Goal: Task Accomplishment & Management: Complete application form

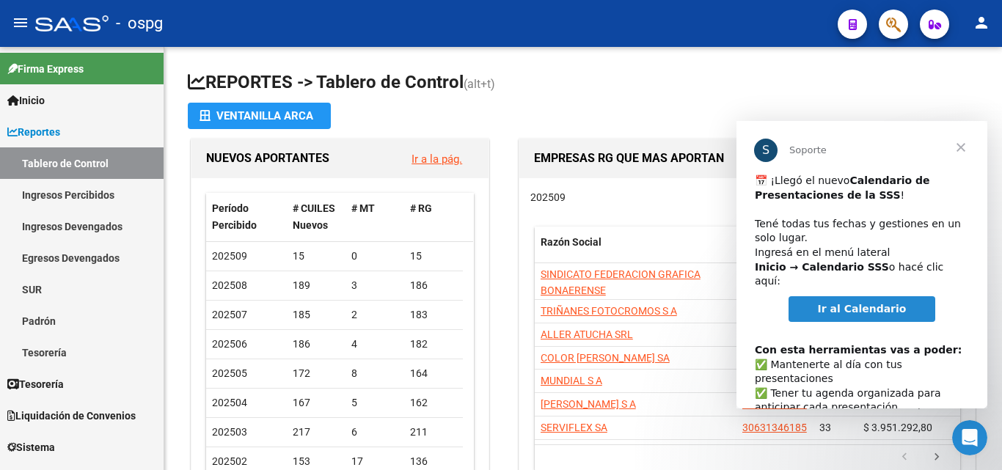
click at [50, 19] on div at bounding box center [71, 23] width 73 height 16
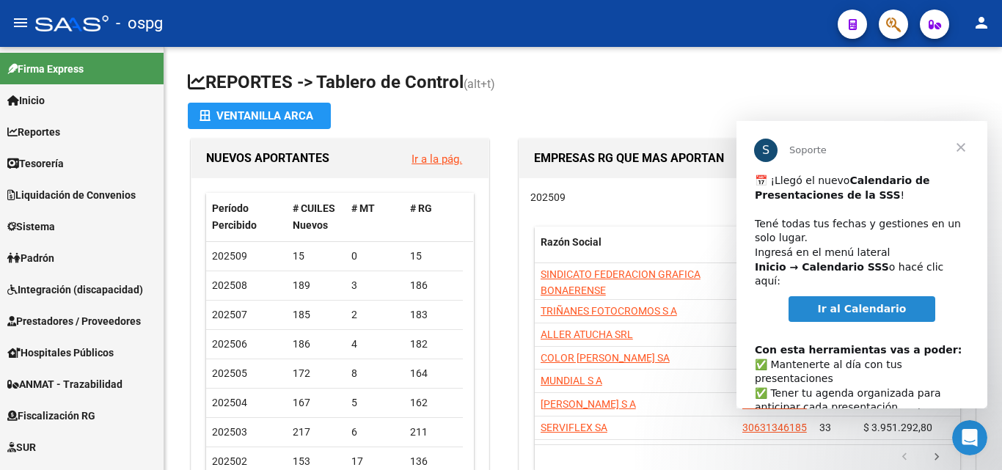
click at [963, 147] on span "Cerrar" at bounding box center [961, 147] width 53 height 53
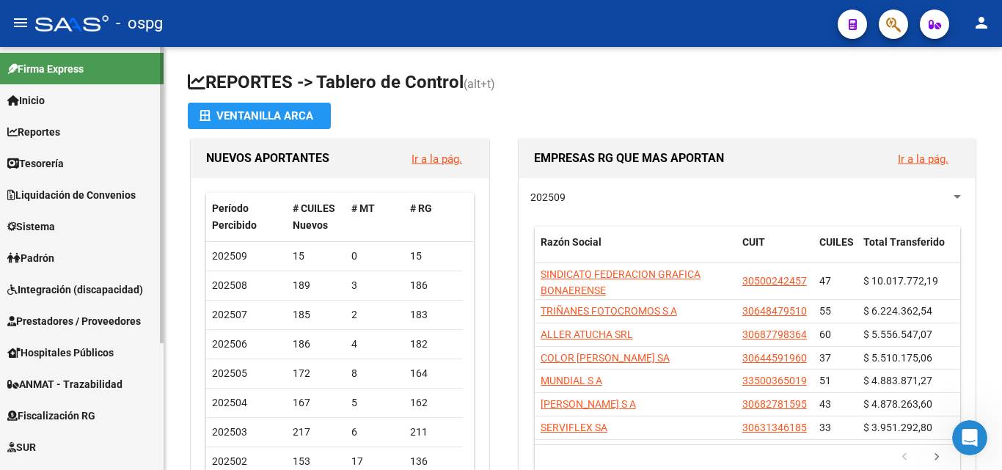
click at [73, 329] on link "Prestadores / Proveedores" at bounding box center [82, 321] width 164 height 32
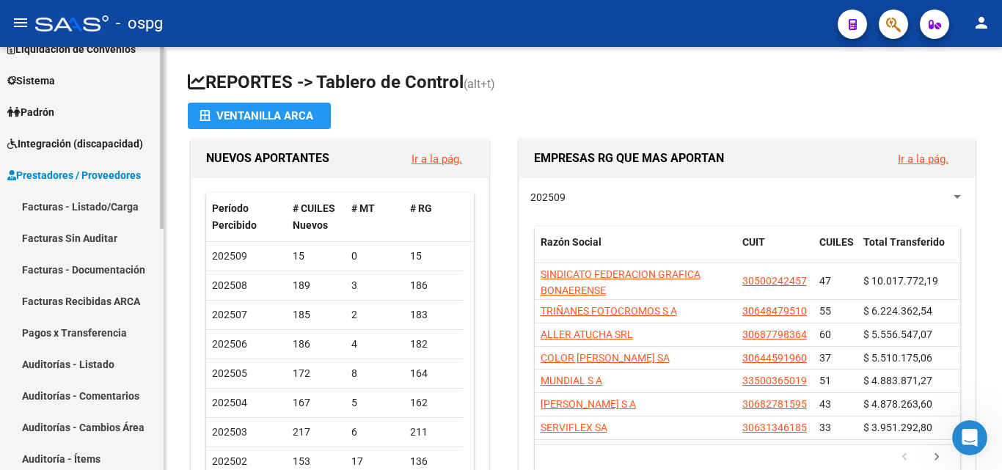
scroll to position [147, 0]
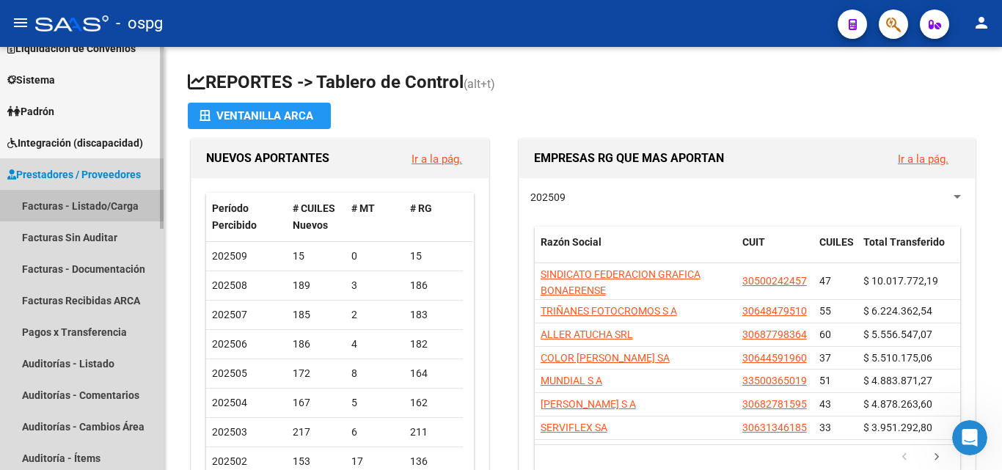
click at [84, 211] on link "Facturas - Listado/Carga" at bounding box center [82, 206] width 164 height 32
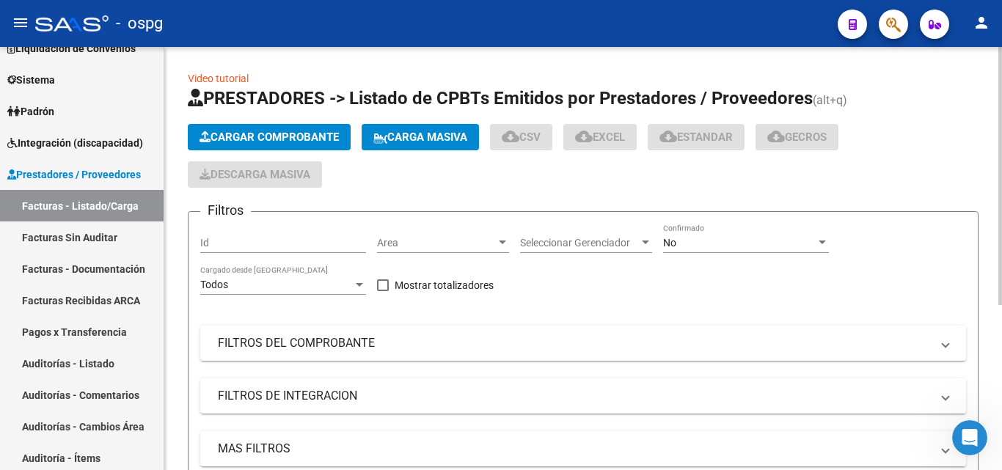
click at [290, 134] on span "Cargar Comprobante" at bounding box center [269, 137] width 139 height 13
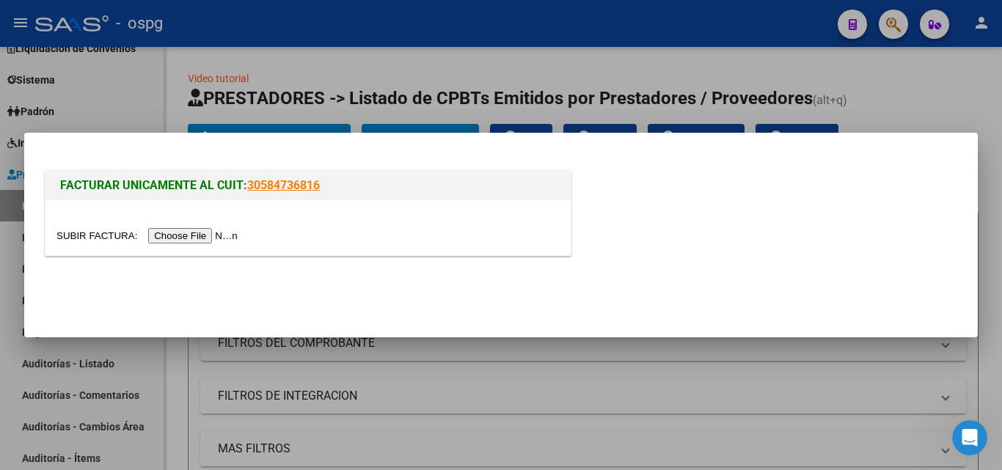
click at [205, 239] on input "file" at bounding box center [149, 235] width 186 height 15
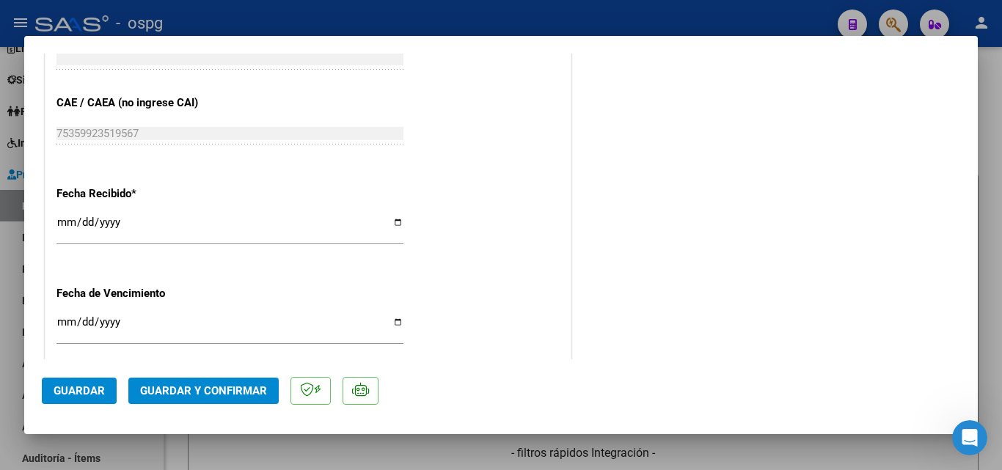
scroll to position [807, 0]
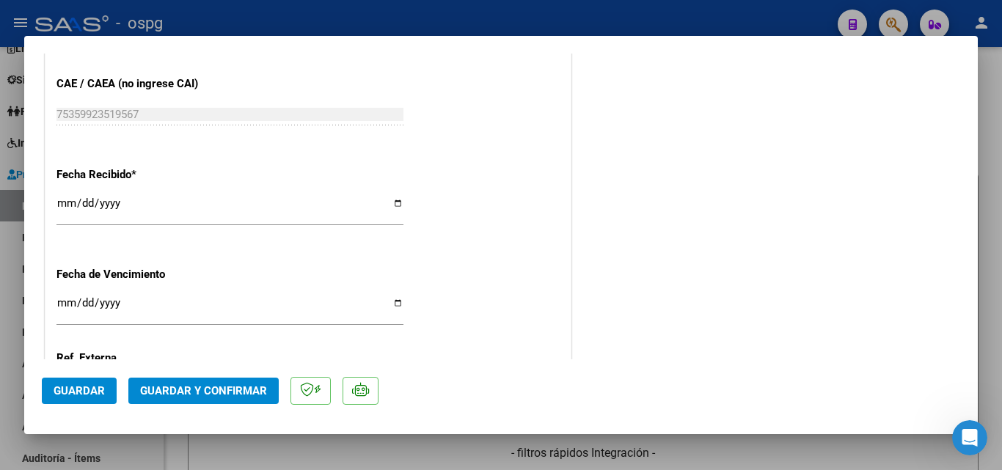
click at [69, 203] on input "[DATE]" at bounding box center [229, 208] width 347 height 23
type input "[DATE]"
click at [160, 384] on span "Guardar y Confirmar" at bounding box center [203, 390] width 127 height 13
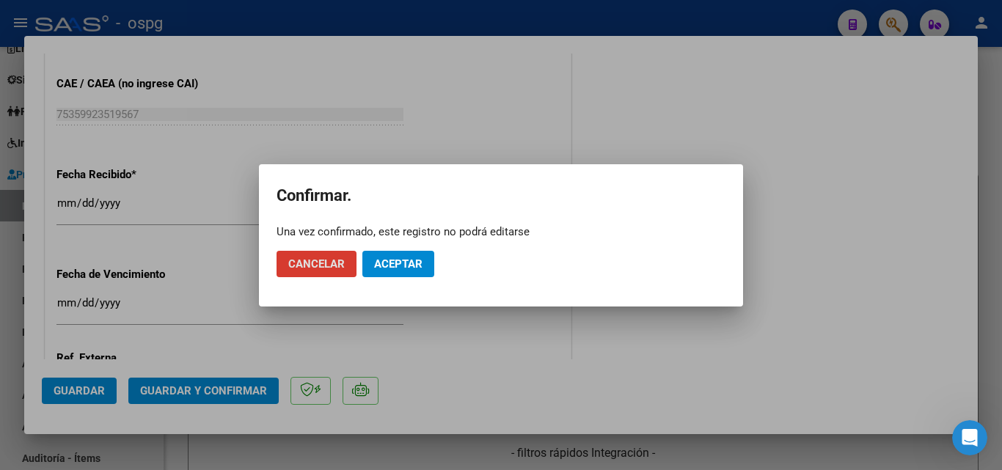
click at [399, 272] on button "Aceptar" at bounding box center [398, 264] width 72 height 26
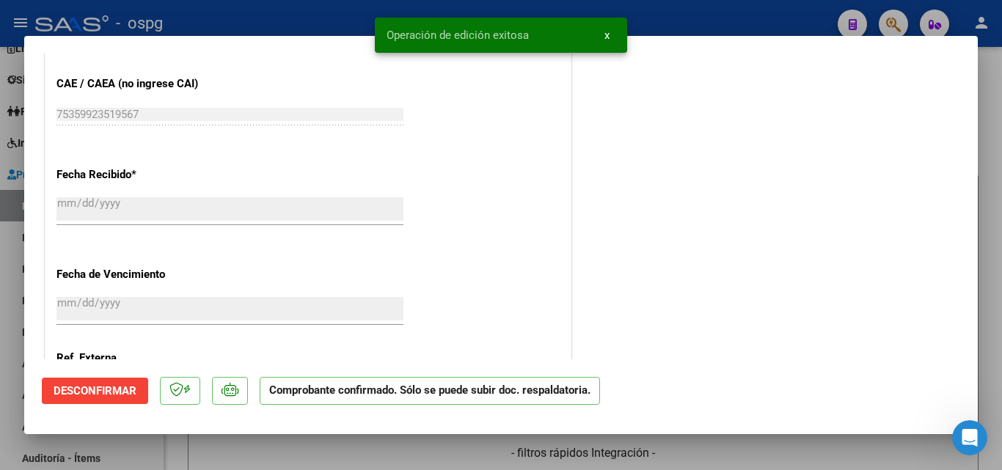
click at [0, 267] on div at bounding box center [501, 235] width 1002 height 470
type input "$ 0,00"
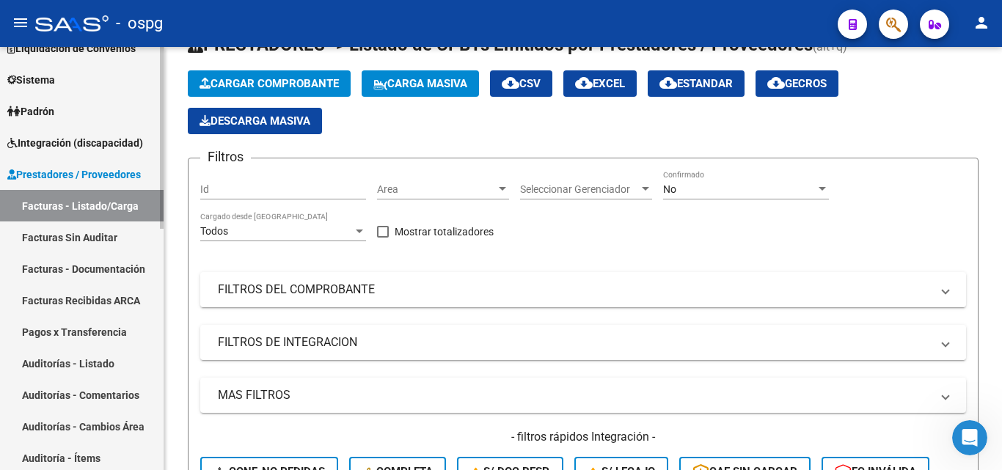
scroll to position [73, 0]
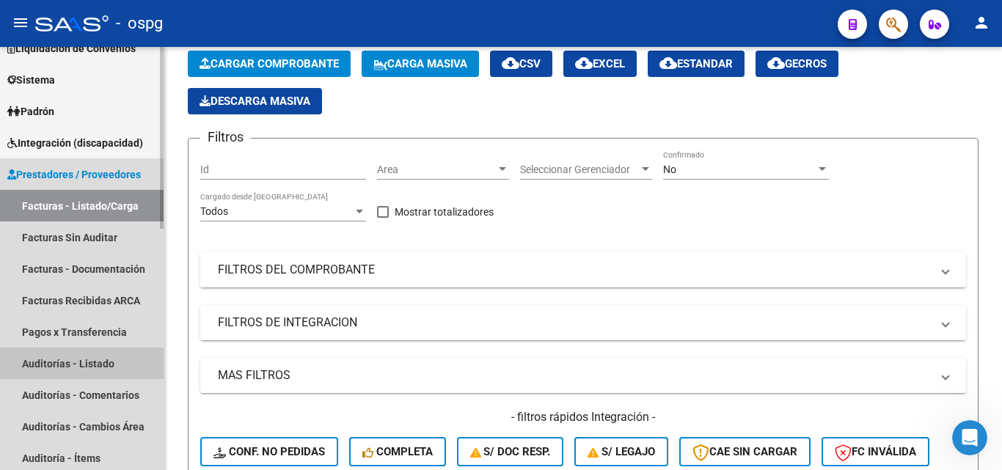
click at [107, 357] on link "Auditorías - Listado" at bounding box center [82, 364] width 164 height 32
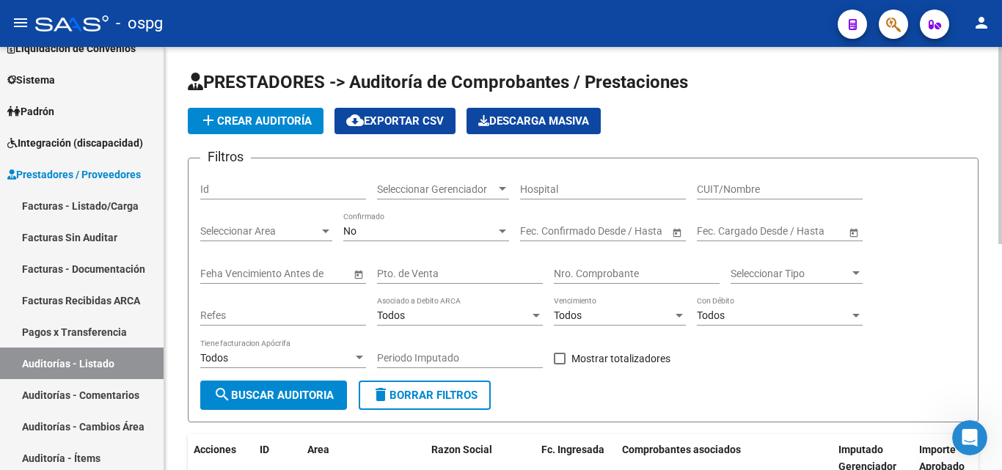
click at [222, 119] on span "add Crear Auditoría" at bounding box center [256, 120] width 112 height 13
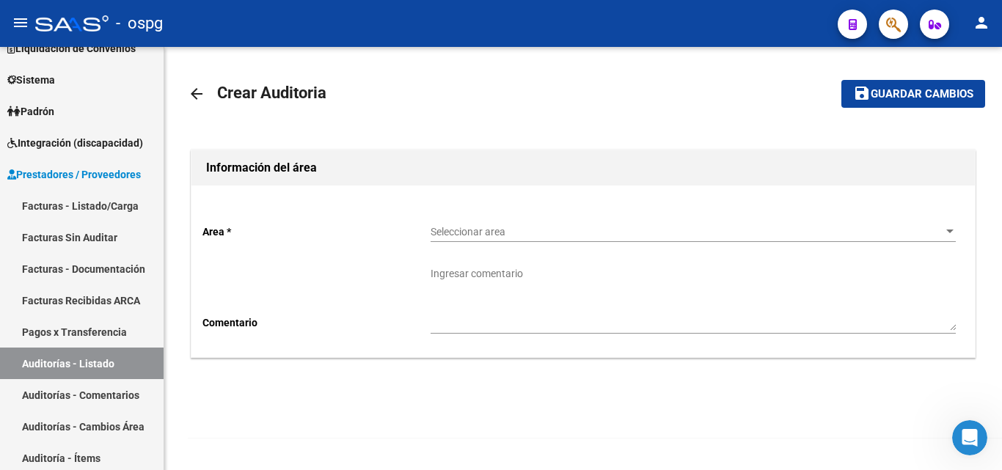
click at [531, 244] on div "Seleccionar area Seleccionar area" at bounding box center [693, 234] width 525 height 42
click at [531, 230] on span "Seleccionar area" at bounding box center [687, 232] width 512 height 12
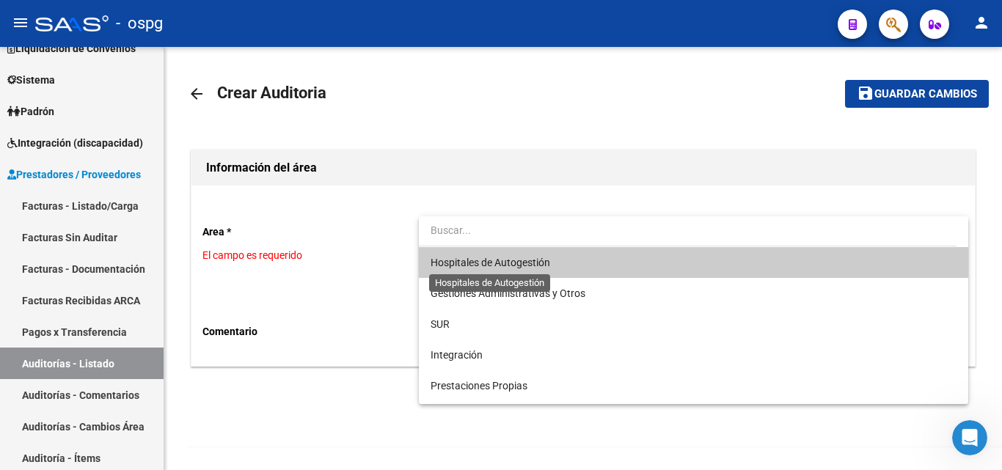
click at [524, 268] on span "Hospitales de Autogestión" at bounding box center [491, 263] width 120 height 12
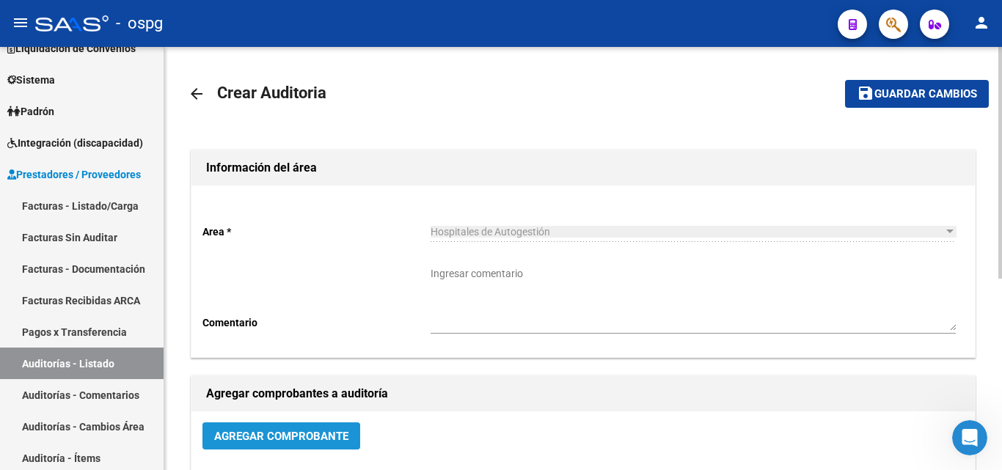
click at [245, 436] on span "Agregar Comprobante" at bounding box center [281, 436] width 134 height 13
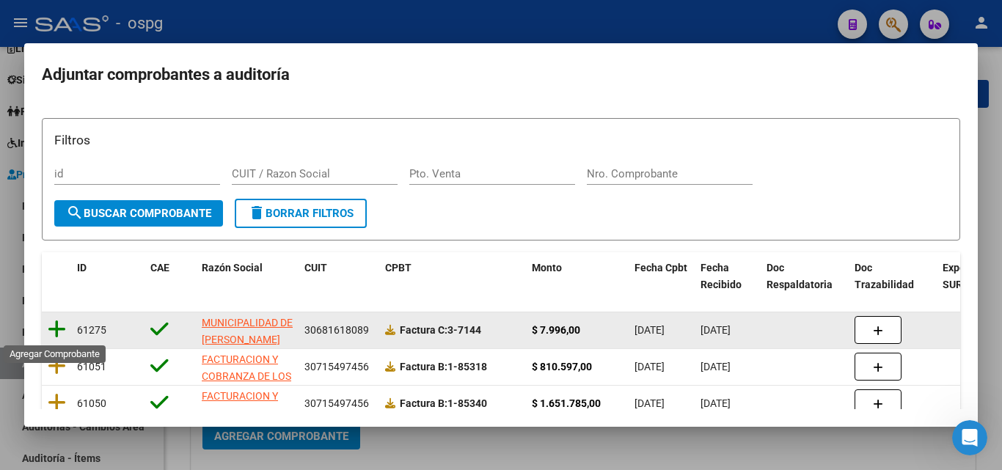
click at [50, 326] on icon at bounding box center [57, 329] width 18 height 21
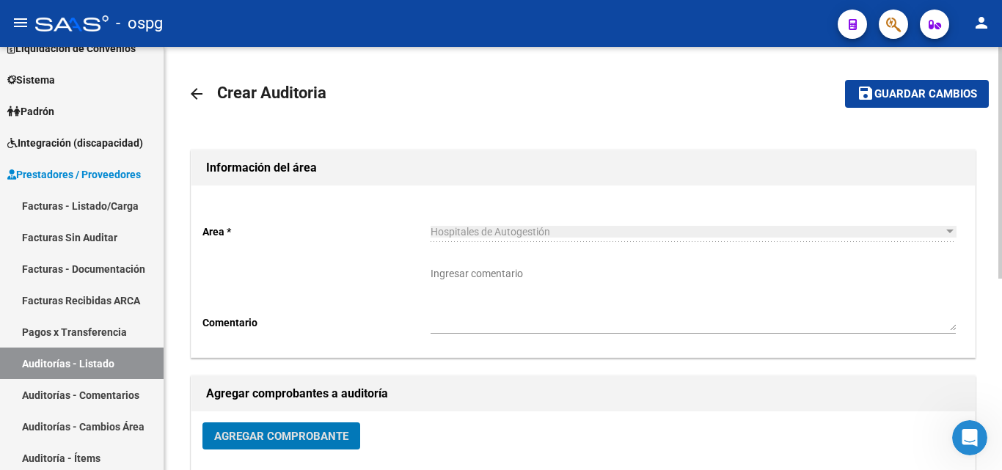
click at [899, 93] on span "Guardar cambios" at bounding box center [926, 94] width 103 height 13
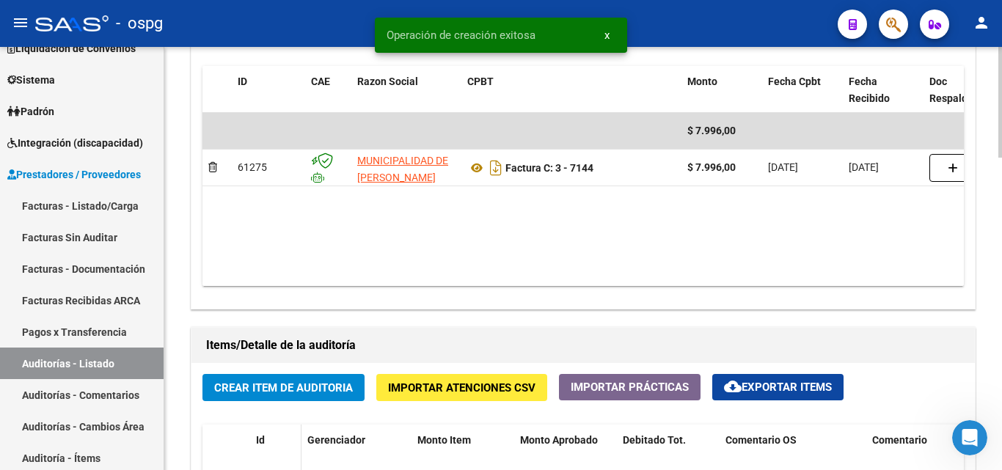
scroll to position [954, 0]
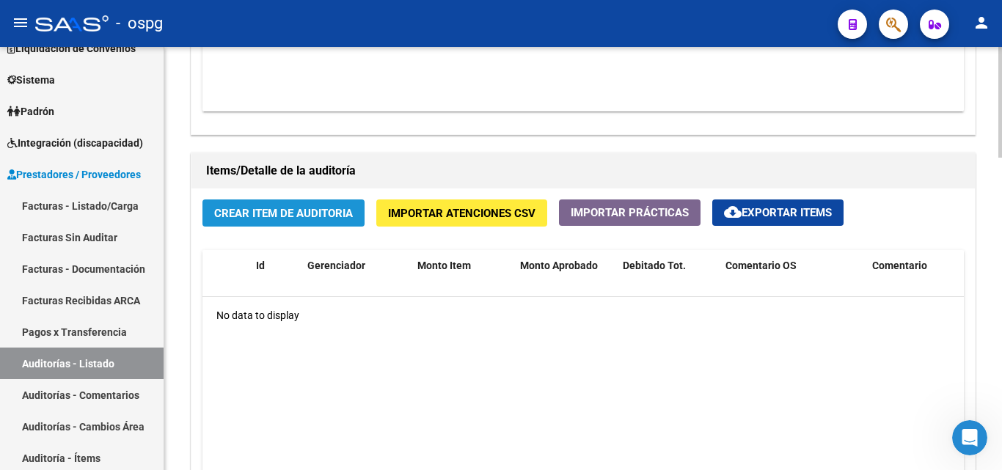
click at [270, 223] on button "Crear Item de Auditoria" at bounding box center [283, 213] width 162 height 27
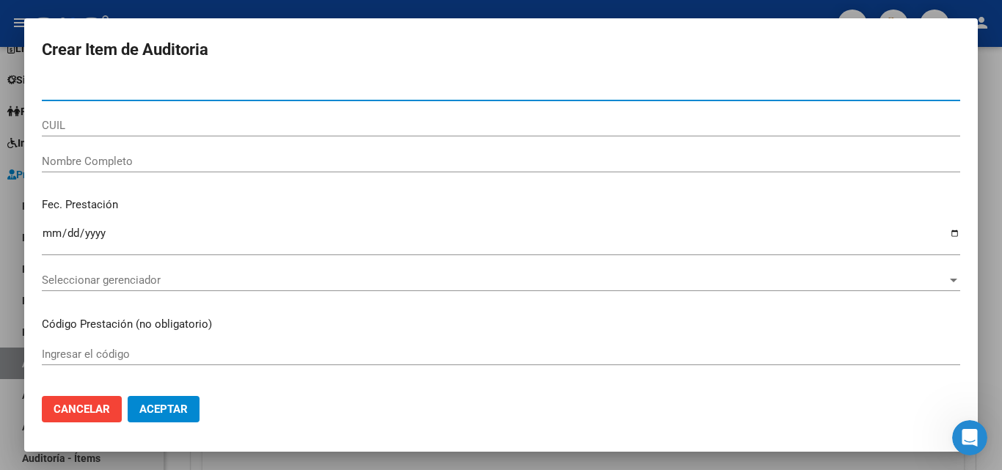
click at [351, 87] on input "Nro Documento" at bounding box center [501, 89] width 919 height 13
type input "35813971"
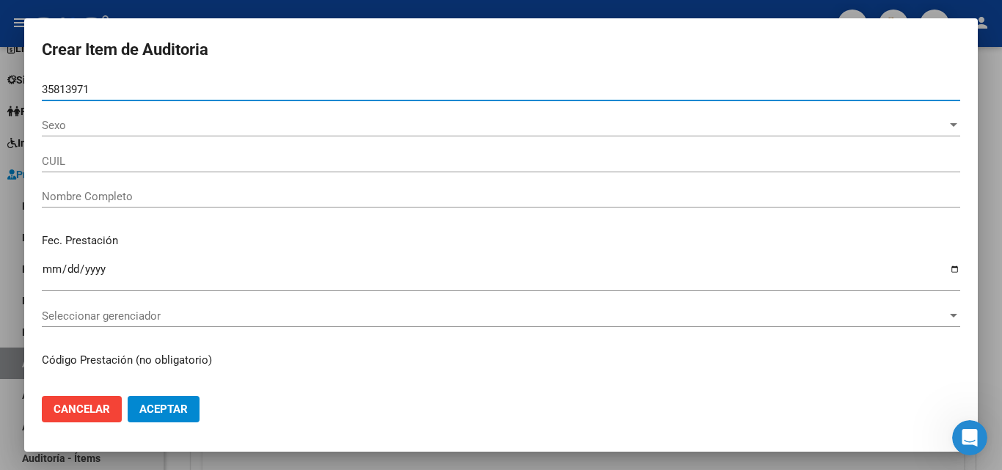
type input "20358139710"
type input "[PERSON_NAME] [PERSON_NAME]"
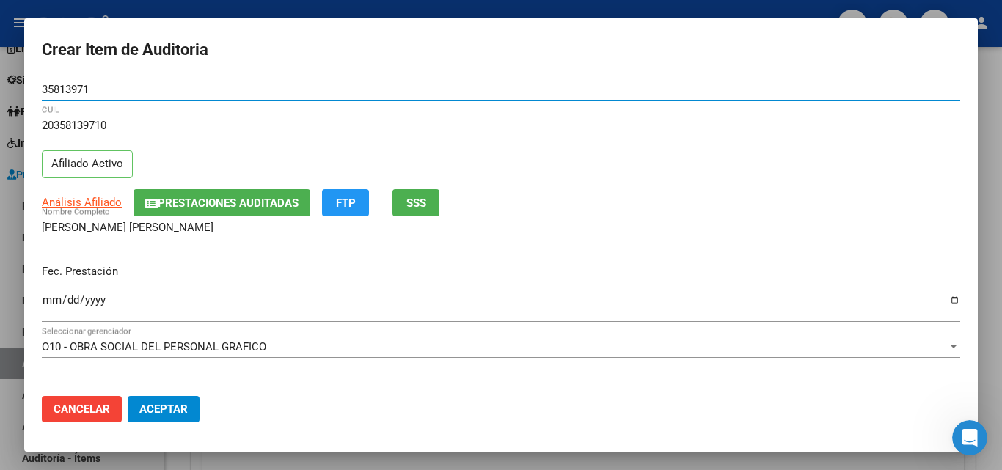
type input "35813971"
click at [417, 205] on span "SSS" at bounding box center [416, 203] width 20 height 13
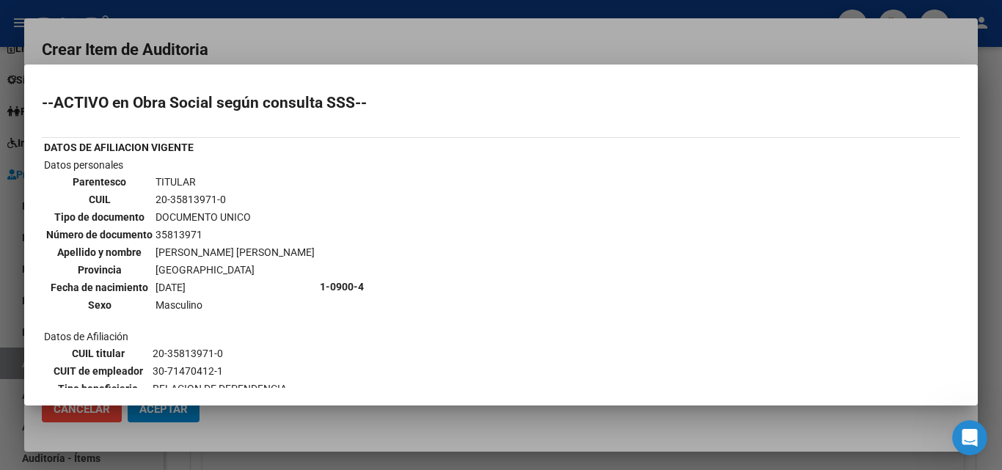
click at [452, 29] on div at bounding box center [501, 235] width 1002 height 470
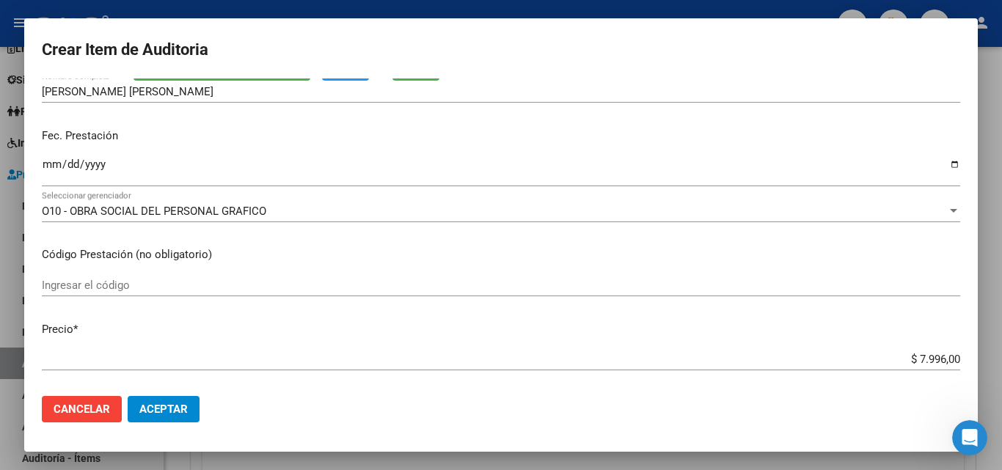
scroll to position [147, 0]
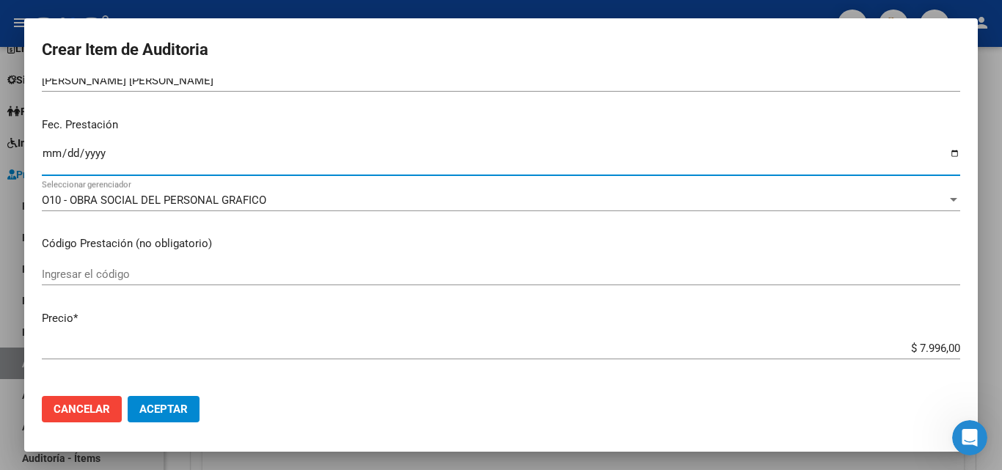
click at [46, 150] on input "Ingresar la fecha" at bounding box center [501, 158] width 919 height 23
type input "[DATE]"
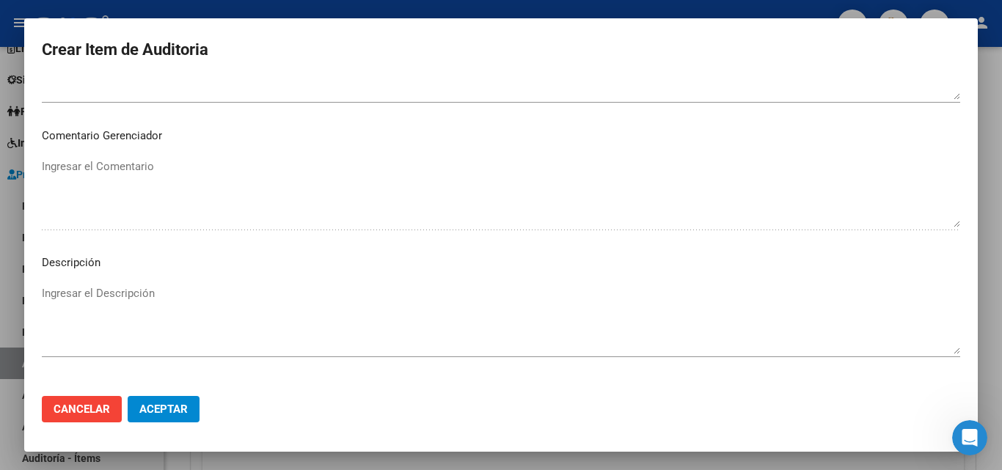
scroll to position [1015, 0]
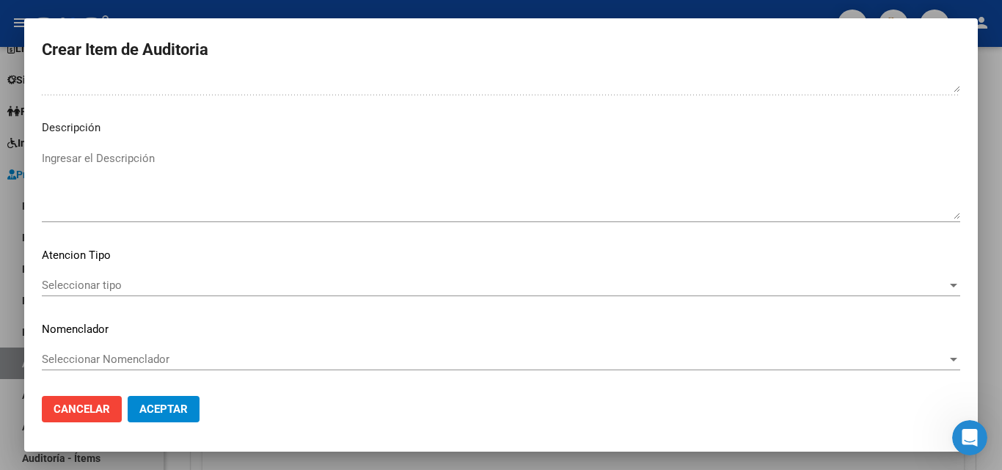
click at [88, 275] on div "Seleccionar tipo Seleccionar tipo" at bounding box center [501, 285] width 919 height 22
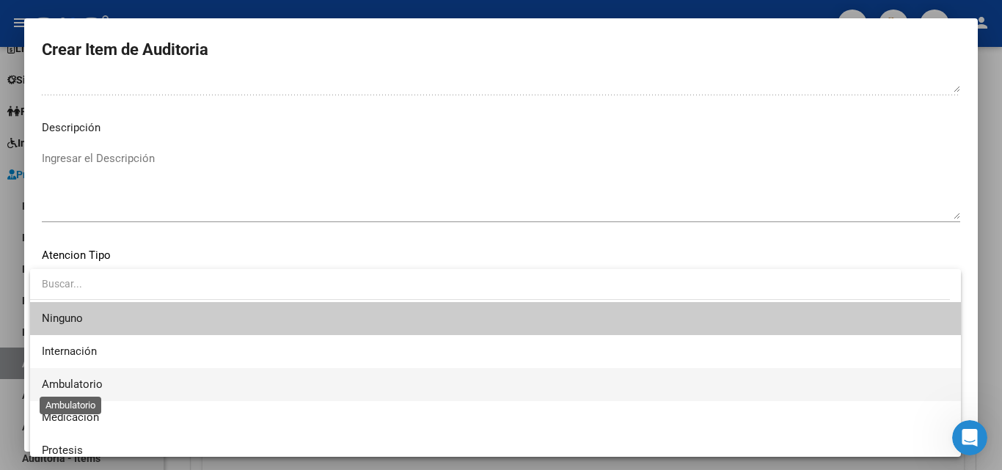
click at [97, 390] on span "Ambulatorio" at bounding box center [72, 384] width 61 height 13
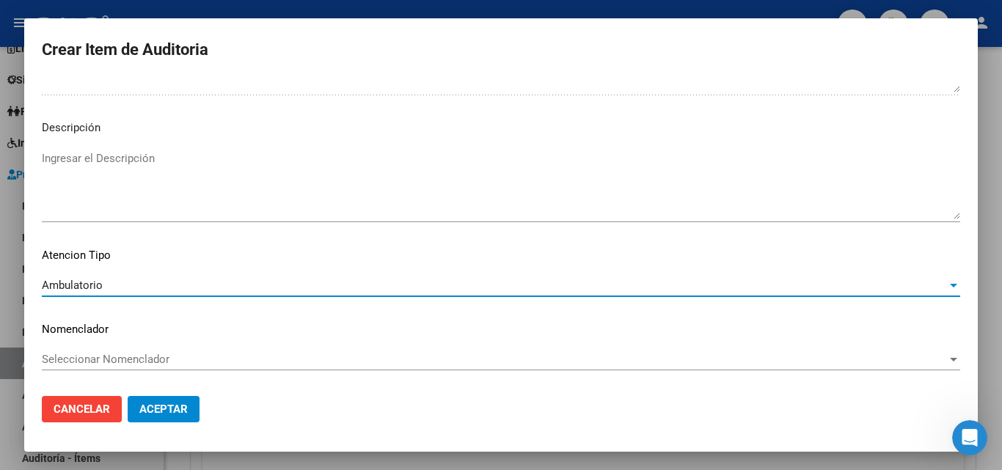
click at [168, 405] on span "Aceptar" at bounding box center [163, 409] width 48 height 13
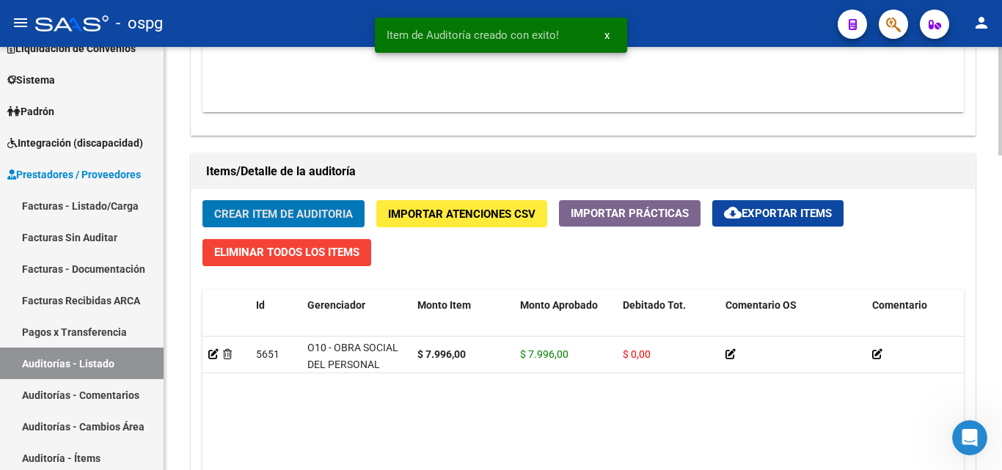
scroll to position [955, 0]
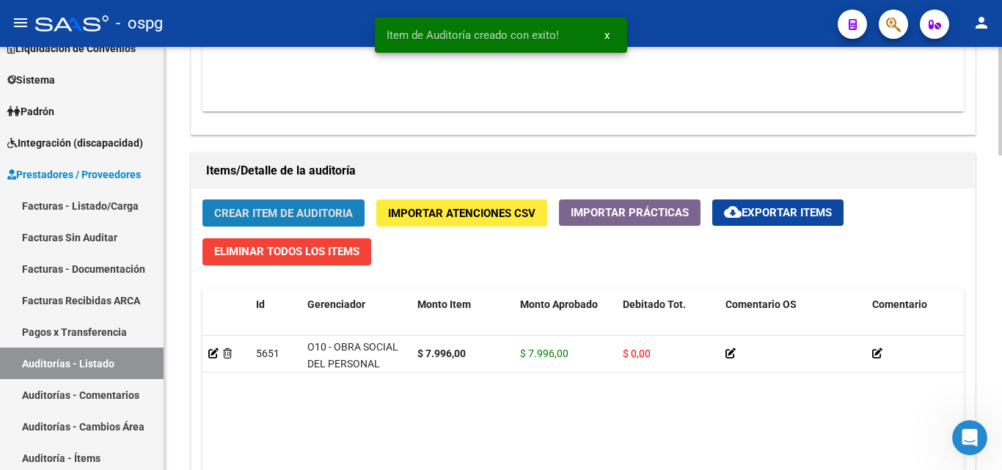
click at [332, 215] on span "Crear Item de Auditoria" at bounding box center [283, 213] width 139 height 13
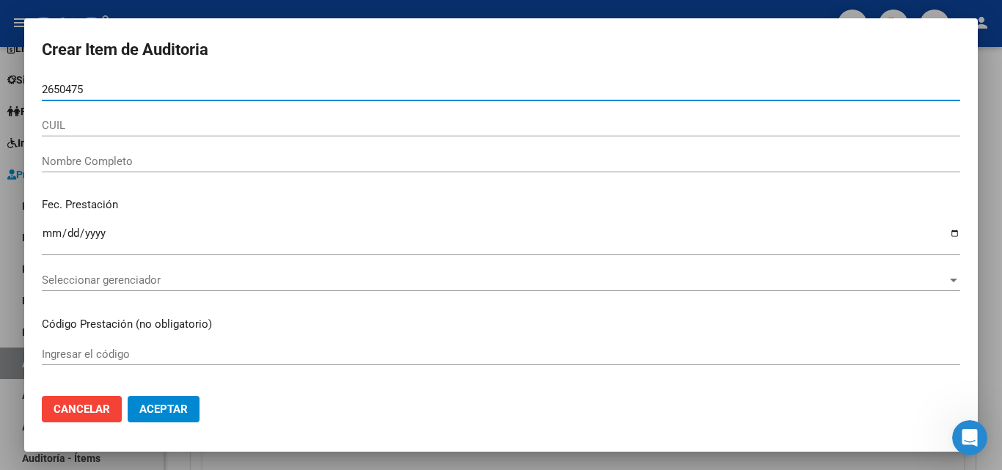
type input "26504758"
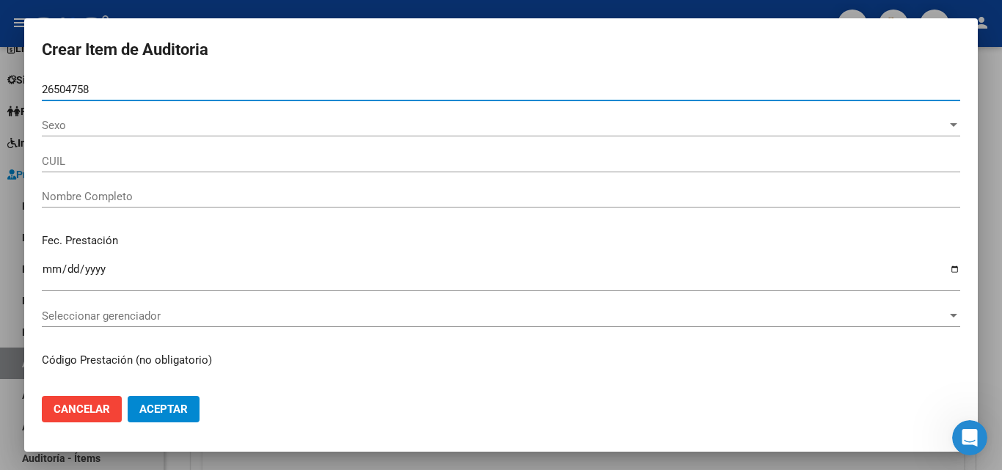
type input "27265047586"
type input "[PERSON_NAME] [PERSON_NAME]"
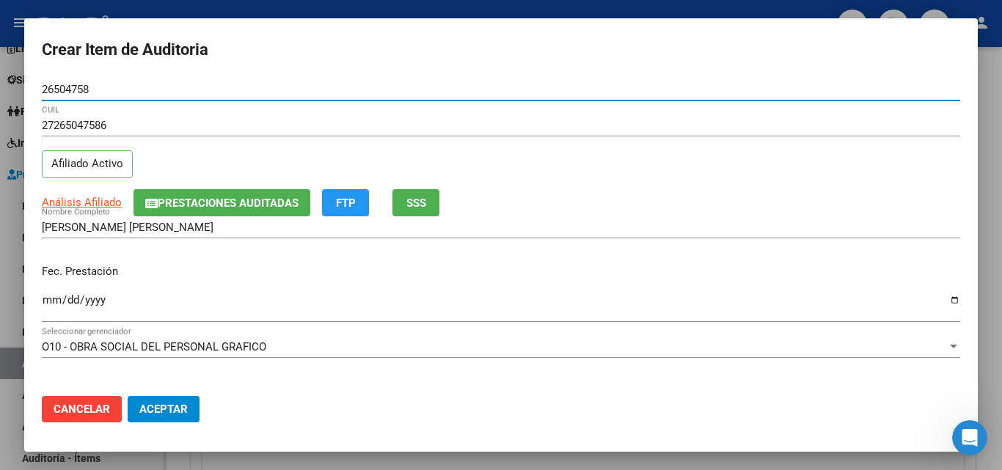
type input "26504758"
click at [437, 206] on button "SSS" at bounding box center [416, 202] width 47 height 27
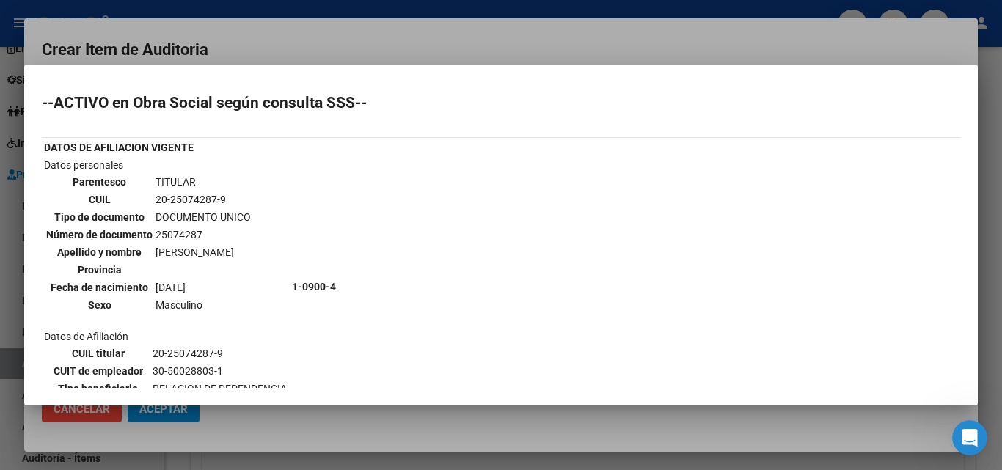
click at [450, 43] on div at bounding box center [501, 235] width 1002 height 470
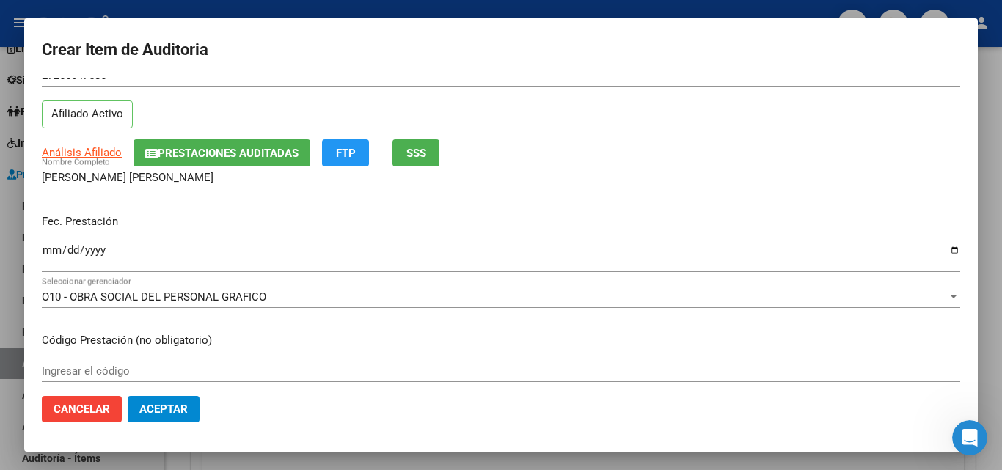
scroll to position [73, 0]
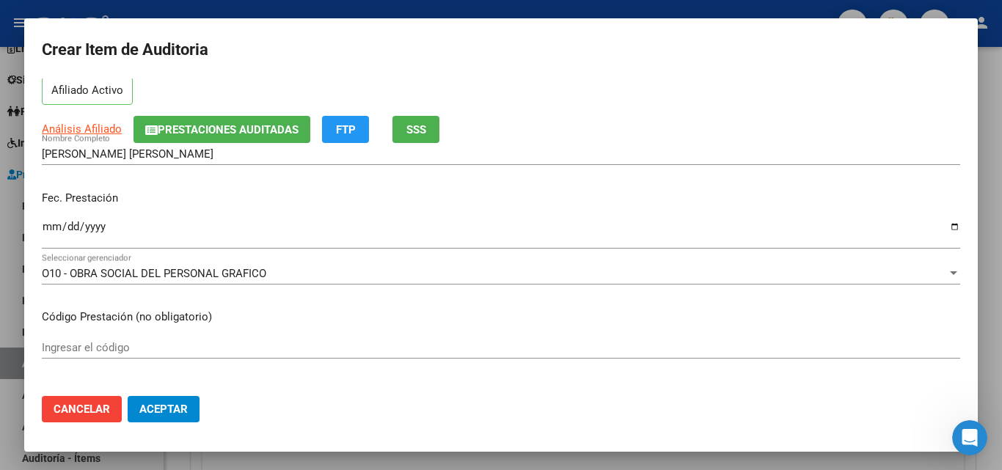
click at [52, 229] on input "Ingresar la fecha" at bounding box center [501, 232] width 919 height 23
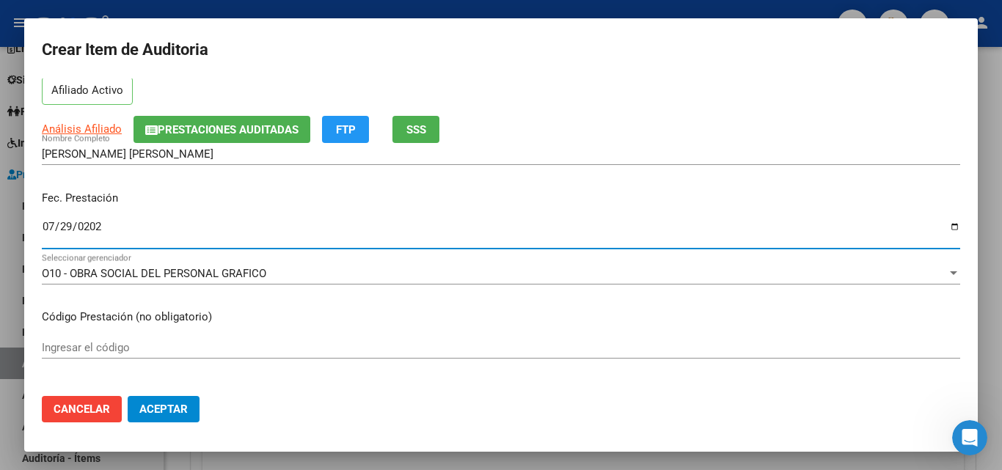
type input "[DATE]"
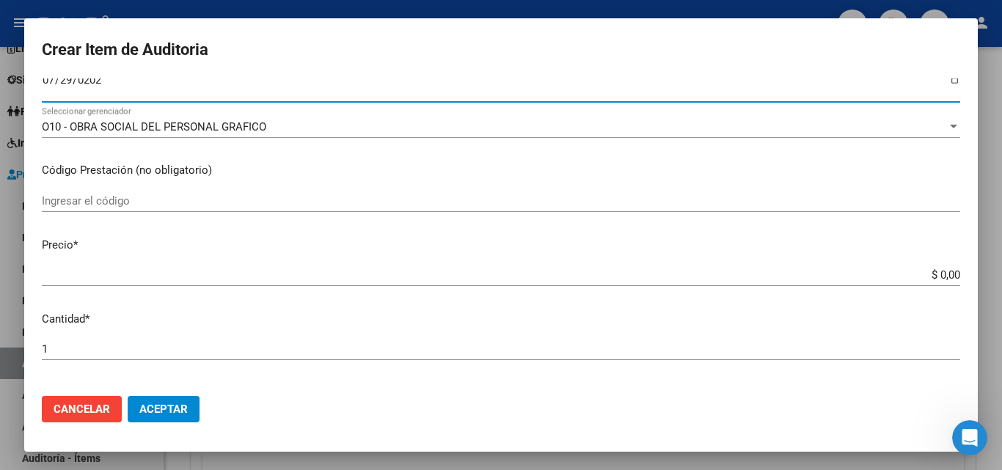
scroll to position [367, 0]
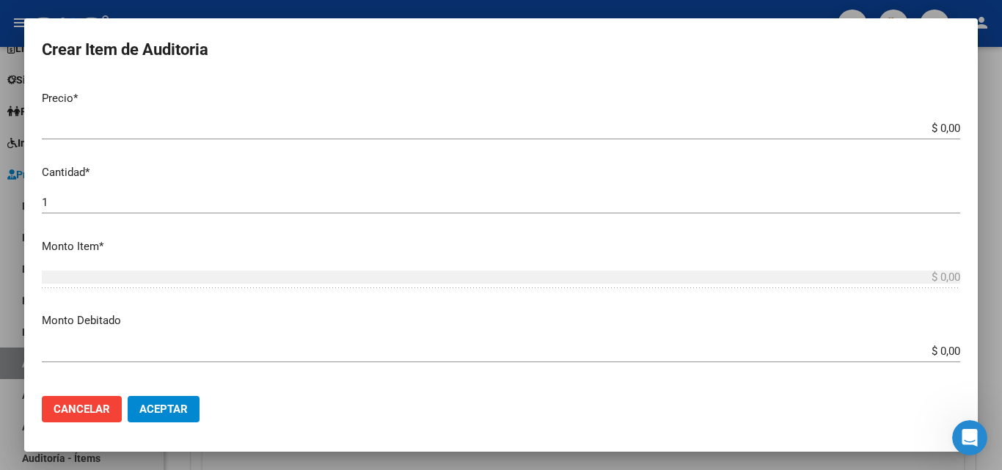
click at [0, 390] on div at bounding box center [501, 235] width 1002 height 470
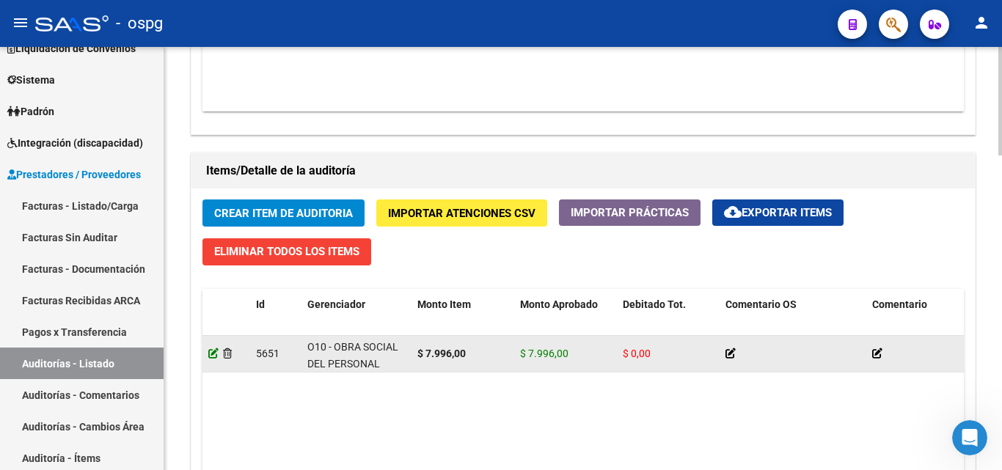
click at [210, 357] on icon at bounding box center [213, 354] width 10 height 10
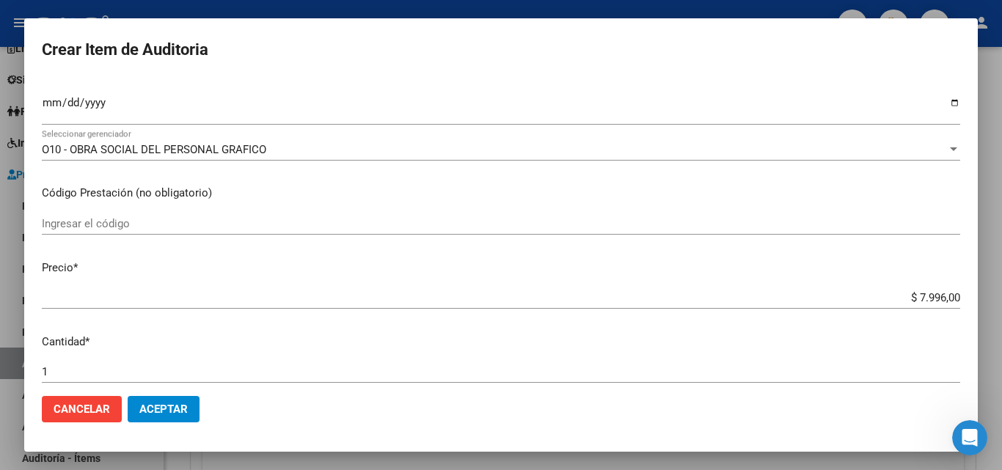
scroll to position [293, 0]
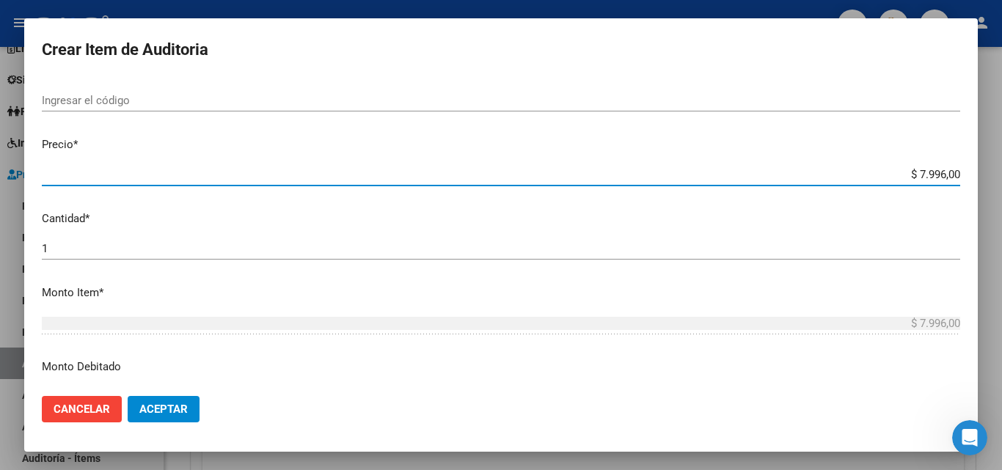
drag, startPoint x: 905, startPoint y: 172, endPoint x: 935, endPoint y: 178, distance: 30.5
click at [935, 178] on input "$ 7.996,00" at bounding box center [501, 174] width 919 height 13
type input "$ 3,00"
type input "$ 39,00"
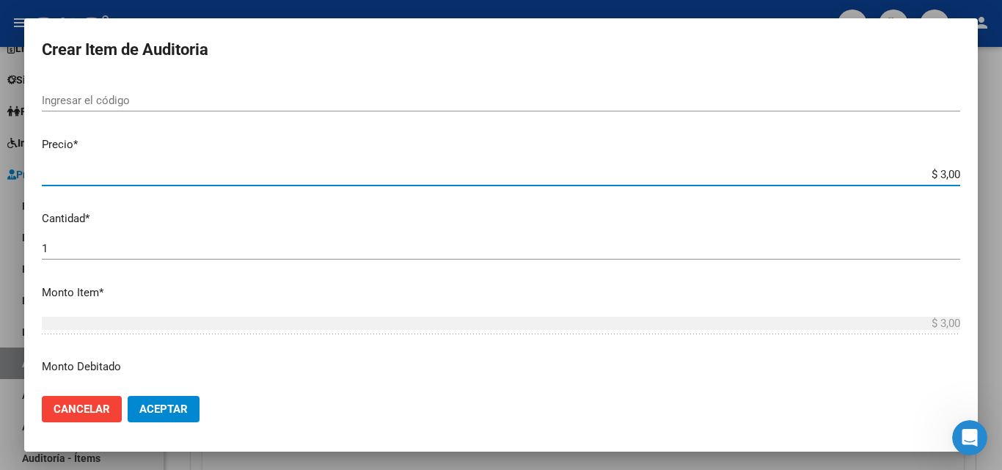
type input "$ 39,00"
type input "$ 399,00"
type input "$ 3.998,00"
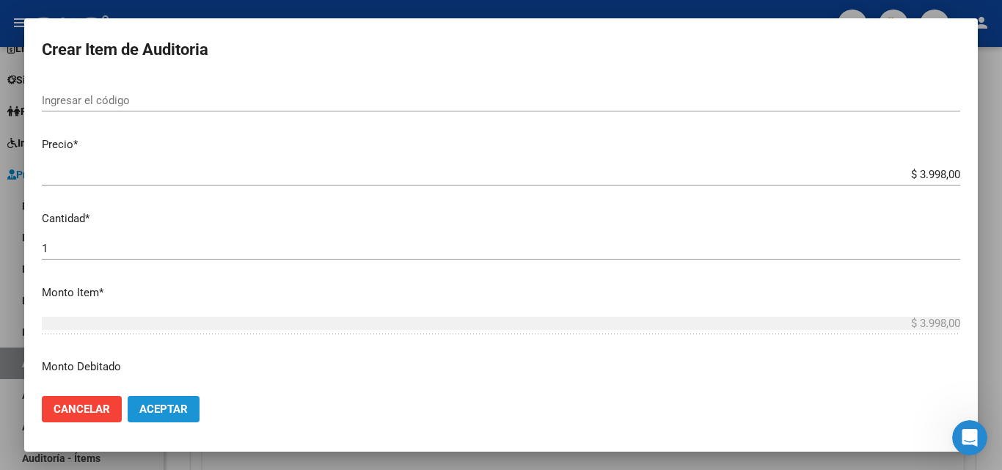
click at [153, 417] on button "Aceptar" at bounding box center [164, 409] width 72 height 26
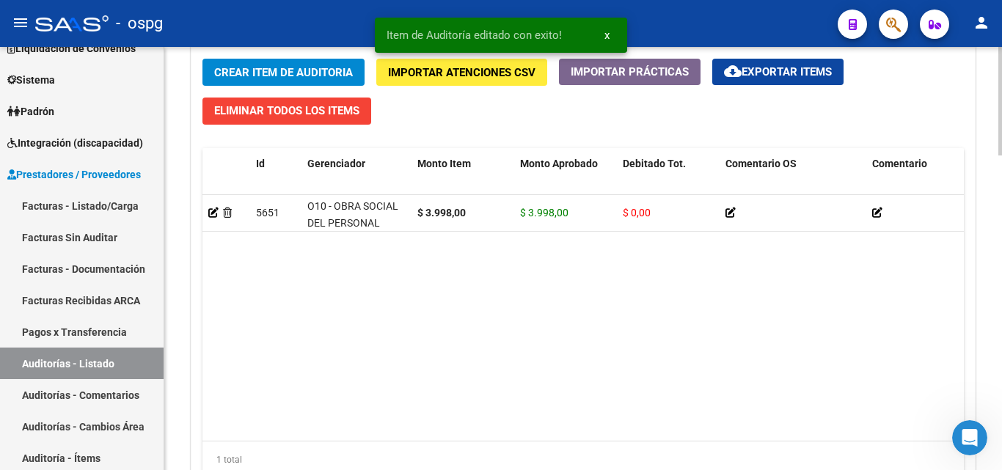
scroll to position [1101, 0]
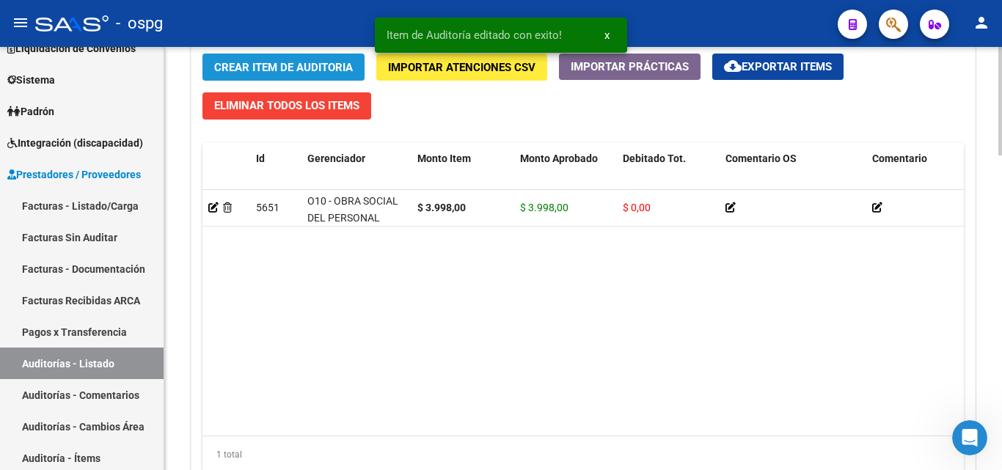
click at [244, 63] on span "Crear Item de Auditoria" at bounding box center [283, 67] width 139 height 13
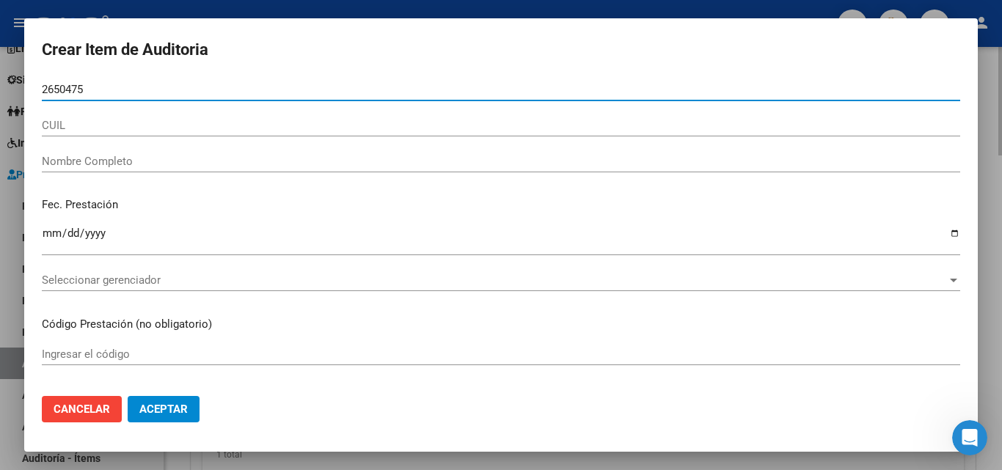
type input "26504758"
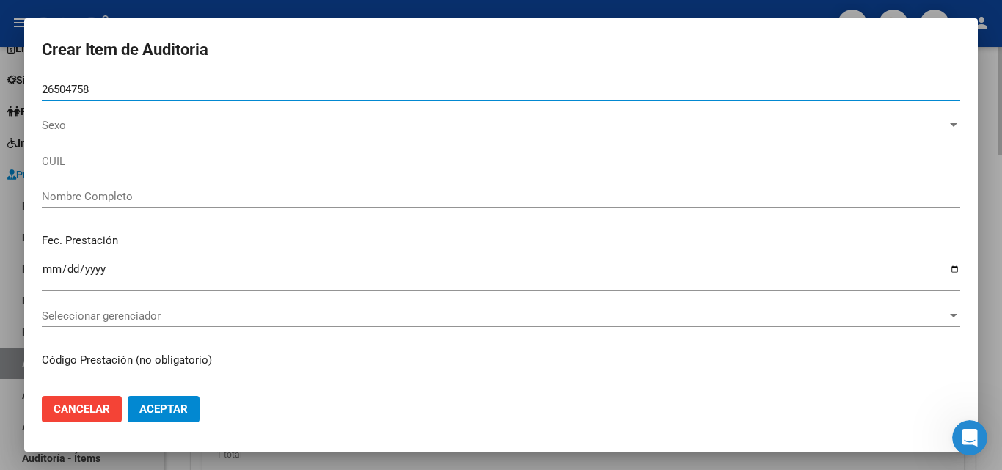
type input "27265047586"
type input "[PERSON_NAME] [PERSON_NAME]"
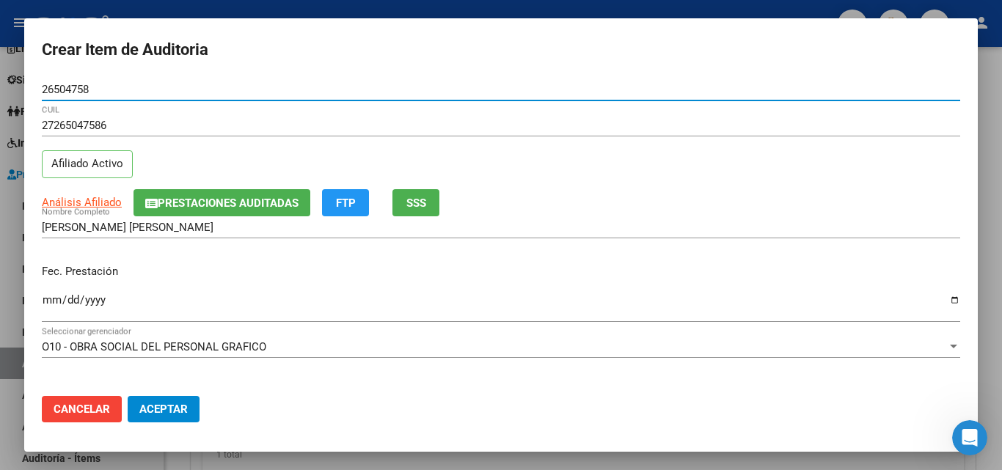
type input "26504758"
click at [45, 297] on input "Ingresar la fecha" at bounding box center [501, 305] width 919 height 23
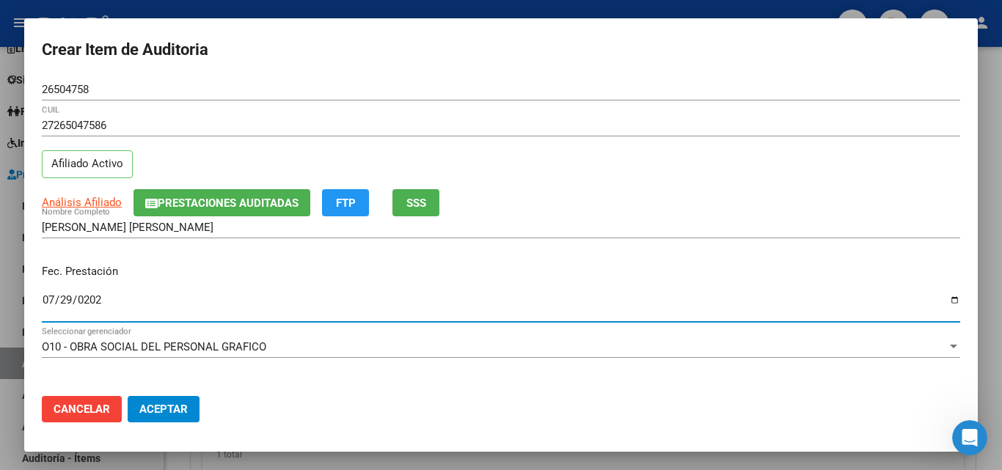
type input "[DATE]"
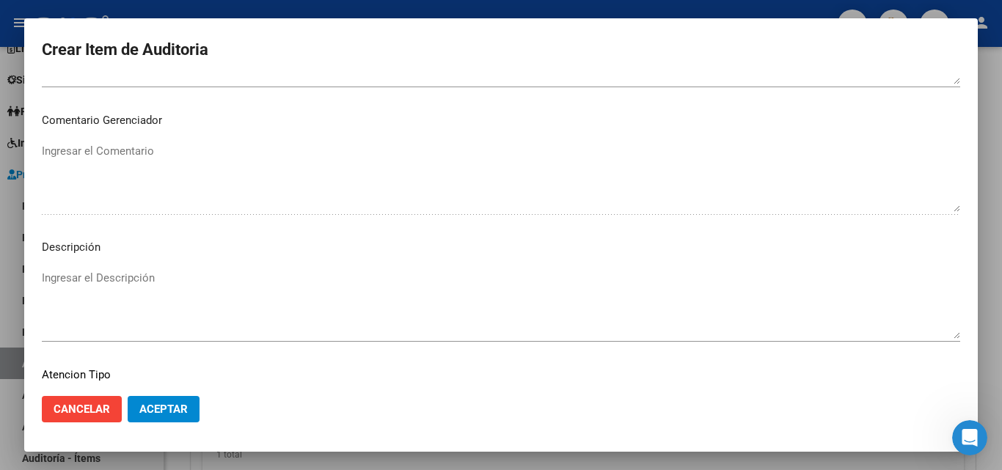
scroll to position [954, 0]
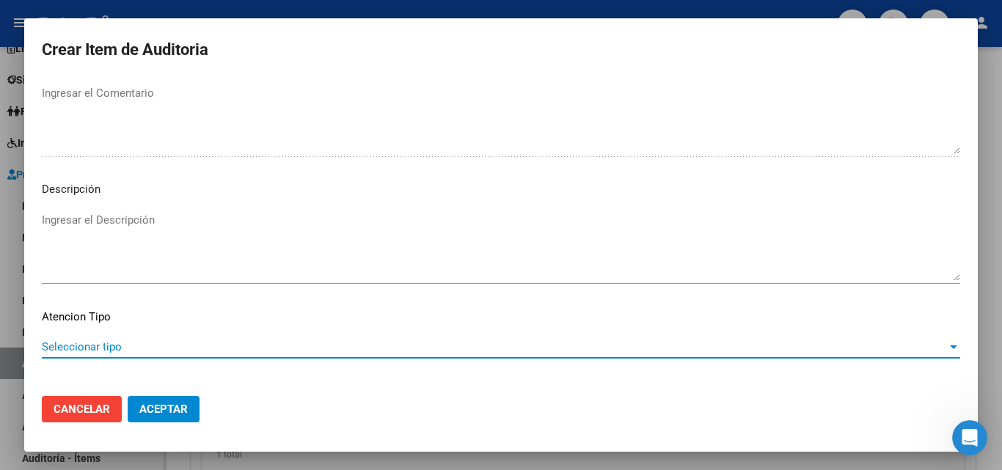
click at [104, 349] on span "Seleccionar tipo" at bounding box center [494, 346] width 905 height 13
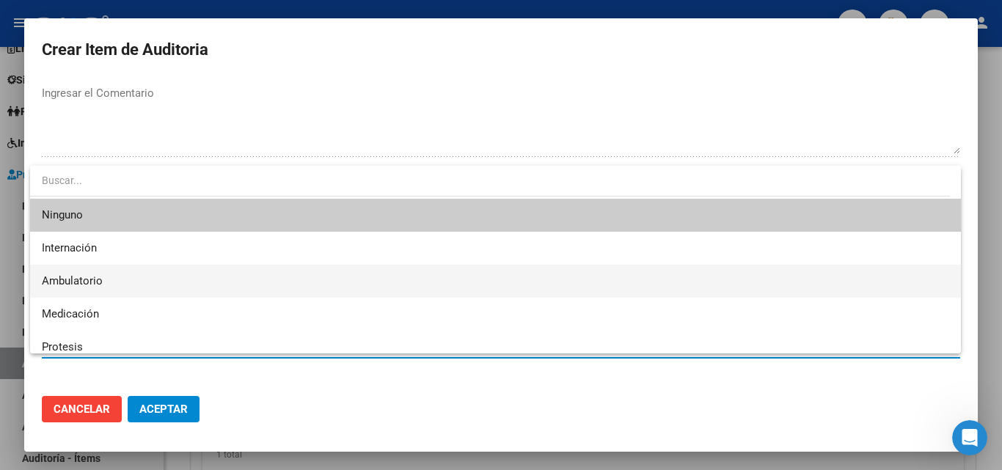
click at [91, 284] on span "Ambulatorio" at bounding box center [72, 280] width 61 height 13
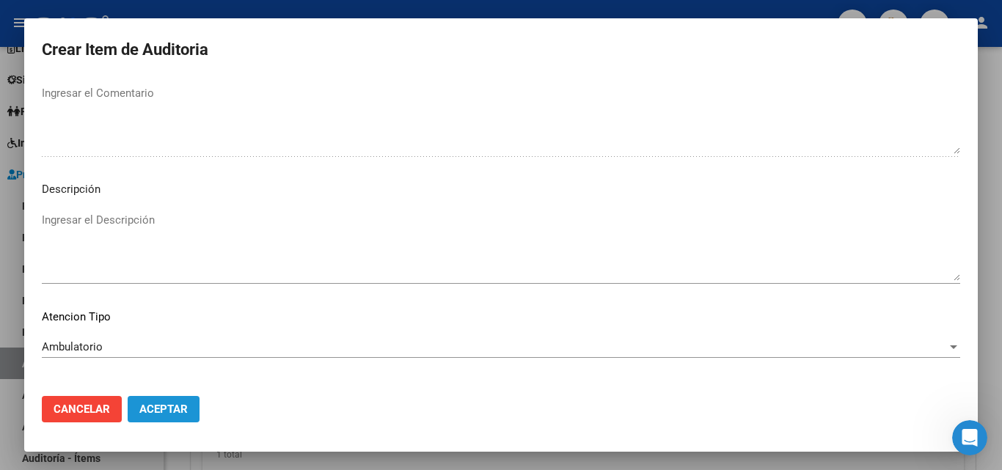
click at [146, 412] on span "Aceptar" at bounding box center [163, 409] width 48 height 13
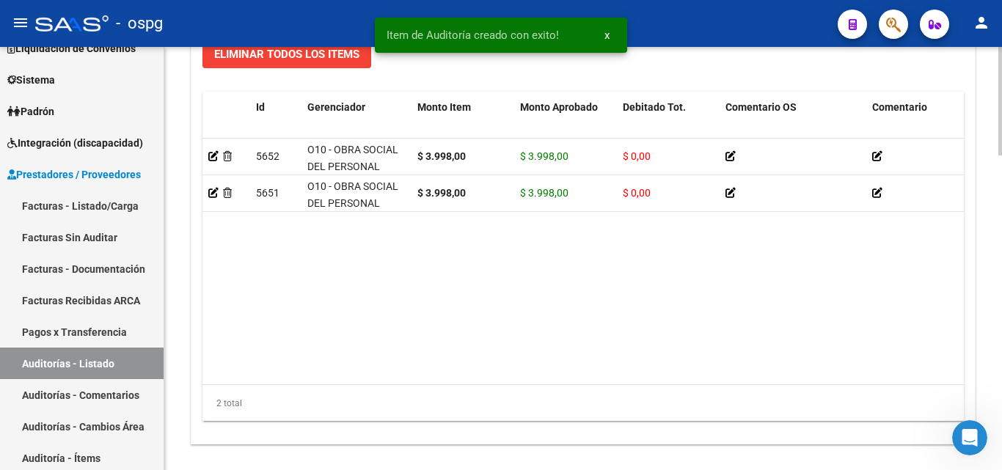
scroll to position [1230, 0]
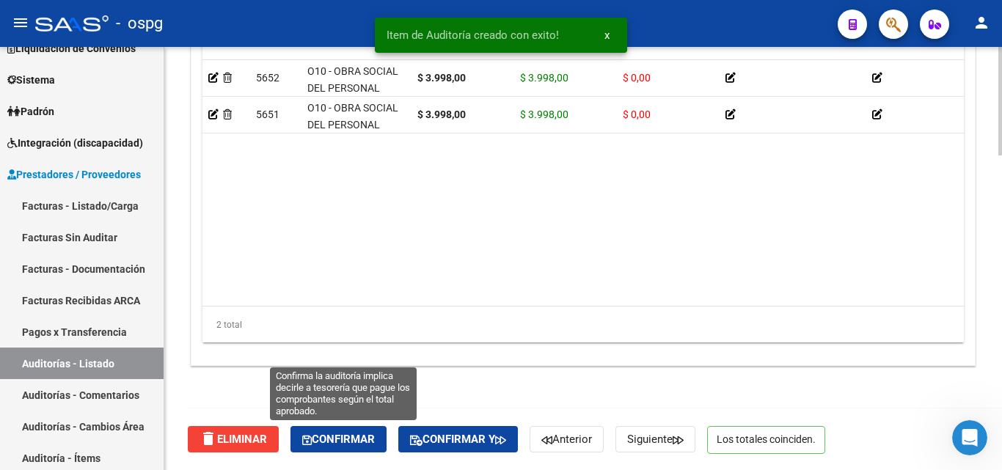
click at [338, 444] on span "Confirmar" at bounding box center [338, 439] width 73 height 13
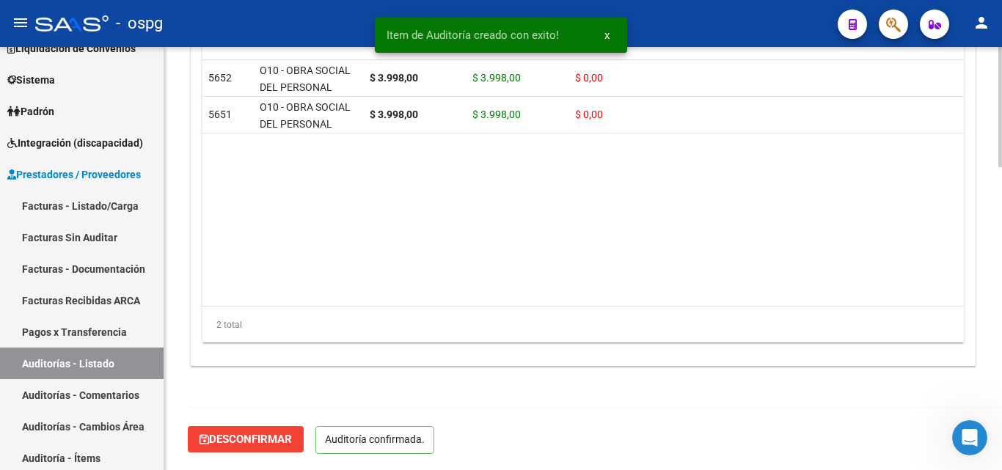
scroll to position [1065, 0]
type input "202509"
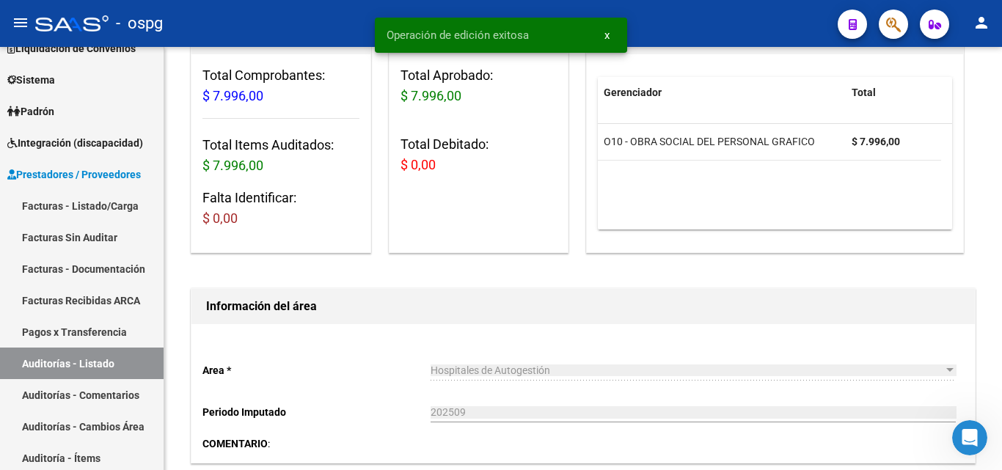
scroll to position [37, 0]
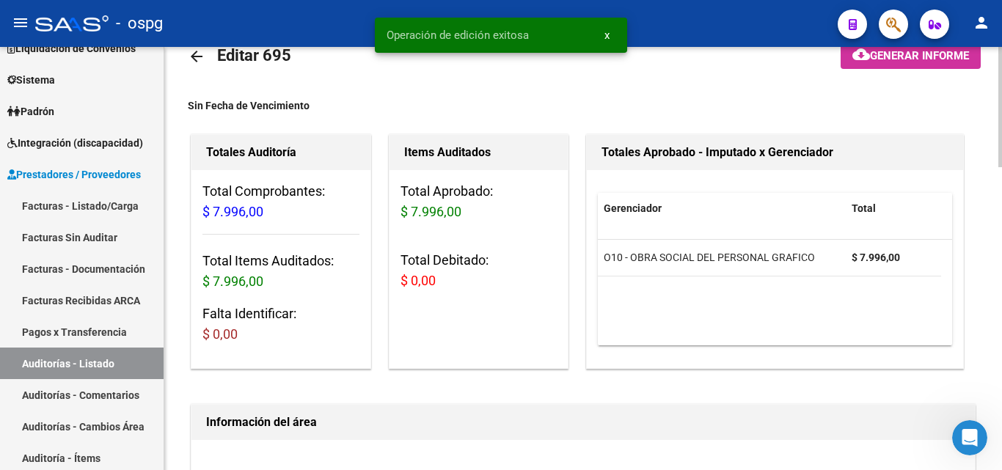
click at [841, 64] on button "cloud_download Generar informe" at bounding box center [911, 55] width 140 height 27
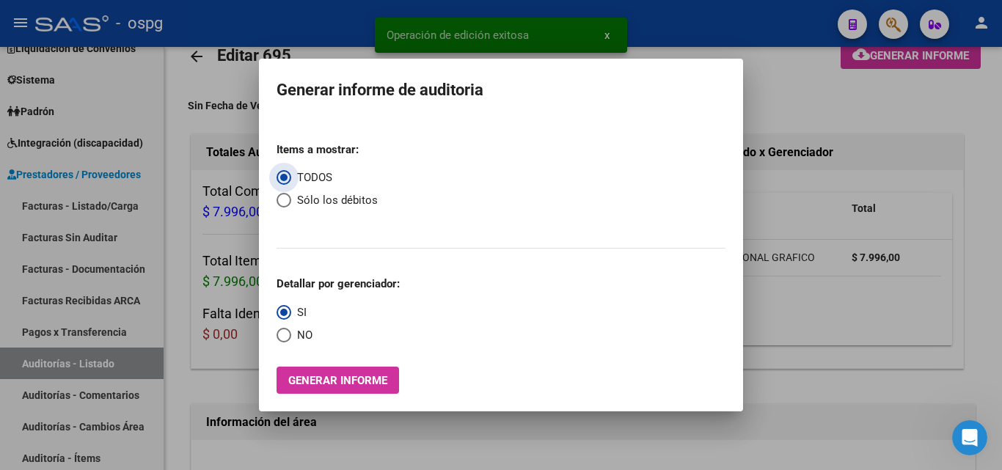
click at [313, 330] on span "NO" at bounding box center [301, 335] width 21 height 17
click at [291, 330] on input "NO" at bounding box center [284, 335] width 15 height 15
radio input "true"
click at [315, 373] on button "Generar informe" at bounding box center [338, 380] width 123 height 27
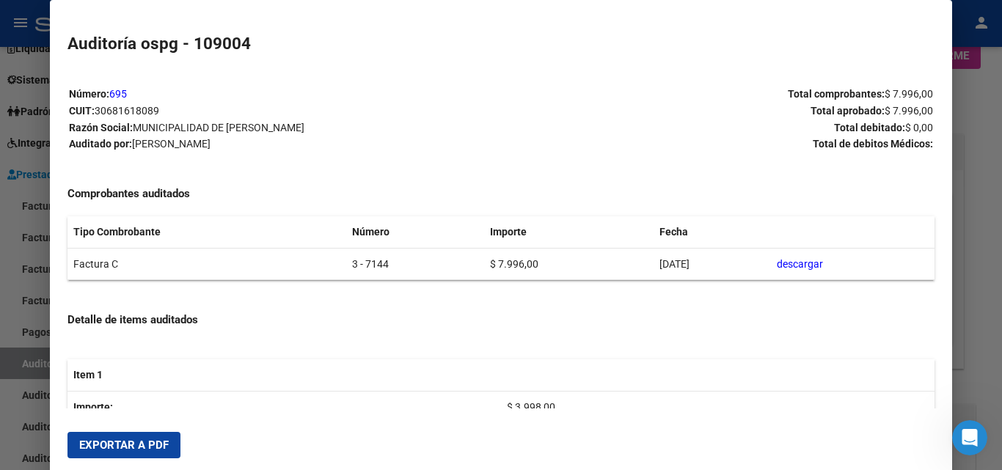
click at [131, 445] on span "Exportar a PDF" at bounding box center [124, 445] width 90 height 13
click at [1, 300] on div at bounding box center [501, 235] width 1002 height 470
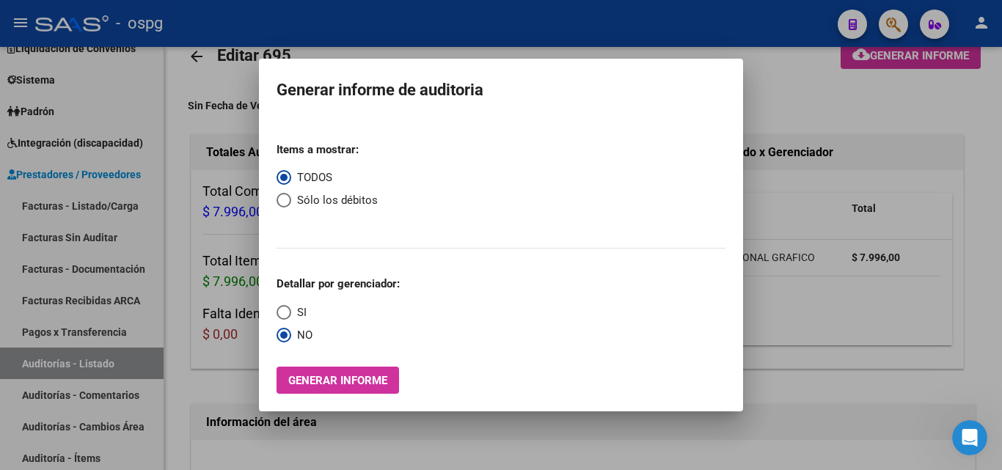
click at [43, 197] on div at bounding box center [501, 235] width 1002 height 470
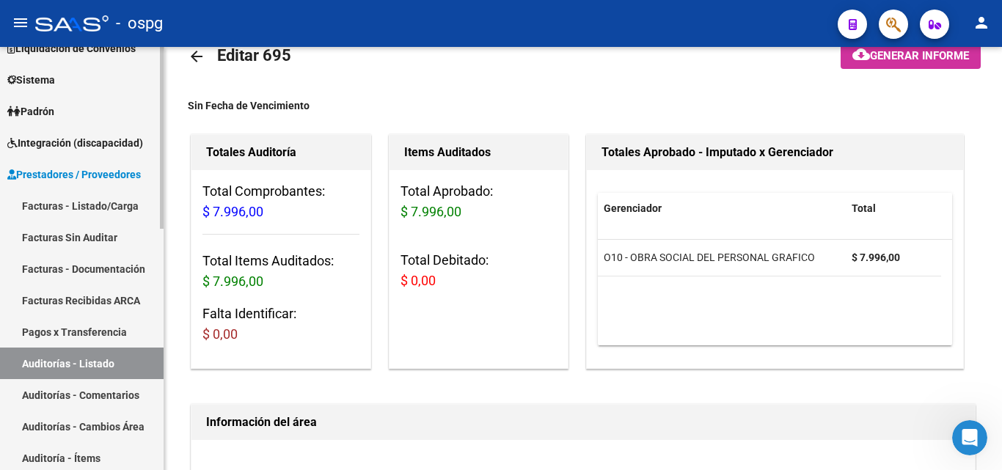
scroll to position [32, 0]
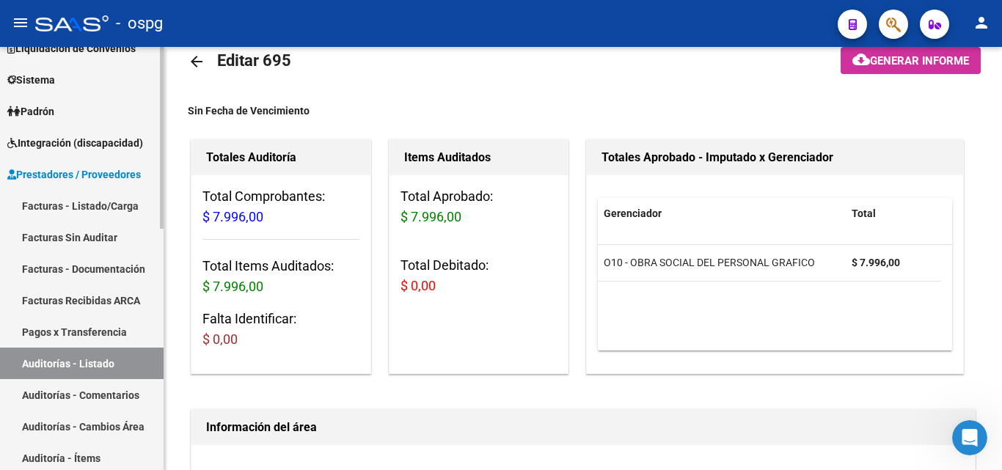
click at [47, 199] on link "Facturas - Listado/Carga" at bounding box center [82, 206] width 164 height 32
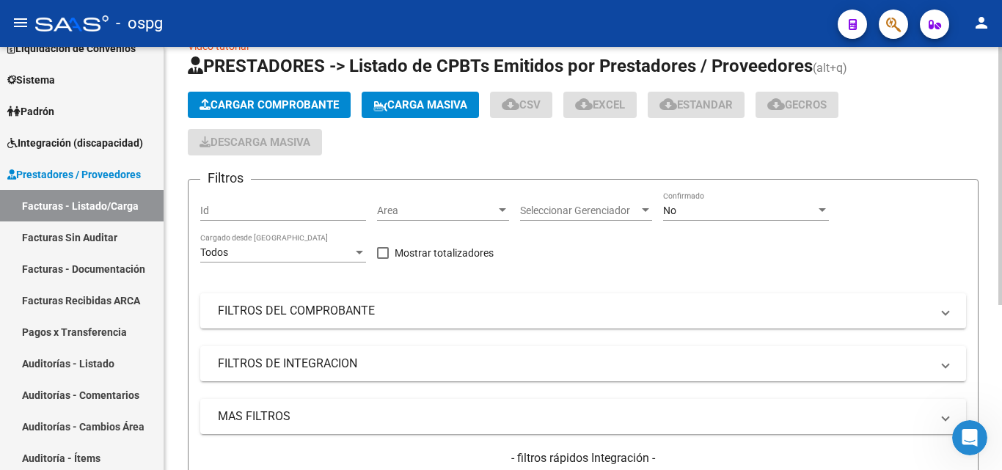
click at [257, 102] on span "Cargar Comprobante" at bounding box center [269, 104] width 139 height 13
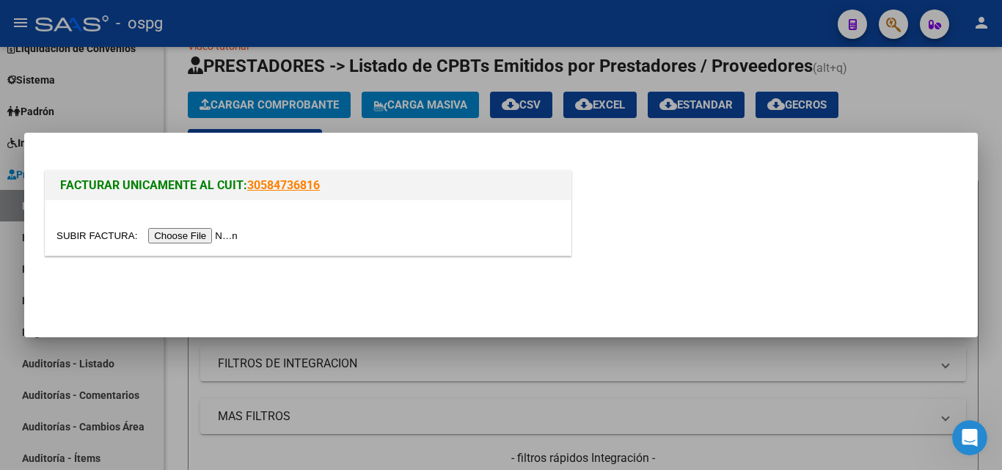
click at [202, 230] on input "file" at bounding box center [149, 235] width 186 height 15
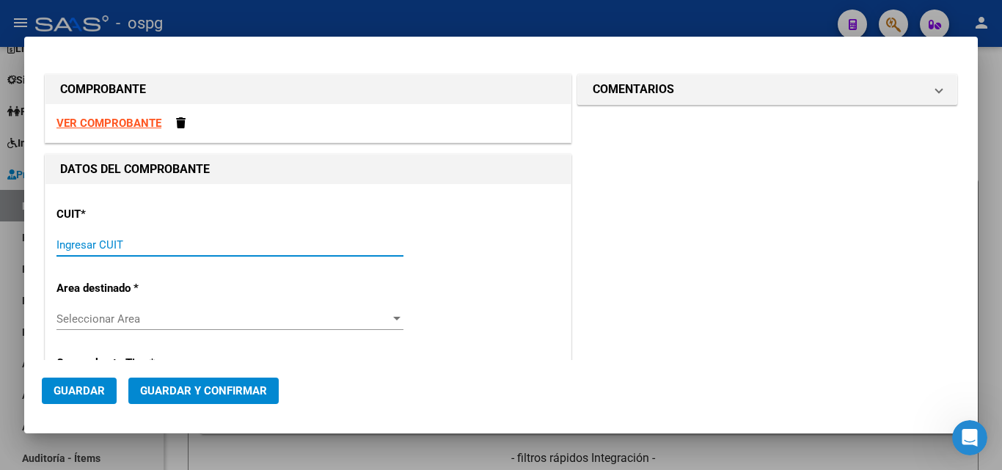
click at [155, 248] on input "Ingresar CUIT" at bounding box center [229, 244] width 347 height 13
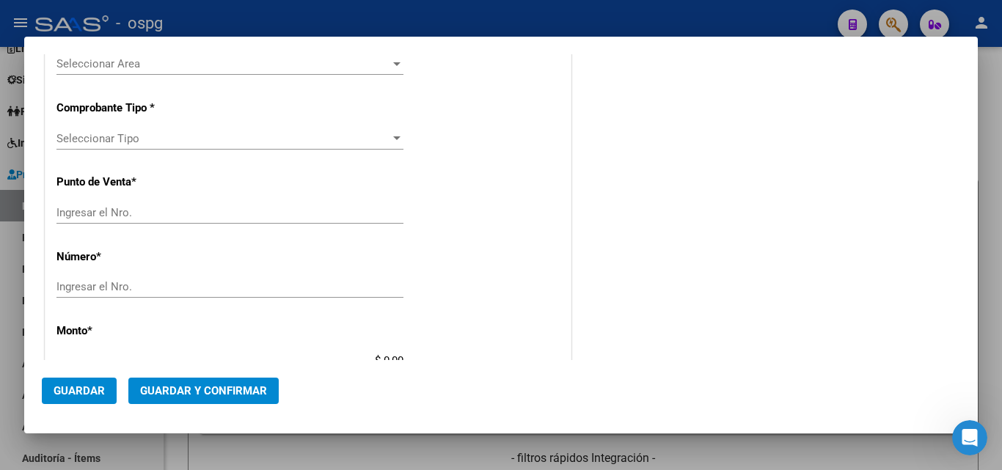
scroll to position [321, 0]
type input "30-67506844-1"
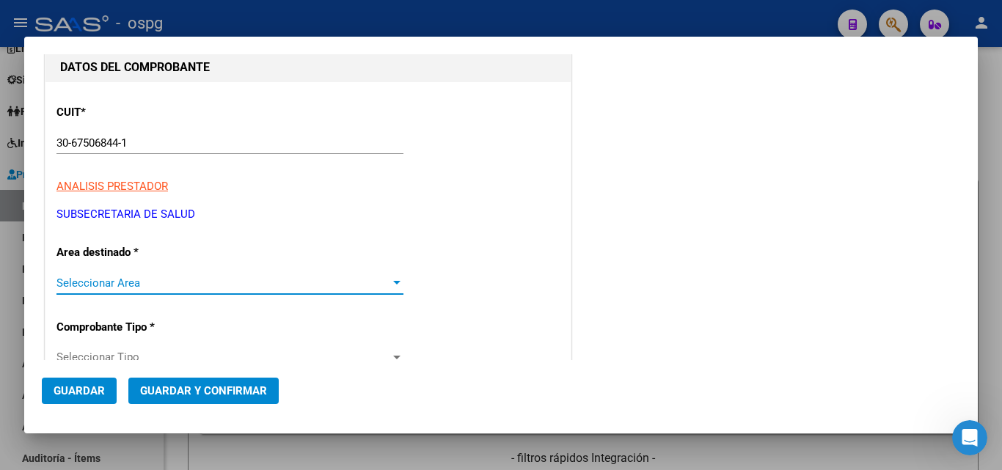
scroll to position [101, 0]
click at [123, 288] on span "Seleccionar Area" at bounding box center [223, 283] width 334 height 13
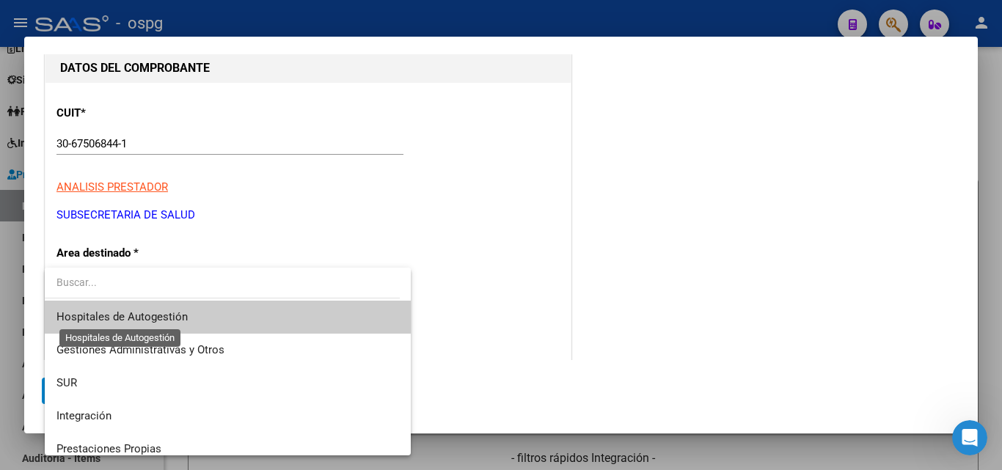
click at [132, 318] on span "Hospitales de Autogestión" at bounding box center [121, 316] width 131 height 13
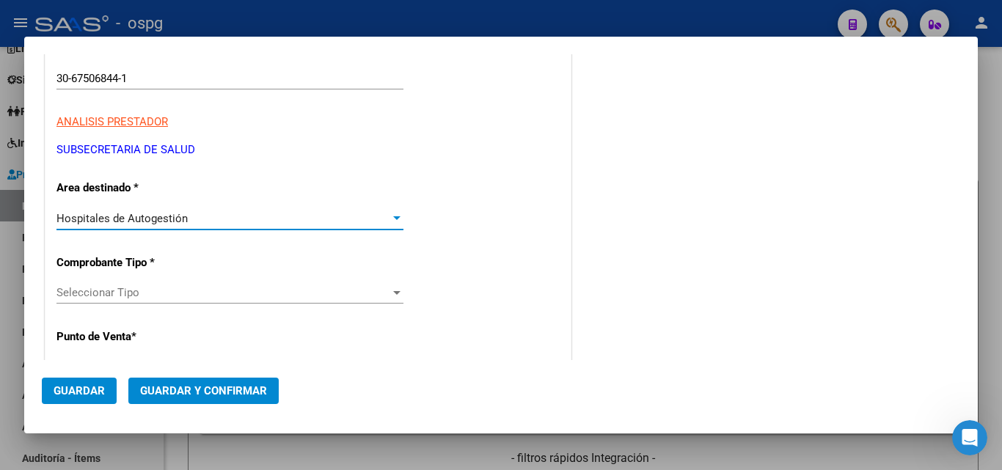
scroll to position [248, 0]
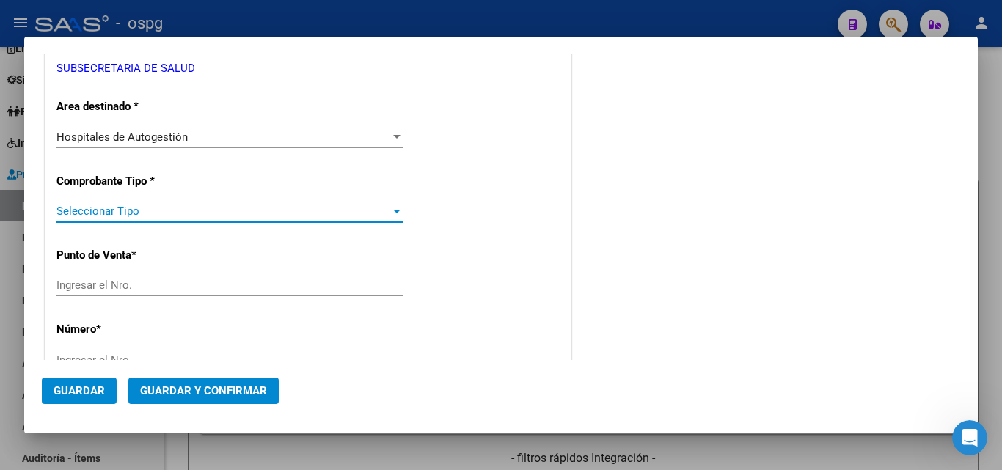
click at [156, 218] on span "Seleccionar Tipo" at bounding box center [223, 211] width 334 height 13
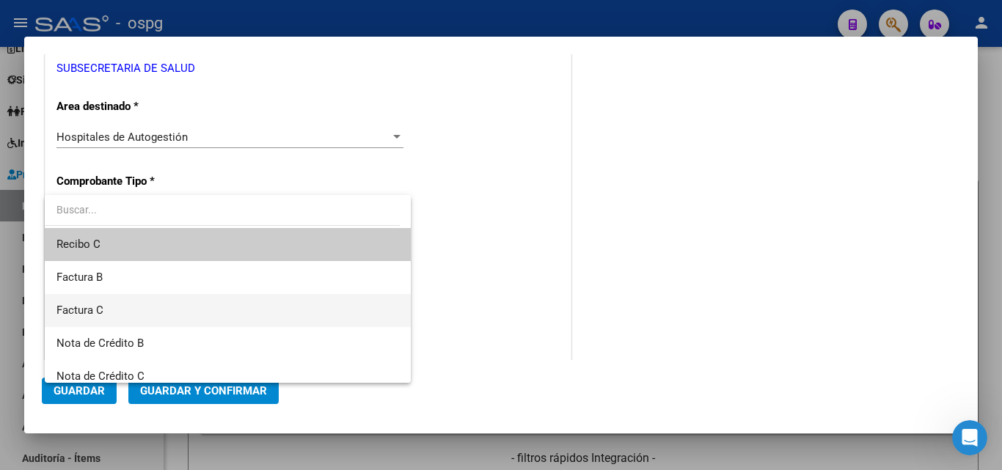
click at [114, 313] on span "Factura C" at bounding box center [227, 310] width 343 height 33
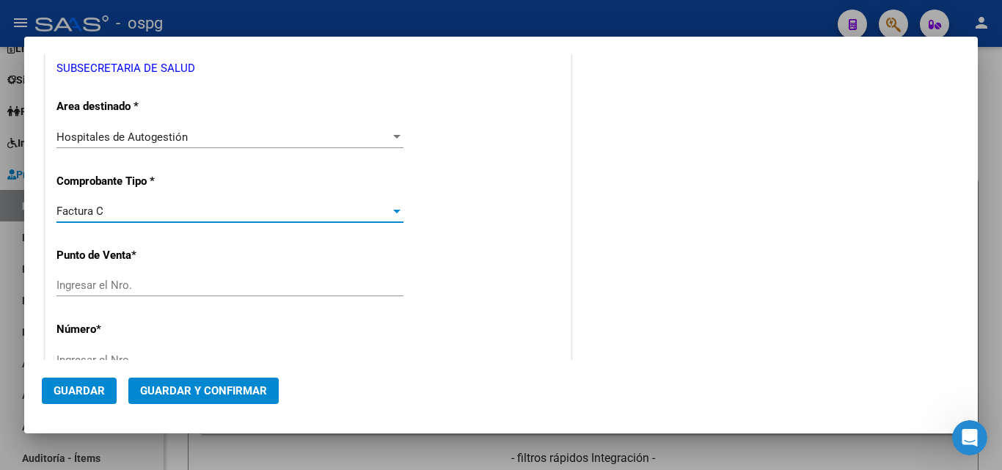
click at [115, 280] on div "Ingresar el Nro." at bounding box center [229, 285] width 347 height 22
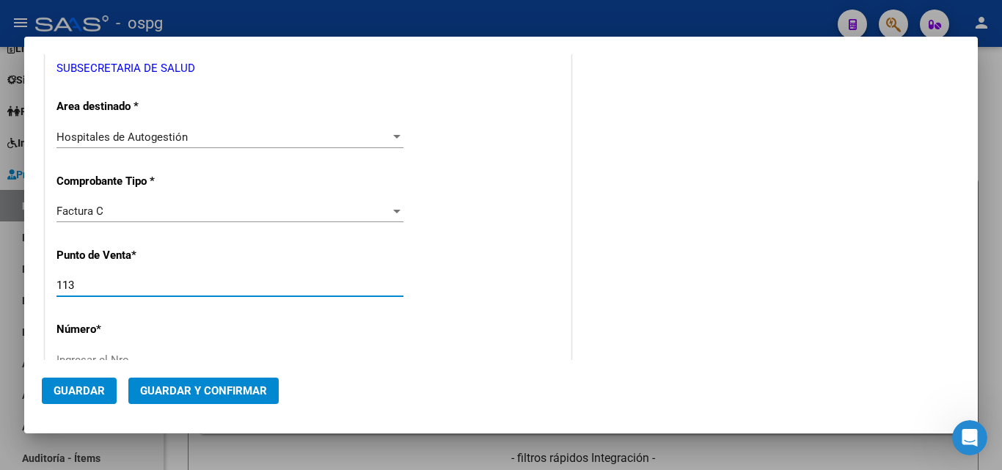
type input "113"
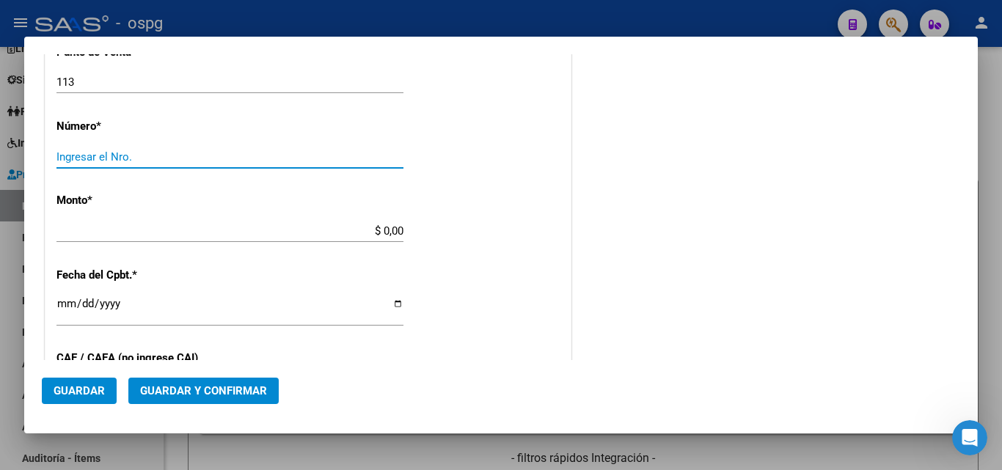
scroll to position [475, 0]
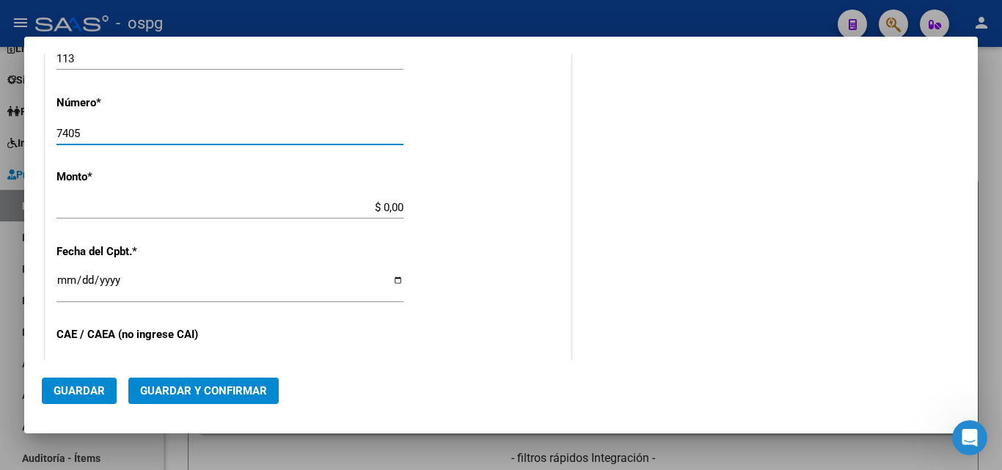
type input "7405"
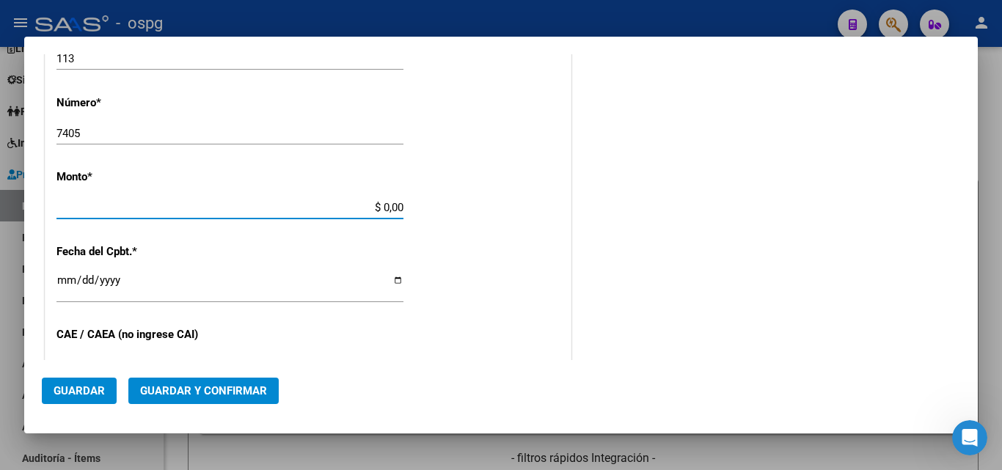
type input "$ 22.827,00"
type input "[DATE]"
type input "75361436114396"
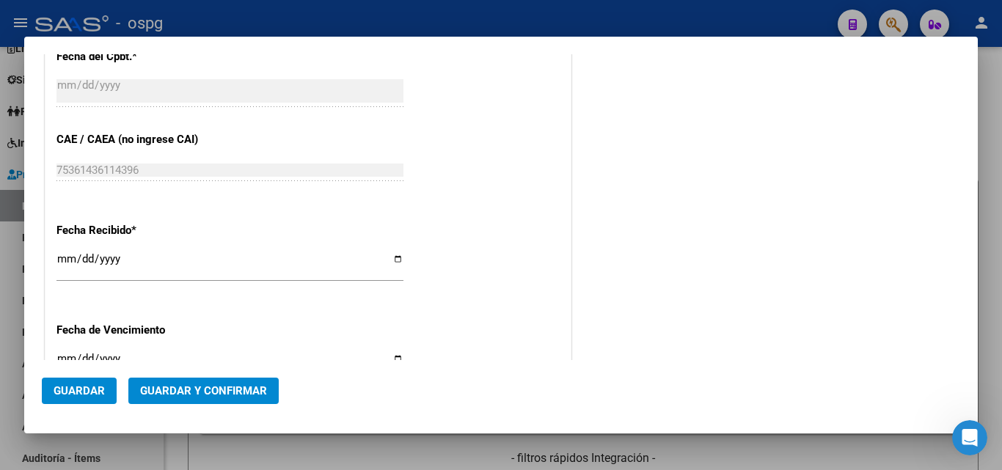
scroll to position [695, 0]
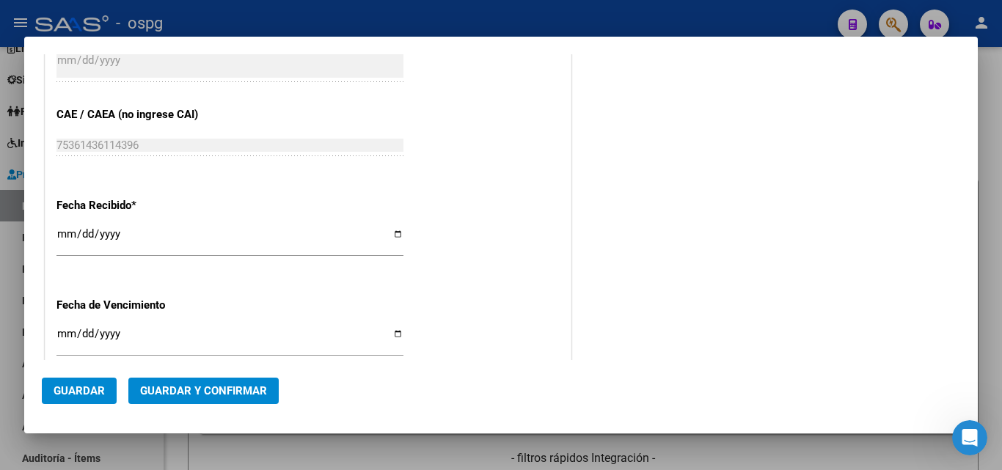
click at [62, 245] on input "[DATE]" at bounding box center [229, 239] width 347 height 23
type input "[DATE]"
click at [175, 386] on span "Guardar y Confirmar" at bounding box center [203, 390] width 127 height 13
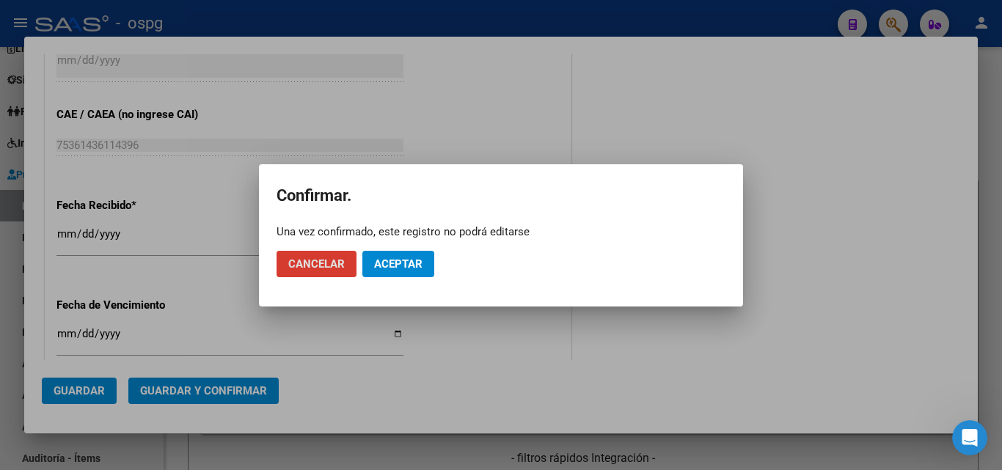
click at [432, 269] on button "Aceptar" at bounding box center [398, 264] width 72 height 26
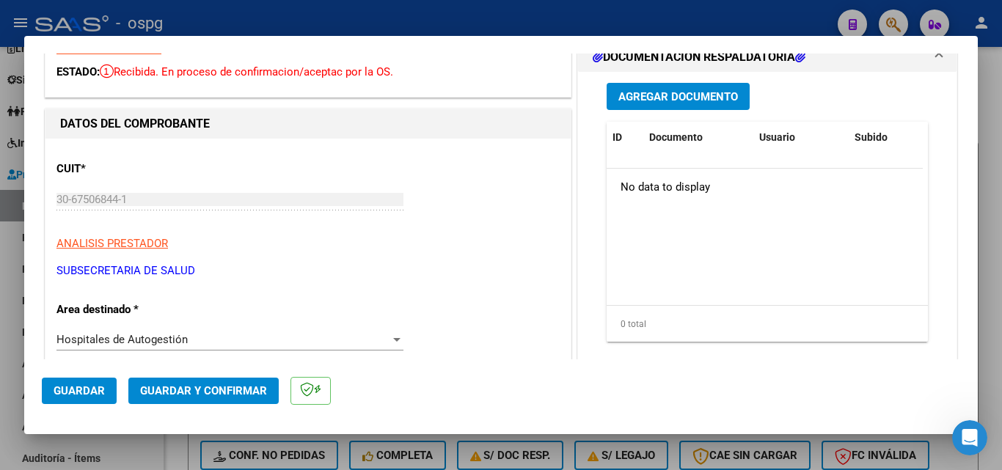
scroll to position [73, 0]
click at [161, 395] on span "Guardar y Confirmar" at bounding box center [203, 390] width 127 height 13
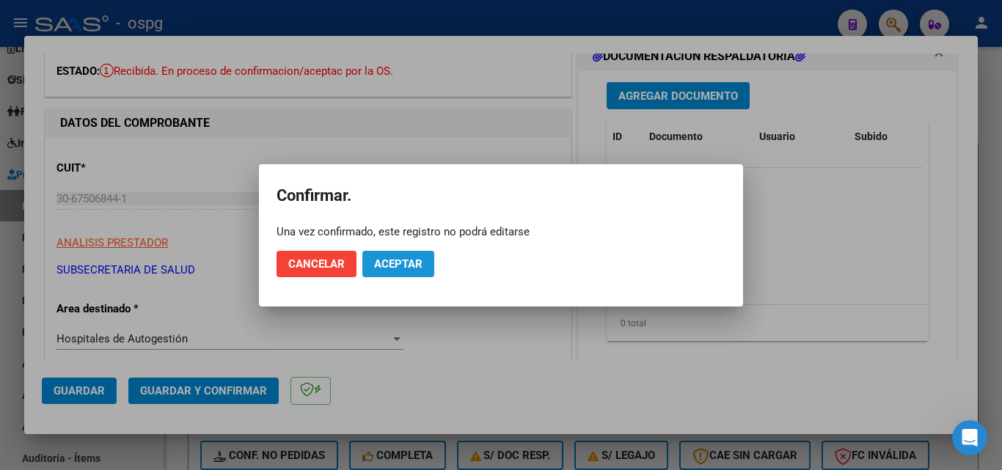
click at [428, 255] on button "Aceptar" at bounding box center [398, 264] width 72 height 26
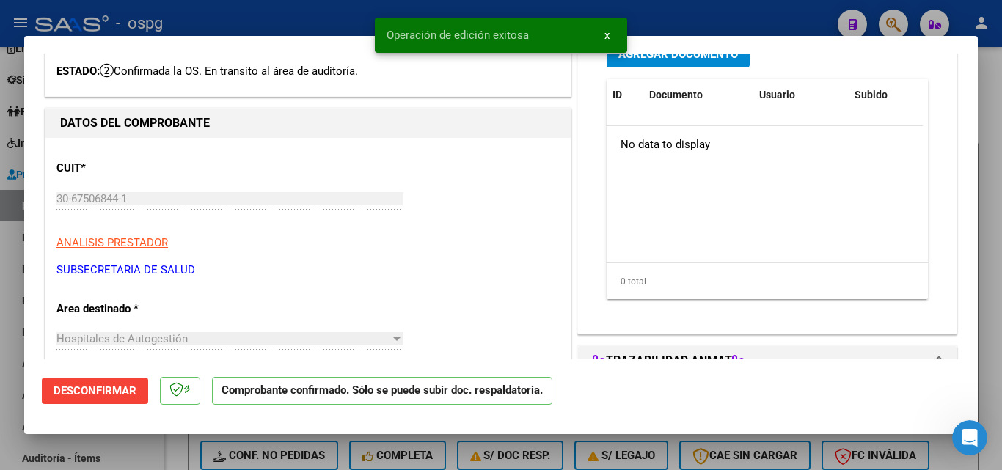
click at [5, 298] on div at bounding box center [501, 235] width 1002 height 470
type input "$ 0,00"
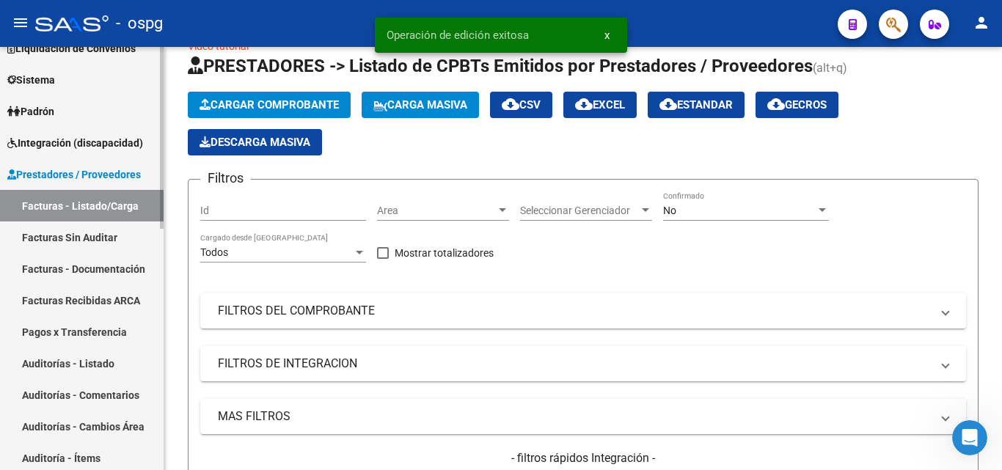
click at [69, 357] on link "Auditorías - Listado" at bounding box center [82, 364] width 164 height 32
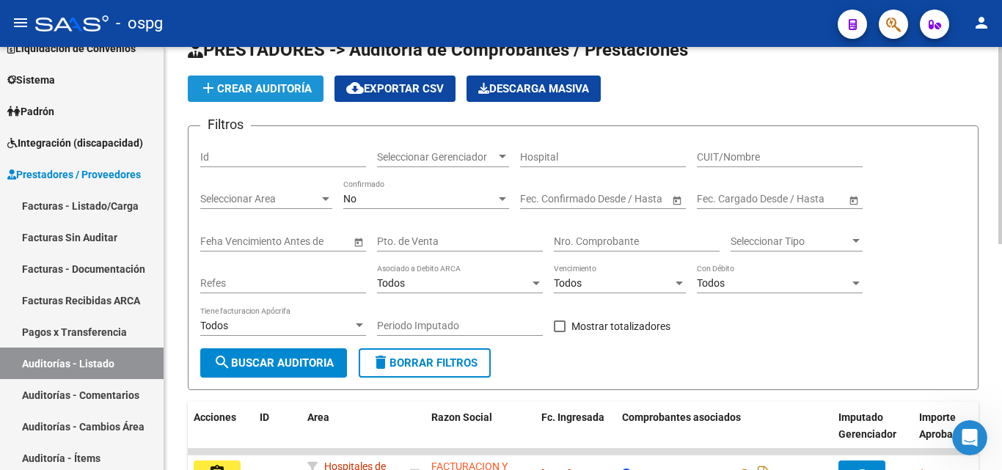
click at [239, 84] on span "add Crear Auditoría" at bounding box center [256, 88] width 112 height 13
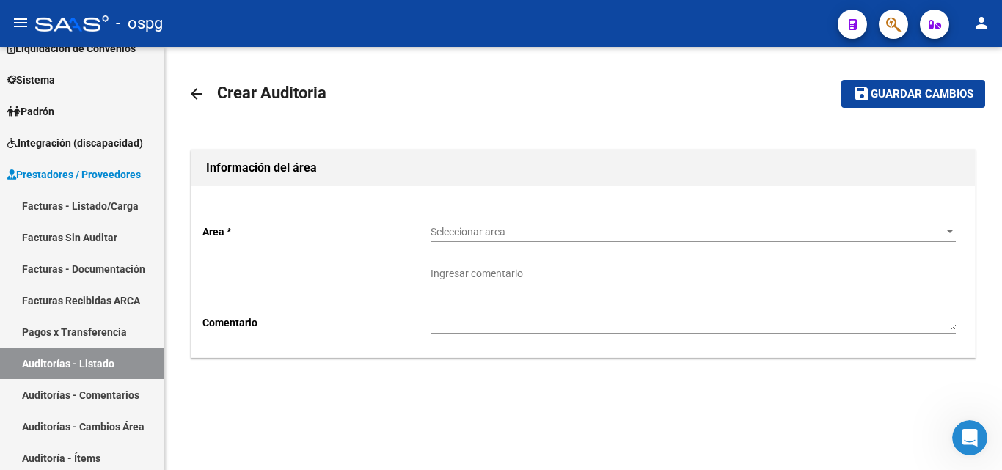
click at [602, 234] on span "Seleccionar area" at bounding box center [687, 232] width 512 height 12
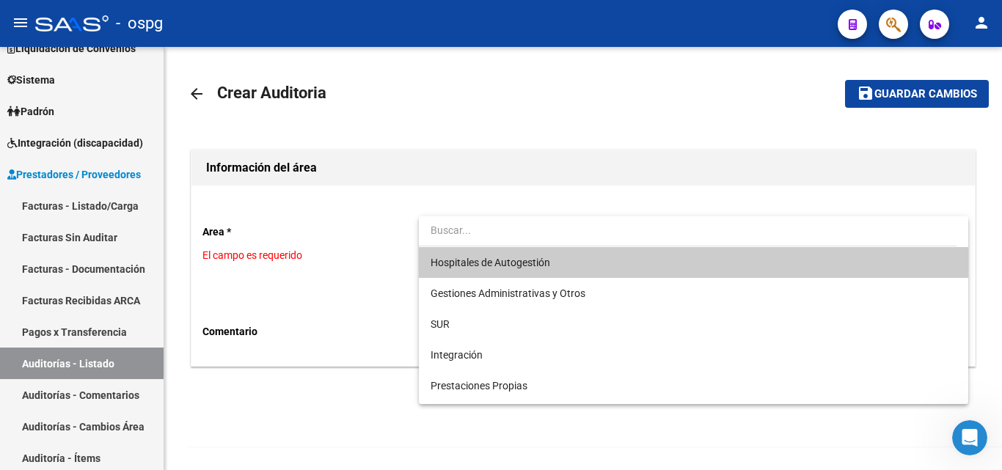
click at [556, 269] on span "Hospitales de Autogestión" at bounding box center [693, 262] width 525 height 31
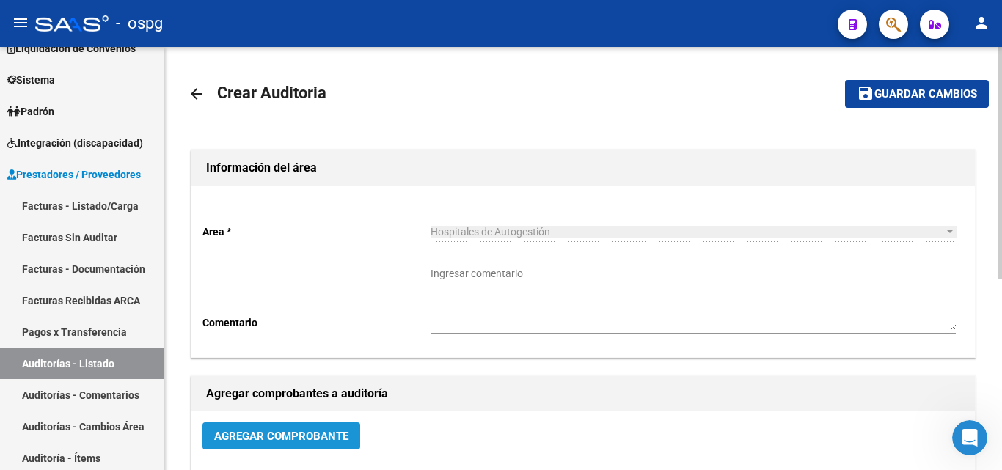
click at [276, 437] on span "Agregar Comprobante" at bounding box center [281, 436] width 134 height 13
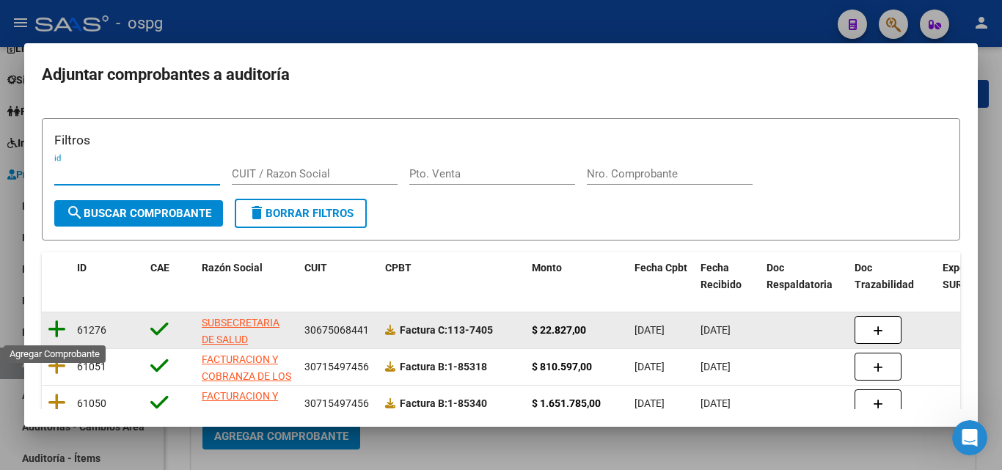
click at [59, 326] on icon at bounding box center [57, 329] width 18 height 21
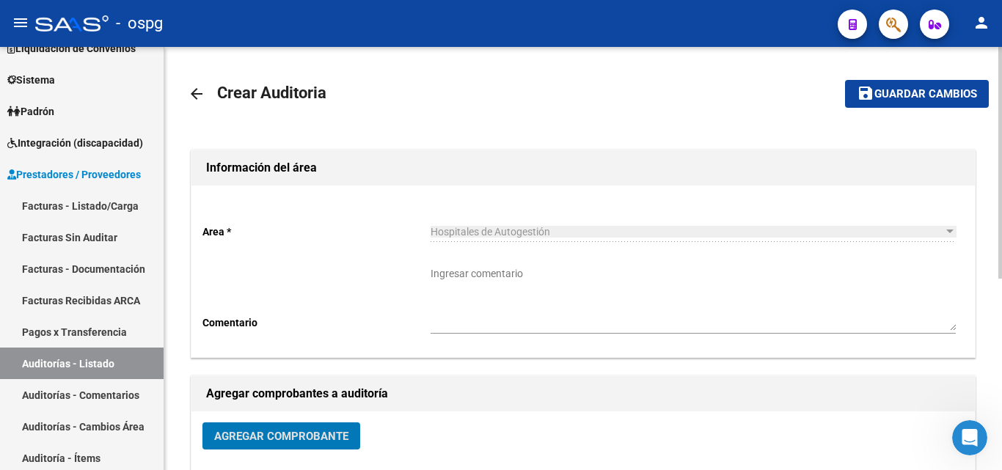
click at [925, 101] on button "save Guardar cambios" at bounding box center [917, 93] width 144 height 27
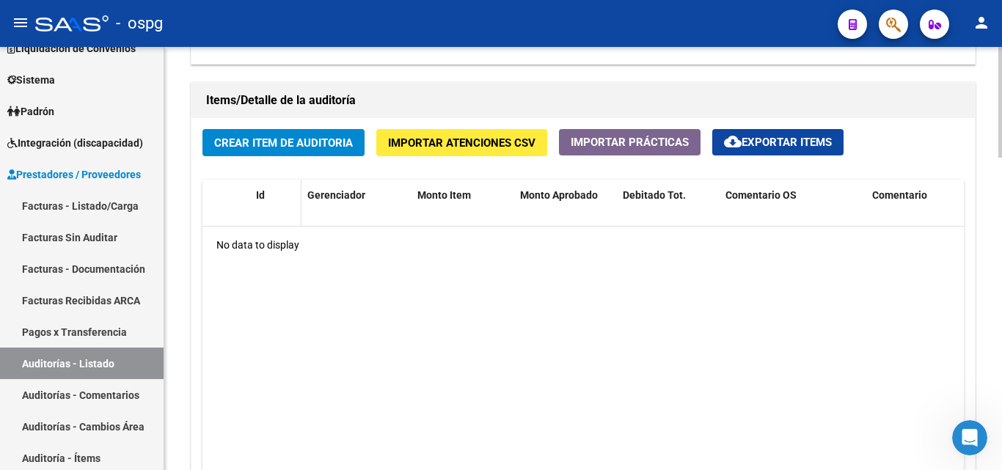
scroll to position [1027, 0]
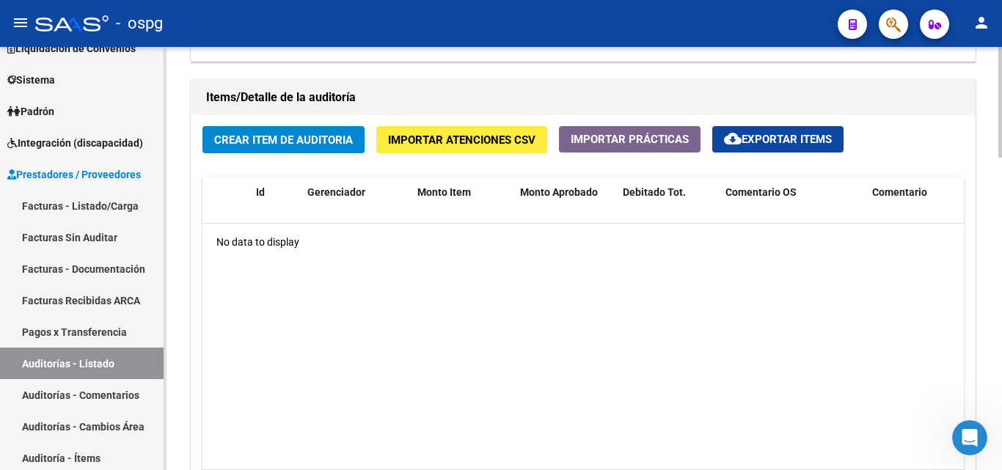
click at [310, 141] on span "Crear Item de Auditoria" at bounding box center [283, 140] width 139 height 13
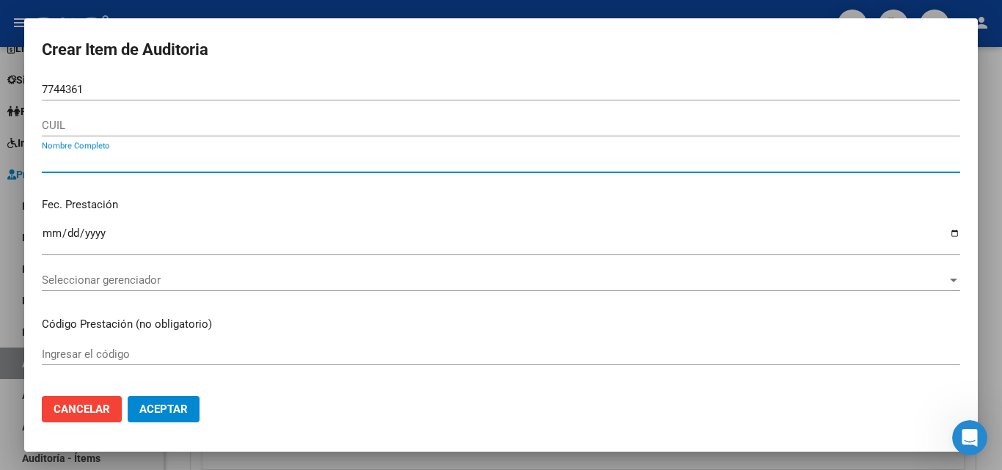
click at [41, 89] on mat-dialog-content "7744361 Nro Documento CUIL Nombre Completo Fec. Prestación Ingresar la fecha Se…" at bounding box center [501, 232] width 954 height 306
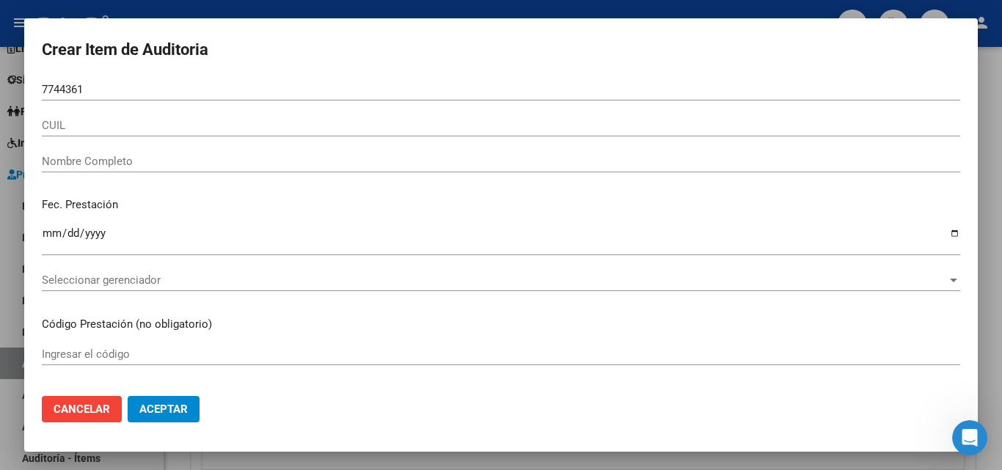
click at [43, 92] on input "7744361" at bounding box center [501, 89] width 919 height 13
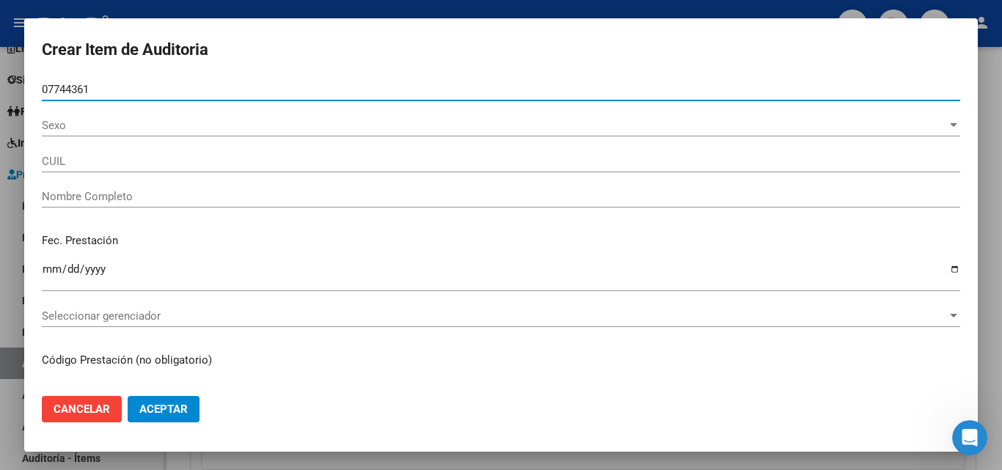
type input "07744361"
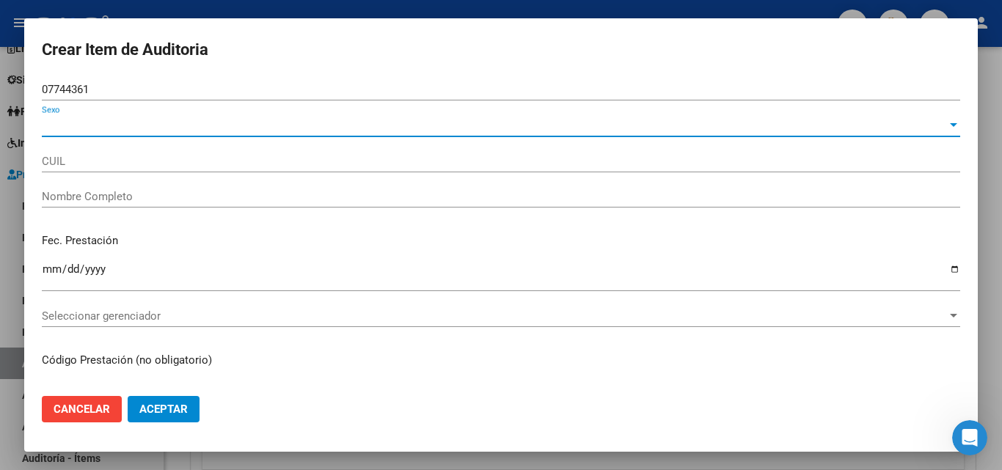
type input "20077443615"
type input "[PERSON_NAME] [PERSON_NAME]"
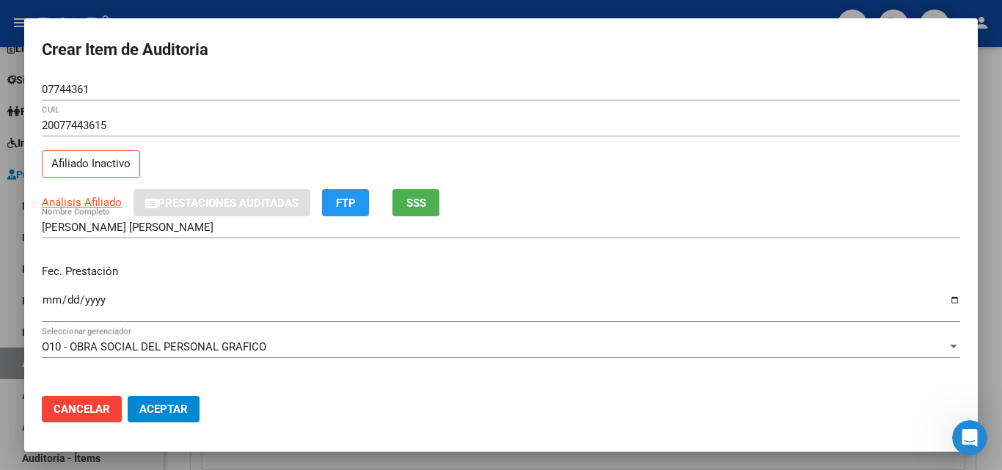
click at [405, 207] on button "SSS" at bounding box center [416, 202] width 47 height 27
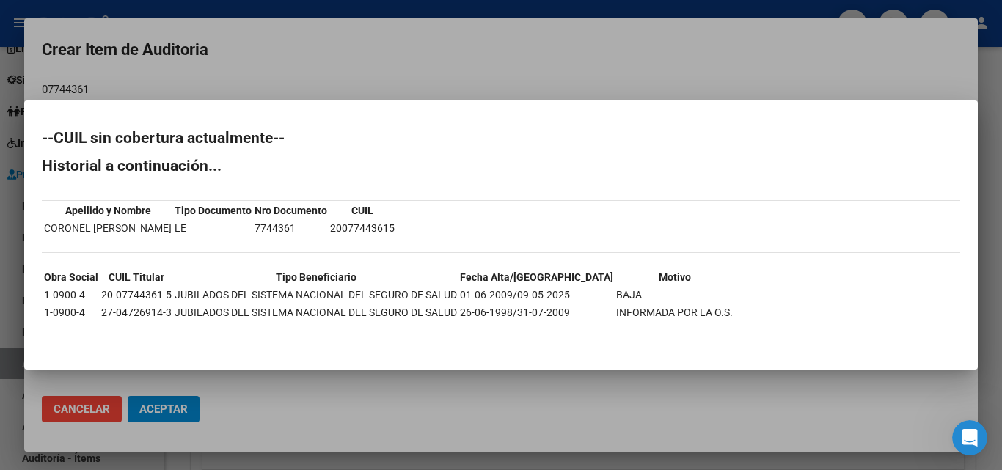
click at [508, 53] on div at bounding box center [501, 235] width 1002 height 470
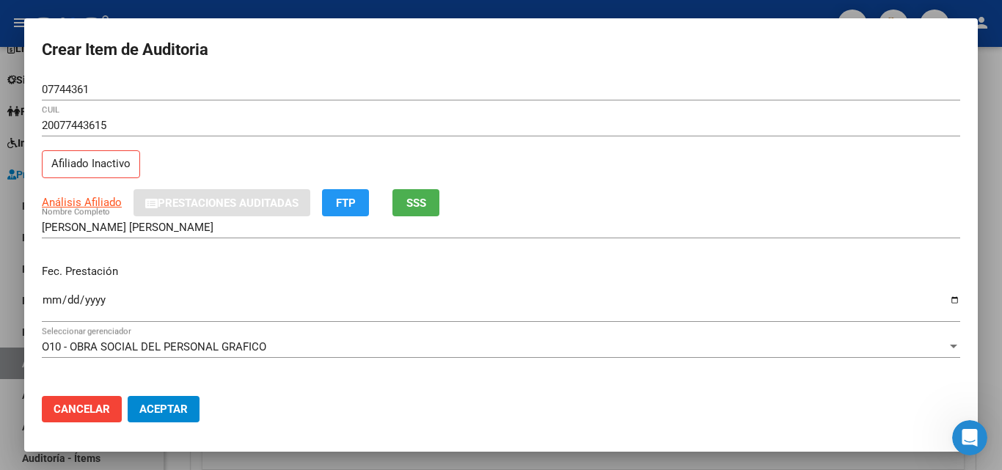
click at [54, 300] on input "Ingresar la fecha" at bounding box center [501, 305] width 919 height 23
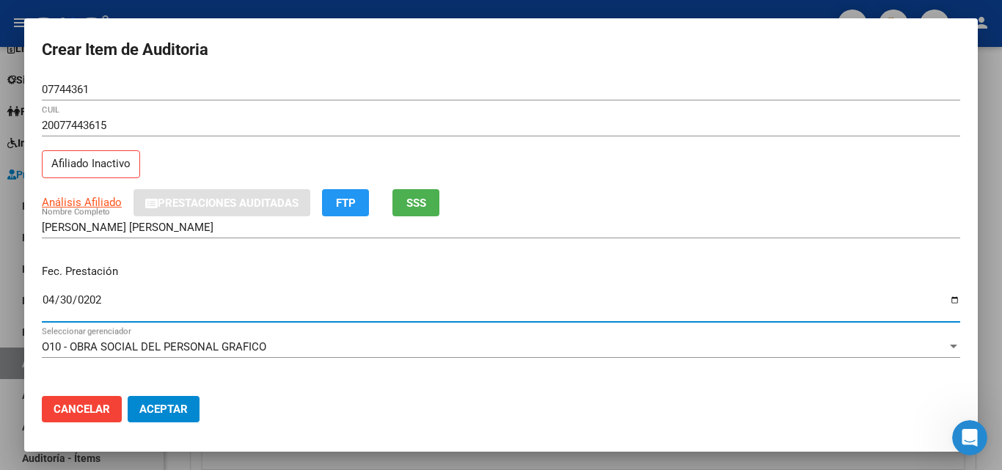
type input "[DATE]"
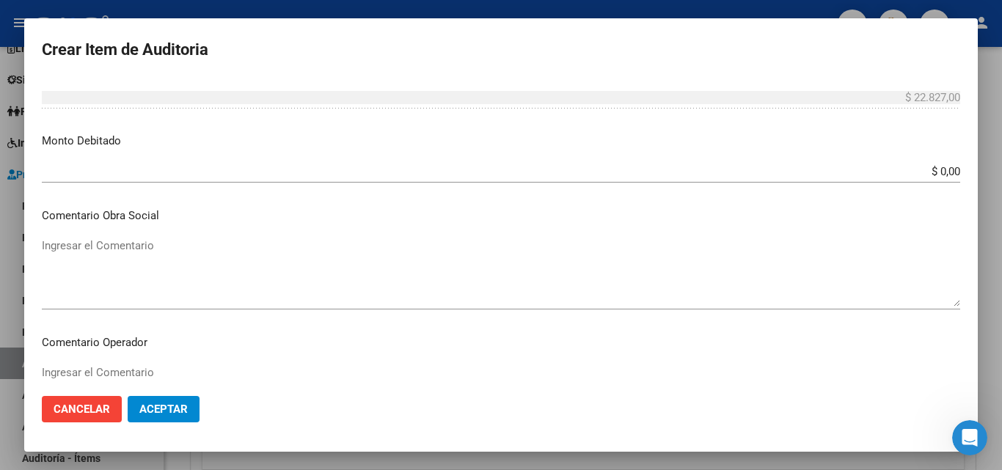
scroll to position [514, 0]
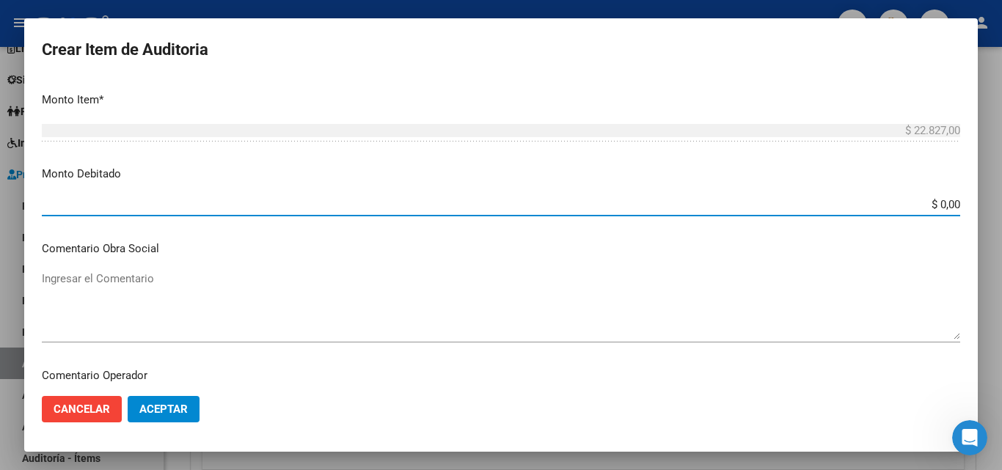
drag, startPoint x: 929, startPoint y: 202, endPoint x: 937, endPoint y: 203, distance: 8.1
click at [937, 203] on input "$ 0,00" at bounding box center [501, 204] width 919 height 13
type input "$ 22.827,00"
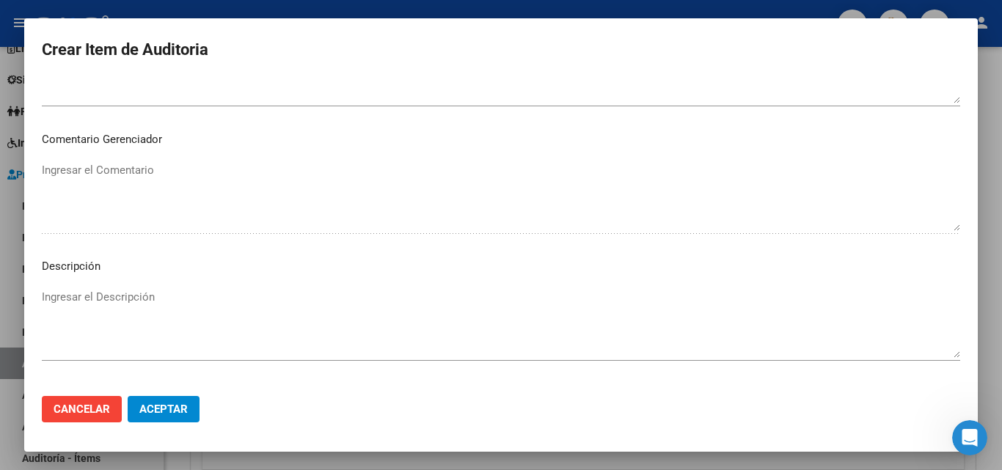
scroll to position [1015, 0]
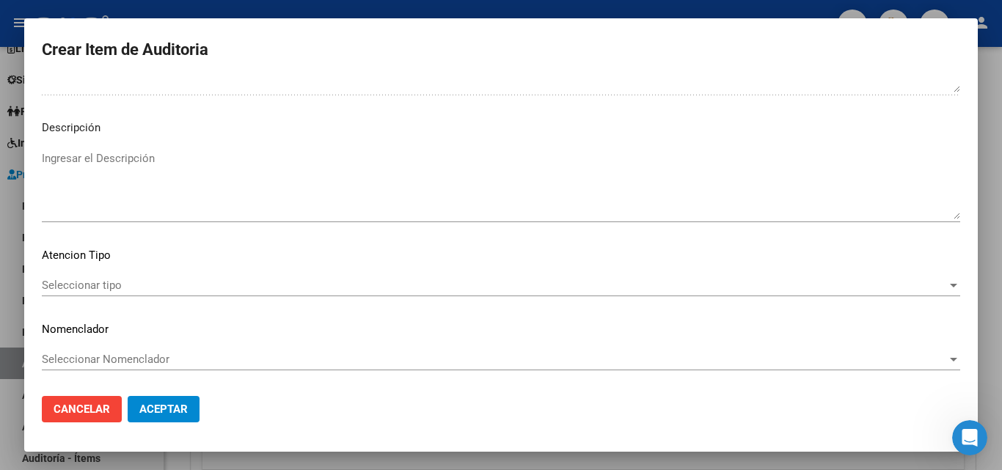
drag, startPoint x: 134, startPoint y: 191, endPoint x: 128, endPoint y: 196, distance: 8.4
click at [128, 196] on textarea "Ingresar el Descripción" at bounding box center [501, 184] width 919 height 69
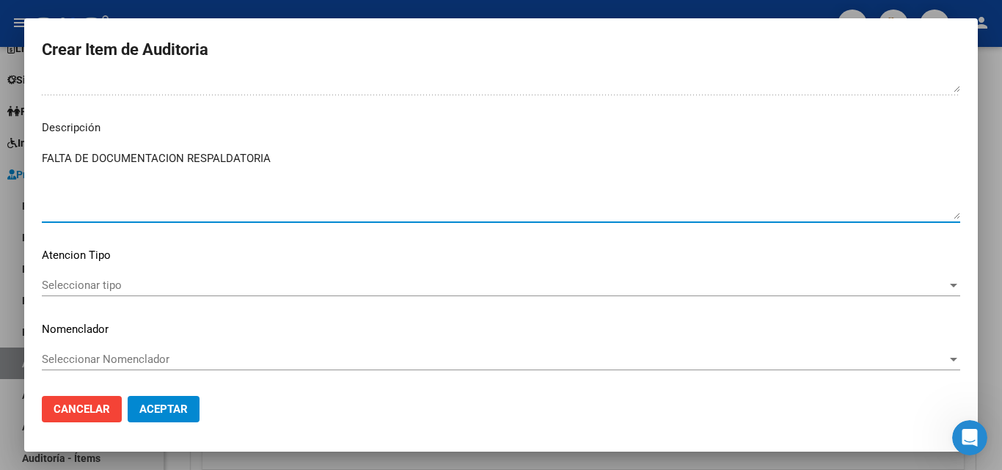
type textarea "FALTA DE DOCUMENTACION RESPALDATORIA"
click at [179, 291] on span "Seleccionar tipo" at bounding box center [494, 285] width 905 height 13
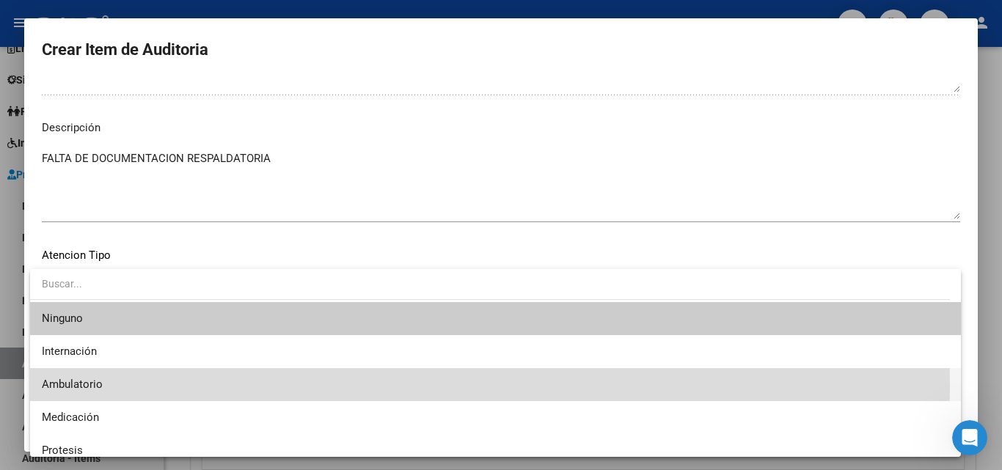
click at [103, 386] on span "Ambulatorio" at bounding box center [496, 384] width 908 height 33
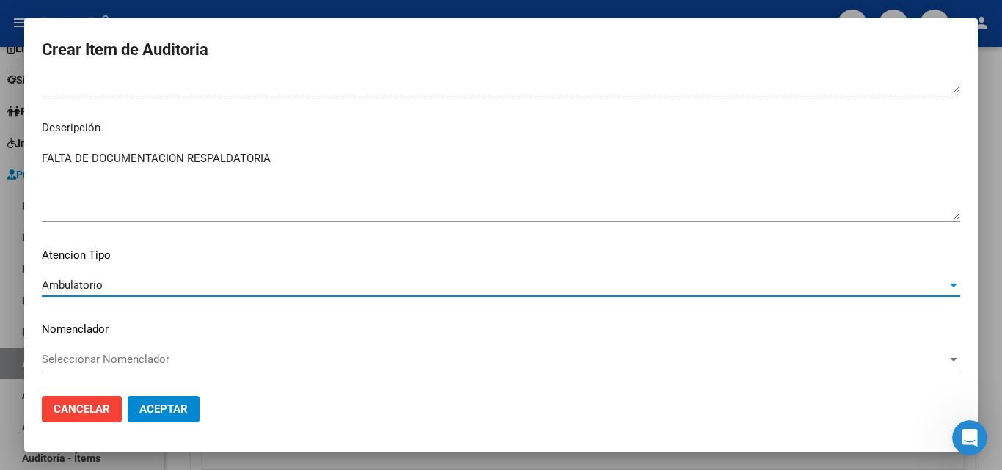
click at [174, 419] on button "Aceptar" at bounding box center [164, 409] width 72 height 26
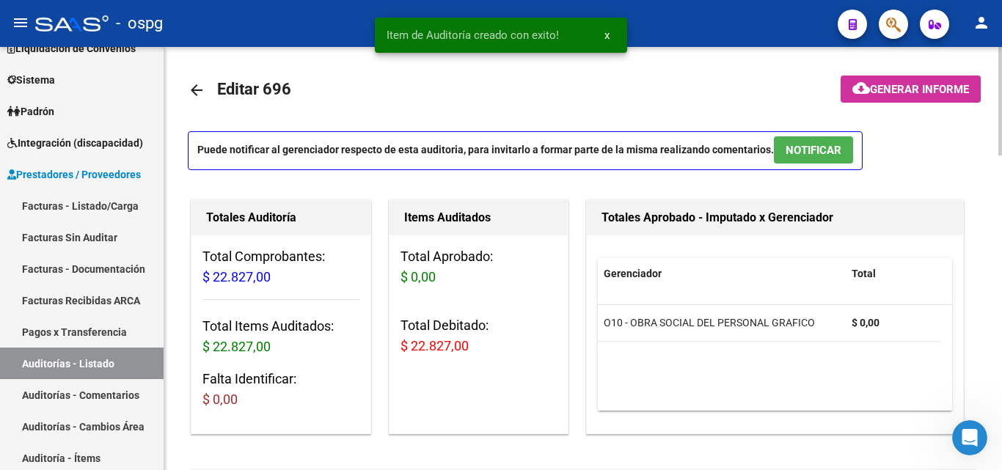
scroll to position [0, 0]
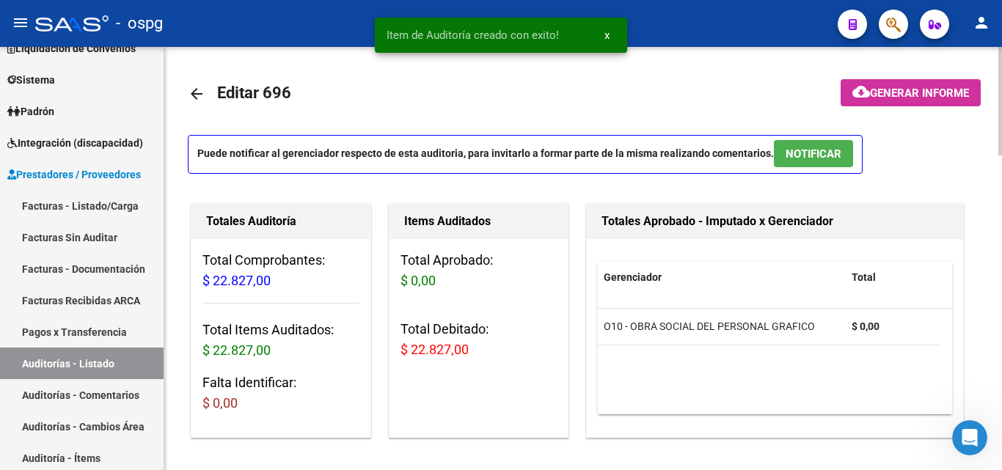
click at [940, 93] on span "Generar informe" at bounding box center [919, 93] width 99 height 13
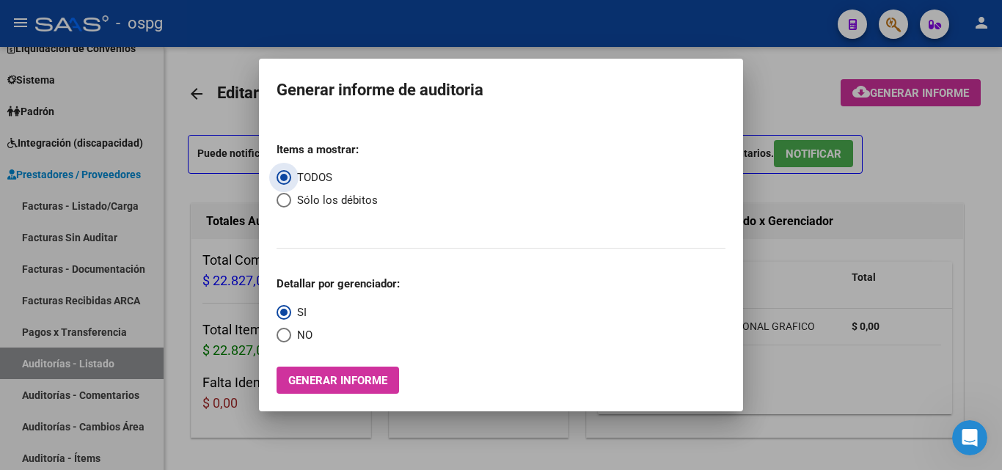
click at [321, 371] on button "Generar informe" at bounding box center [338, 380] width 123 height 27
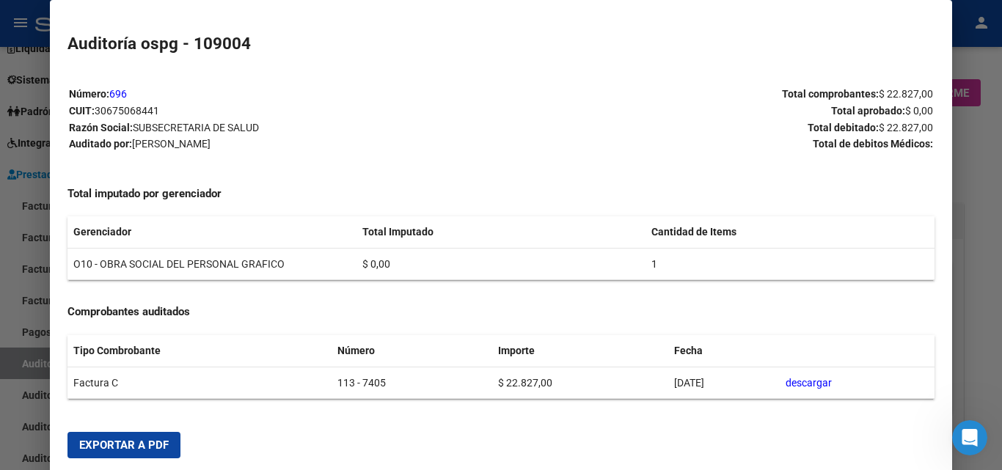
click at [0, 325] on div at bounding box center [501, 235] width 1002 height 470
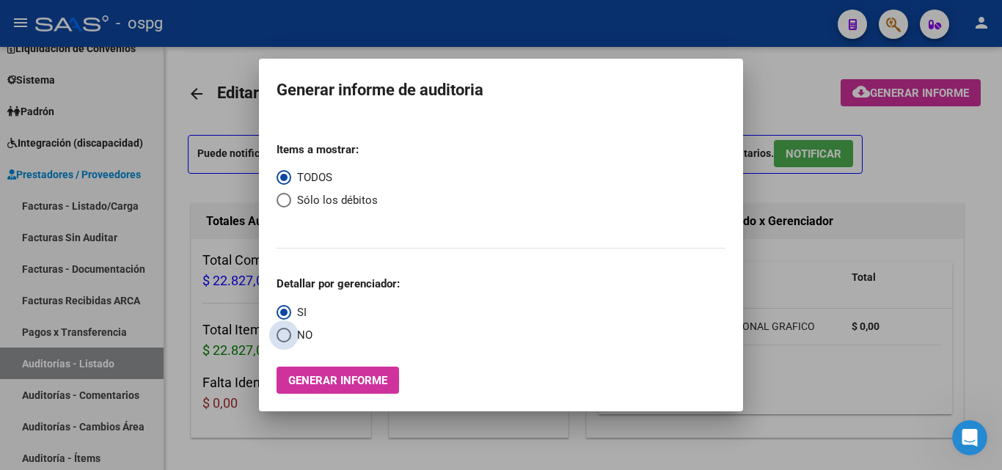
drag, startPoint x: 293, startPoint y: 334, endPoint x: 298, endPoint y: 345, distance: 11.9
click at [294, 334] on span "NO" at bounding box center [301, 335] width 21 height 17
click at [291, 334] on input "NO" at bounding box center [284, 335] width 15 height 15
radio input "true"
click at [322, 379] on span "Generar informe" at bounding box center [337, 380] width 99 height 13
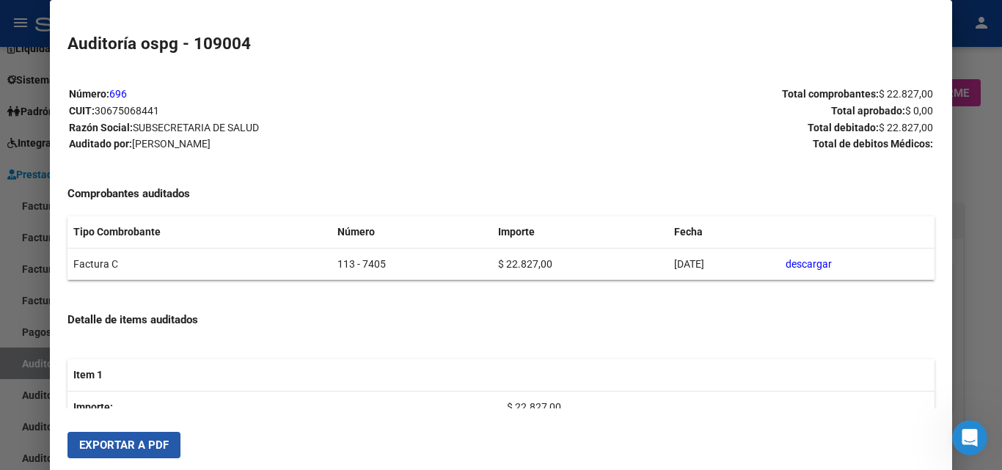
click at [139, 439] on span "Exportar a PDF" at bounding box center [124, 445] width 90 height 13
click at [0, 288] on div at bounding box center [501, 235] width 1002 height 470
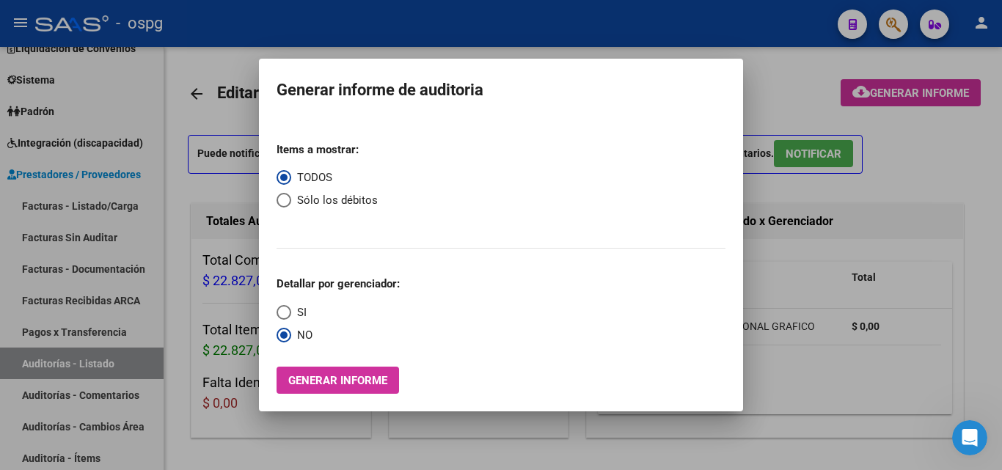
click at [74, 206] on div at bounding box center [501, 235] width 1002 height 470
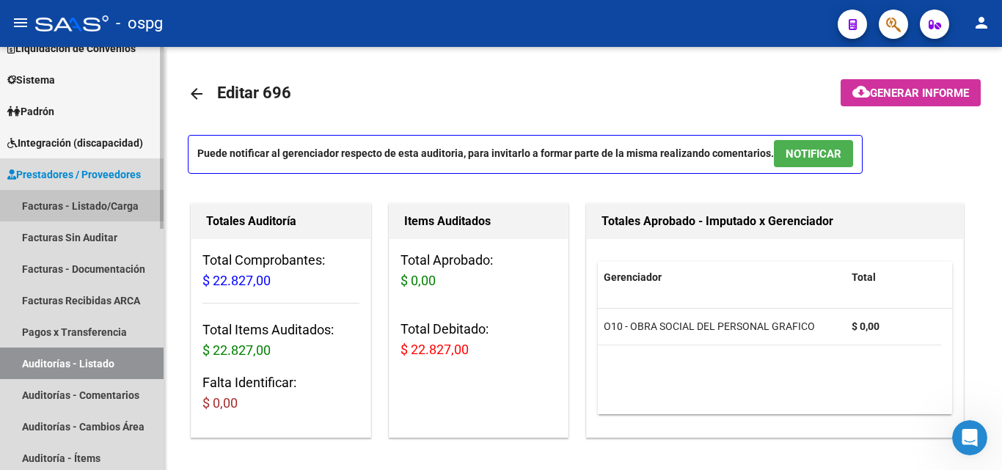
click at [74, 205] on link "Facturas - Listado/Carga" at bounding box center [82, 206] width 164 height 32
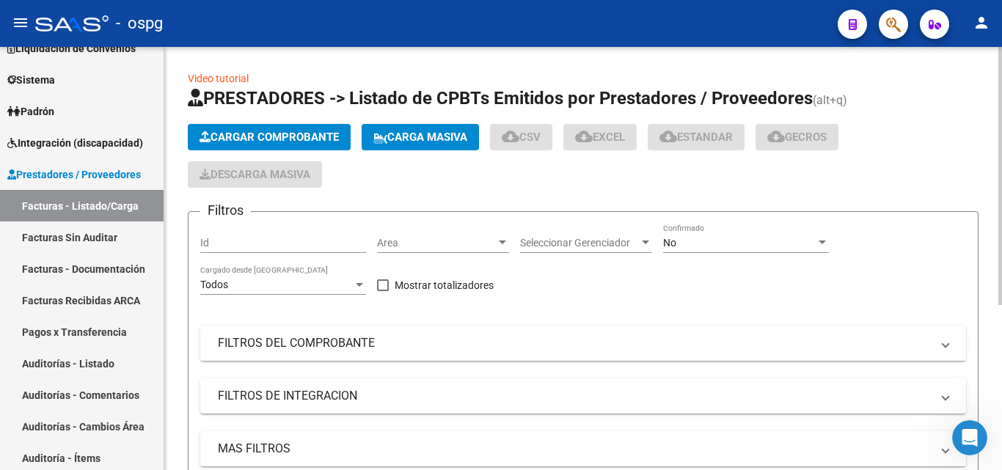
click at [230, 132] on span "Cargar Comprobante" at bounding box center [269, 137] width 139 height 13
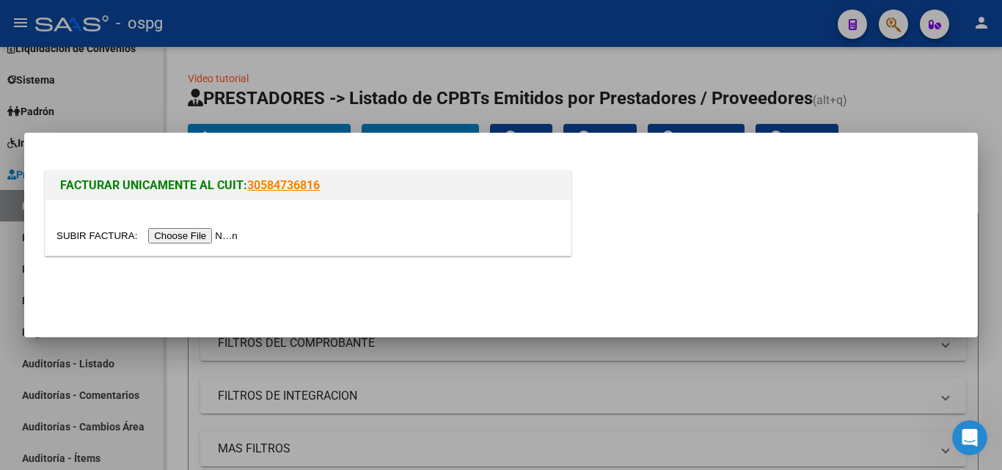
click at [202, 235] on input "file" at bounding box center [149, 235] width 186 height 15
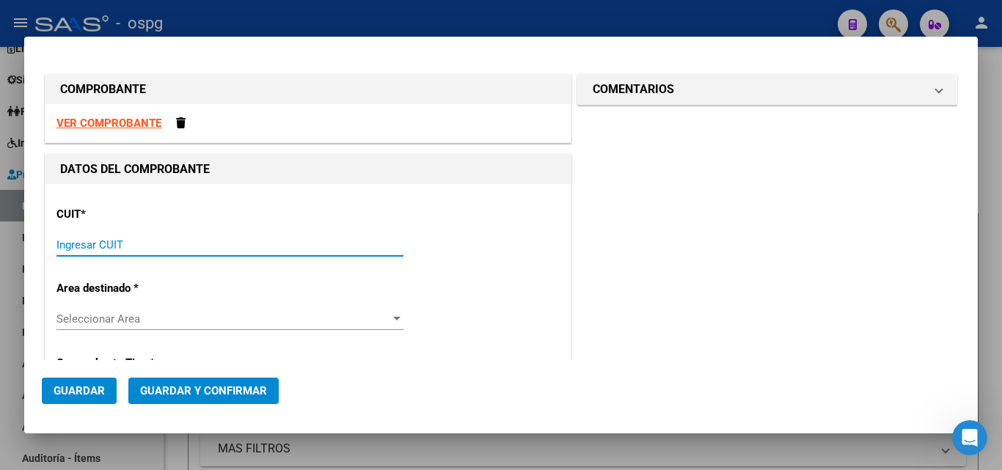
click at [127, 248] on input "Ingresar CUIT" at bounding box center [229, 244] width 347 height 13
type input "30-99928489-9"
type input "3"
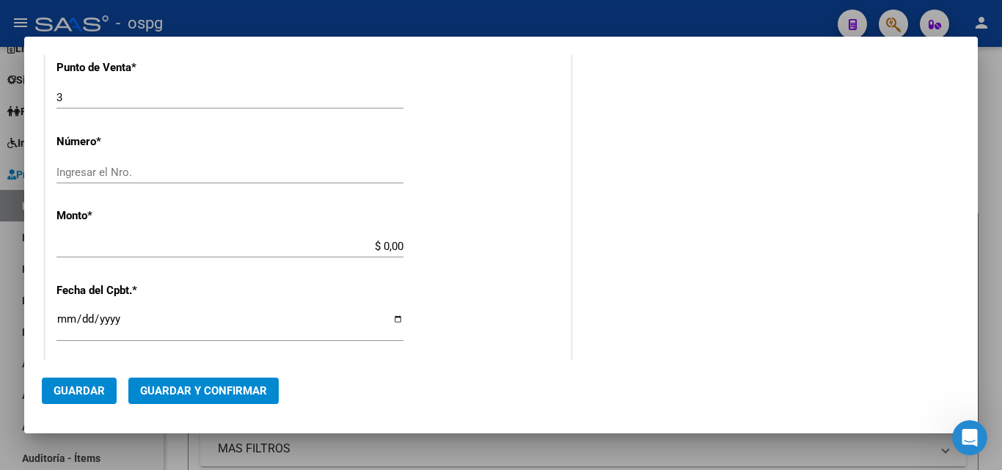
scroll to position [440, 0]
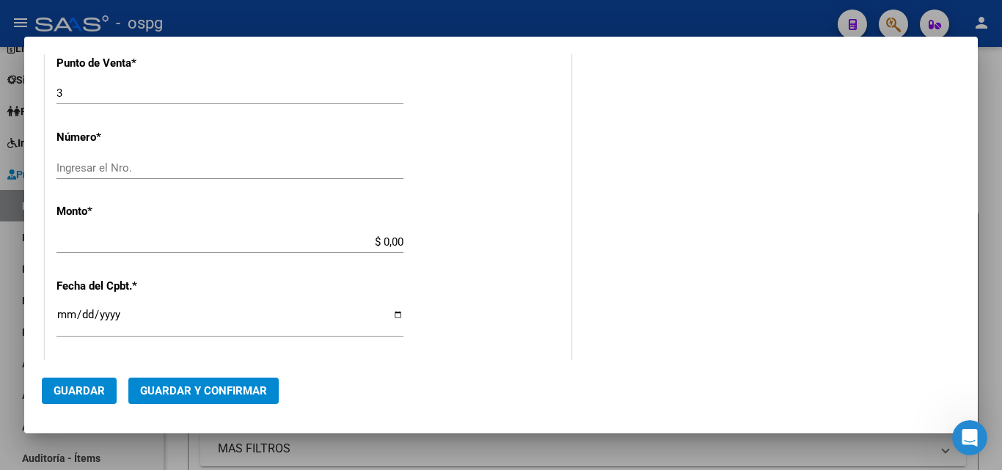
type input "30-99928489-9"
click at [130, 158] on div "Ingresar el Nro." at bounding box center [229, 168] width 347 height 22
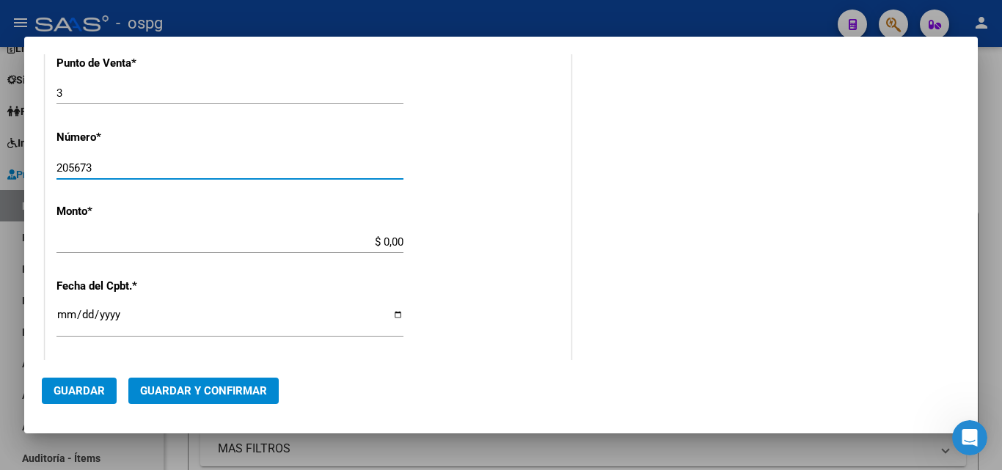
type input "205673"
click at [537, 212] on div "CUIT * 30-99928489-9 Ingresar CUIT ANALISIS PRESTADOR MUNICIPALIDAD DE TIGRE AR…" at bounding box center [307, 264] width 525 height 1040
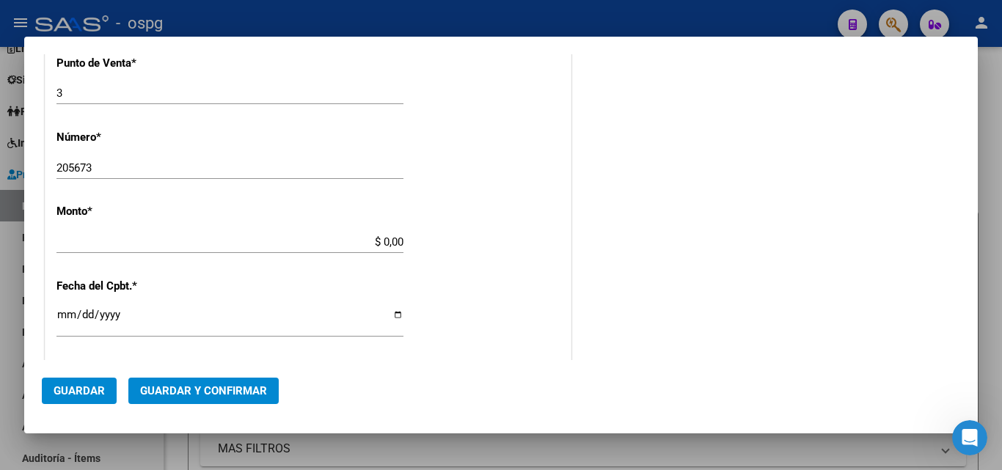
type input "$ 35.982,00"
type input "[DATE]"
type input "75359348939583"
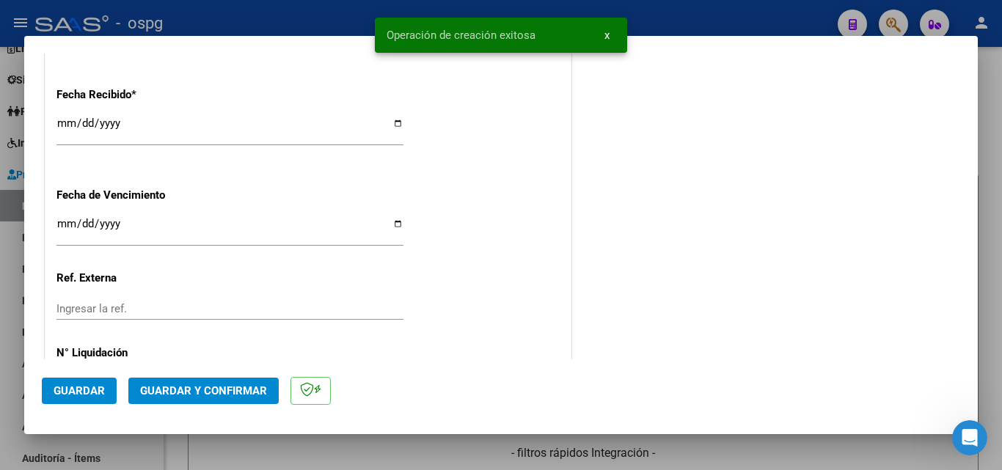
scroll to position [749, 0]
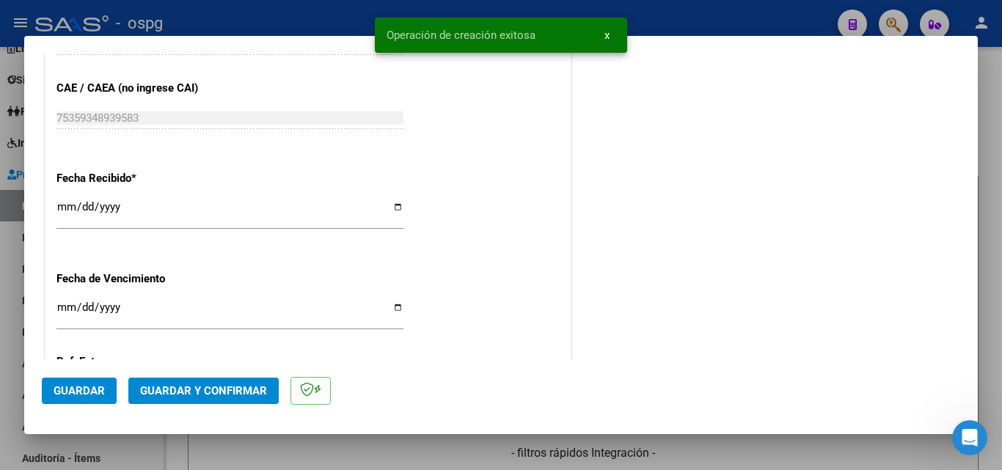
click at [66, 310] on input "Ingresar la fecha" at bounding box center [229, 313] width 347 height 23
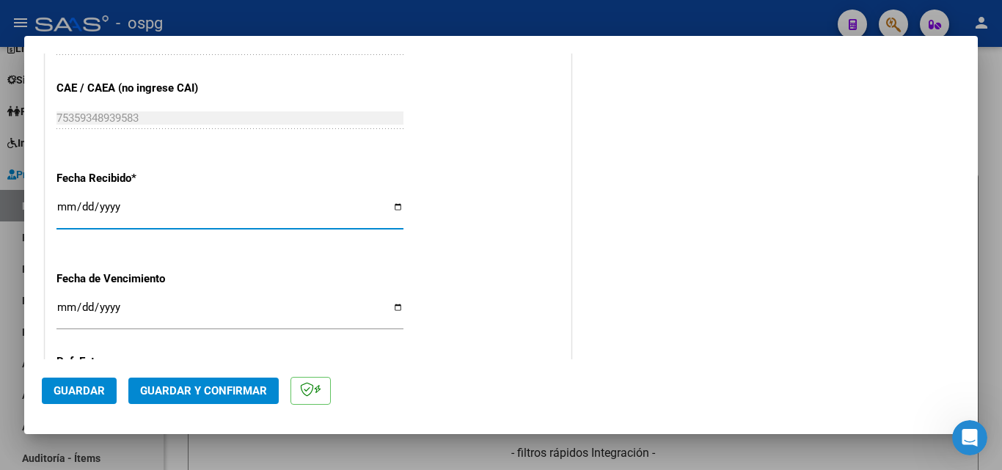
click at [64, 206] on input "[DATE]" at bounding box center [229, 212] width 347 height 23
type input "[DATE]"
click at [216, 392] on span "Guardar y Confirmar" at bounding box center [203, 390] width 127 height 13
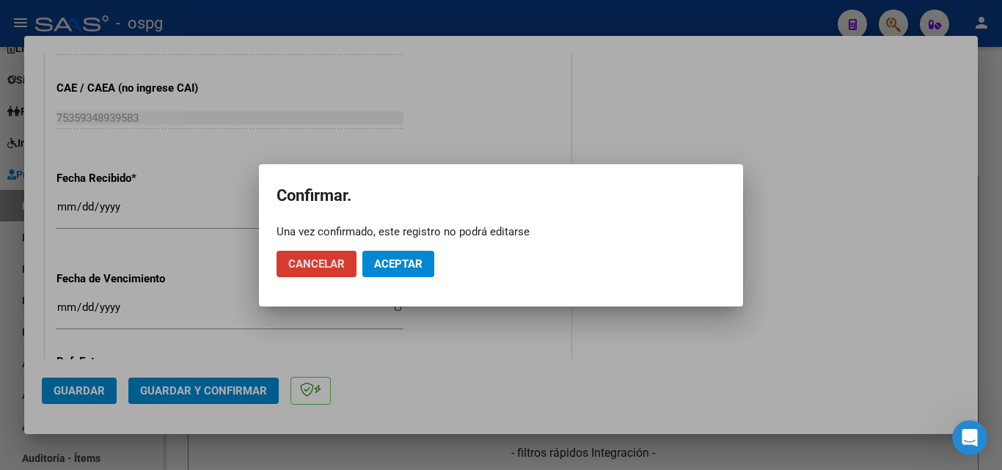
click at [425, 267] on button "Aceptar" at bounding box center [398, 264] width 72 height 26
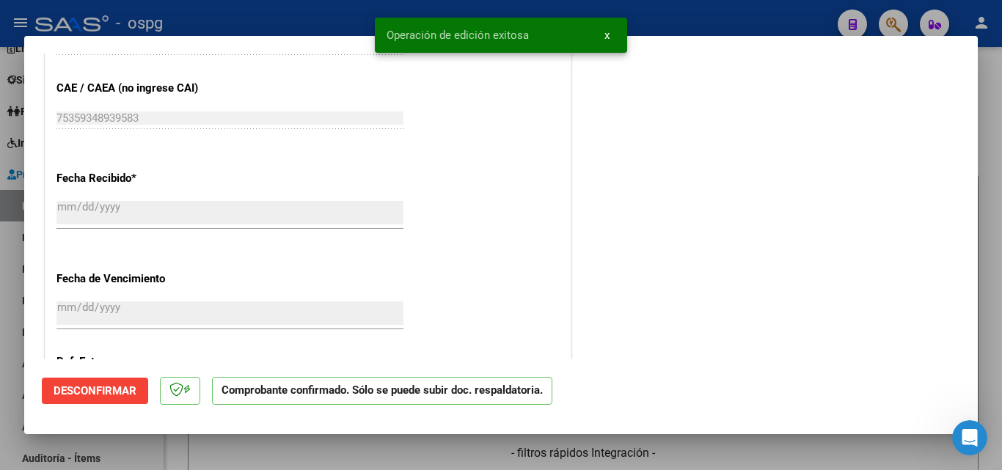
click at [0, 379] on div at bounding box center [501, 235] width 1002 height 470
type input "$ 0,00"
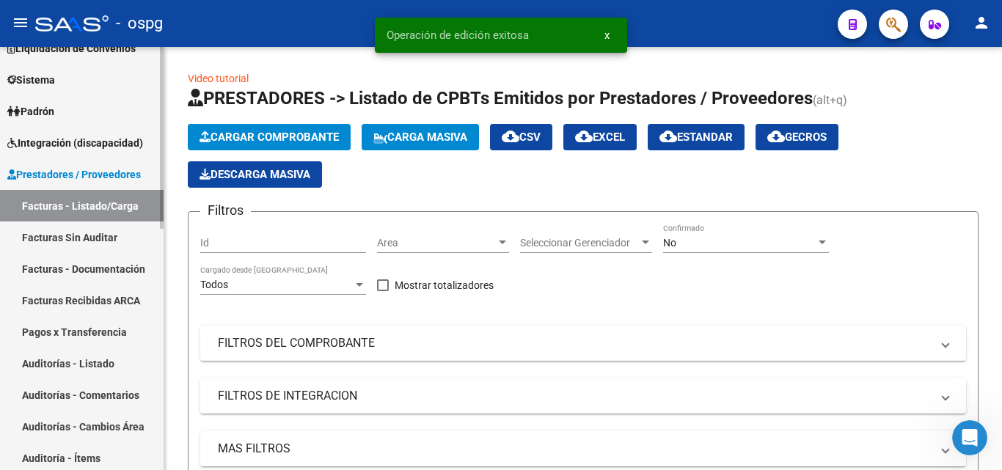
click at [92, 367] on link "Auditorías - Listado" at bounding box center [82, 364] width 164 height 32
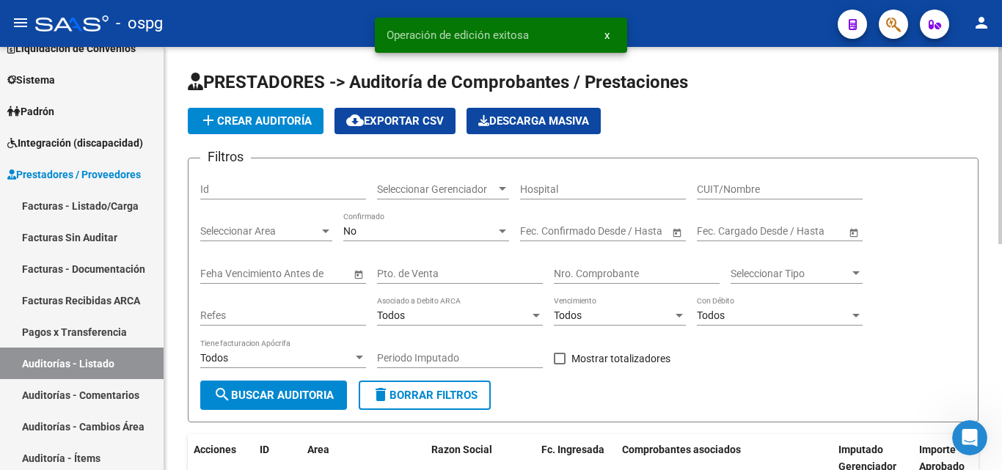
click at [214, 123] on mat-icon "add" at bounding box center [209, 121] width 18 height 18
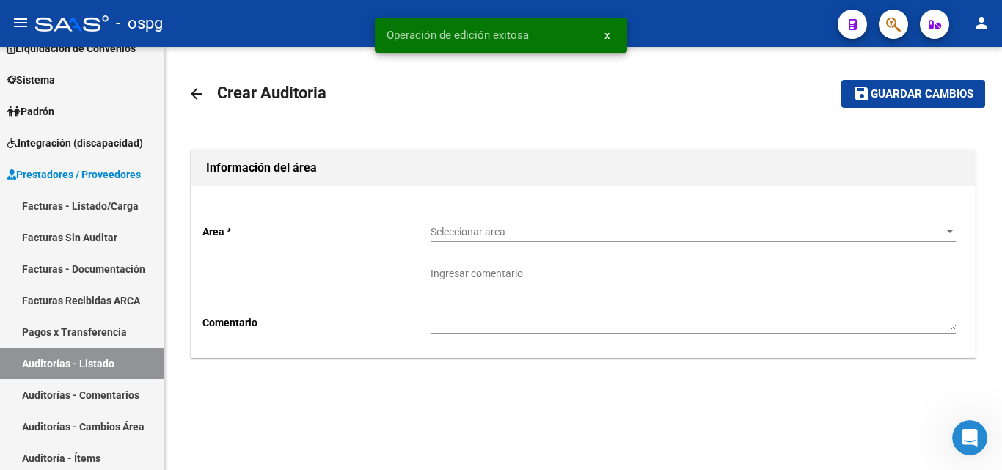
click at [514, 233] on span "Seleccionar area" at bounding box center [687, 232] width 512 height 12
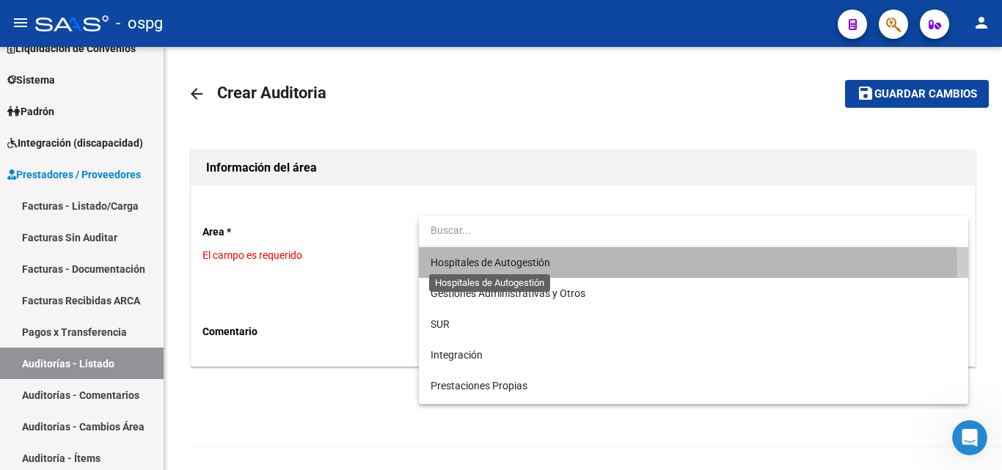
click at [484, 266] on span "Hospitales de Autogestión" at bounding box center [491, 263] width 120 height 12
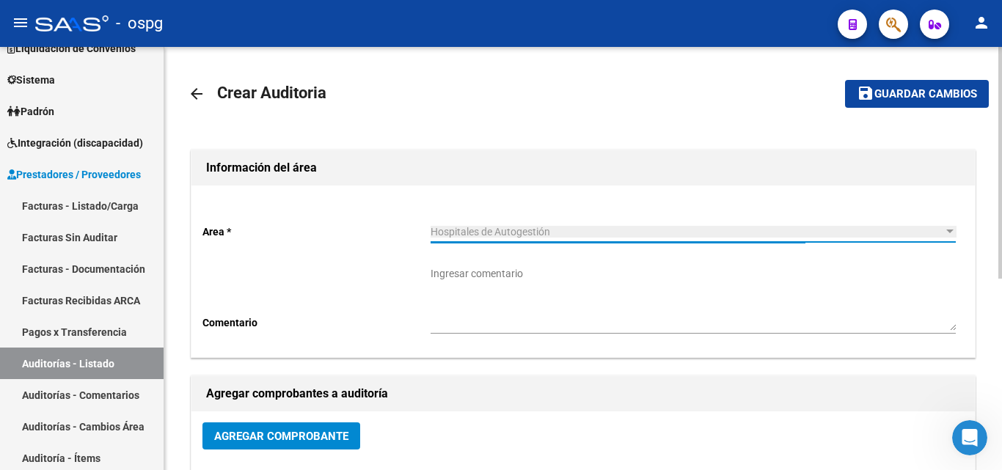
click at [249, 443] on span "Agregar Comprobante" at bounding box center [281, 436] width 134 height 13
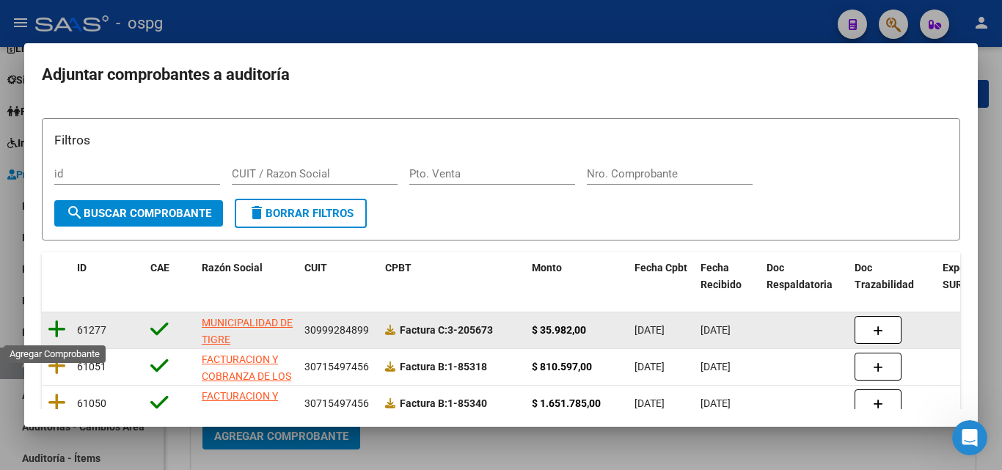
click at [59, 327] on icon at bounding box center [57, 329] width 18 height 21
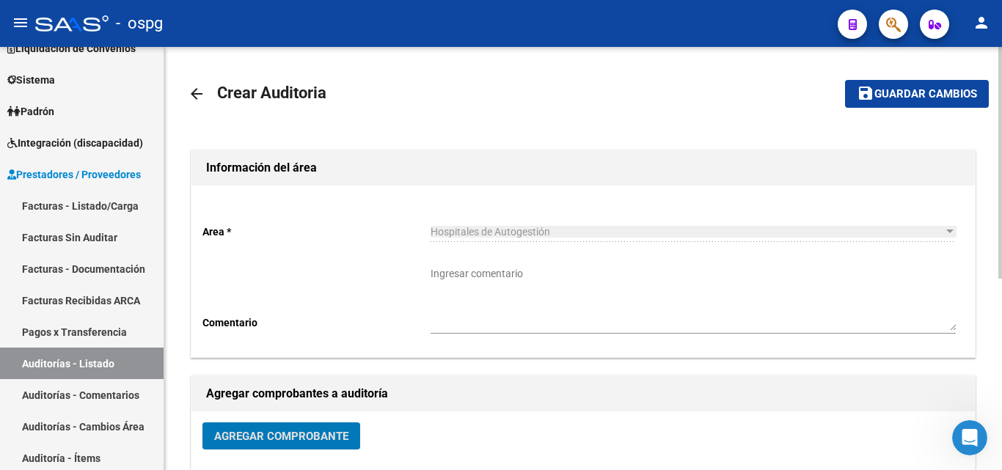
click at [888, 93] on span "Guardar cambios" at bounding box center [926, 94] width 103 height 13
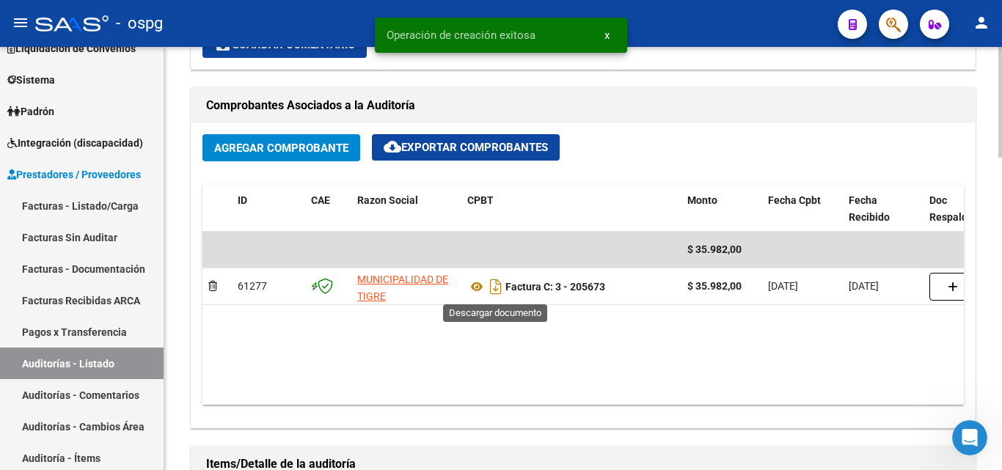
scroll to position [1027, 0]
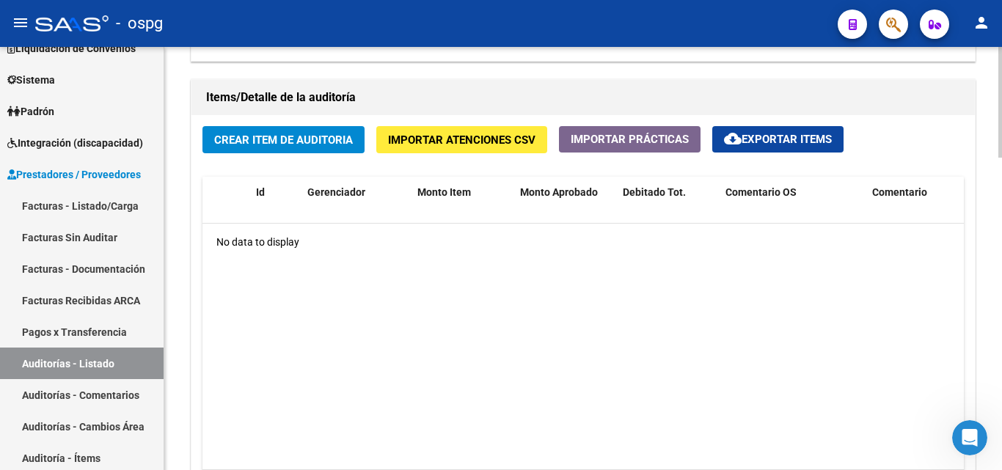
click at [269, 126] on button "Crear Item de Auditoria" at bounding box center [283, 139] width 162 height 27
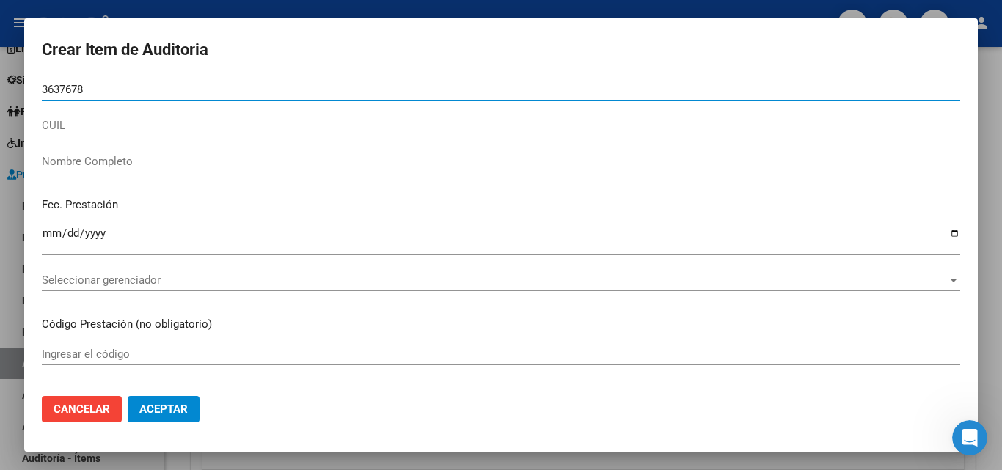
type input "36376788"
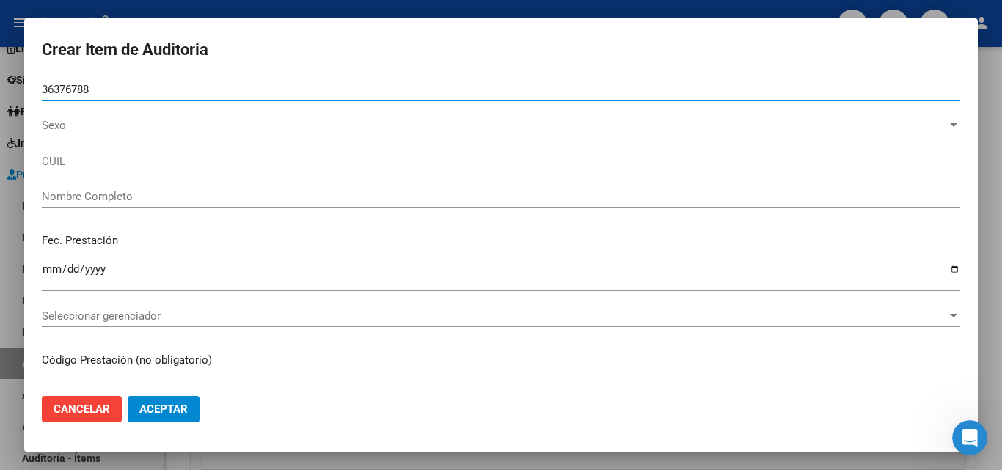
type input "27363767880"
type input "[PERSON_NAME]"
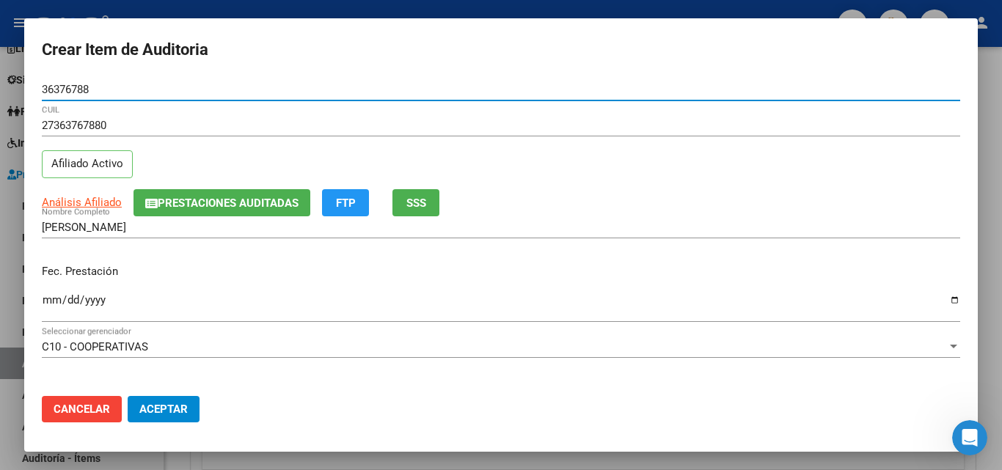
type input "36376788"
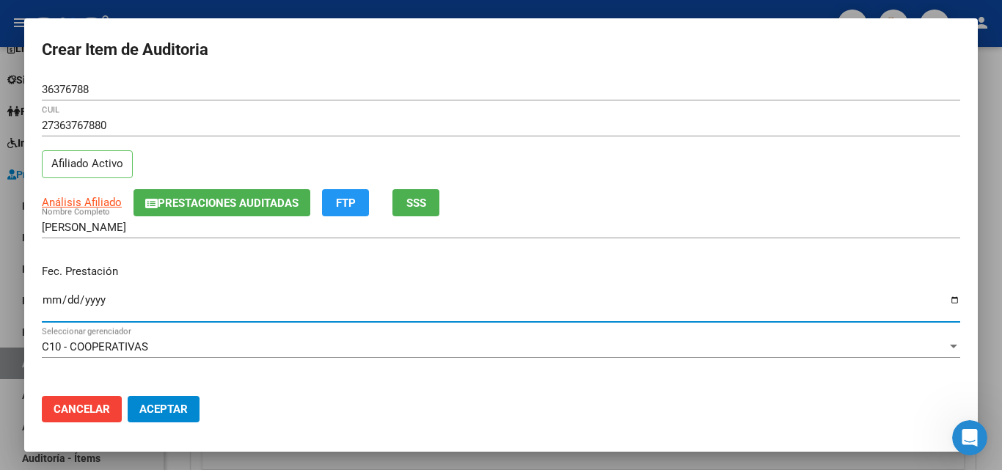
click at [50, 304] on input "Ingresar la fecha" at bounding box center [501, 305] width 919 height 23
type input "[DATE]"
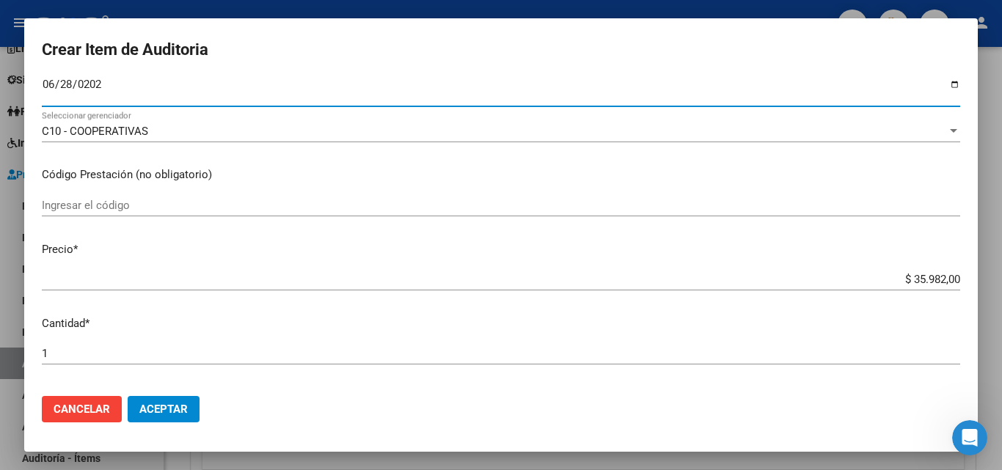
scroll to position [220, 0]
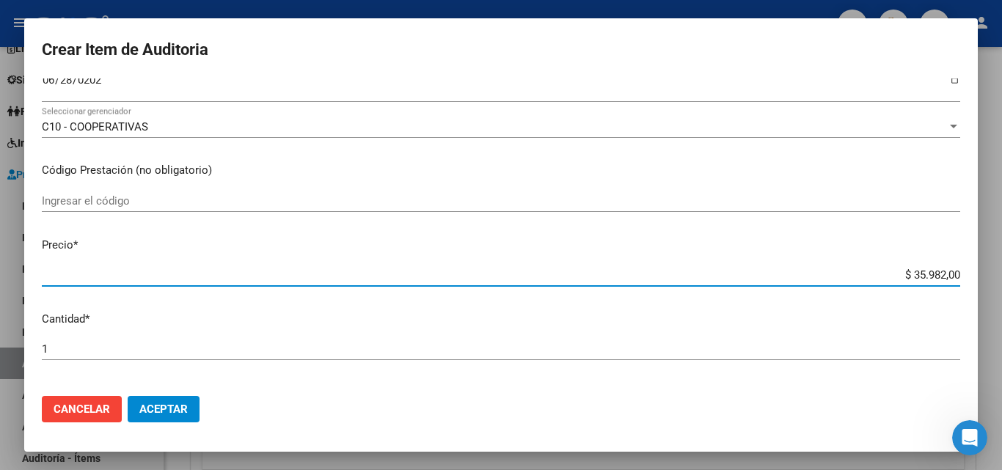
drag, startPoint x: 905, startPoint y: 279, endPoint x: 933, endPoint y: 280, distance: 28.6
click at [933, 280] on input "$ 35.982,00" at bounding box center [501, 275] width 919 height 13
type input "$ 3,00"
type input "$ 39,00"
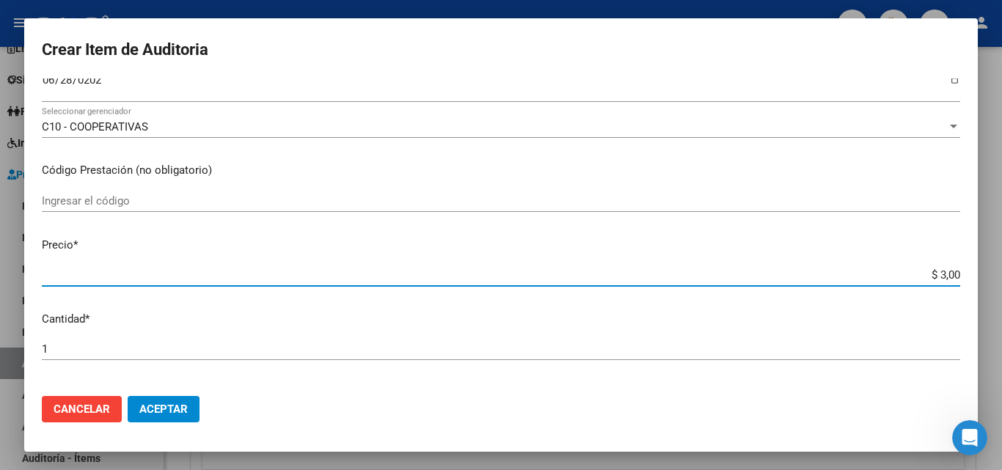
type input "$ 39,00"
type input "$ 399,00"
type input "$ 3.998,00"
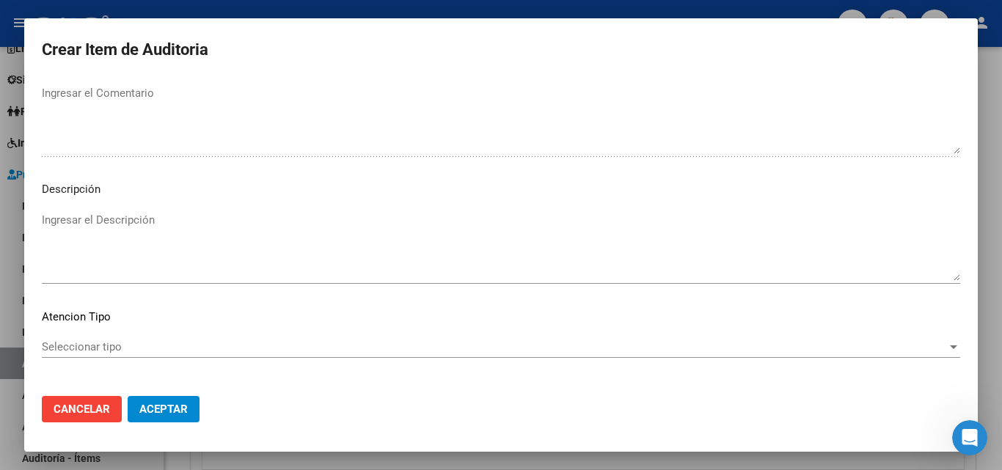
scroll to position [1015, 0]
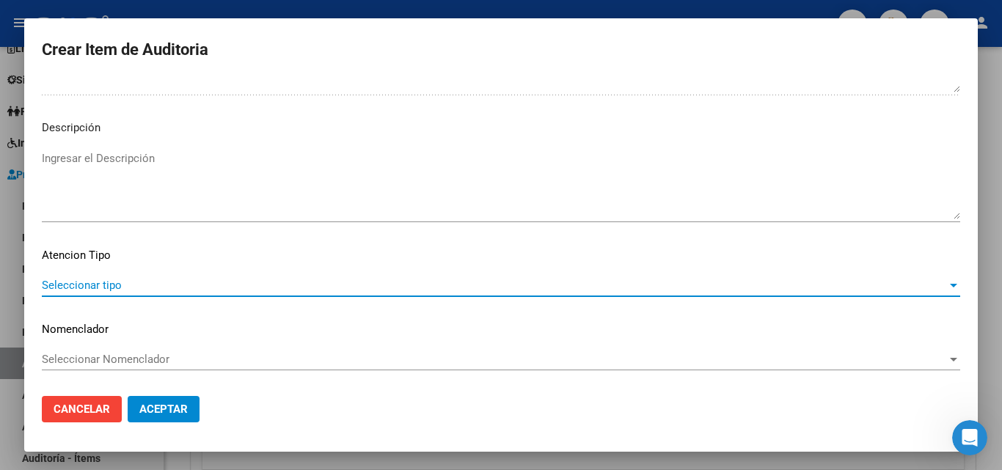
click at [54, 279] on span "Seleccionar tipo" at bounding box center [494, 285] width 905 height 13
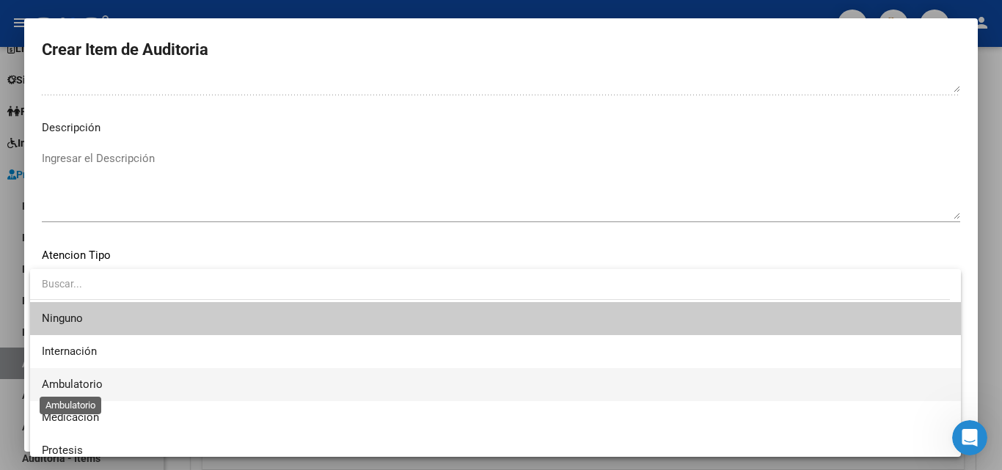
click at [84, 382] on span "Ambulatorio" at bounding box center [72, 384] width 61 height 13
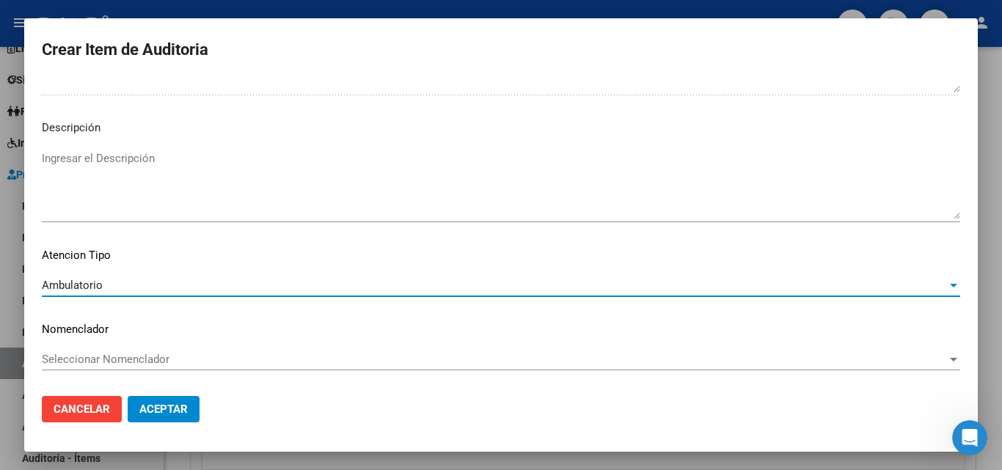
click at [161, 409] on span "Aceptar" at bounding box center [163, 409] width 48 height 13
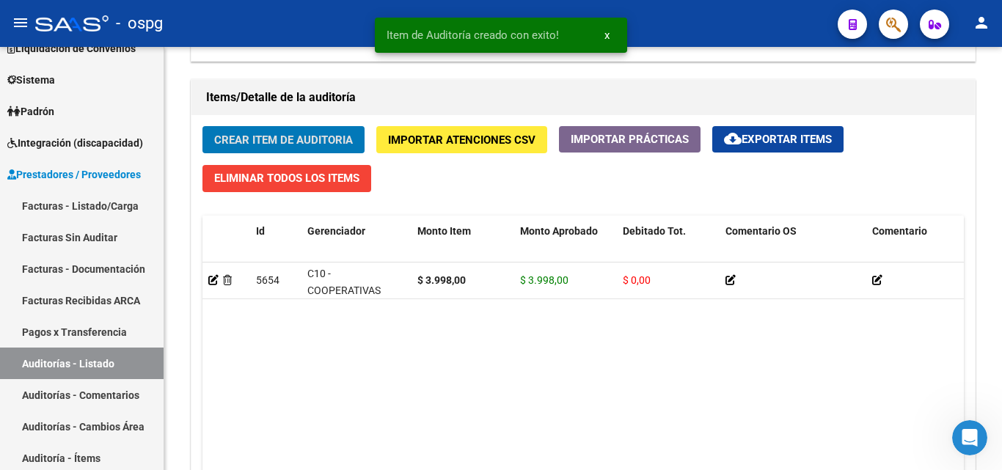
scroll to position [1028, 0]
click at [312, 139] on span "Crear Item de Auditoria" at bounding box center [283, 140] width 139 height 13
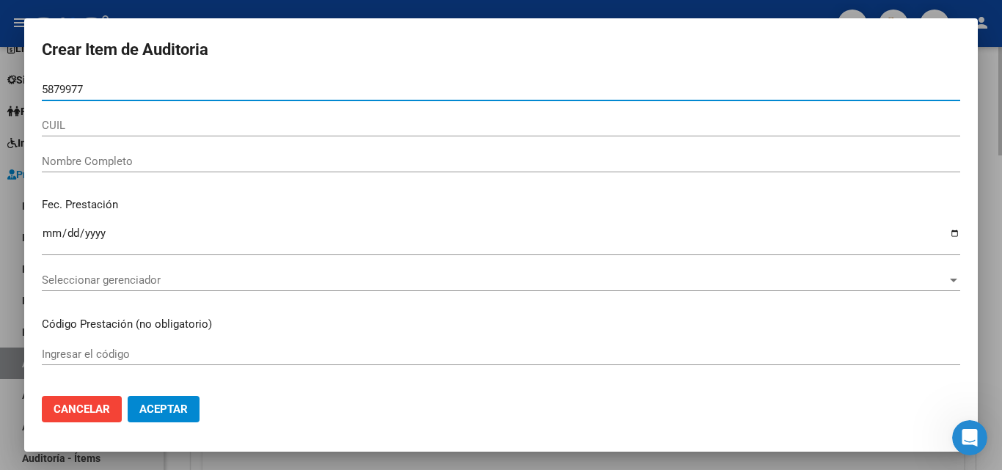
type input "58799773"
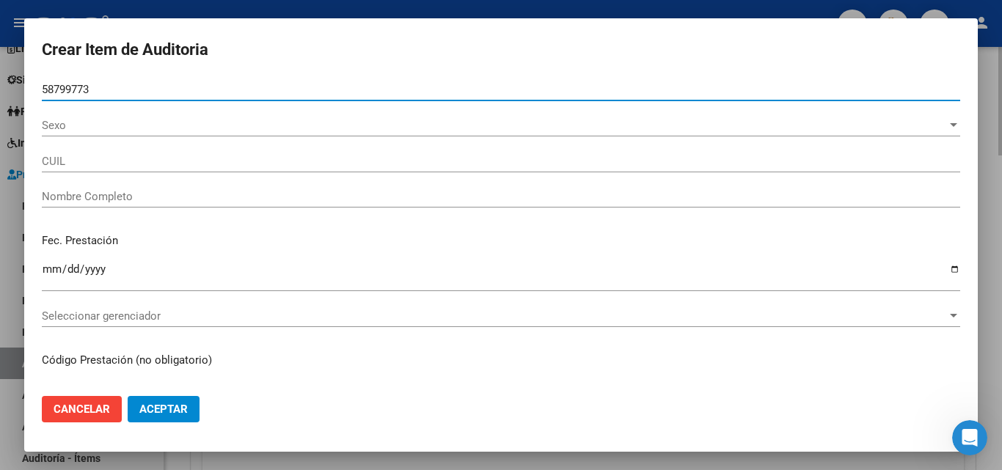
type input "27587997733"
type input "[PERSON_NAME] [PERSON_NAME]"
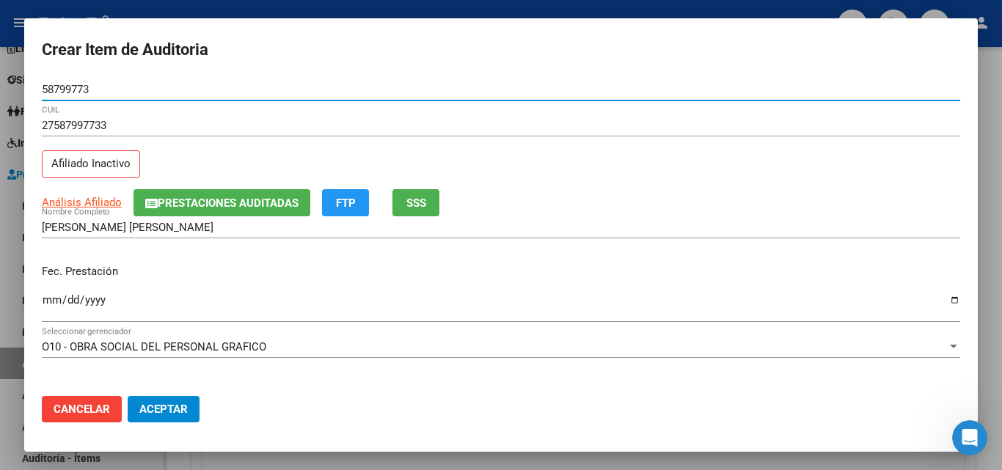
type input "58799773"
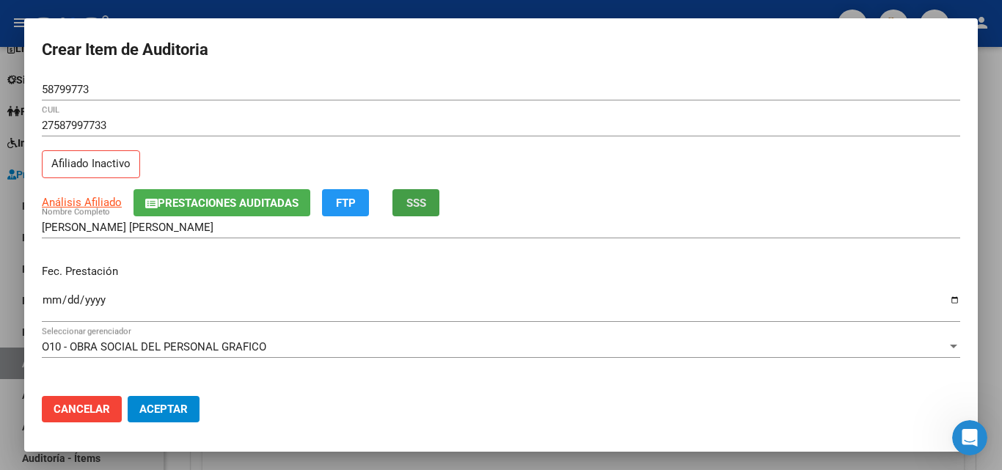
click at [406, 198] on button "SSS" at bounding box center [416, 202] width 47 height 27
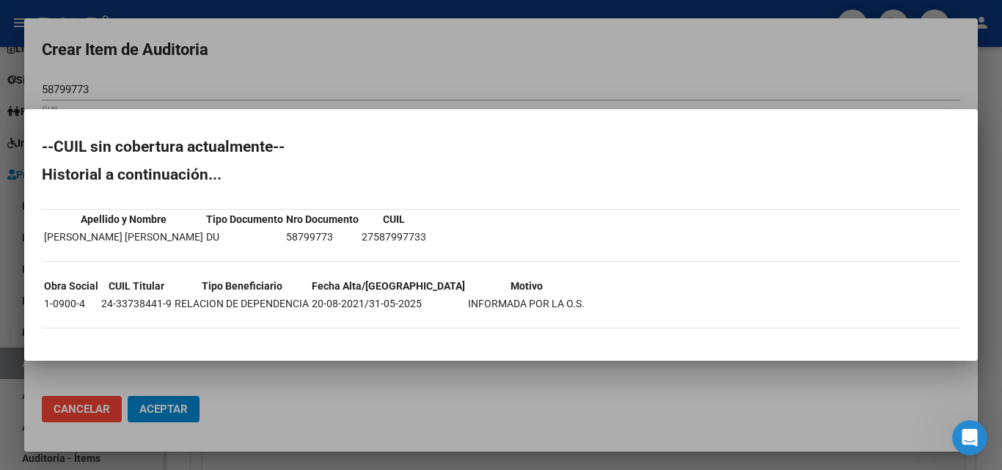
drag, startPoint x: 366, startPoint y: 302, endPoint x: 417, endPoint y: 302, distance: 50.6
click at [417, 302] on td "20-08-2021/31-05-2025" at bounding box center [388, 304] width 155 height 16
copy td "[DATE]"
click at [417, 50] on div at bounding box center [501, 235] width 1002 height 470
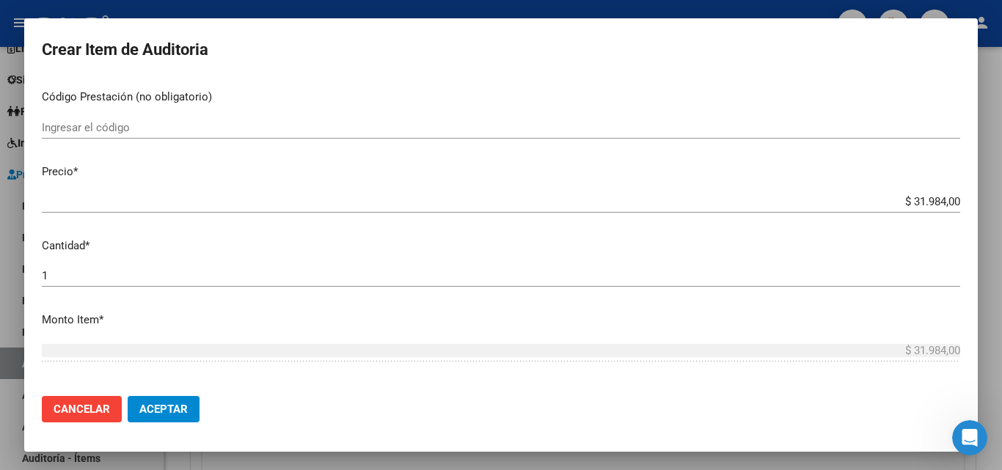
scroll to position [147, 0]
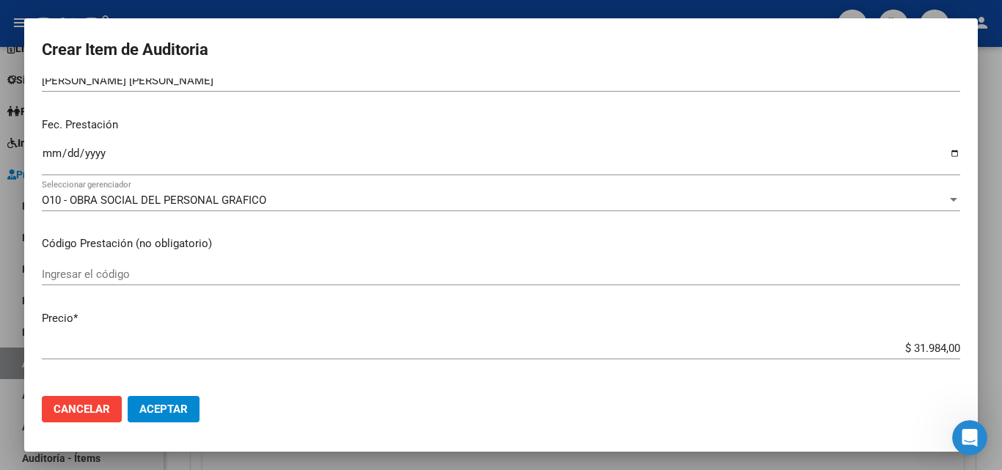
click at [47, 154] on input "Ingresar la fecha" at bounding box center [501, 158] width 919 height 23
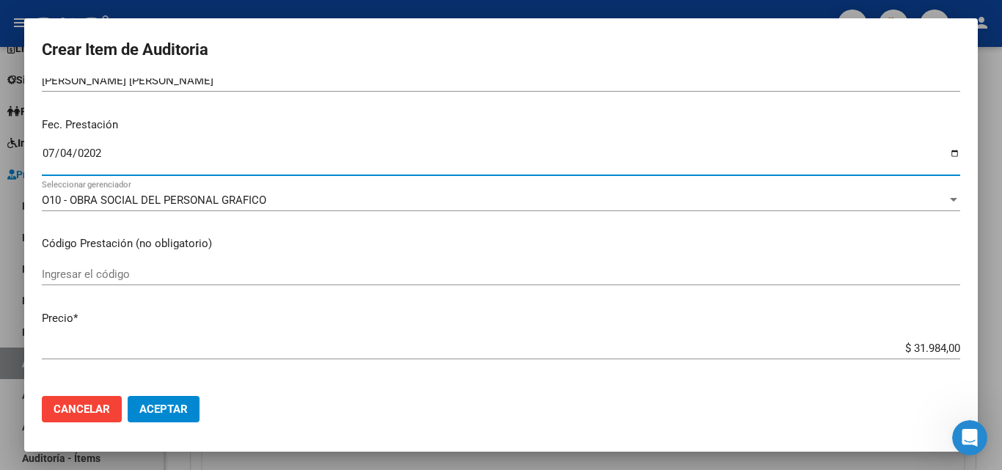
type input "[DATE]"
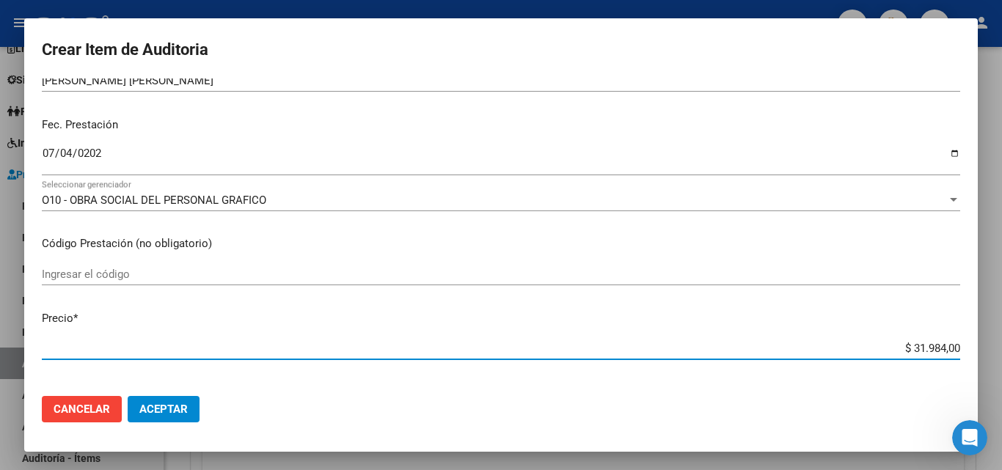
drag, startPoint x: 905, startPoint y: 344, endPoint x: 936, endPoint y: 340, distance: 31.1
click at [936, 340] on div "$ 31.984,00 Ingresar el precio" at bounding box center [501, 348] width 919 height 22
type input "$ 39,00"
type input "$ 399,00"
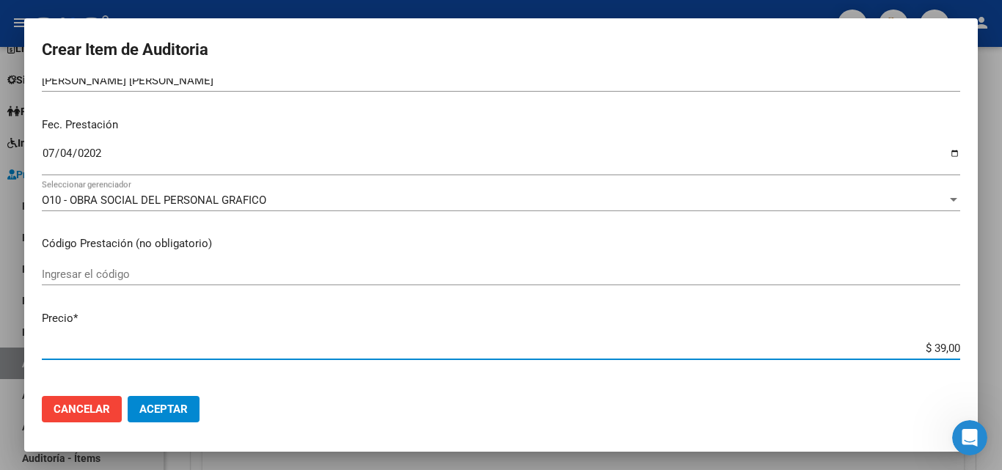
type input "$ 399,00"
type input "$ 3.998,00"
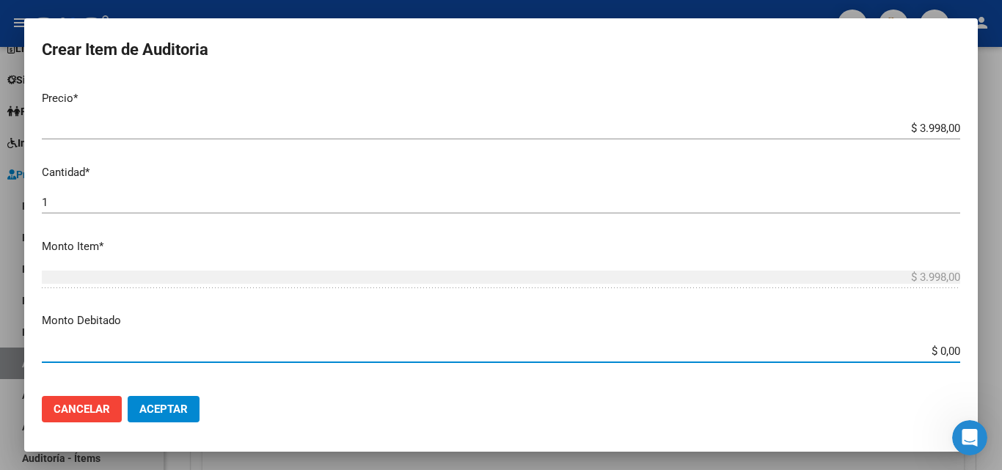
click at [934, 351] on input "$ 0,00" at bounding box center [501, 351] width 919 height 13
type input "$ 3.998,00"
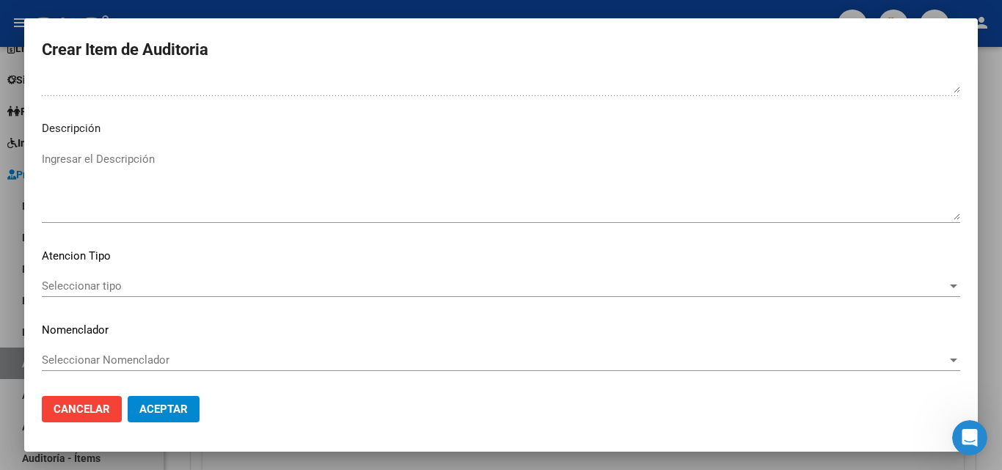
scroll to position [1015, 0]
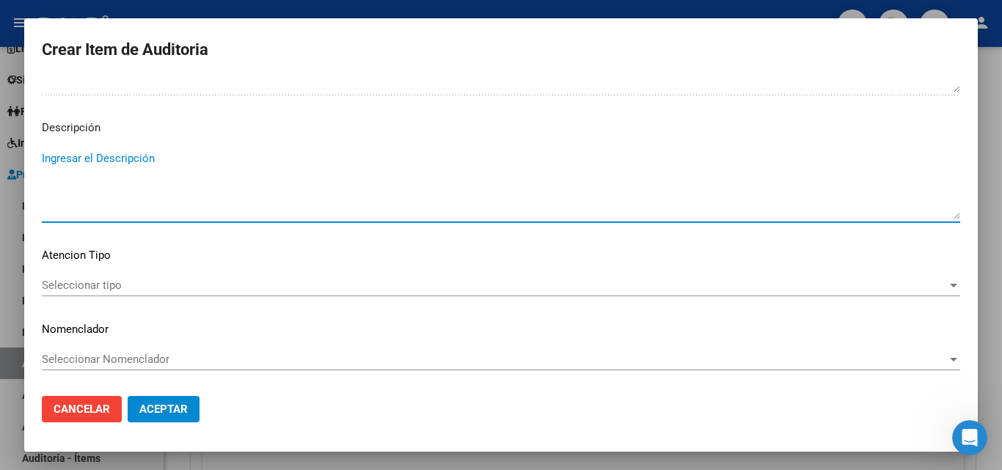
click at [93, 194] on textarea "Ingresar el Descripción" at bounding box center [501, 184] width 919 height 69
paste textarea "[DATE]"
drag, startPoint x: 117, startPoint y: 158, endPoint x: 322, endPoint y: 196, distance: 208.2
click at [119, 157] on textarea "BAJA EL [DATE]" at bounding box center [501, 184] width 919 height 69
type textarea "BAJA EL [DATE]"
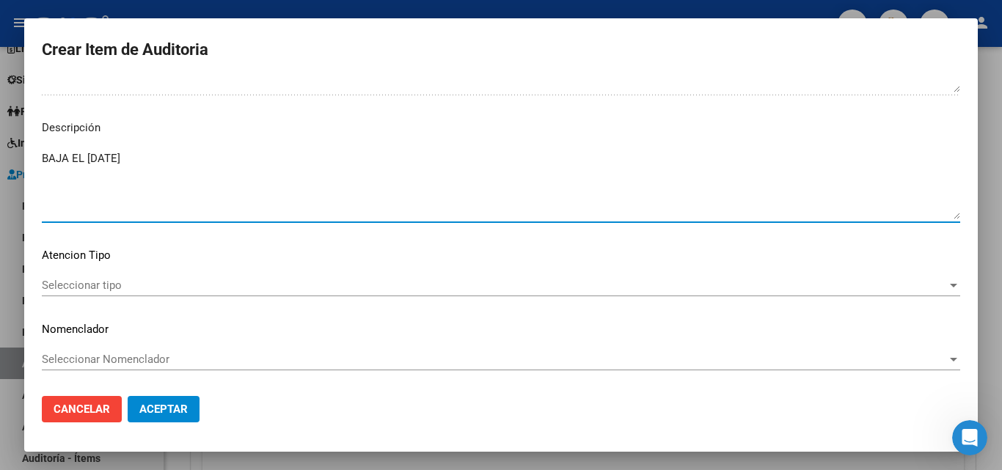
click at [99, 283] on span "Seleccionar tipo" at bounding box center [494, 285] width 905 height 13
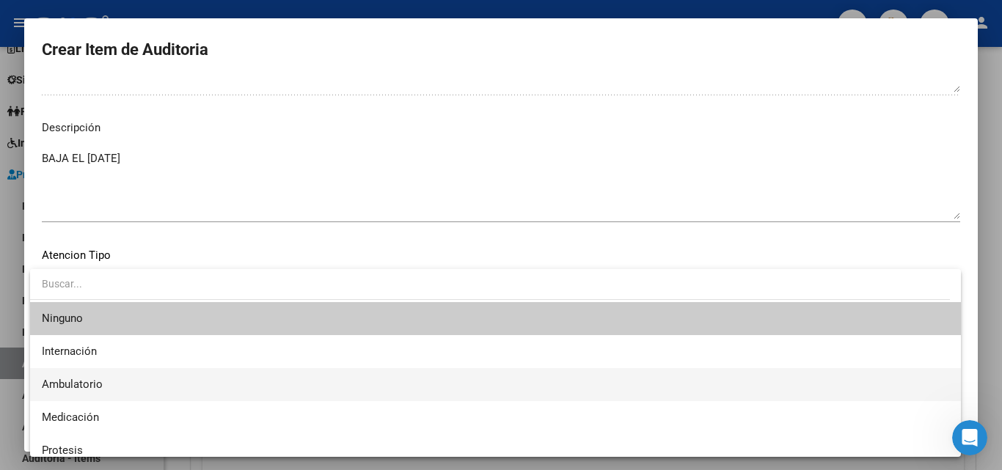
click at [106, 396] on span "Ambulatorio" at bounding box center [496, 384] width 908 height 33
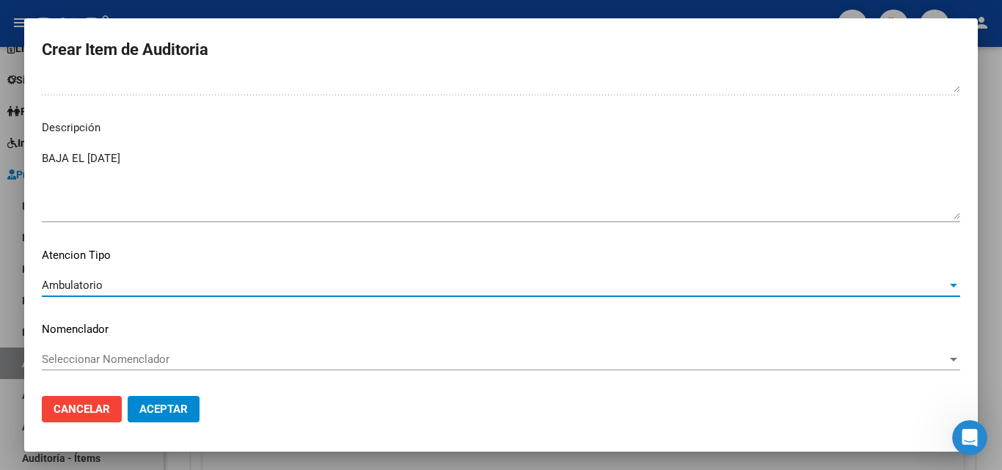
drag, startPoint x: 158, startPoint y: 408, endPoint x: 109, endPoint y: 365, distance: 65.0
click at [158, 408] on span "Aceptar" at bounding box center [163, 409] width 48 height 13
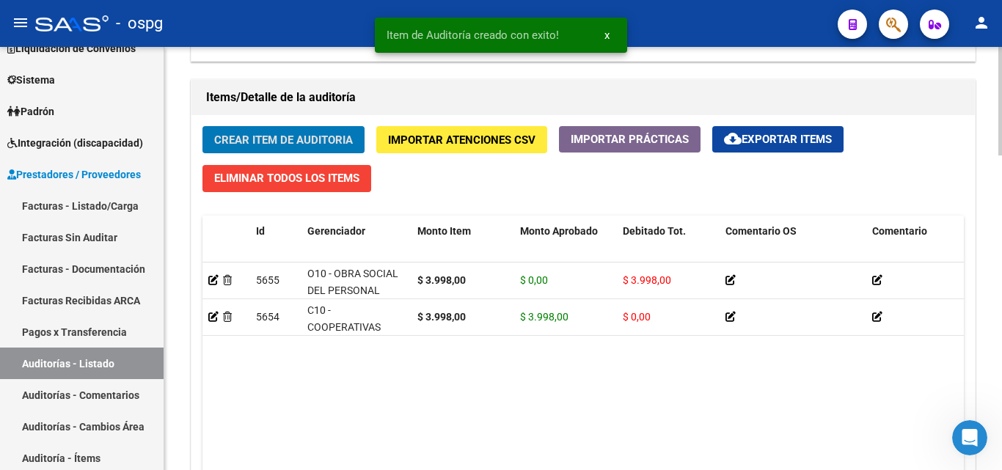
click at [253, 147] on span "Crear Item de Auditoria" at bounding box center [283, 140] width 139 height 13
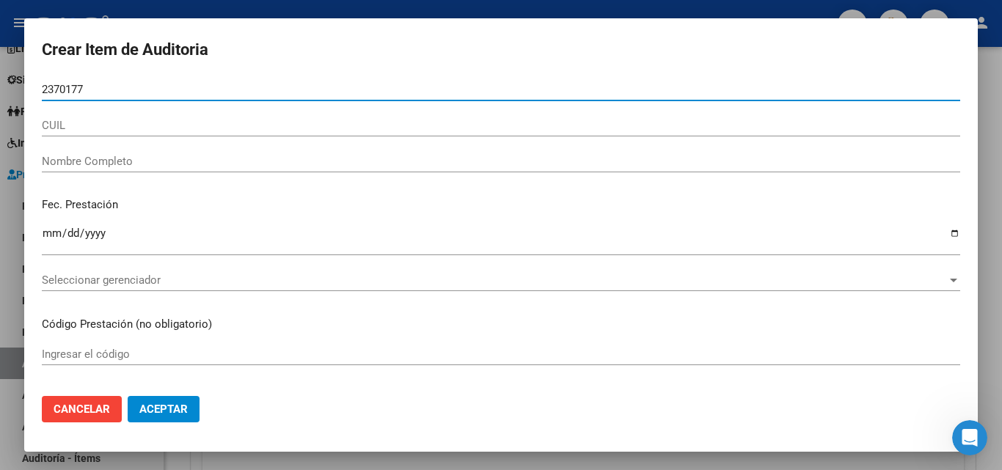
type input "23701778"
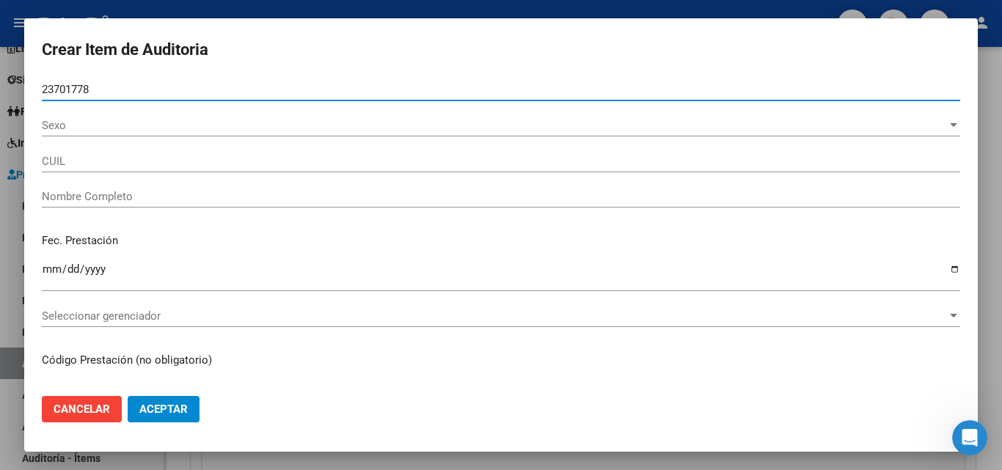
type input "27237017787"
type input "MALCE?[PERSON_NAME]"
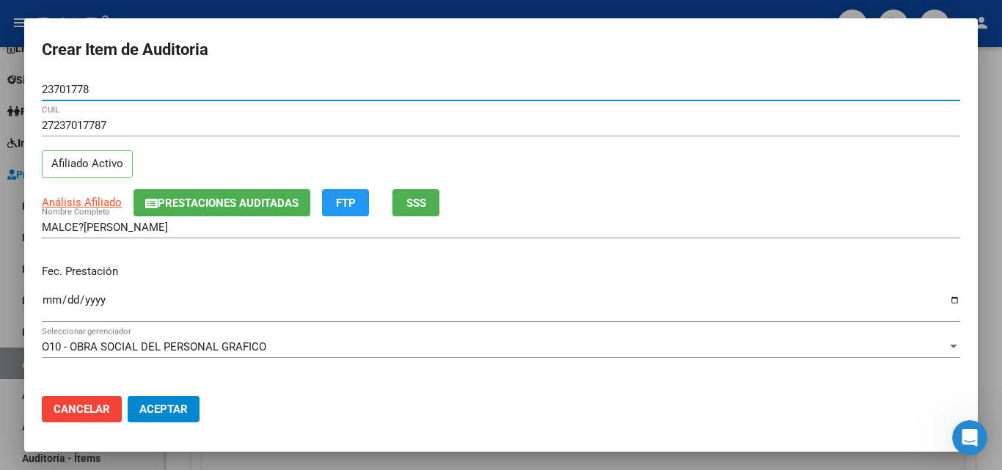
type input "23701778"
click at [54, 296] on input "Ingresar la fecha" at bounding box center [501, 305] width 919 height 23
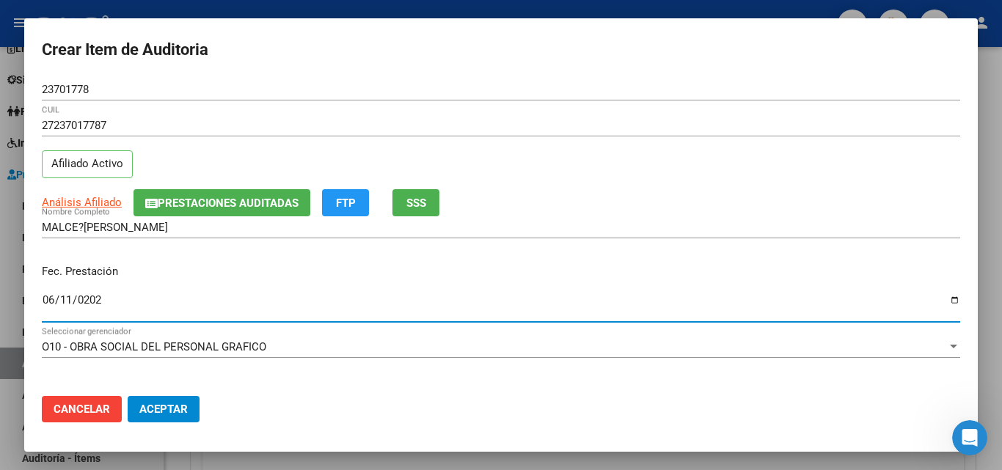
type input "[DATE]"
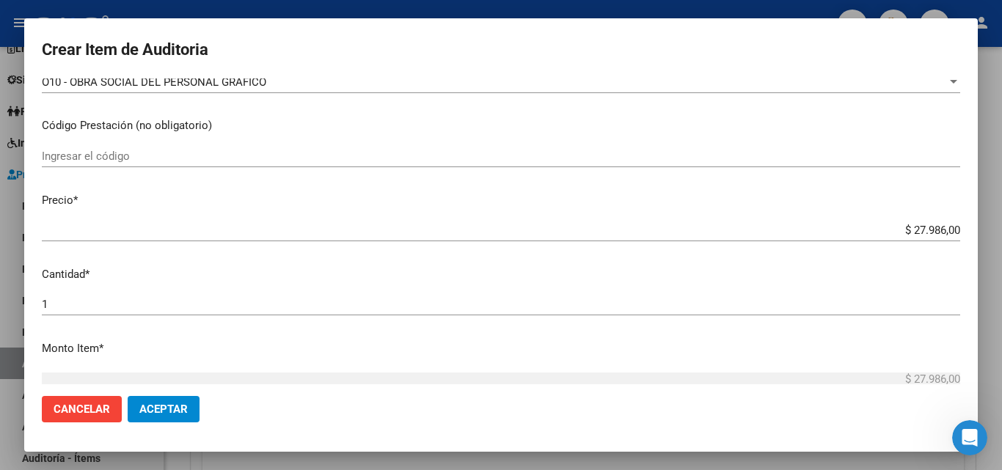
scroll to position [293, 0]
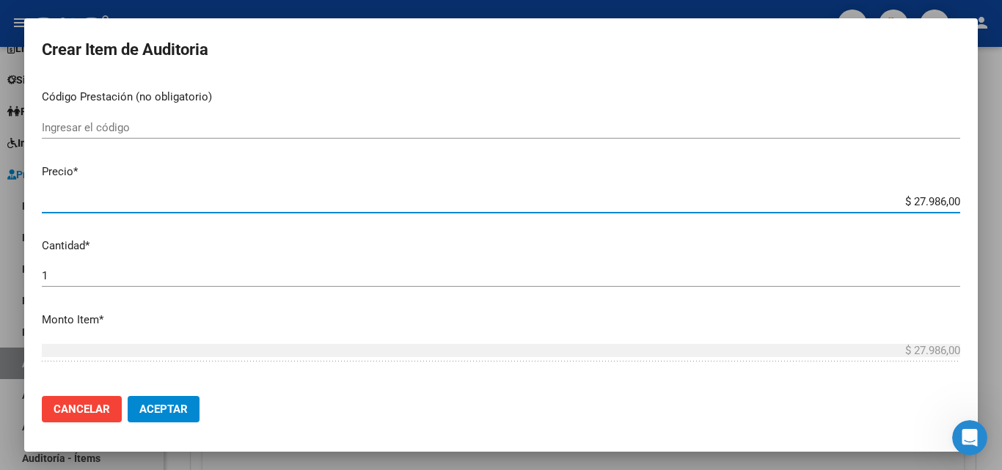
drag, startPoint x: 899, startPoint y: 200, endPoint x: 934, endPoint y: 214, distance: 37.9
click at [934, 214] on div "$ 27.986,00 Ingresar el precio" at bounding box center [501, 209] width 919 height 36
type input "$ 3,00"
type input "$ 39,00"
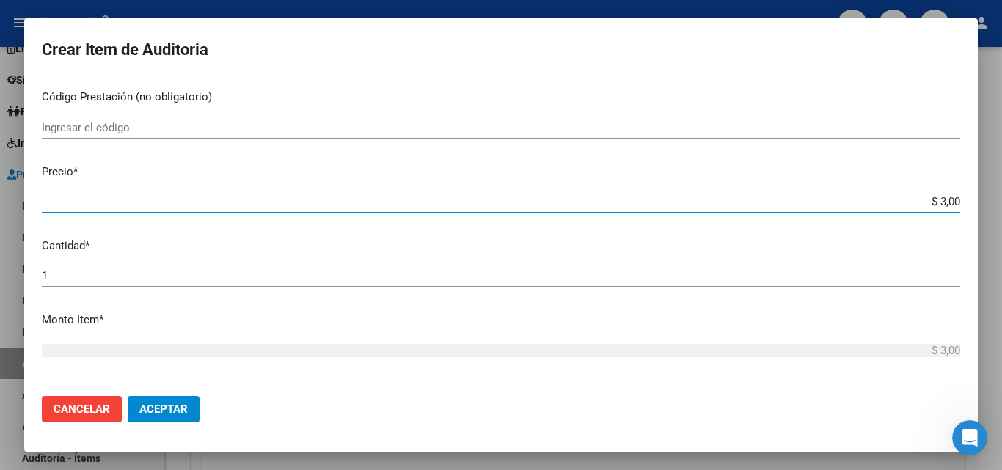
type input "$ 39,00"
type input "$ 399,00"
type input "$ 3.998,00"
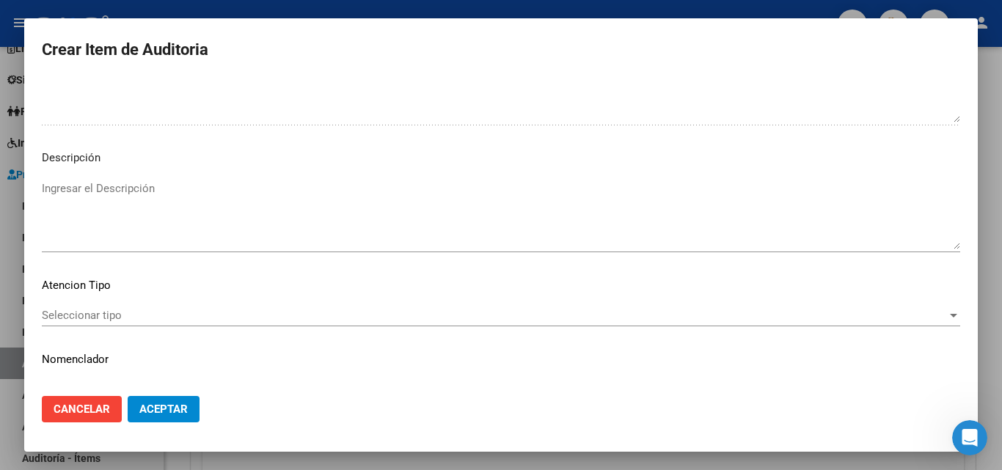
scroll to position [1015, 0]
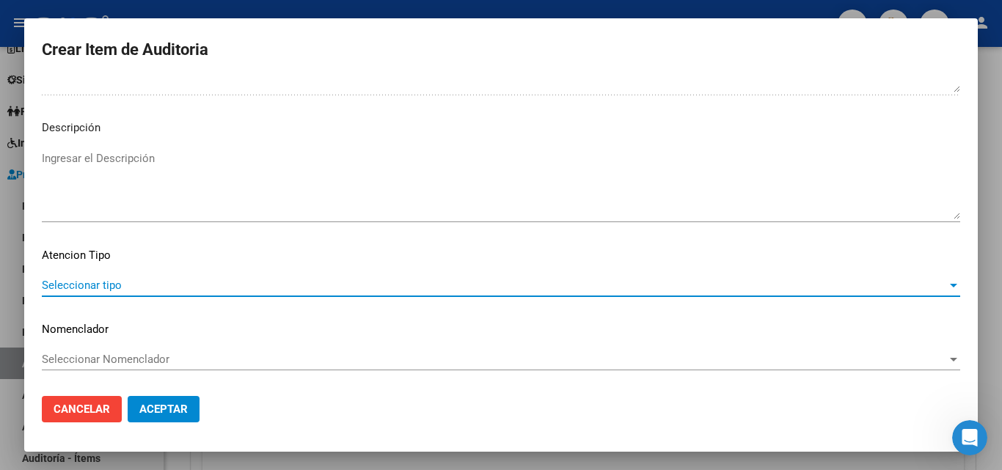
click at [119, 292] on span "Seleccionar tipo" at bounding box center [494, 285] width 905 height 13
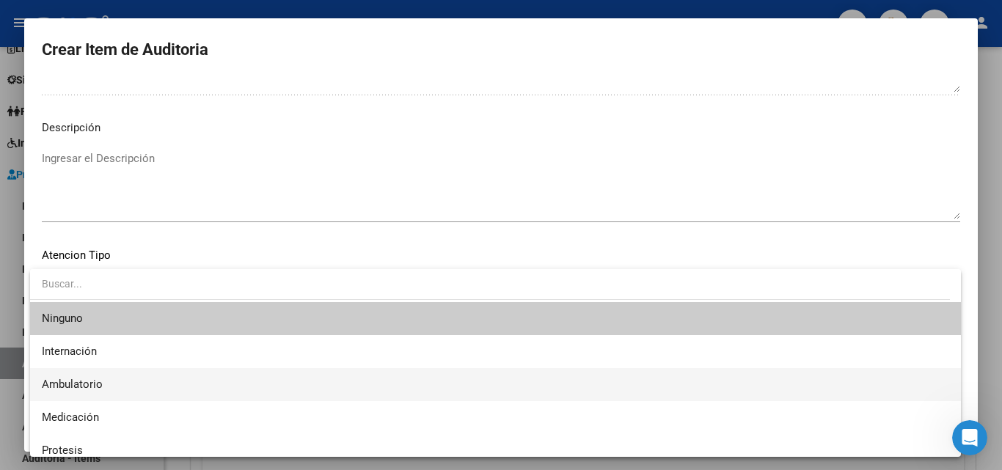
click at [120, 390] on span "Ambulatorio" at bounding box center [496, 384] width 908 height 33
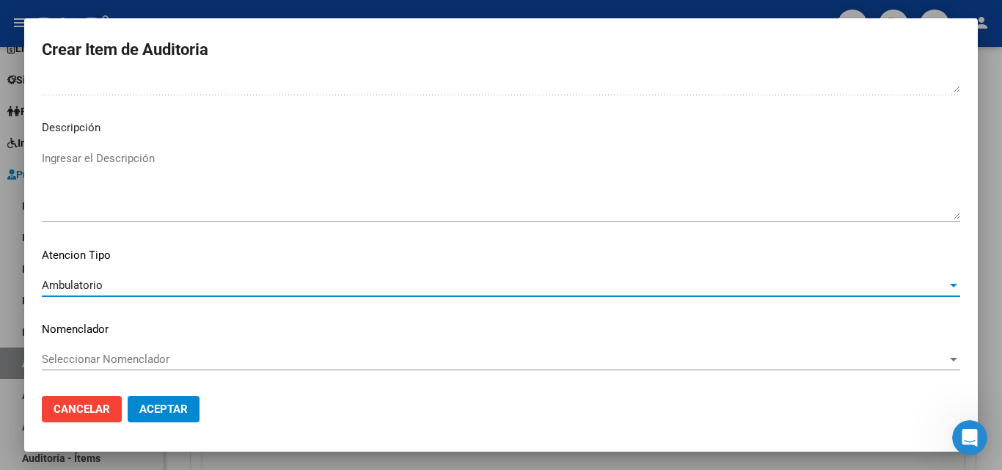
click at [173, 410] on span "Aceptar" at bounding box center [163, 409] width 48 height 13
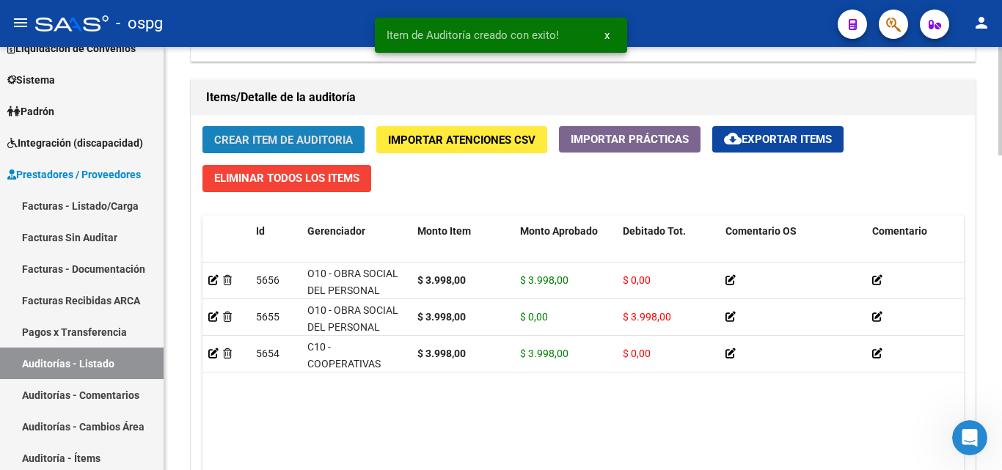
click at [257, 136] on span "Crear Item de Auditoria" at bounding box center [283, 140] width 139 height 13
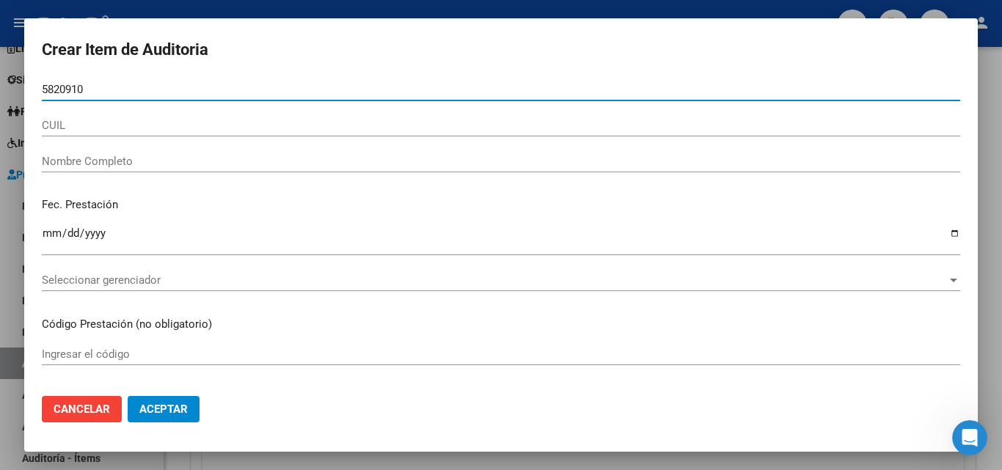
type input "58209105"
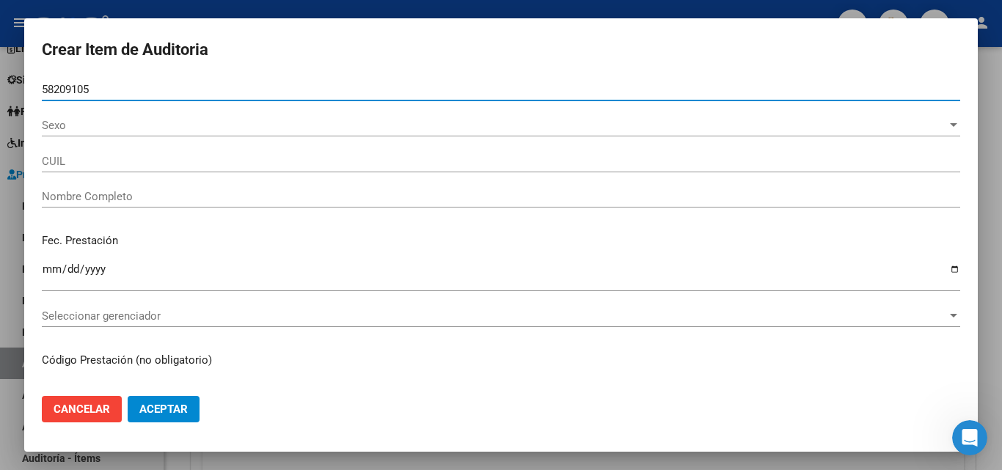
type input "20582091057"
type input "[PERSON_NAME]"
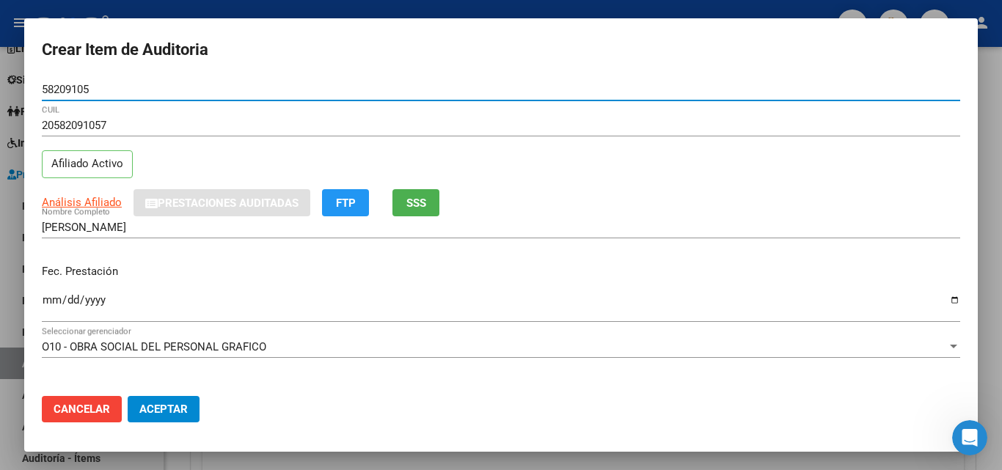
type input "58209105"
click at [52, 295] on input "Ingresar la fecha" at bounding box center [501, 305] width 919 height 23
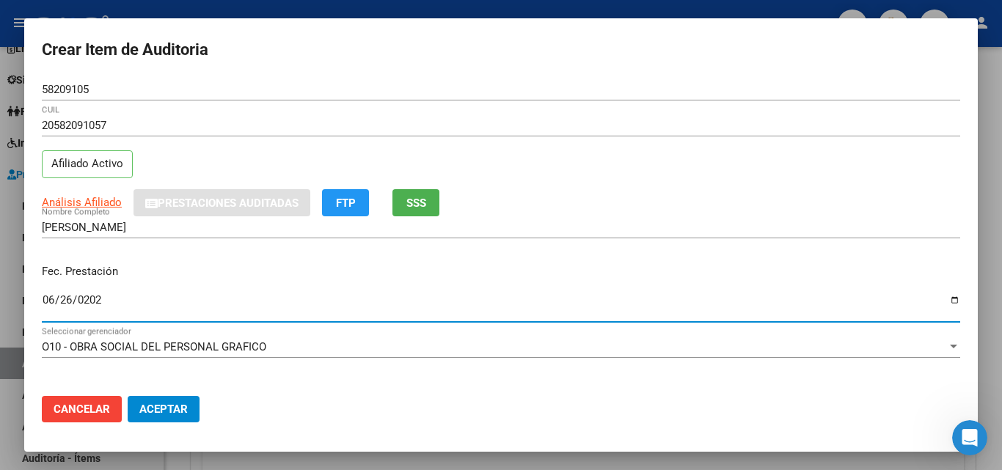
type input "[DATE]"
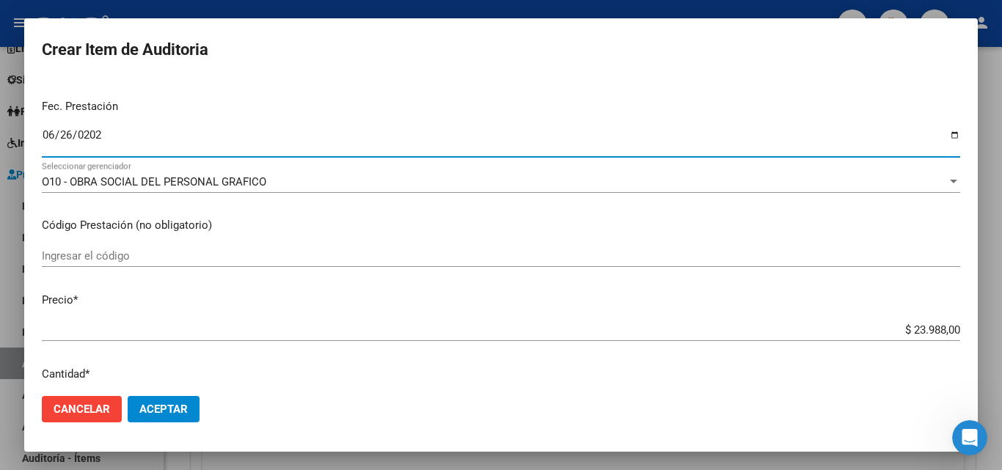
scroll to position [220, 0]
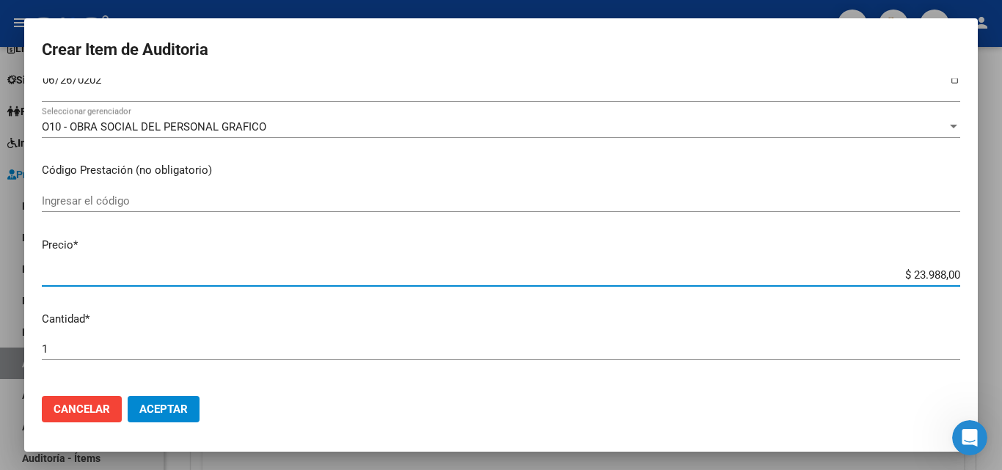
drag, startPoint x: 903, startPoint y: 274, endPoint x: 927, endPoint y: 284, distance: 26.0
click at [927, 284] on div "$ 23.988,00 Ingresar el precio" at bounding box center [501, 275] width 919 height 22
type input "$ 38,00"
type input "$ 398,00"
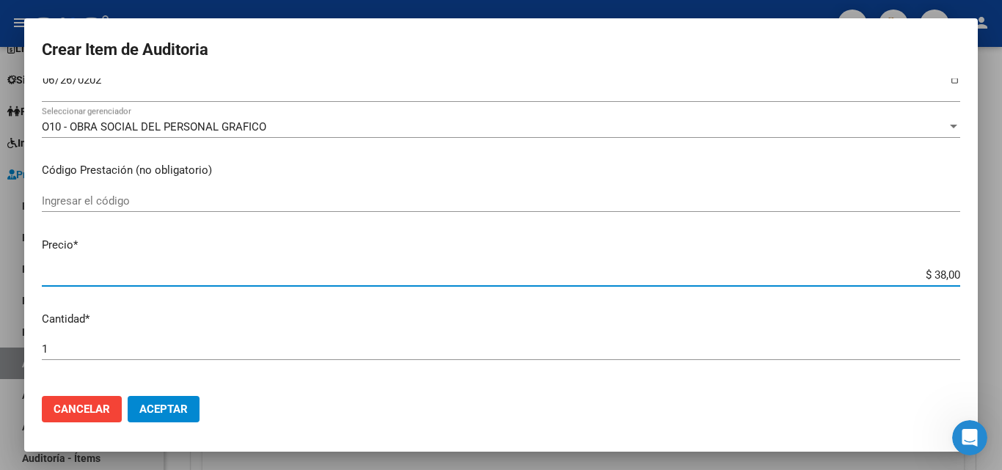
type input "$ 398,00"
type input "$ 3.998,00"
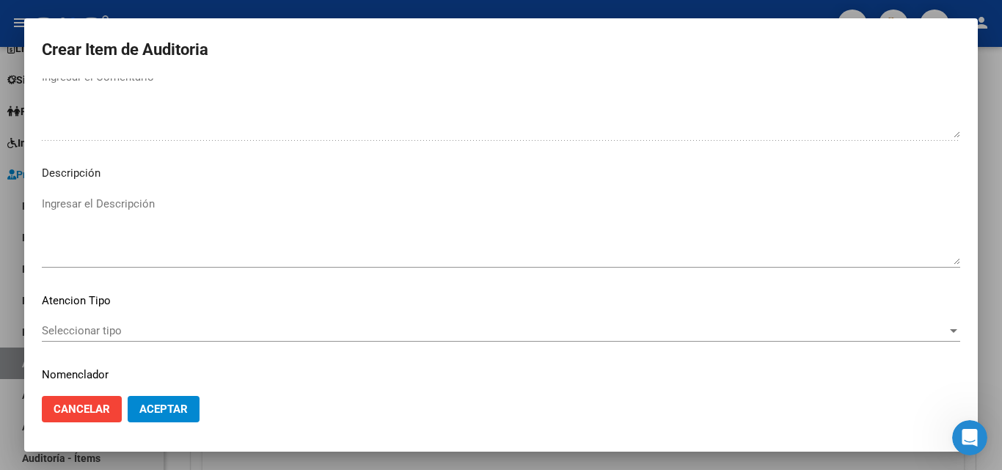
scroll to position [1015, 0]
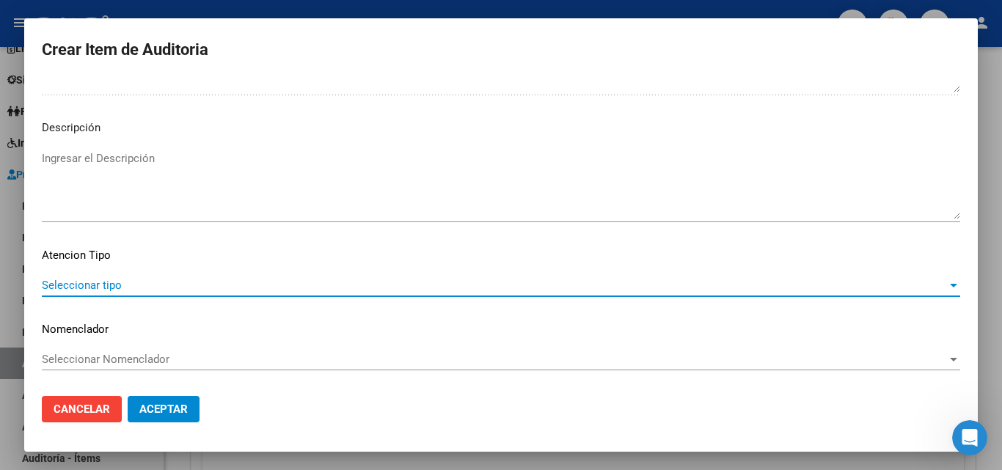
click at [79, 279] on span "Seleccionar tipo" at bounding box center [494, 285] width 905 height 13
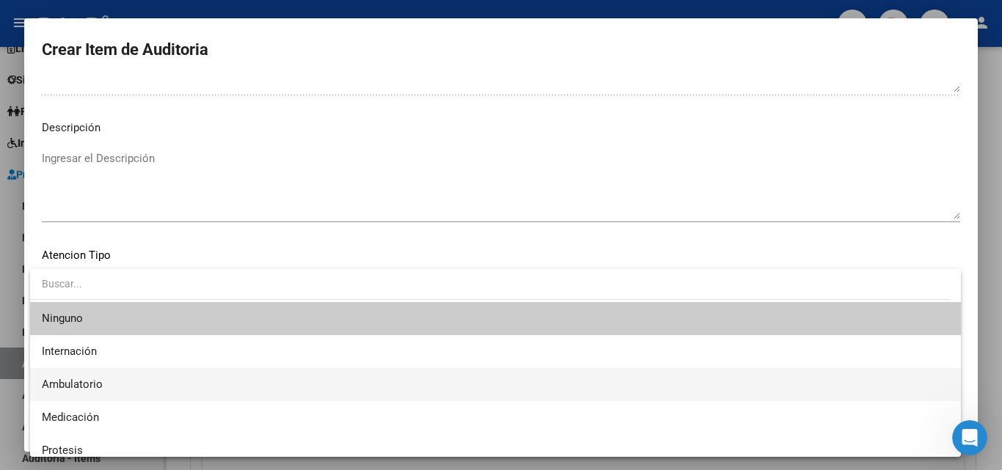
click at [116, 379] on span "Ambulatorio" at bounding box center [496, 384] width 908 height 33
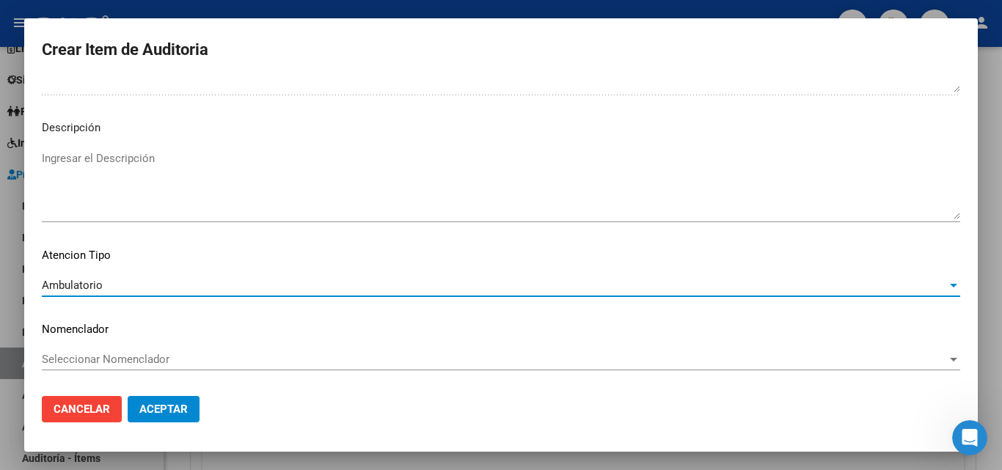
click at [156, 415] on span "Aceptar" at bounding box center [163, 409] width 48 height 13
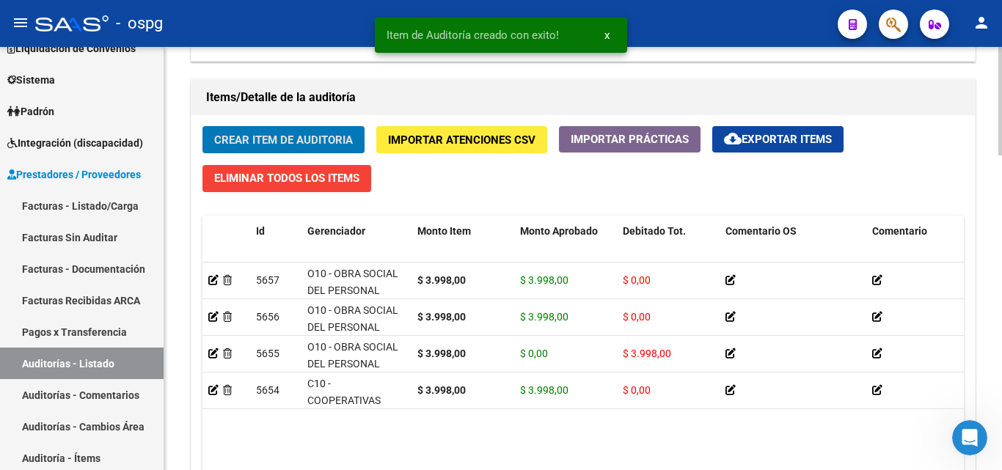
click at [266, 125] on div "Crear Item de Auditoria Importar Atenciones CSV Importar Prácticas cloud_downlo…" at bounding box center [583, 341] width 784 height 453
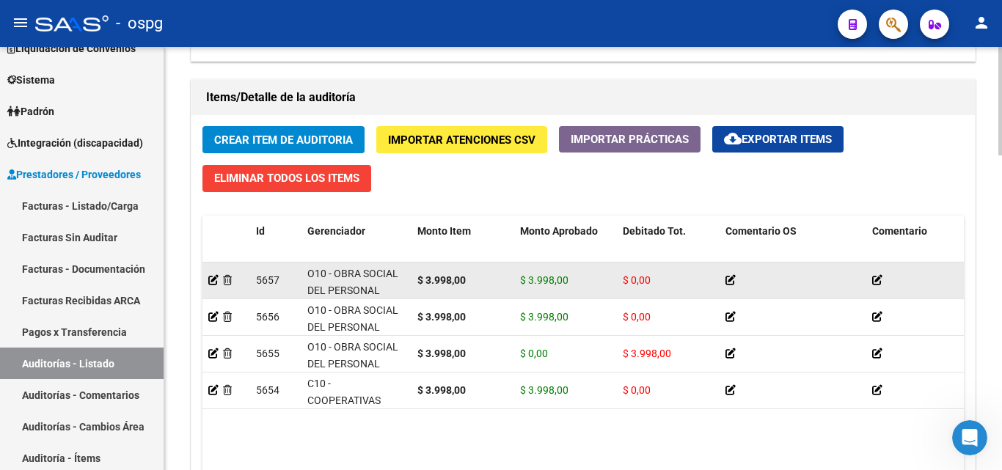
click at [214, 285] on app-auditoria-detalle at bounding box center [213, 280] width 10 height 12
click at [214, 280] on icon at bounding box center [213, 280] width 10 height 10
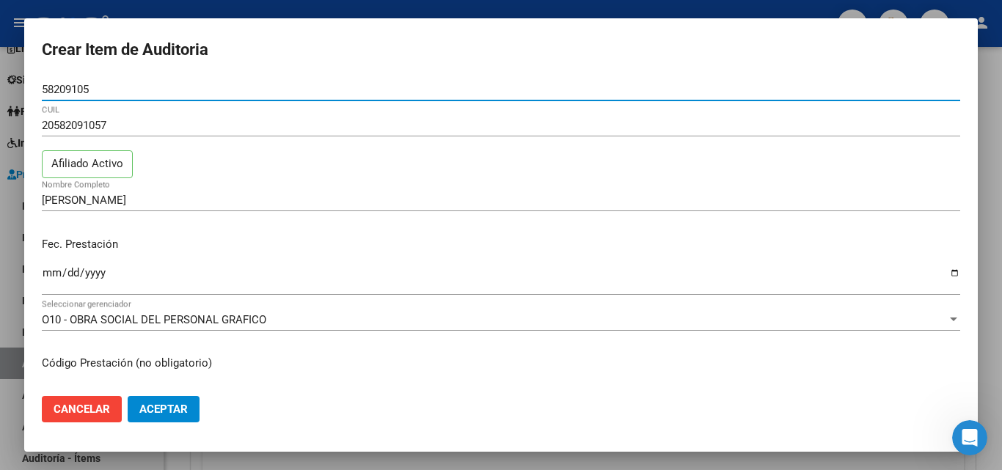
click at [0, 197] on div at bounding box center [501, 235] width 1002 height 470
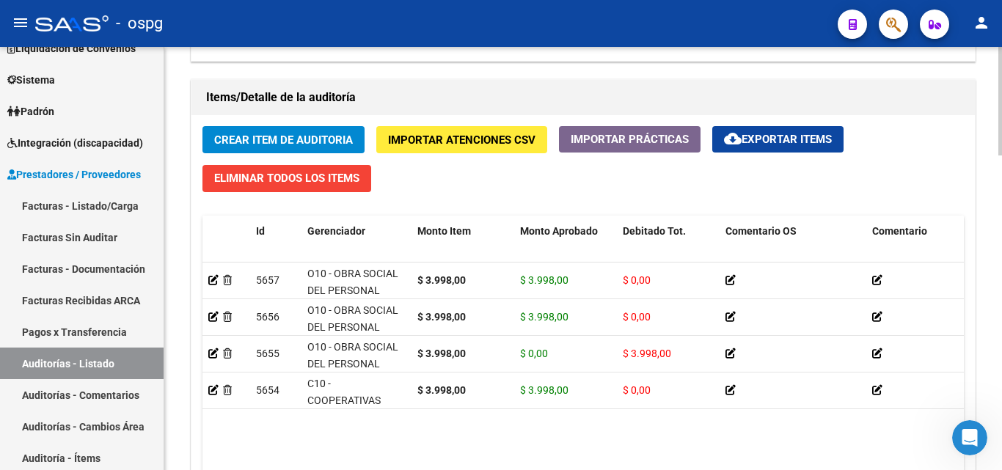
click at [216, 131] on button "Crear Item de Auditoria" at bounding box center [283, 139] width 162 height 27
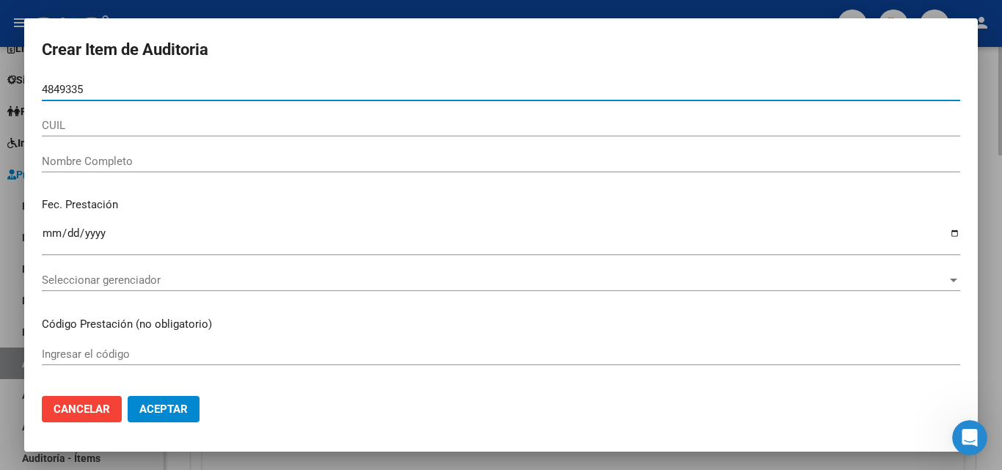
type input "48493354"
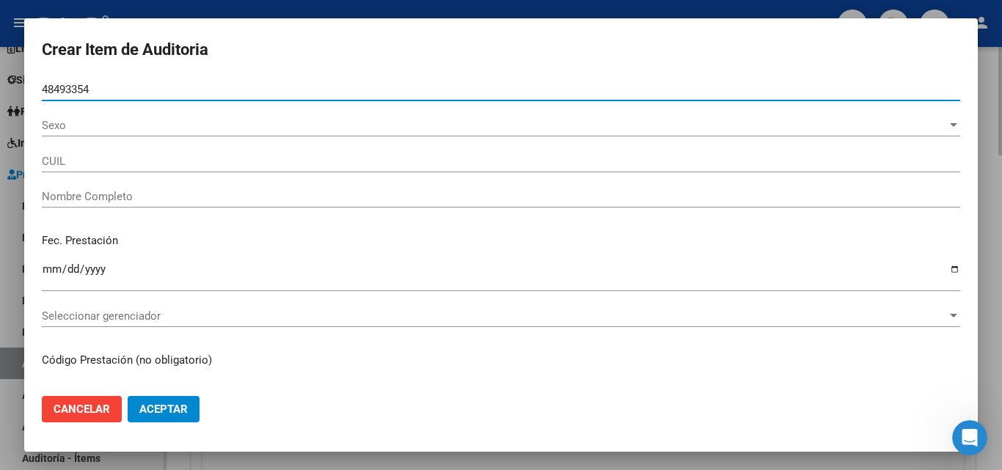
type input "27484933540"
type input "GROSSO, [PERSON_NAME]"
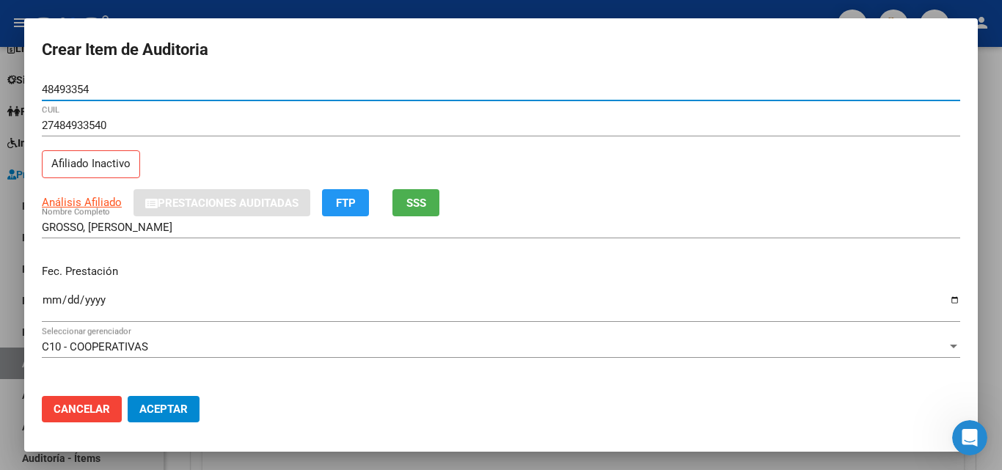
type input "48493354"
click at [429, 197] on button "SSS" at bounding box center [416, 202] width 47 height 27
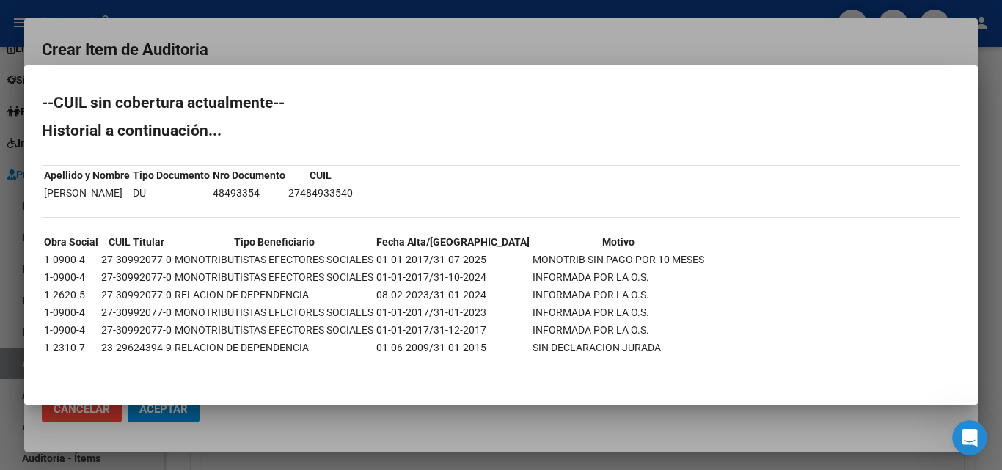
click at [384, 43] on div at bounding box center [501, 235] width 1002 height 470
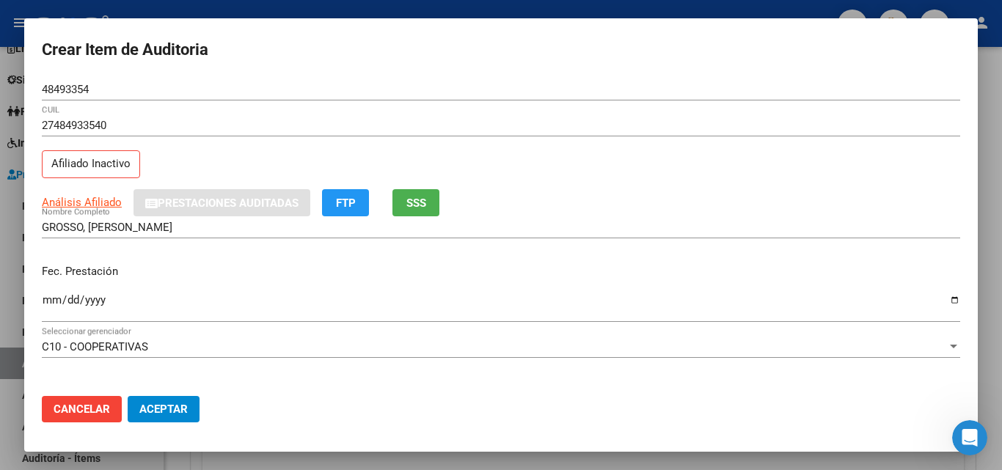
scroll to position [73, 0]
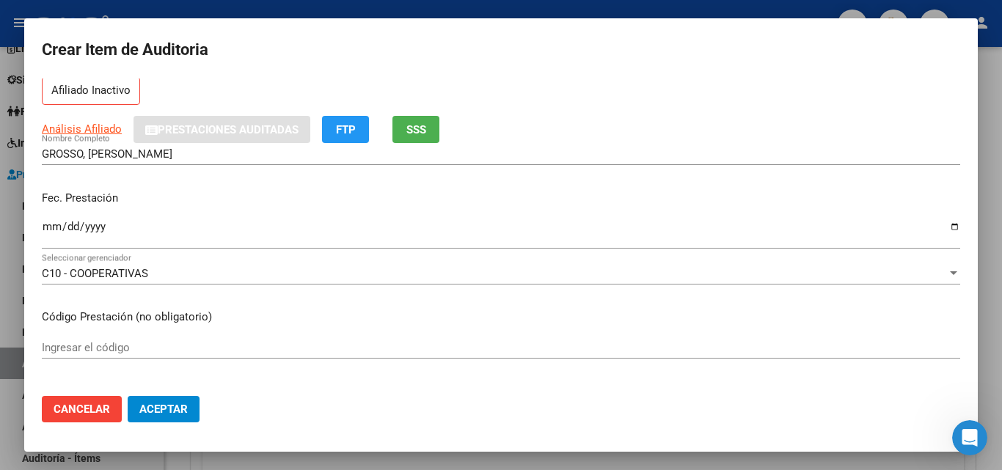
click at [46, 227] on input "Ingresar la fecha" at bounding box center [501, 232] width 919 height 23
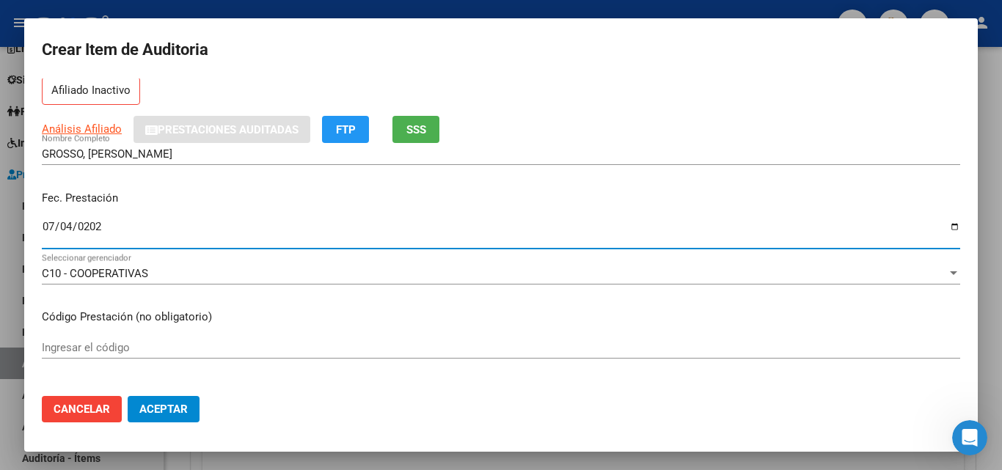
type input "[DATE]"
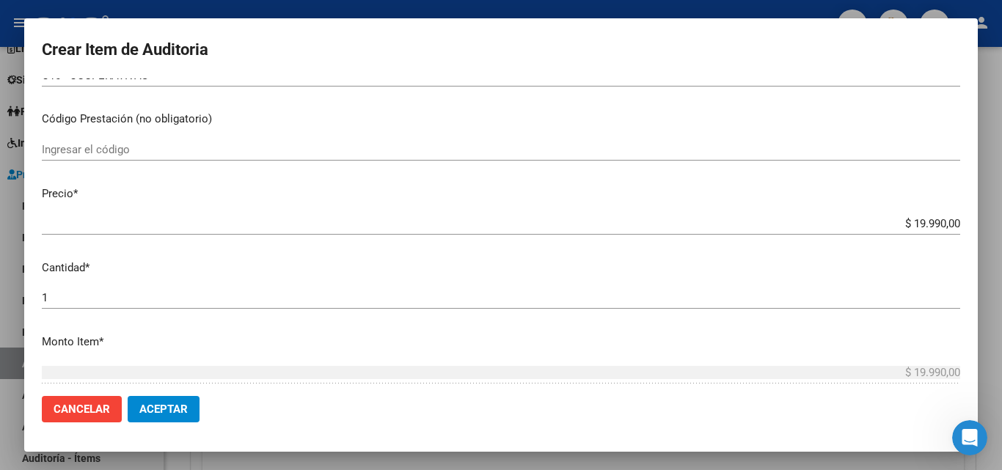
scroll to position [293, 0]
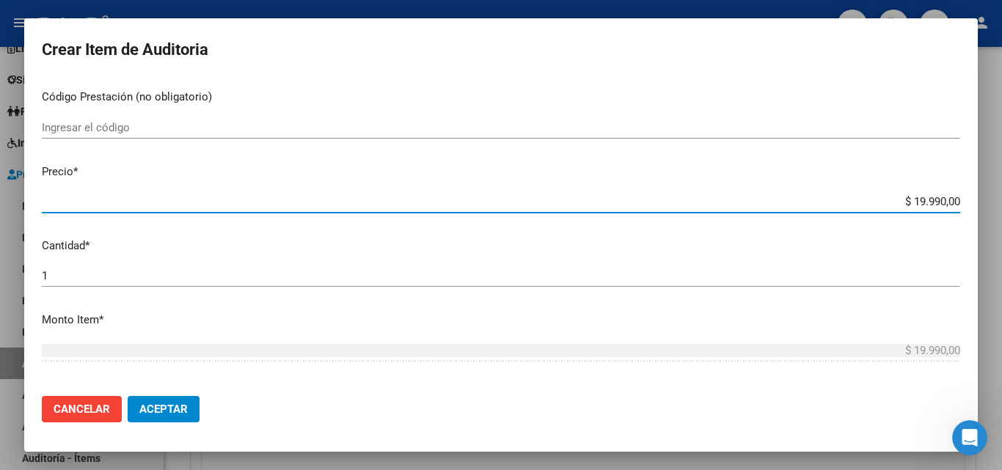
drag, startPoint x: 898, startPoint y: 200, endPoint x: 933, endPoint y: 204, distance: 35.5
click at [933, 204] on input "$ 19.990,00" at bounding box center [501, 201] width 919 height 13
type input "$ 3,00"
type input "$ 39,00"
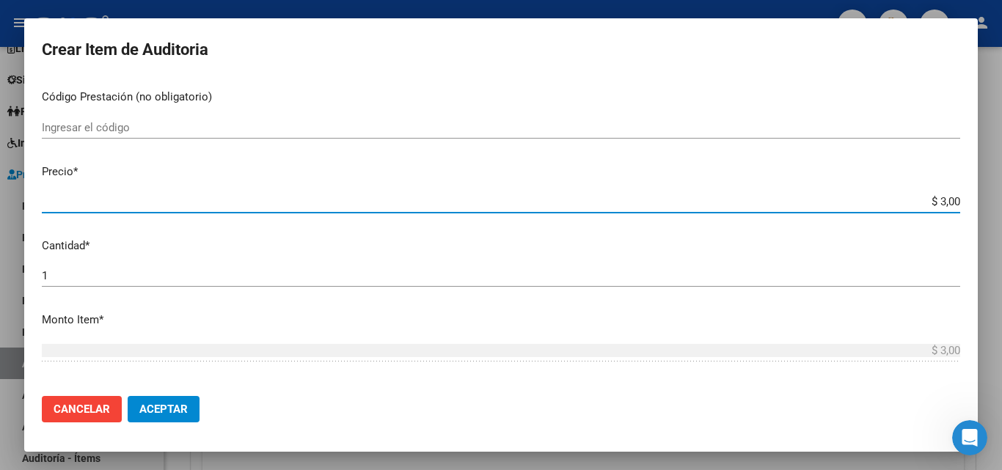
type input "$ 39,00"
type input "$ 399,00"
type input "$ 3.998,00"
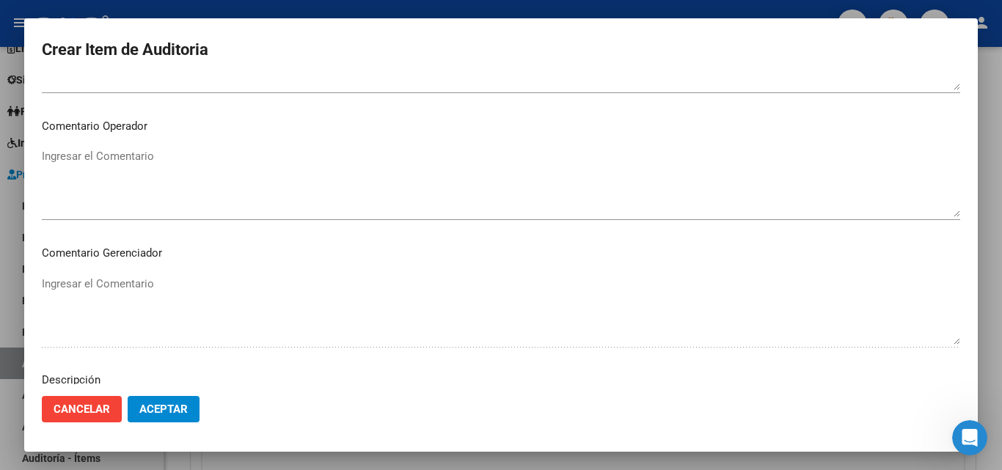
scroll to position [954, 0]
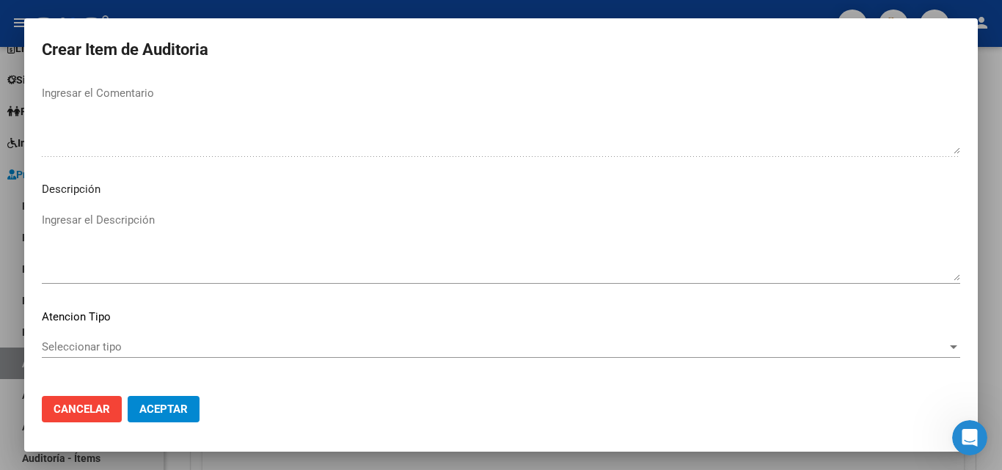
click at [81, 348] on span "Seleccionar tipo" at bounding box center [494, 346] width 905 height 13
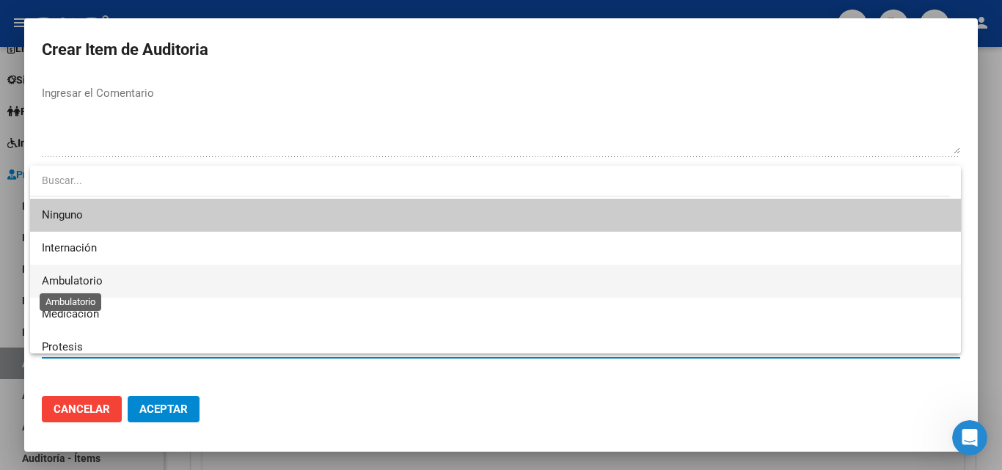
click at [87, 287] on span "Ambulatorio" at bounding box center [72, 280] width 61 height 13
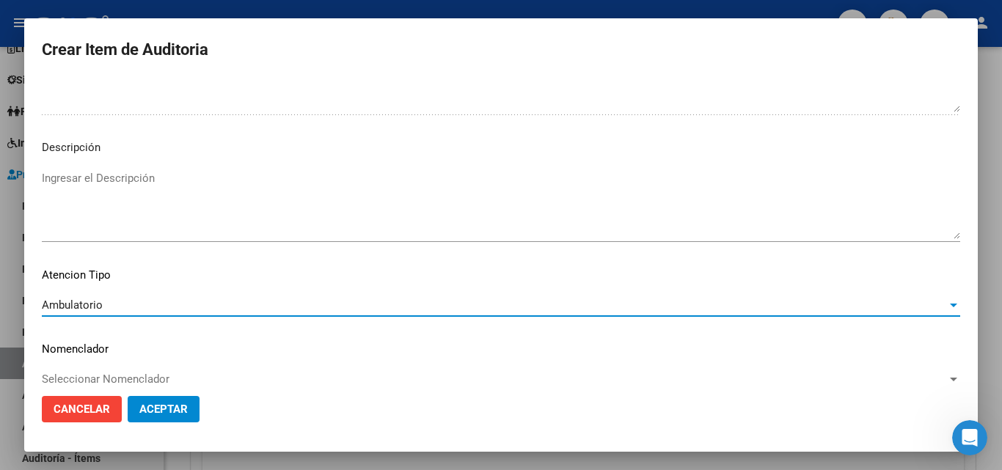
scroll to position [1015, 0]
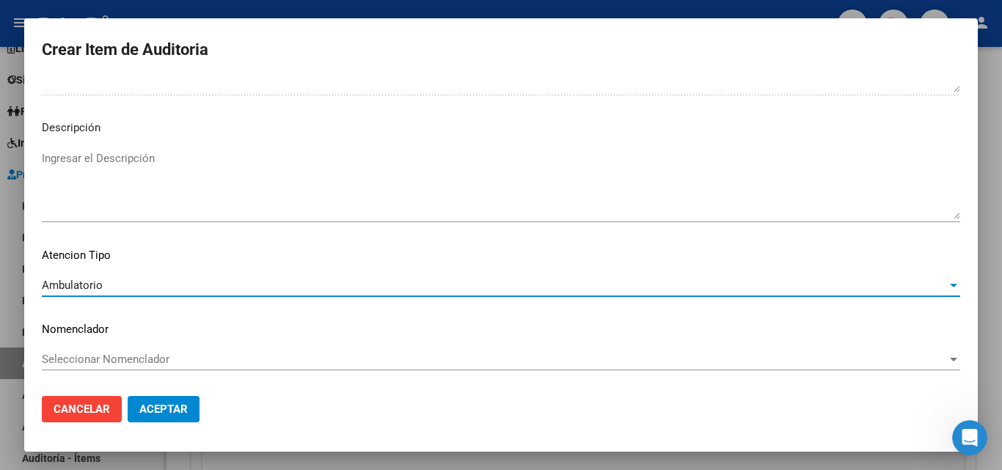
click at [178, 401] on button "Aceptar" at bounding box center [164, 409] width 72 height 26
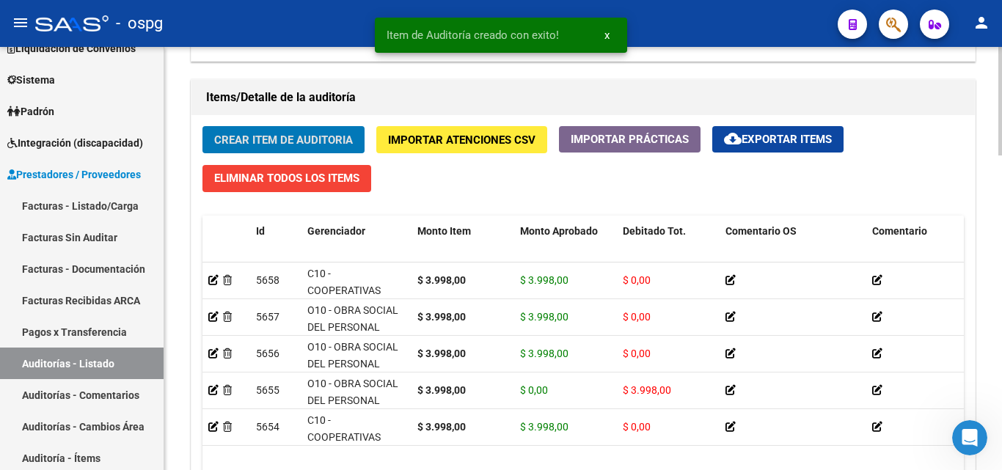
click at [293, 146] on span "Crear Item de Auditoria" at bounding box center [283, 140] width 139 height 13
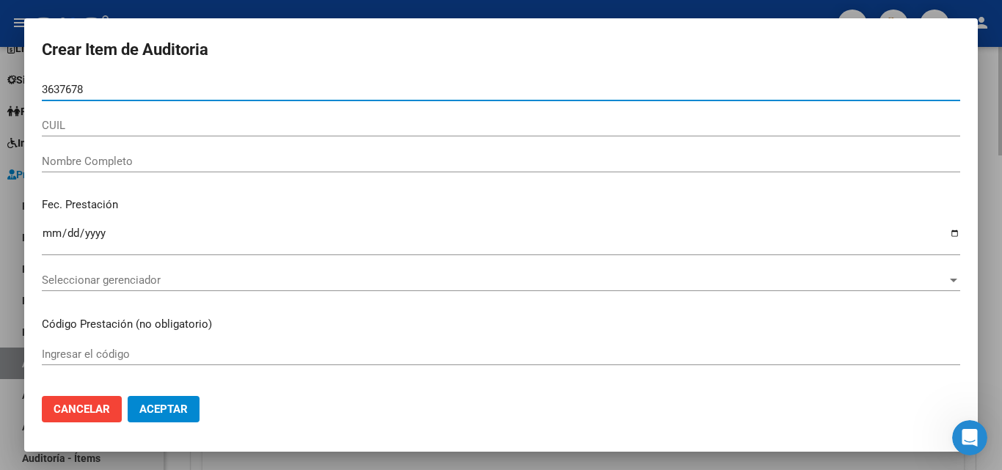
type input "36376788"
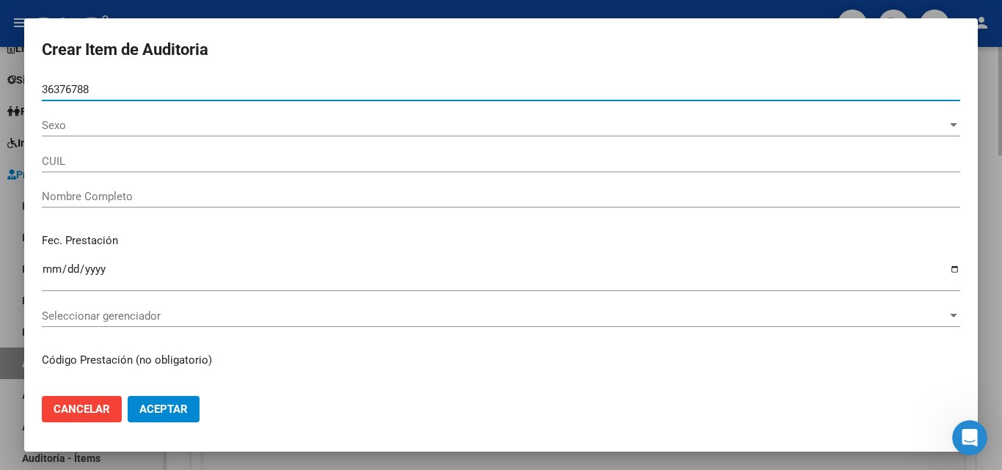
type input "27363767880"
type input "[PERSON_NAME]"
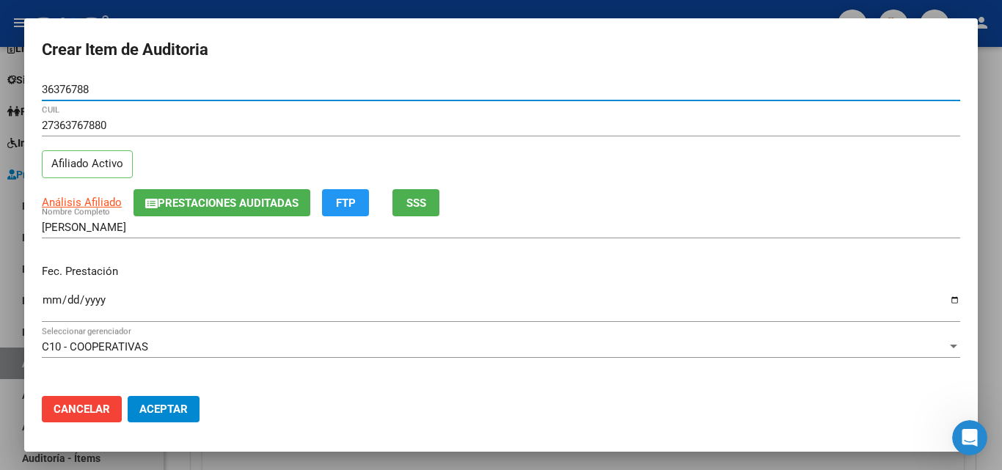
type input "36376788"
click at [49, 297] on input "Ingresar la fecha" at bounding box center [501, 305] width 919 height 23
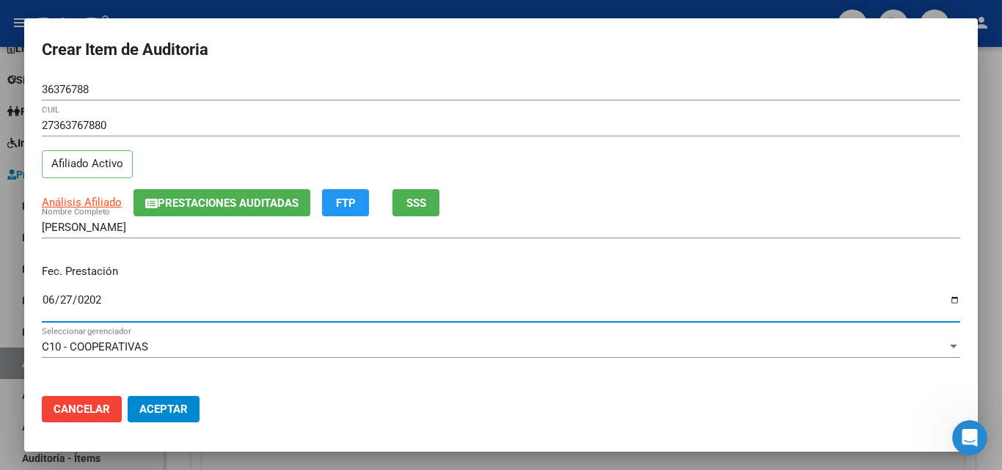
type input "[DATE]"
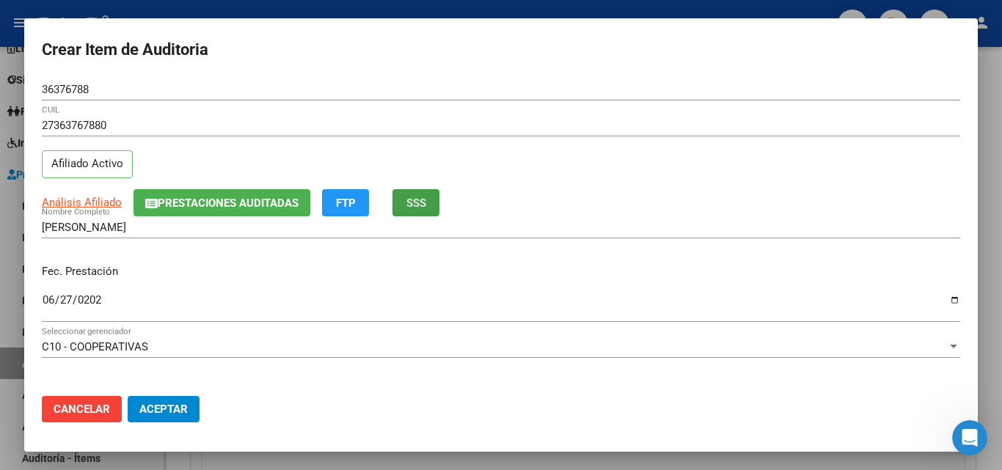
click at [415, 208] on span "SSS" at bounding box center [416, 203] width 20 height 13
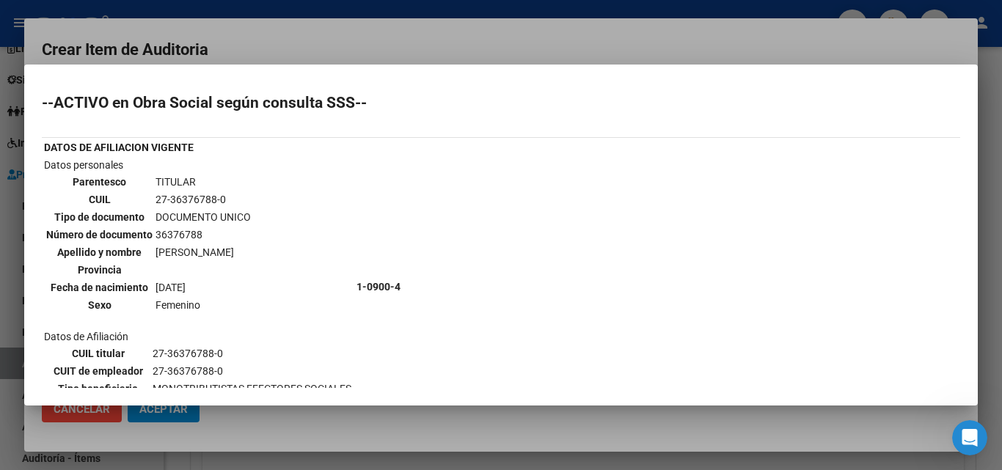
click at [435, 43] on div at bounding box center [501, 235] width 1002 height 470
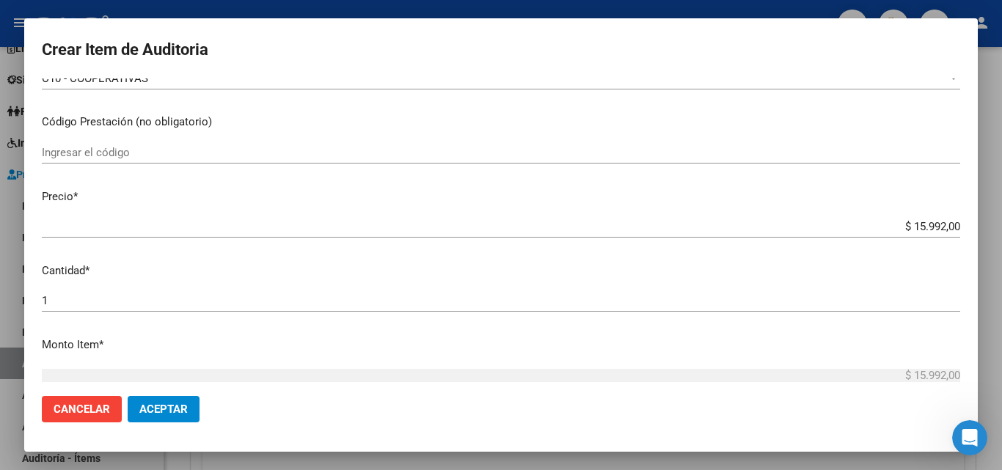
scroll to position [293, 0]
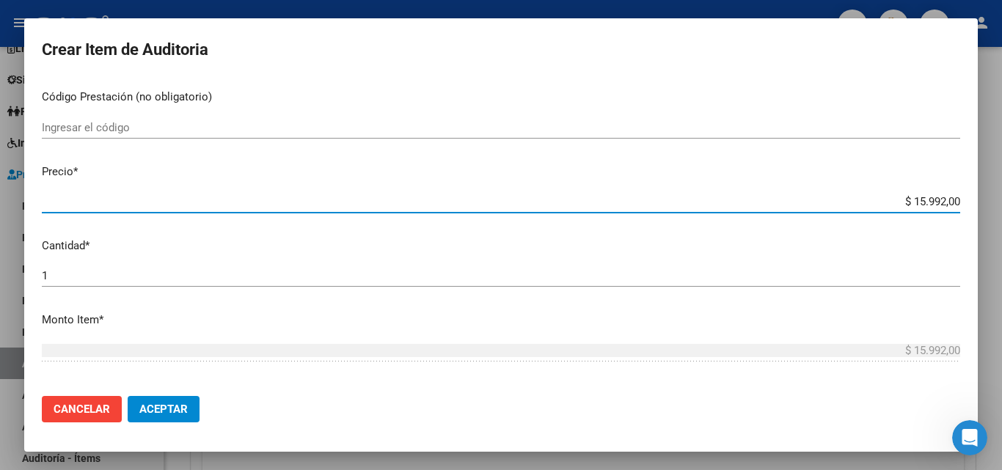
drag, startPoint x: 899, startPoint y: 200, endPoint x: 932, endPoint y: 203, distance: 33.1
click at [932, 203] on input "$ 15.992,00" at bounding box center [501, 201] width 919 height 13
type input "$ 3,00"
type input "$ 39,00"
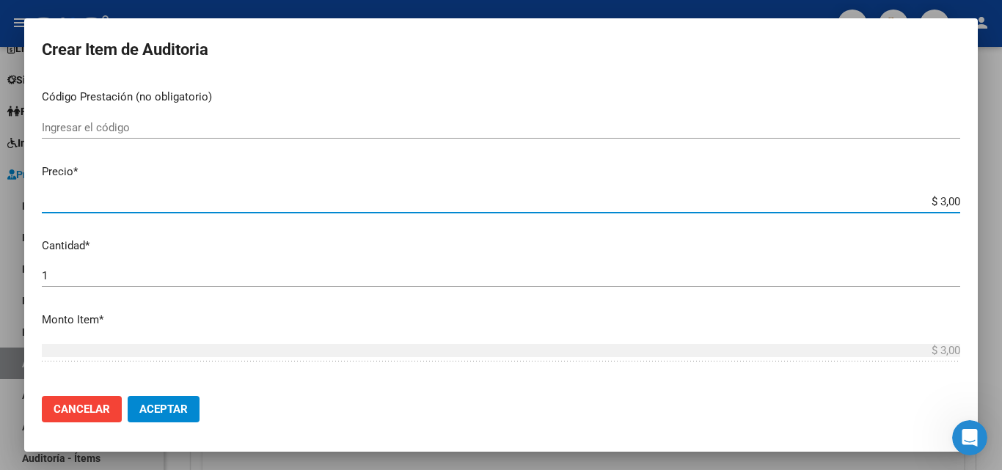
type input "$ 39,00"
type input "$ 399,00"
type input "$ 3.998,00"
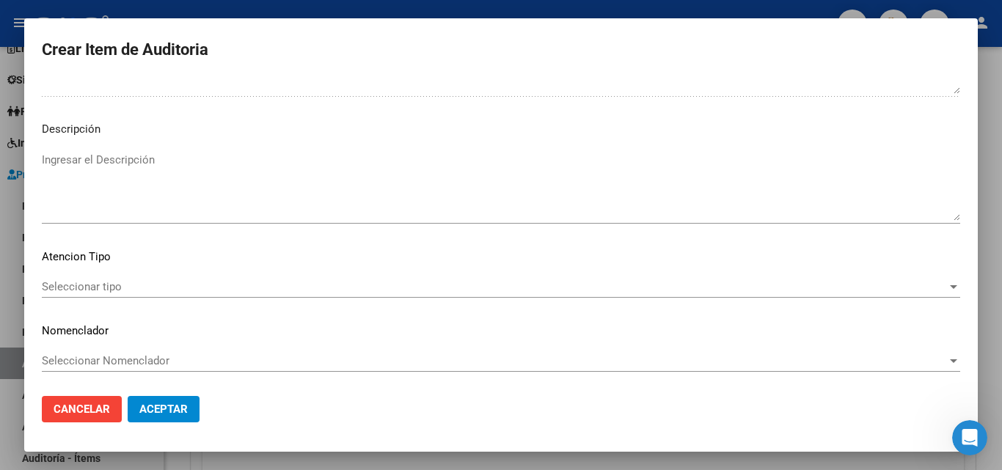
scroll to position [1015, 0]
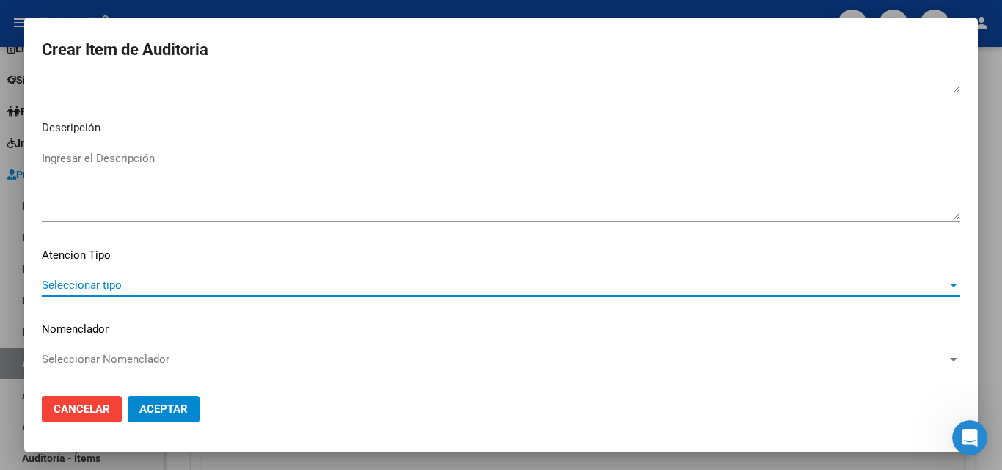
click at [90, 284] on span "Seleccionar tipo" at bounding box center [494, 285] width 905 height 13
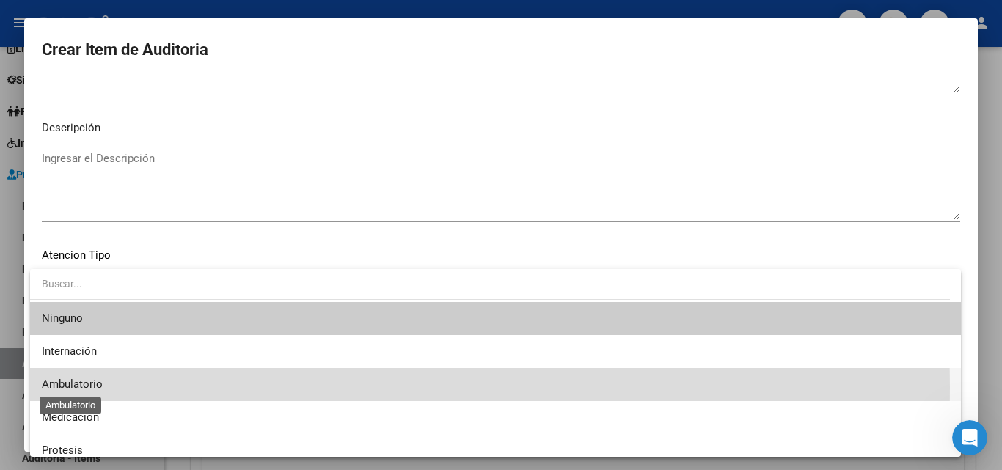
click at [52, 387] on span "Ambulatorio" at bounding box center [72, 384] width 61 height 13
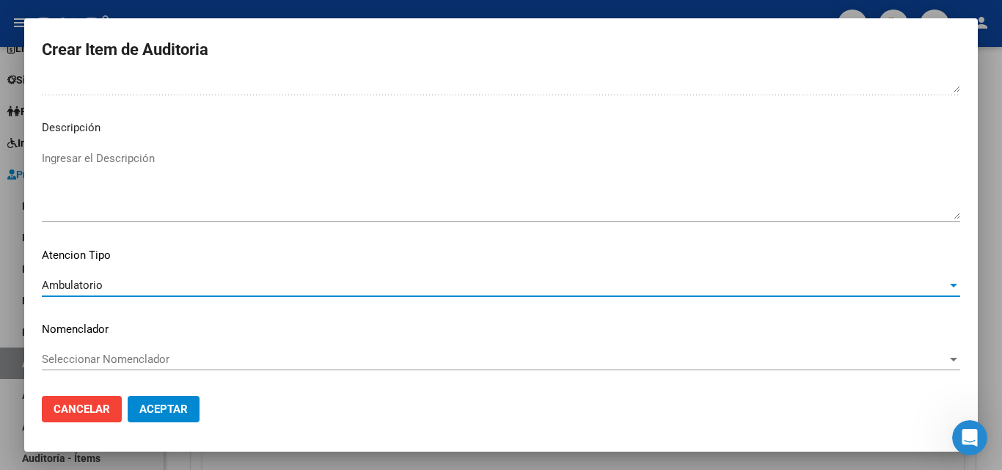
click at [145, 404] on span "Aceptar" at bounding box center [163, 409] width 48 height 13
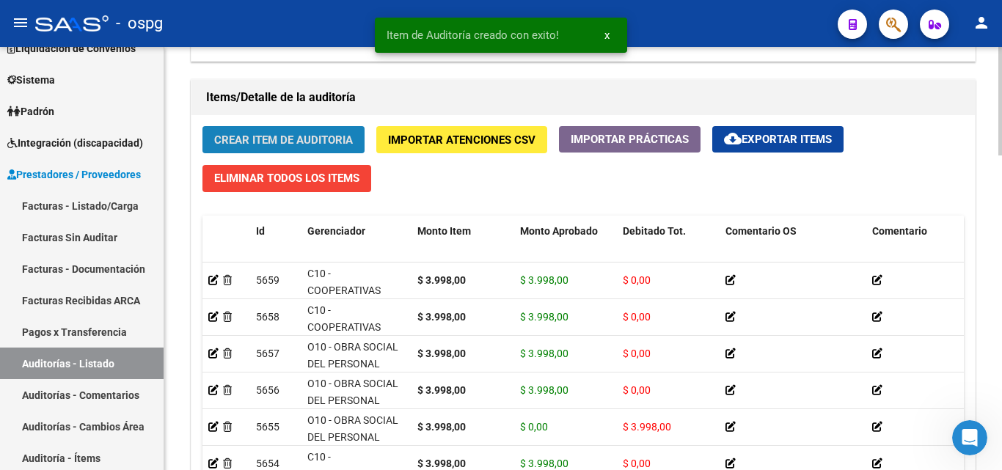
click at [329, 139] on span "Crear Item de Auditoria" at bounding box center [283, 140] width 139 height 13
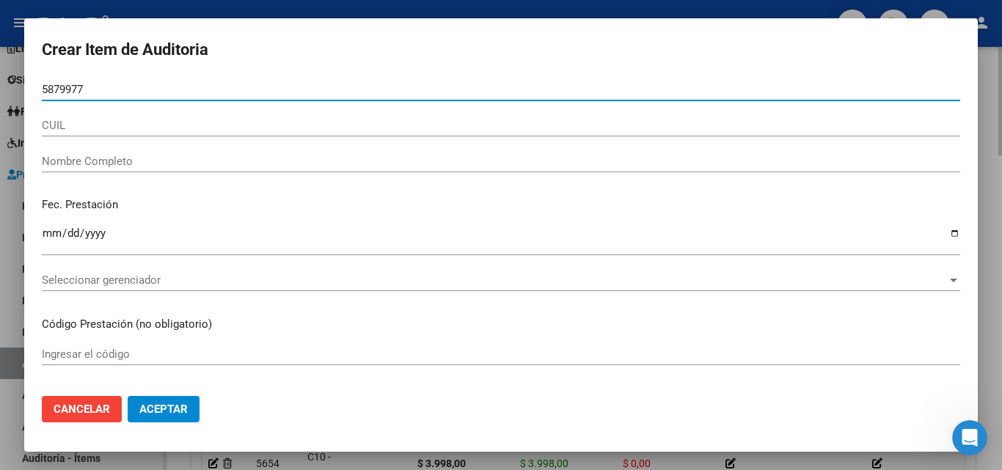
type input "58799773"
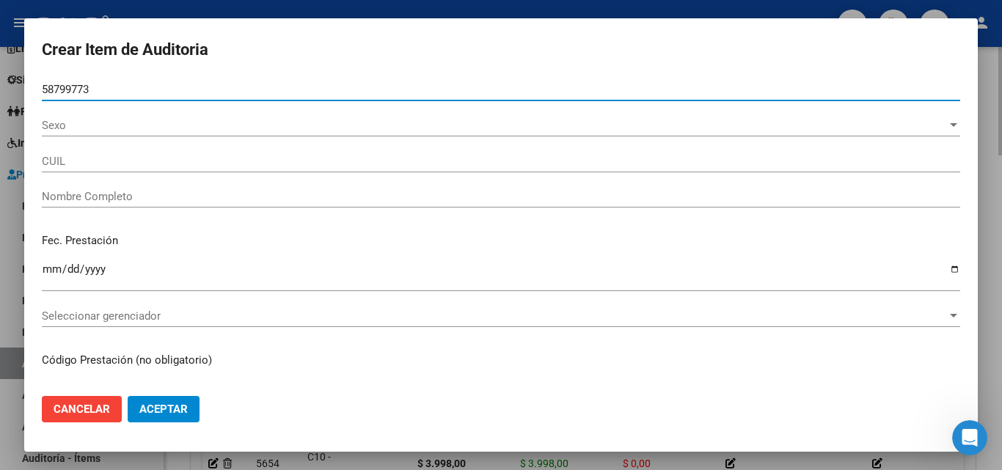
type input "27587997733"
type input "[PERSON_NAME] [PERSON_NAME]"
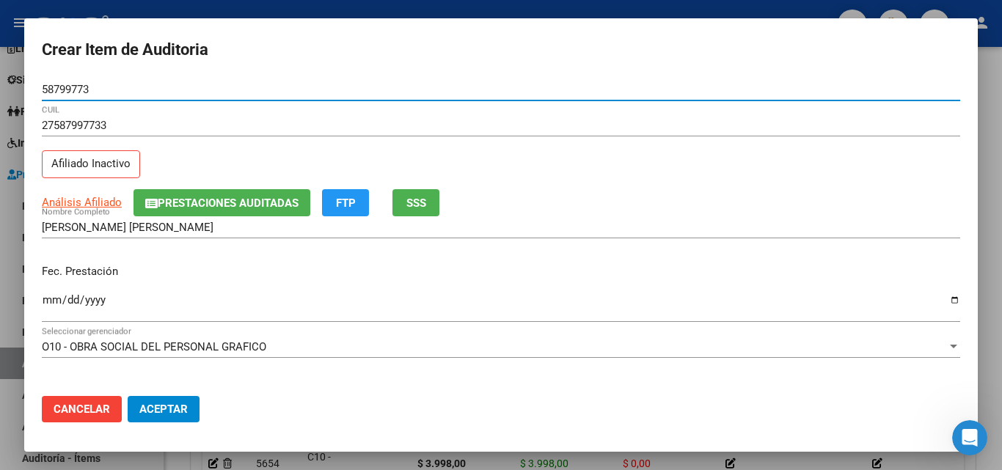
type input "58799773"
click at [45, 300] on input "Ingresar la fecha" at bounding box center [501, 305] width 919 height 23
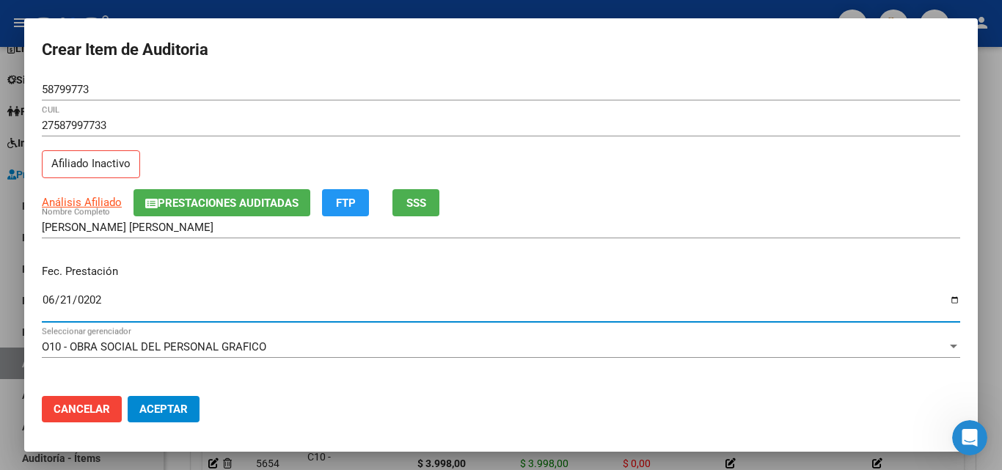
type input "[DATE]"
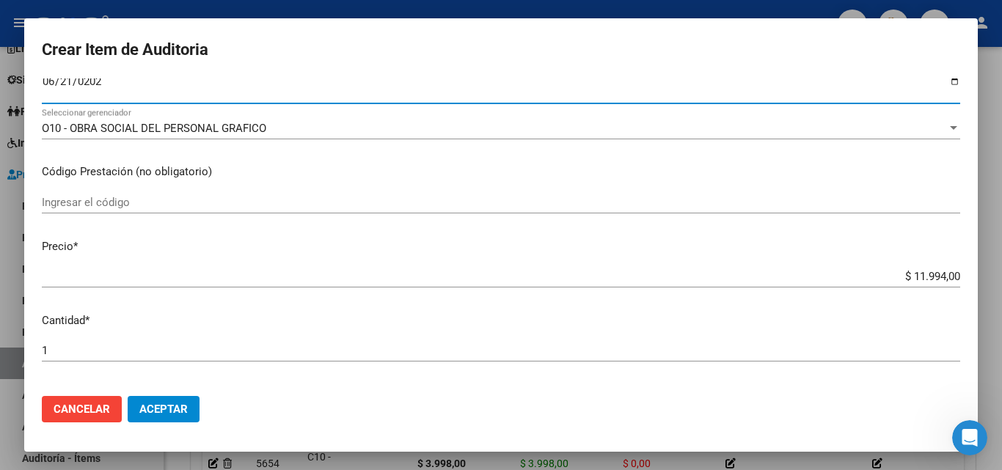
scroll to position [220, 0]
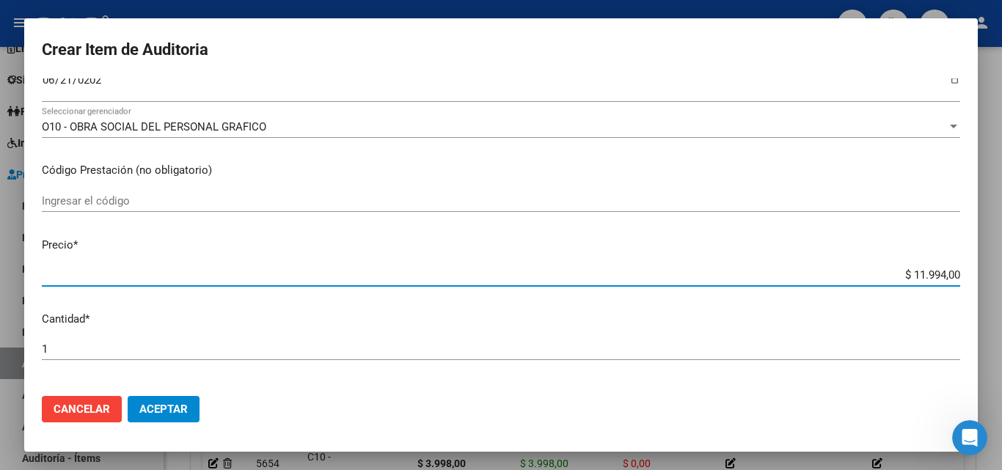
drag, startPoint x: 900, startPoint y: 275, endPoint x: 935, endPoint y: 271, distance: 35.4
click at [935, 271] on input "$ 11.994,00" at bounding box center [501, 275] width 919 height 13
type input "$ 3,00"
type input "$ 39,00"
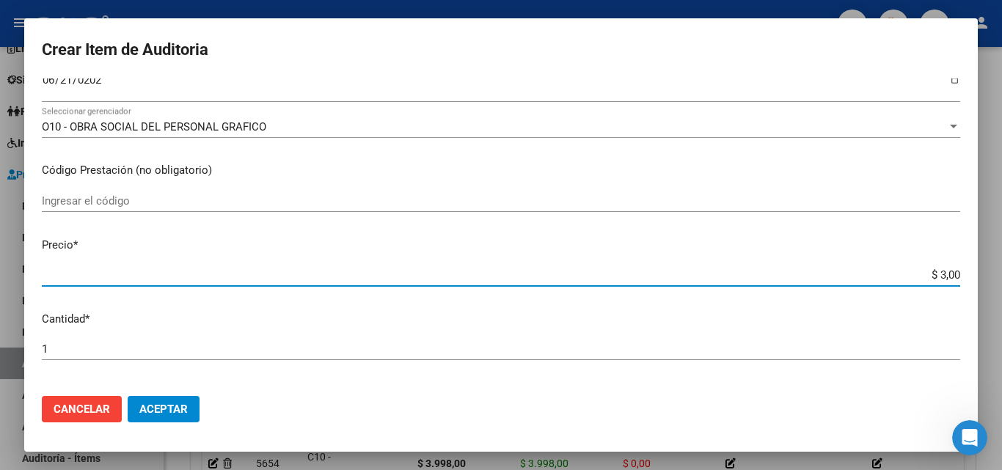
type input "$ 39,00"
type input "$ 399,00"
type input "$ 3.998,00"
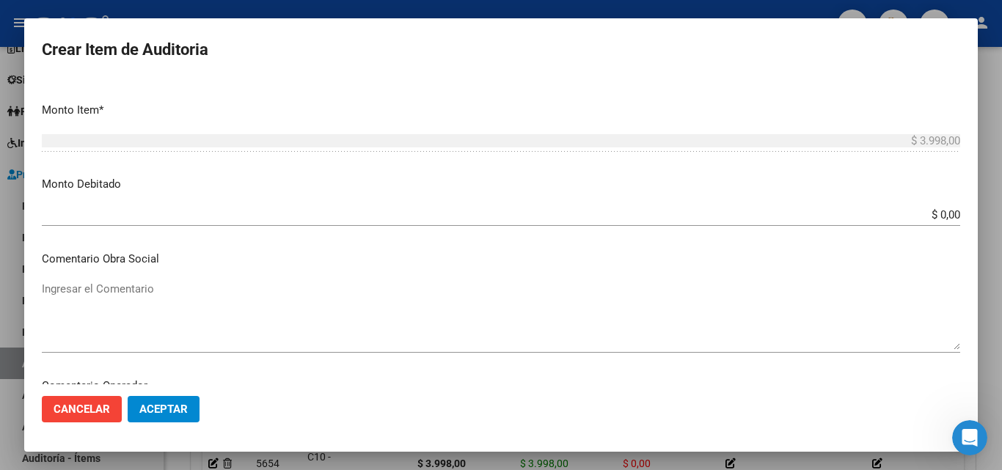
scroll to position [514, 0]
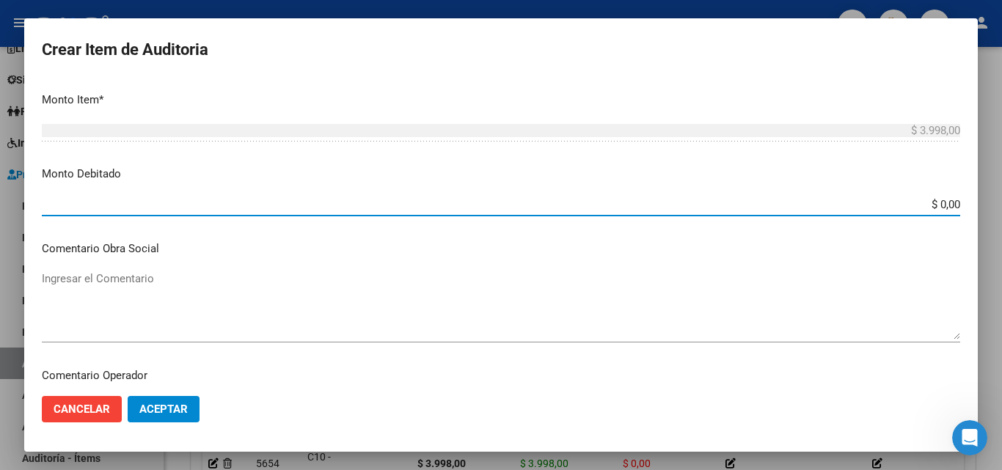
click at [926, 202] on input "$ 0,00" at bounding box center [501, 204] width 919 height 13
type input "$ 3.998,00"
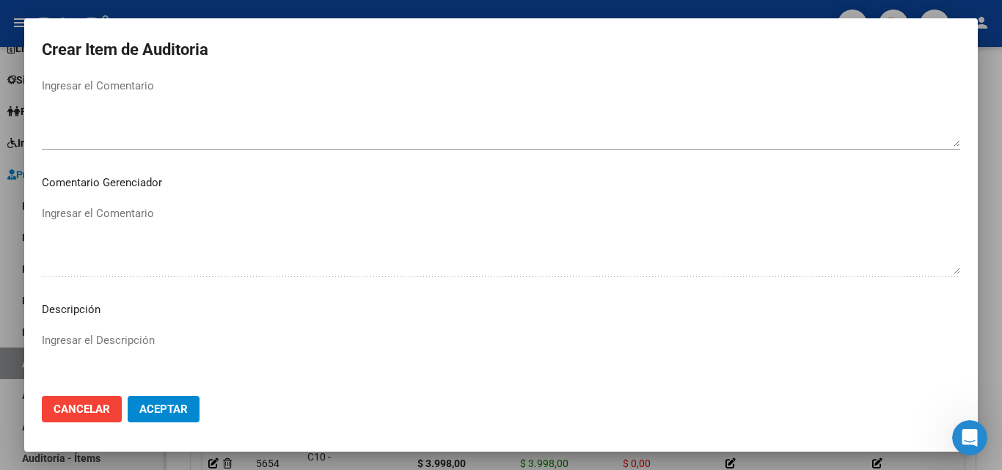
scroll to position [1015, 0]
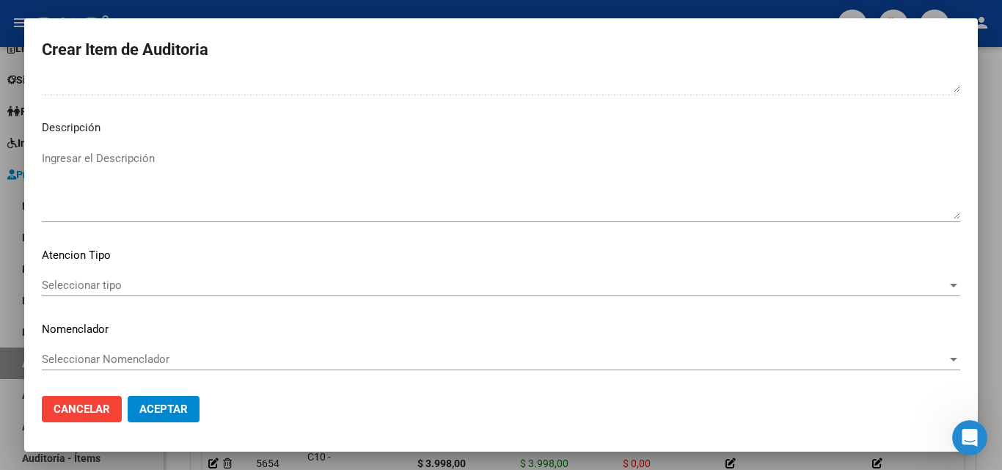
click at [104, 148] on div "Ingresar el Descripción" at bounding box center [501, 184] width 919 height 75
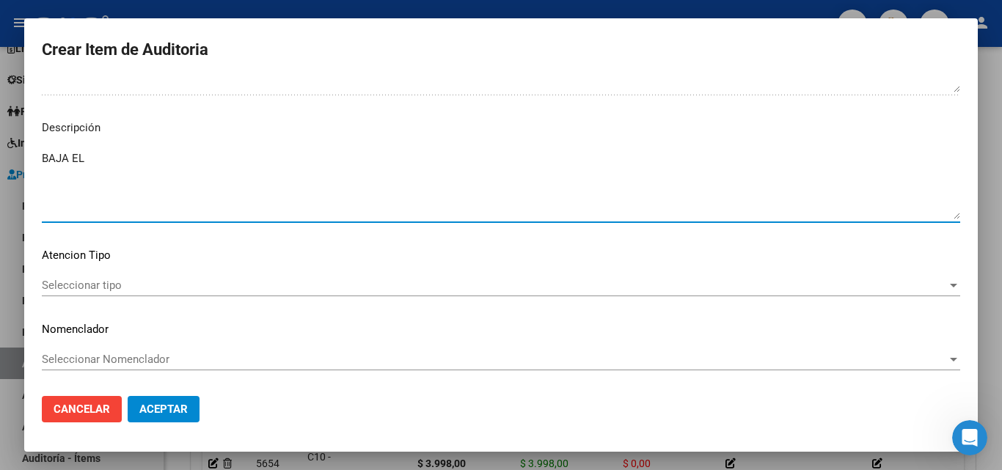
paste textarea "[DATE]"
type textarea "BAJA EL [DATE]"
click at [118, 277] on div "Seleccionar tipo Seleccionar tipo" at bounding box center [501, 285] width 919 height 22
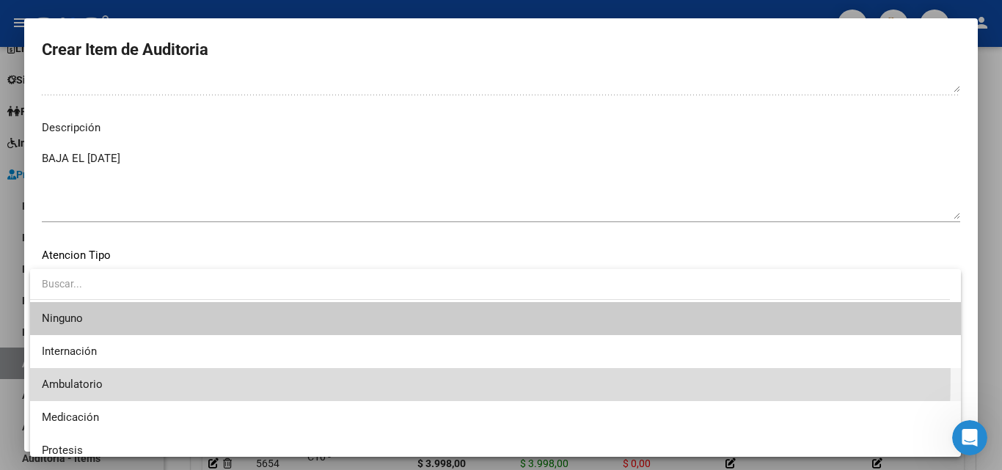
click at [73, 373] on span "Ambulatorio" at bounding box center [496, 384] width 908 height 33
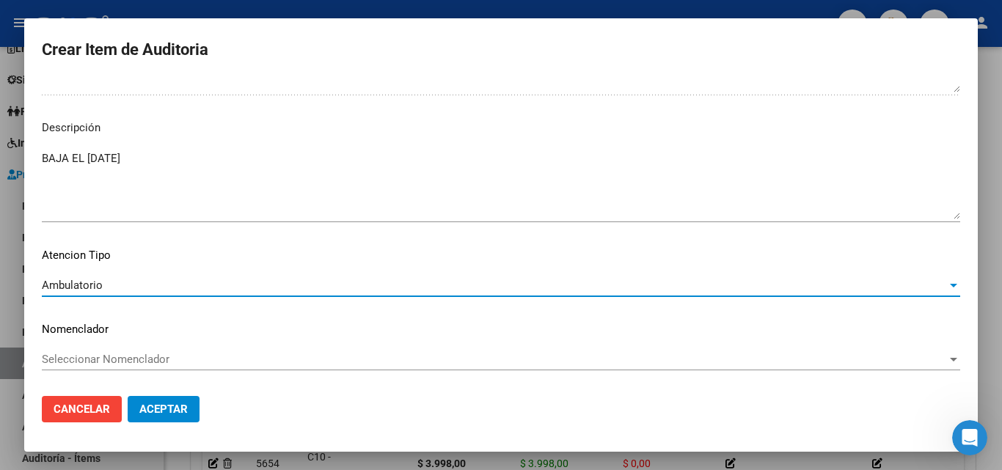
click at [146, 415] on span "Aceptar" at bounding box center [163, 409] width 48 height 13
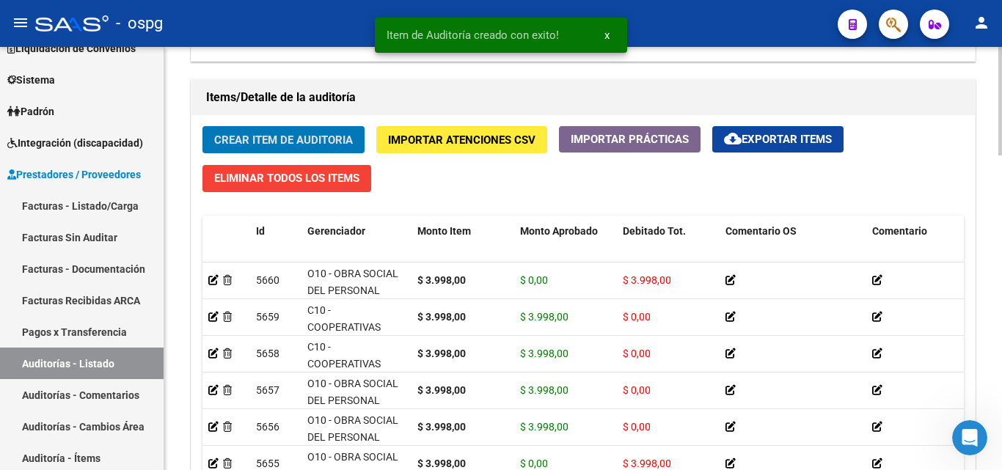
click at [258, 140] on span "Crear Item de Auditoria" at bounding box center [283, 140] width 139 height 13
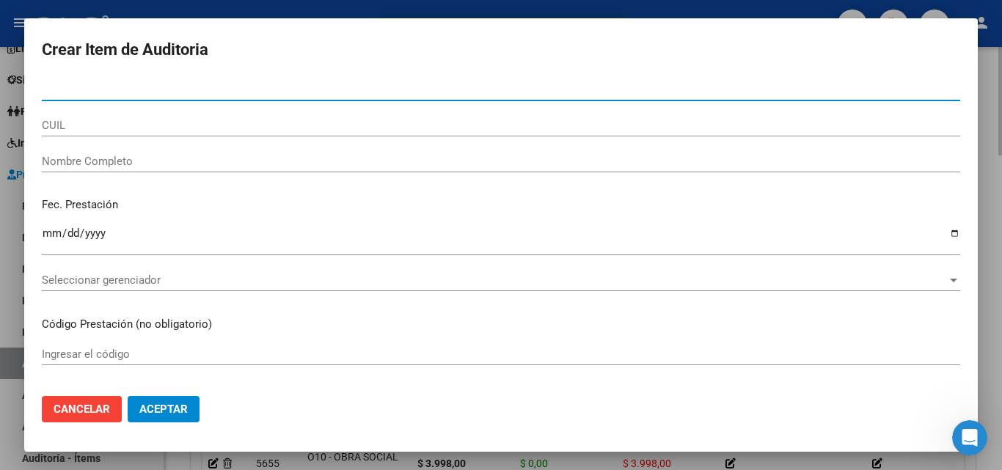
type input "3"
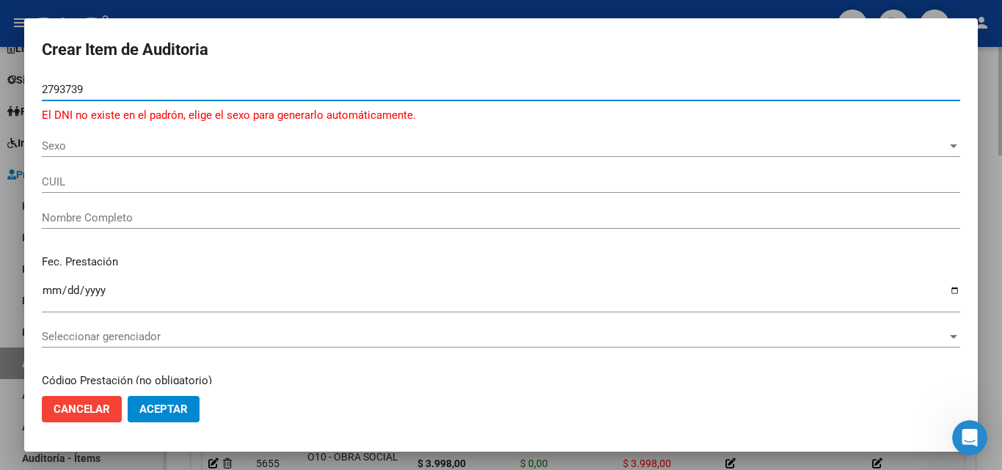
type input "27937399"
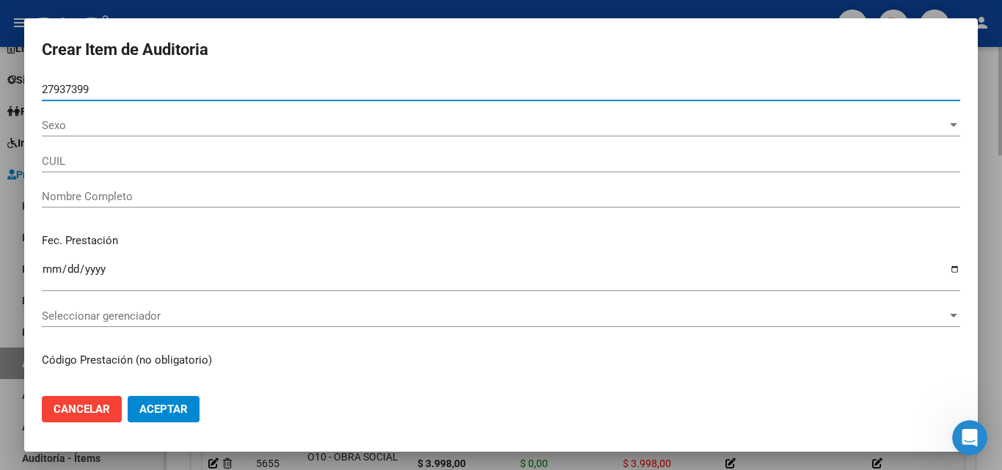
type input "20279373996"
type input "[PERSON_NAME]"
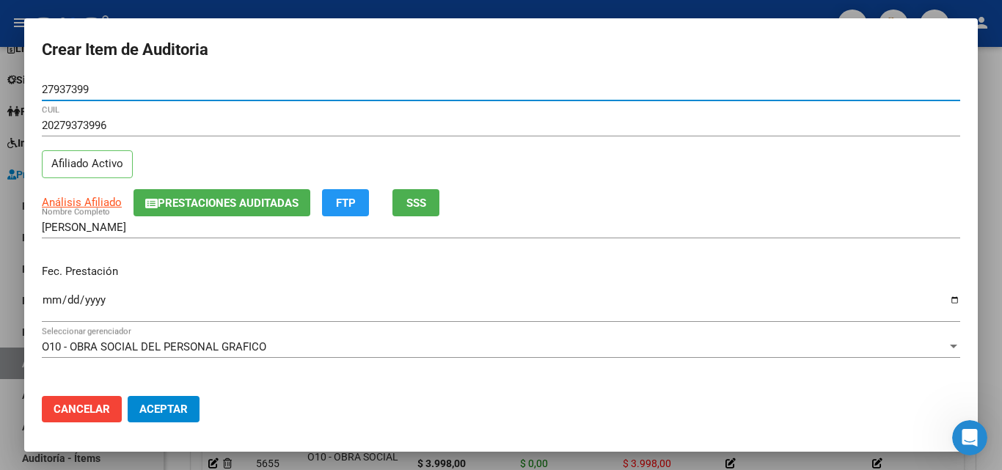
type input "27937399"
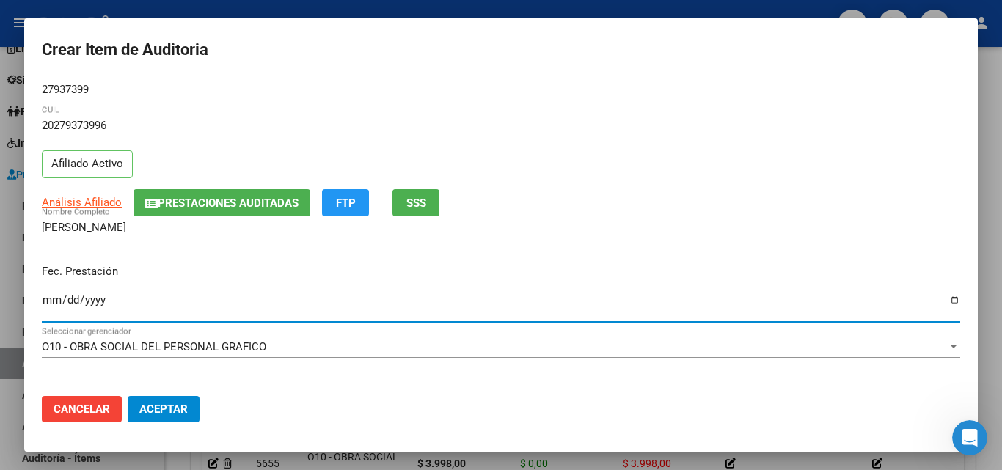
click at [48, 296] on input "Ingresar la fecha" at bounding box center [501, 305] width 919 height 23
type input "[DATE]"
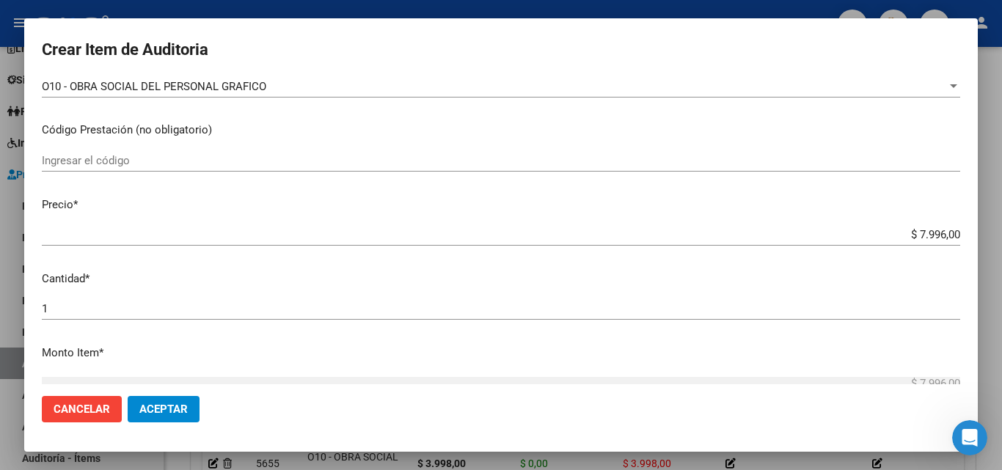
scroll to position [293, 0]
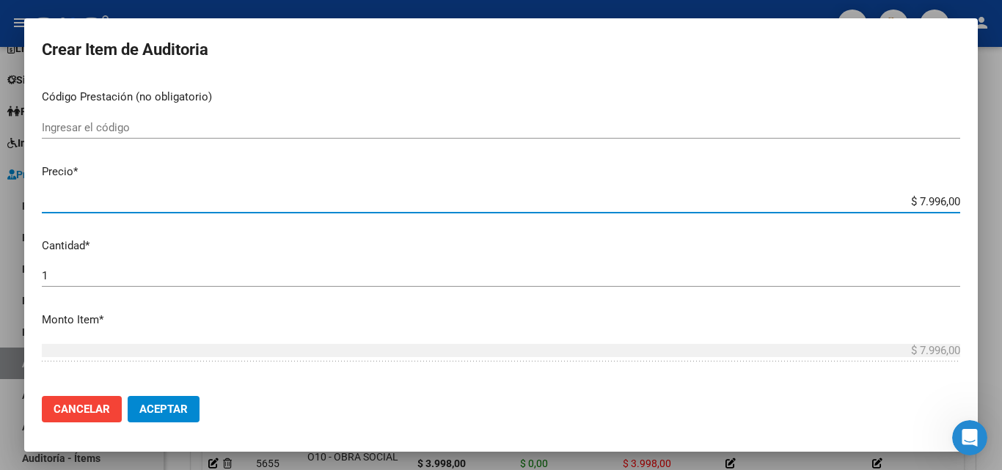
drag, startPoint x: 903, startPoint y: 198, endPoint x: 933, endPoint y: 201, distance: 30.2
click at [933, 201] on input "$ 7.996,00" at bounding box center [501, 201] width 919 height 13
type input "$ 3,00"
type input "$ 39,00"
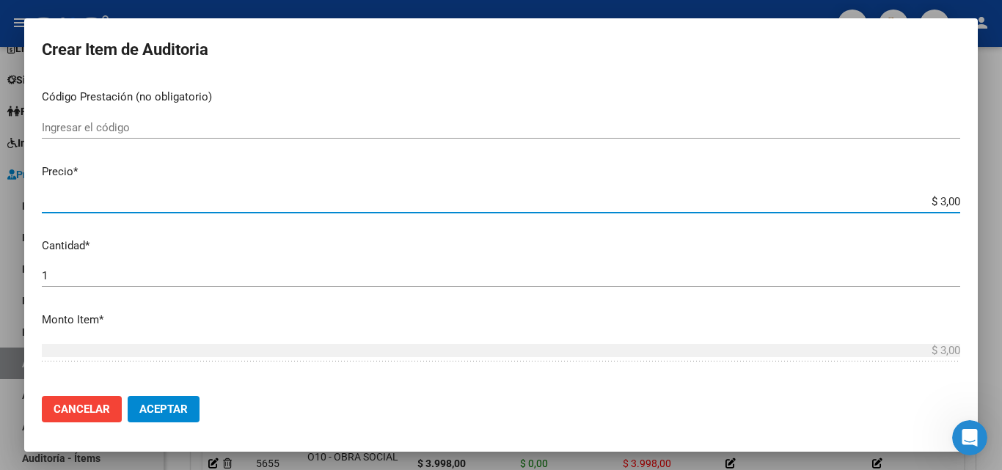
type input "$ 39,00"
type input "$ 399,00"
type input "$ 3.998,00"
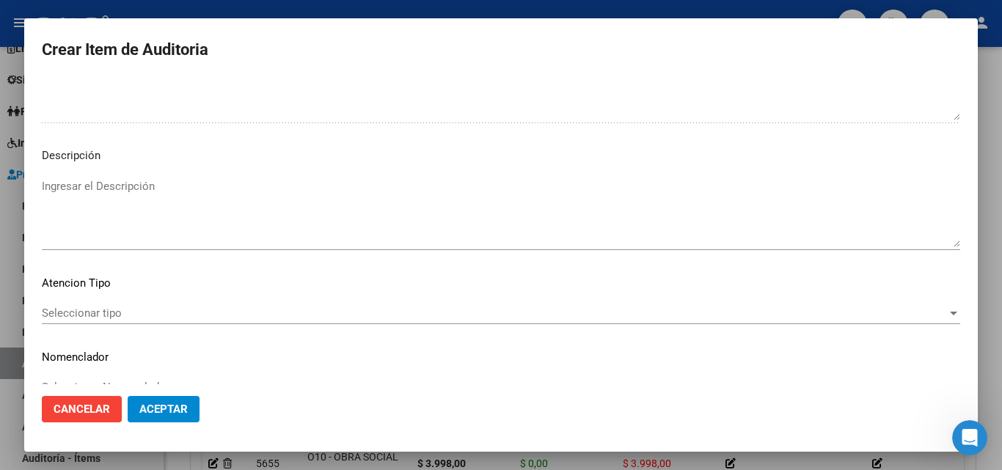
scroll to position [1015, 0]
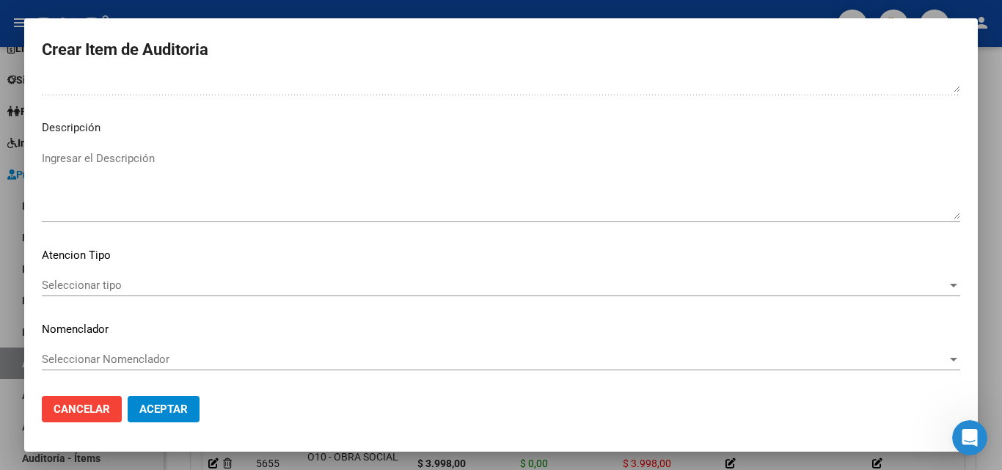
click at [92, 296] on div "Seleccionar tipo Seleccionar tipo" at bounding box center [501, 285] width 919 height 22
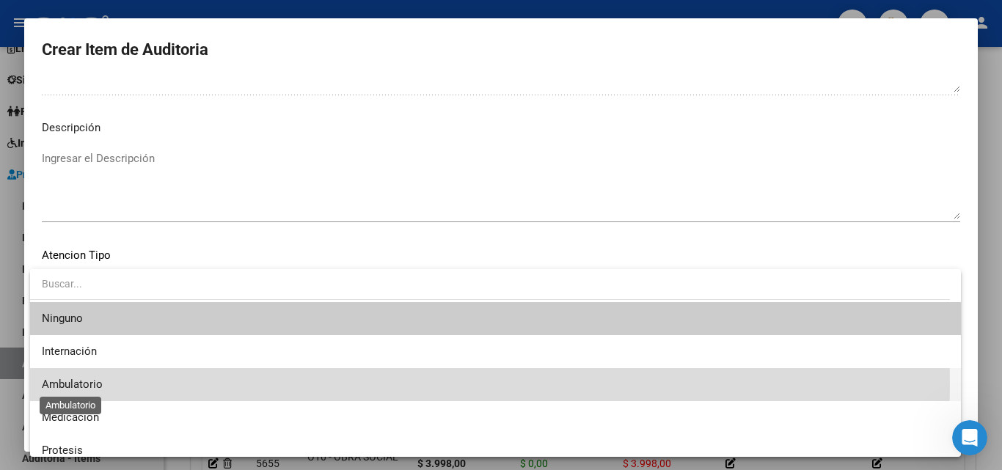
click at [83, 383] on span "Ambulatorio" at bounding box center [72, 384] width 61 height 13
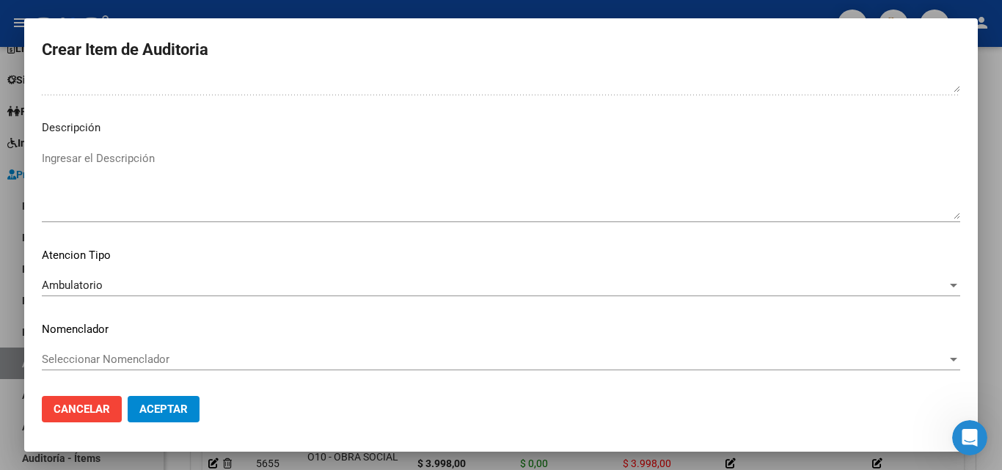
click at [185, 388] on mat-dialog-actions "Cancelar Aceptar" at bounding box center [501, 409] width 919 height 50
click at [156, 415] on span "Aceptar" at bounding box center [163, 409] width 48 height 13
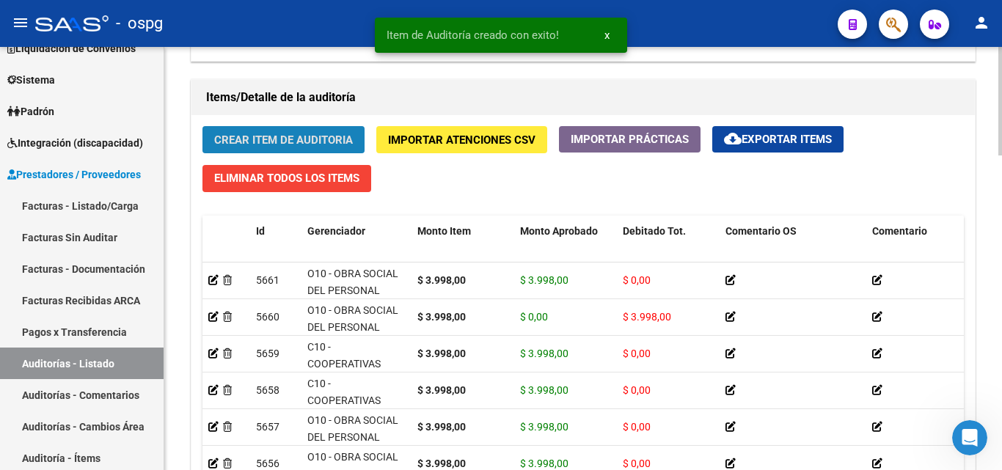
click at [286, 132] on button "Crear Item de Auditoria" at bounding box center [283, 139] width 162 height 27
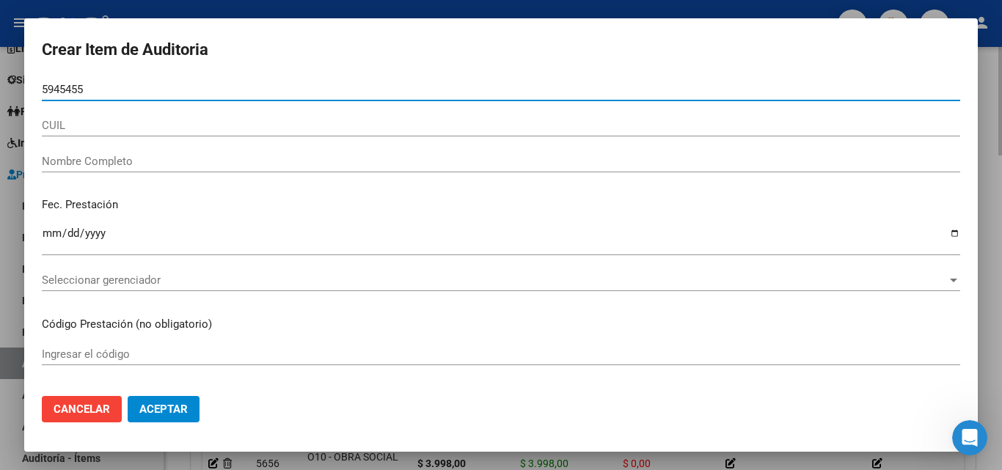
type input "59454550"
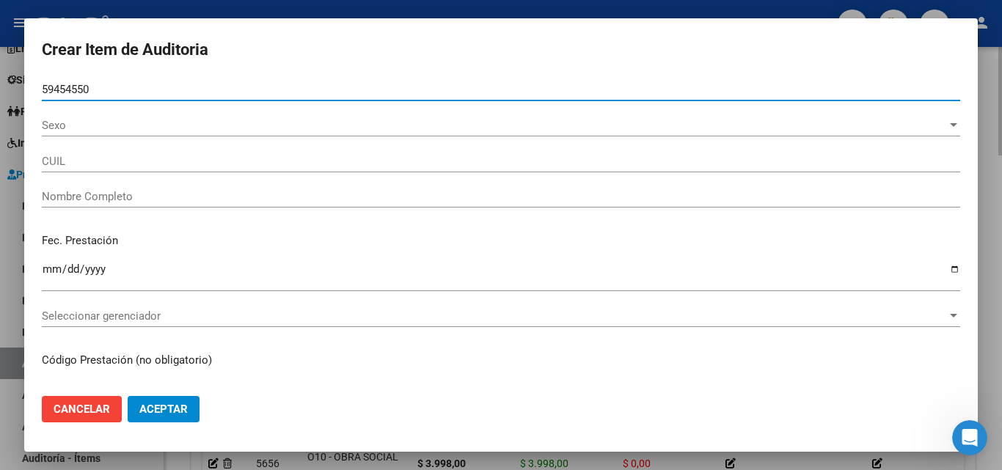
type input "27594545503"
type input "[PERSON_NAME]"
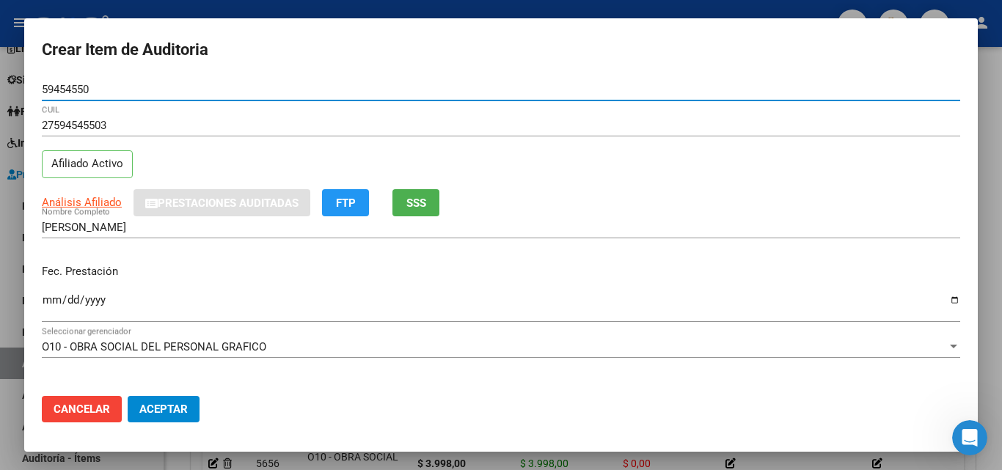
type input "59454550"
click at [45, 301] on input "Ingresar la fecha" at bounding box center [501, 305] width 919 height 23
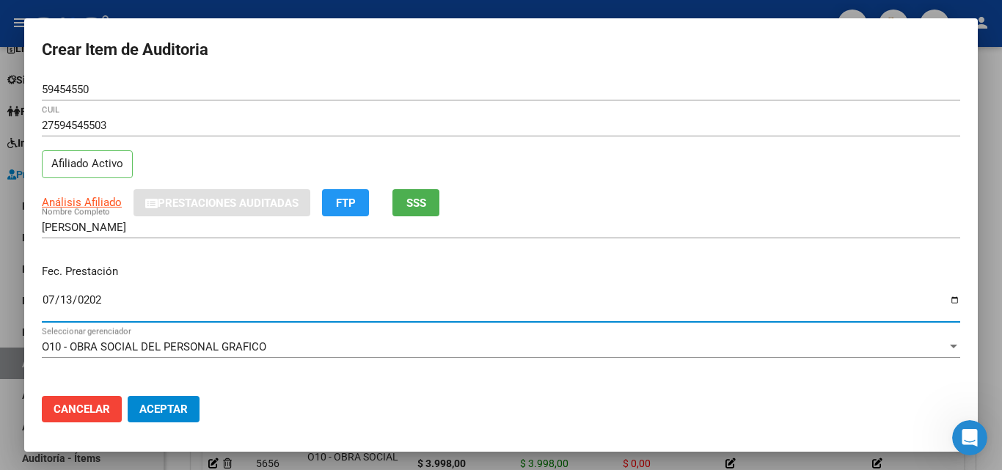
type input "[DATE]"
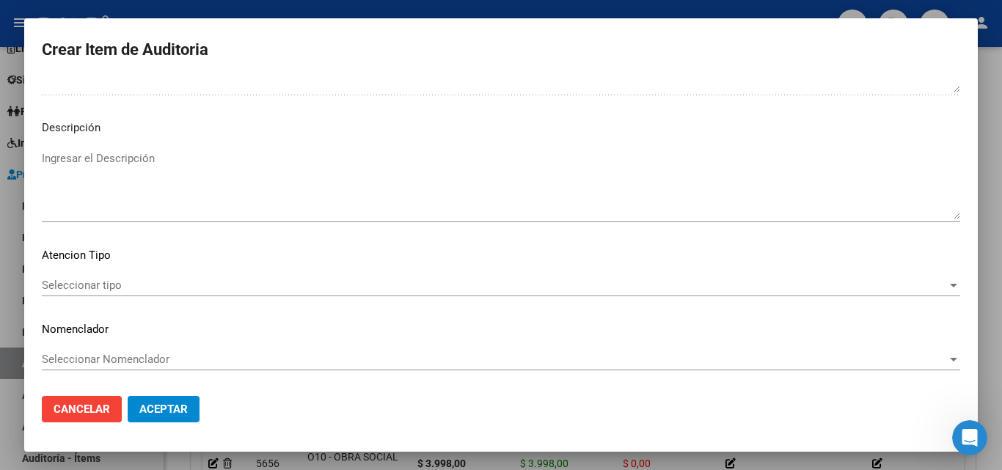
click at [75, 291] on span "Seleccionar tipo" at bounding box center [494, 285] width 905 height 13
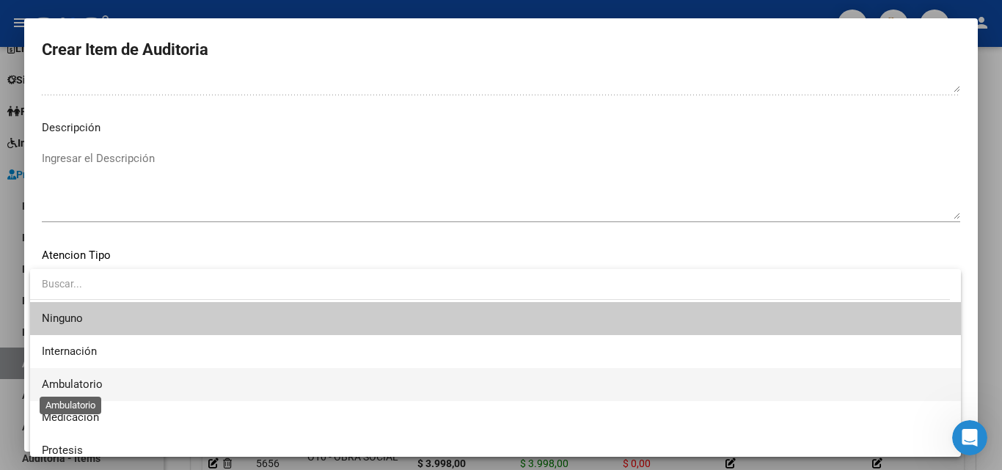
click at [84, 379] on span "Ambulatorio" at bounding box center [72, 384] width 61 height 13
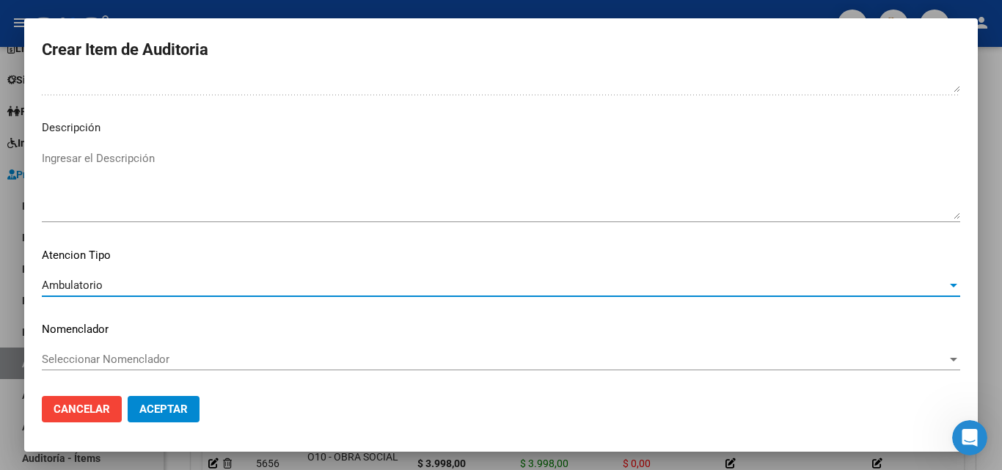
click at [149, 412] on span "Aceptar" at bounding box center [163, 409] width 48 height 13
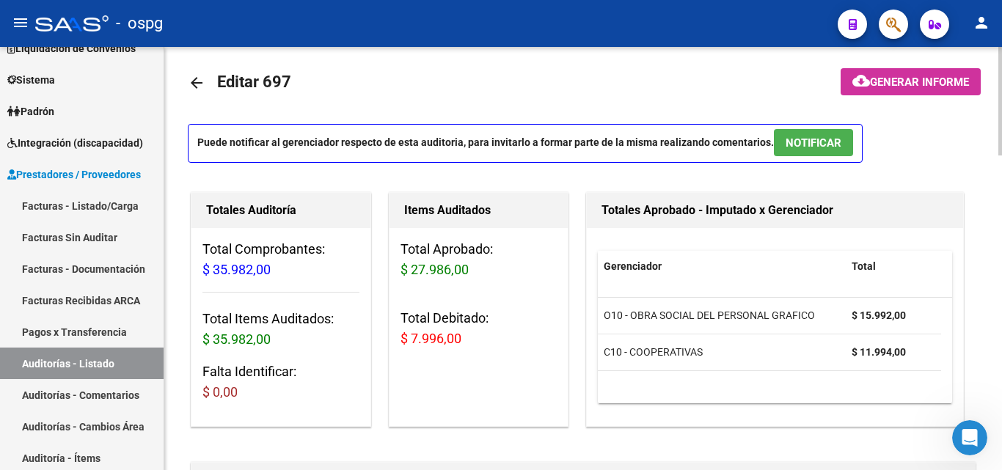
scroll to position [0, 0]
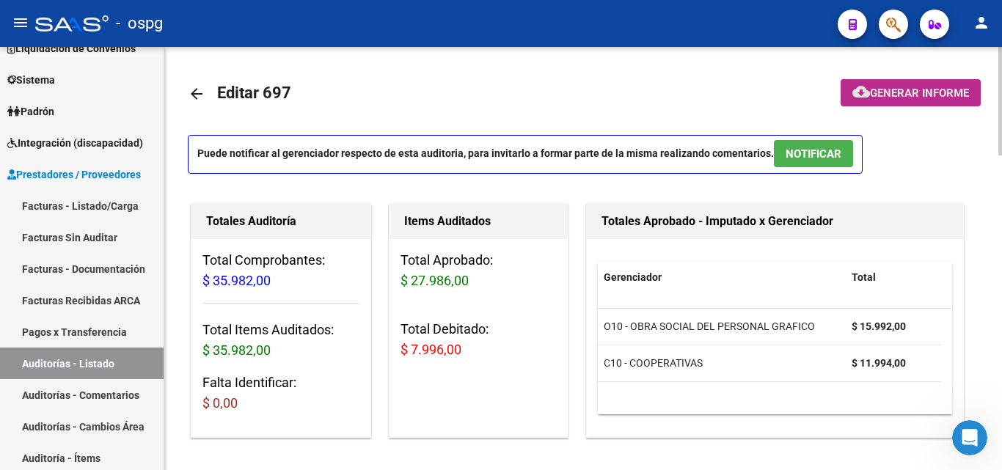
click at [904, 95] on span "Generar informe" at bounding box center [919, 93] width 99 height 13
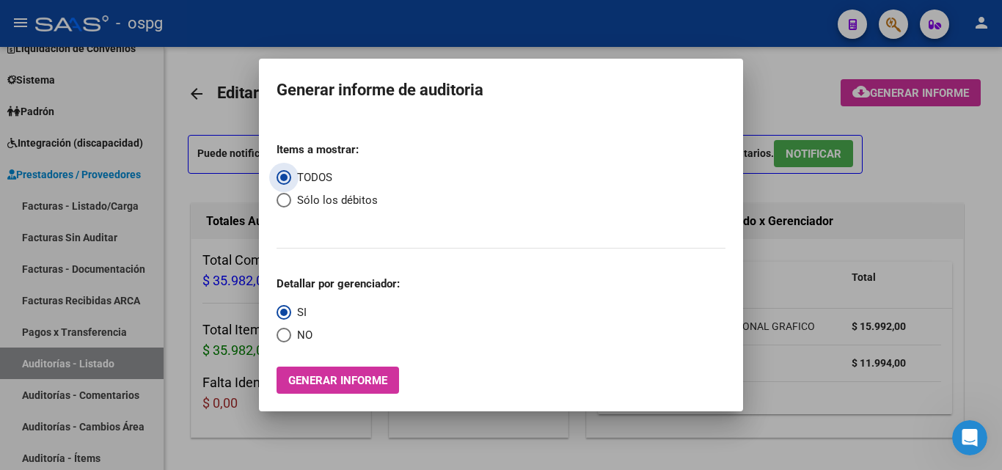
click at [304, 205] on span "Sólo los débitos" at bounding box center [334, 200] width 87 height 17
click at [291, 205] on input "Sólo los débitos" at bounding box center [284, 200] width 15 height 15
radio input "true"
click at [296, 336] on span "NO" at bounding box center [301, 335] width 21 height 17
click at [291, 336] on input "NO" at bounding box center [284, 335] width 15 height 15
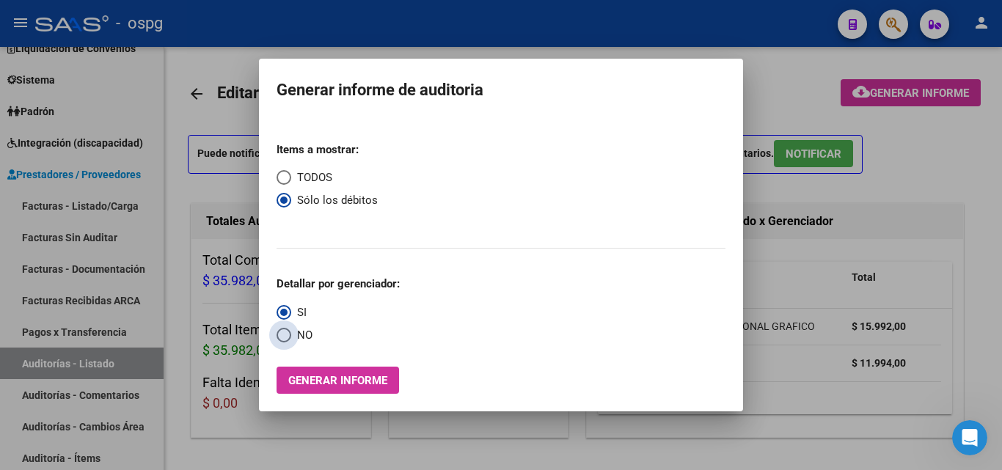
radio input "true"
click at [310, 374] on span "Generar informe" at bounding box center [337, 380] width 99 height 13
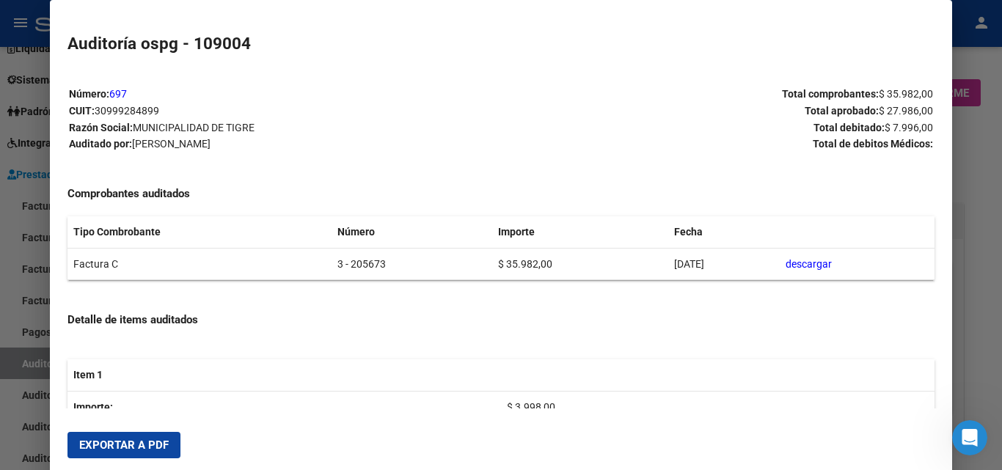
click at [134, 445] on span "Exportar a PDF" at bounding box center [124, 445] width 90 height 13
click at [140, 448] on span "Exportar a PDF" at bounding box center [124, 445] width 90 height 13
click at [0, 249] on div at bounding box center [501, 235] width 1002 height 470
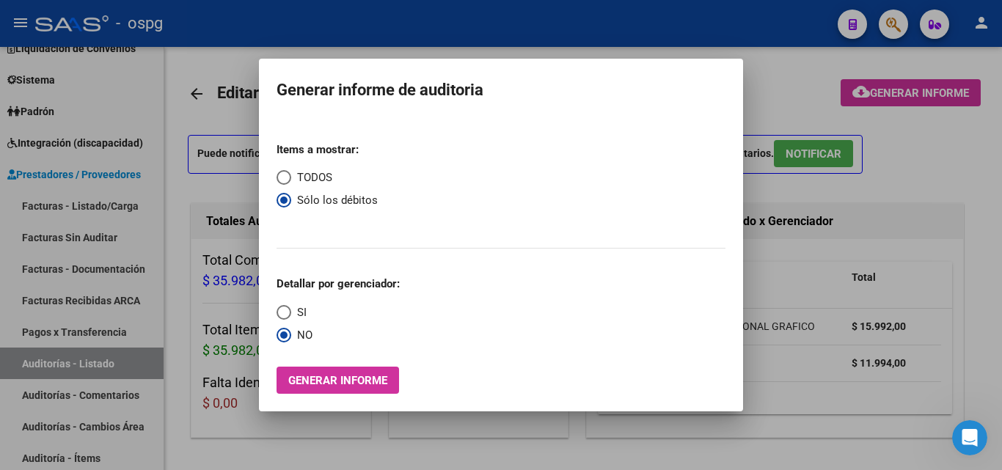
click at [293, 174] on span "TODOS" at bounding box center [311, 177] width 41 height 17
click at [291, 174] on input "TODOS" at bounding box center [284, 177] width 15 height 15
radio input "true"
click at [343, 376] on span "Generar informe" at bounding box center [337, 380] width 99 height 13
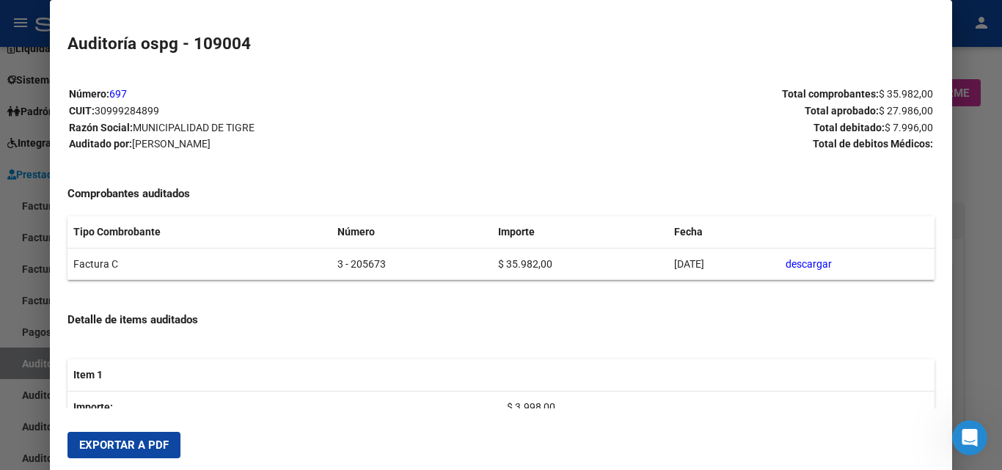
click at [141, 441] on span "Exportar a PDF" at bounding box center [124, 445] width 90 height 13
click at [0, 226] on div at bounding box center [501, 235] width 1002 height 470
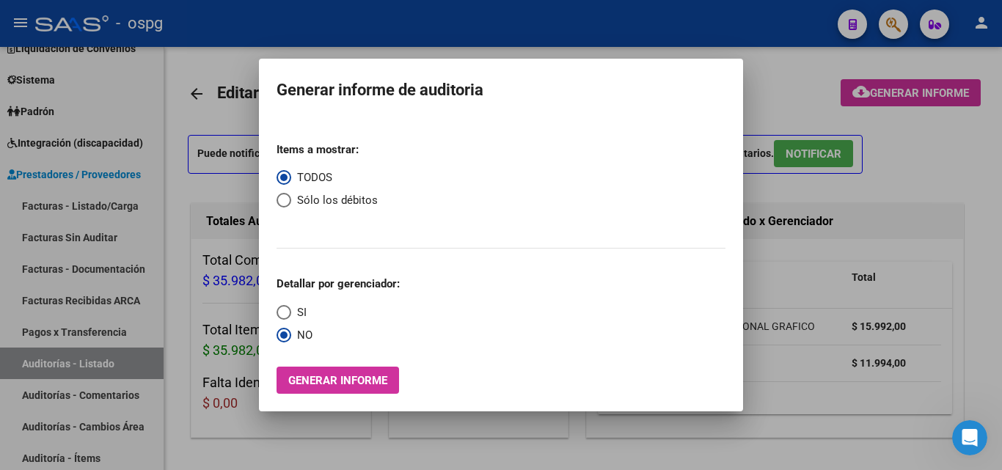
click at [67, 197] on div at bounding box center [501, 235] width 1002 height 470
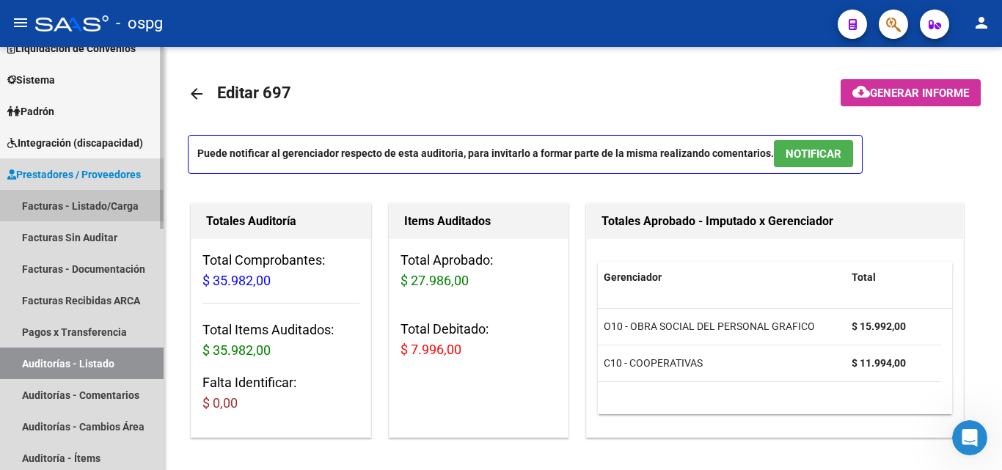
click at [79, 206] on link "Facturas - Listado/Carga" at bounding box center [82, 206] width 164 height 32
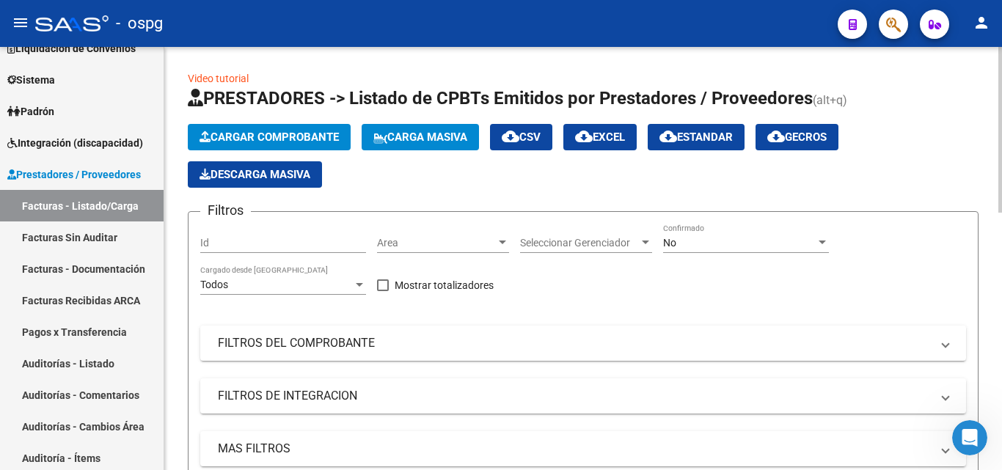
click at [295, 126] on button "Cargar Comprobante" at bounding box center [269, 137] width 163 height 26
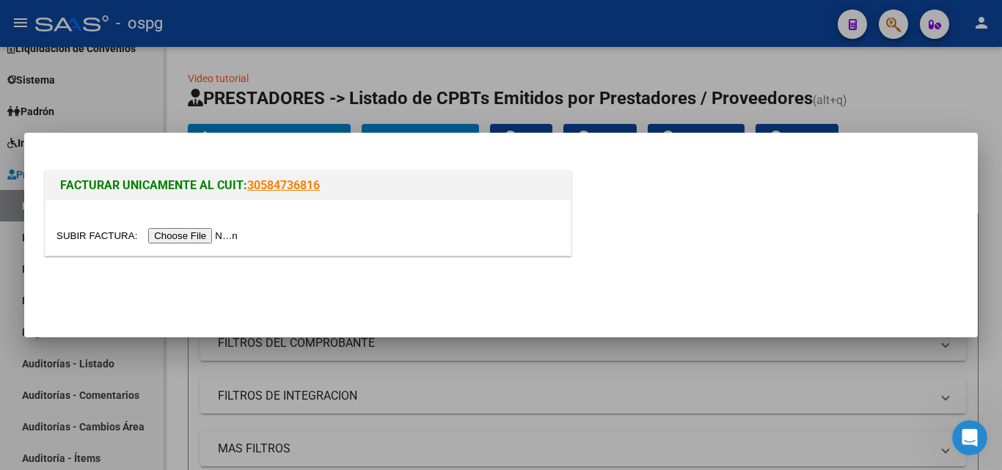
click at [221, 236] on input "file" at bounding box center [149, 235] width 186 height 15
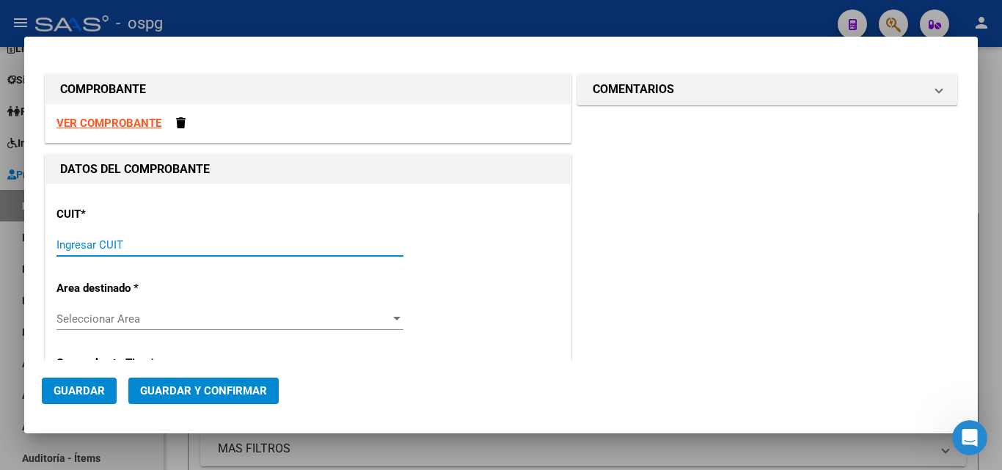
click at [163, 238] on input "Ingresar CUIT" at bounding box center [229, 244] width 347 height 13
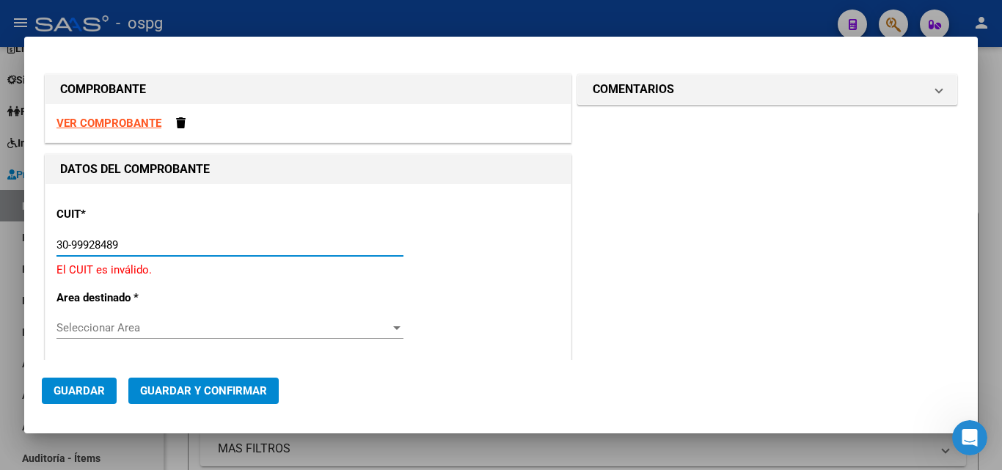
type input "30-99928489-9"
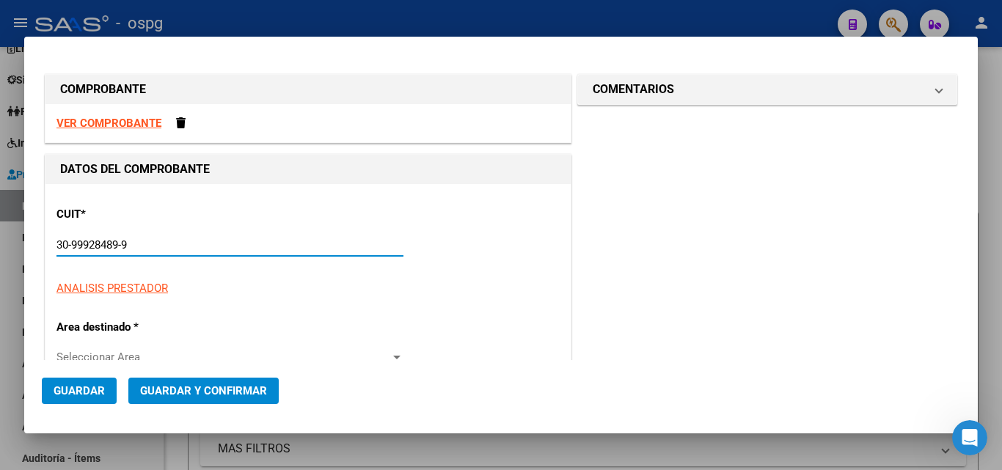
type input "3"
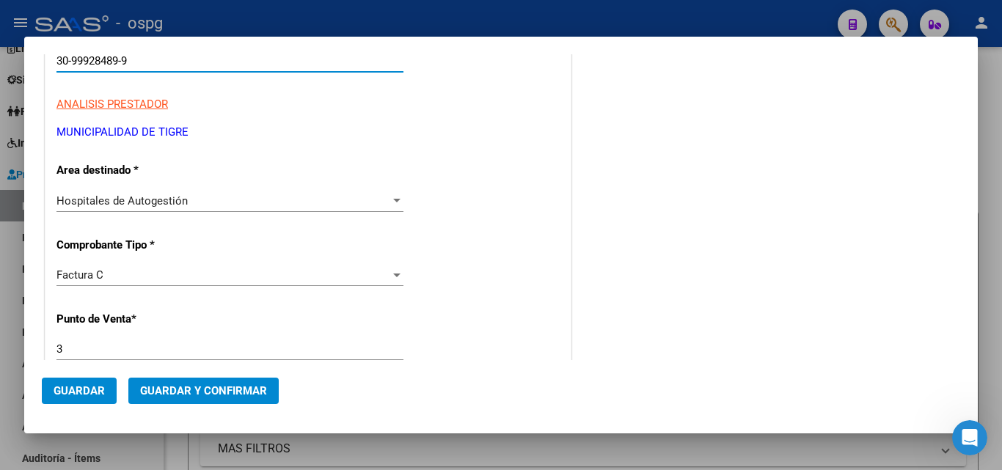
scroll to position [293, 0]
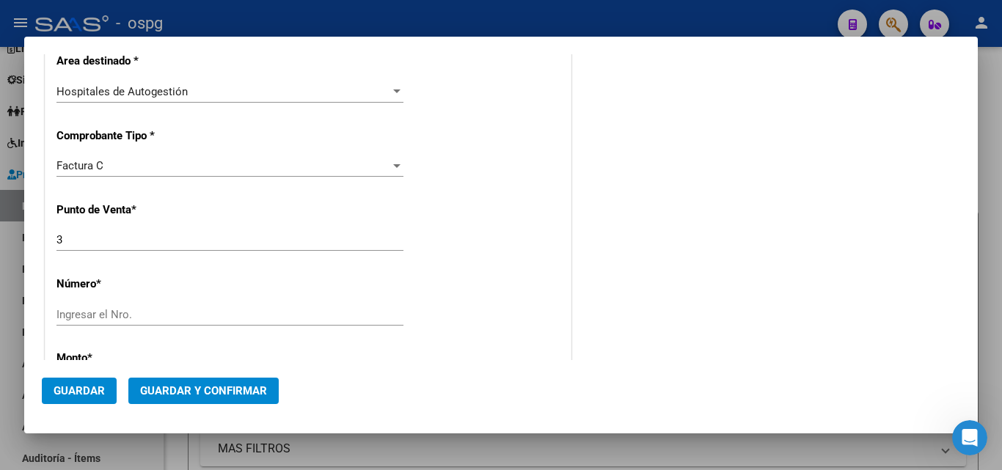
type input "30-99928489-9"
click at [87, 313] on input "Ingresar el Nro." at bounding box center [229, 314] width 347 height 13
type input "205670"
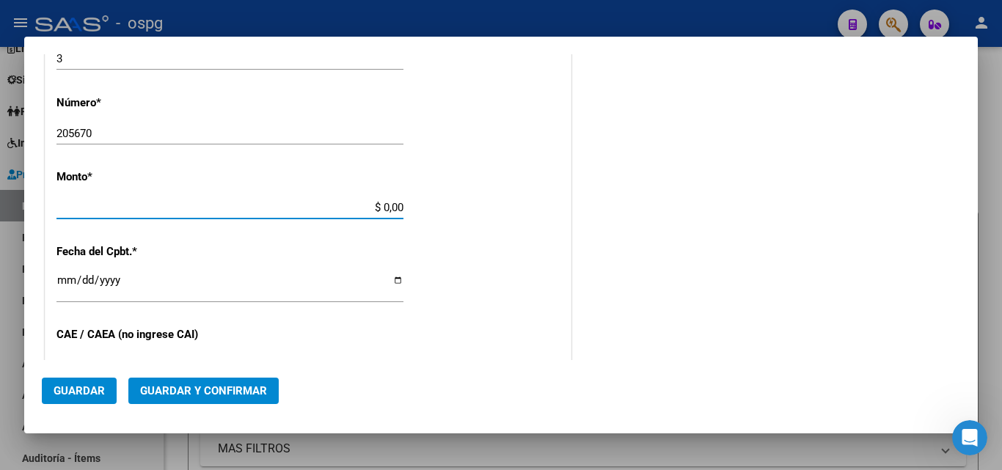
type input "$ 19.603,00"
type input "[DATE]"
type input "75359348939423"
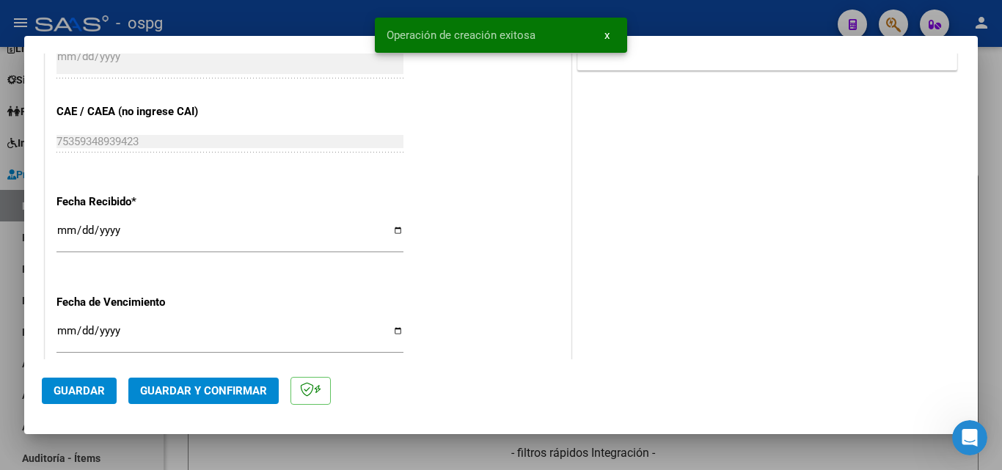
scroll to position [734, 0]
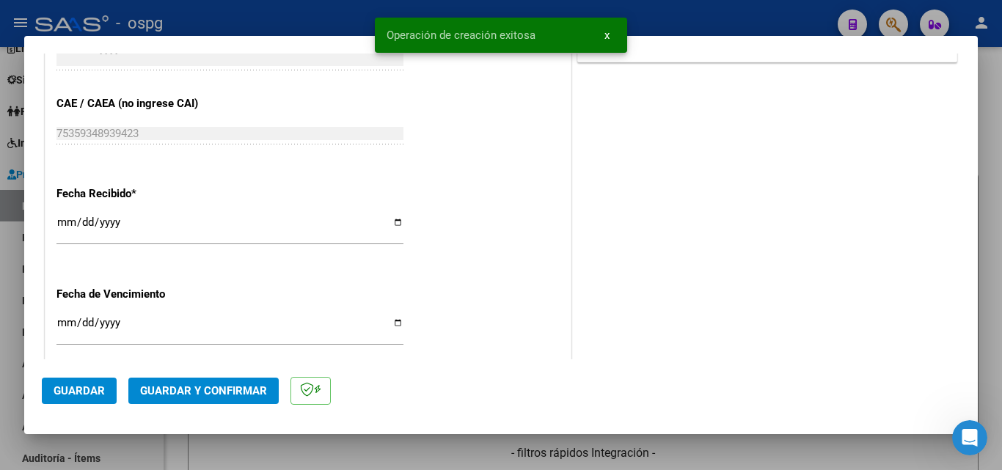
click at [65, 224] on input "[DATE]" at bounding box center [229, 227] width 347 height 23
type input "[DATE]"
click at [169, 391] on span "Guardar y Confirmar" at bounding box center [203, 390] width 127 height 13
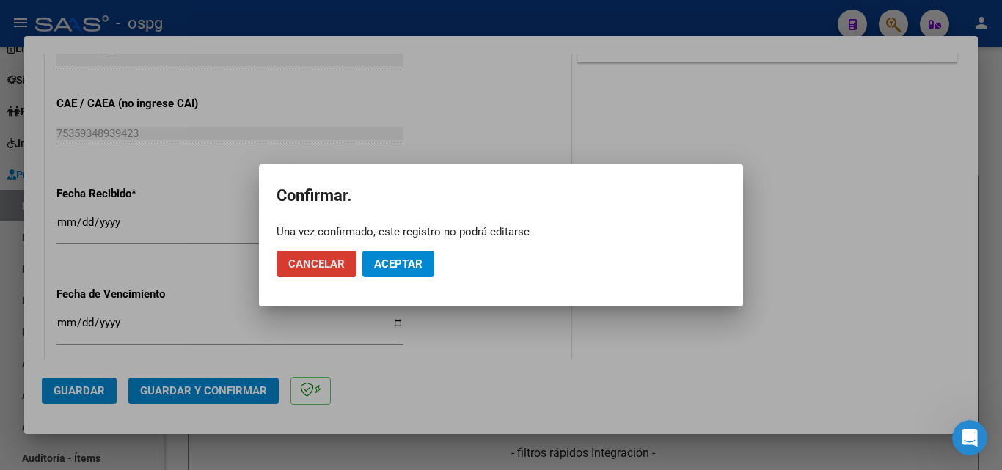
click at [410, 268] on span "Aceptar" at bounding box center [398, 264] width 48 height 13
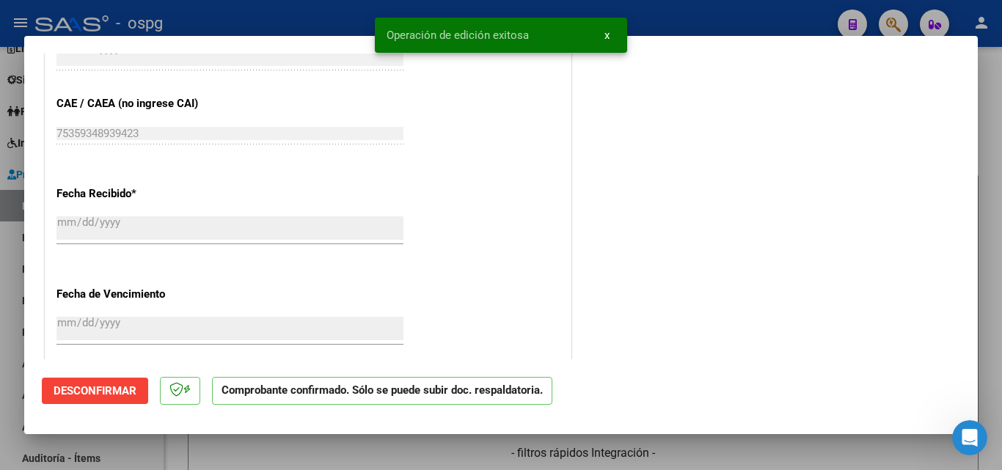
click at [0, 356] on div at bounding box center [501, 235] width 1002 height 470
type input "$ 0,00"
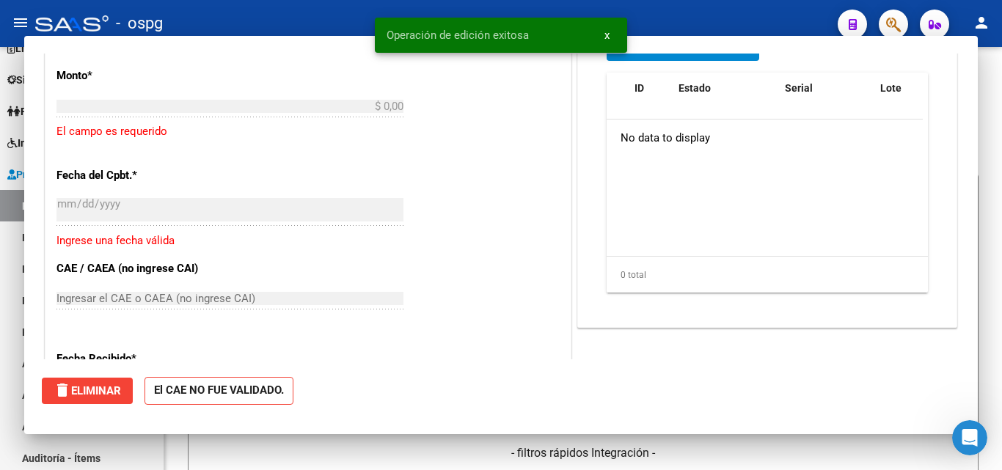
scroll to position [890, 0]
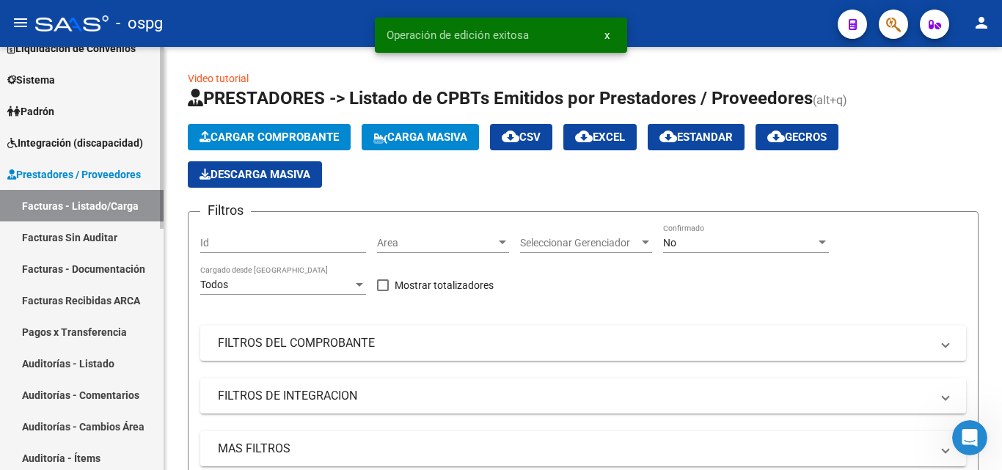
click at [124, 364] on link "Auditorías - Listado" at bounding box center [82, 364] width 164 height 32
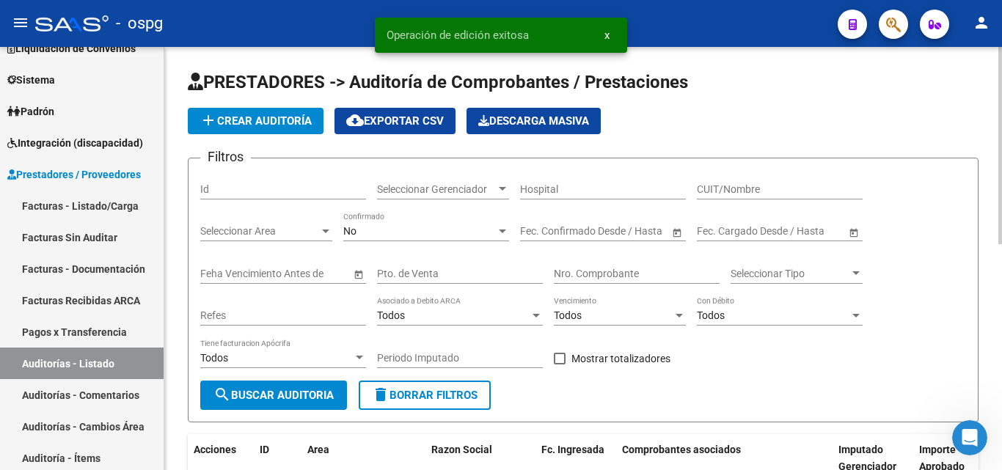
click at [274, 115] on span "add Crear Auditoría" at bounding box center [256, 120] width 112 height 13
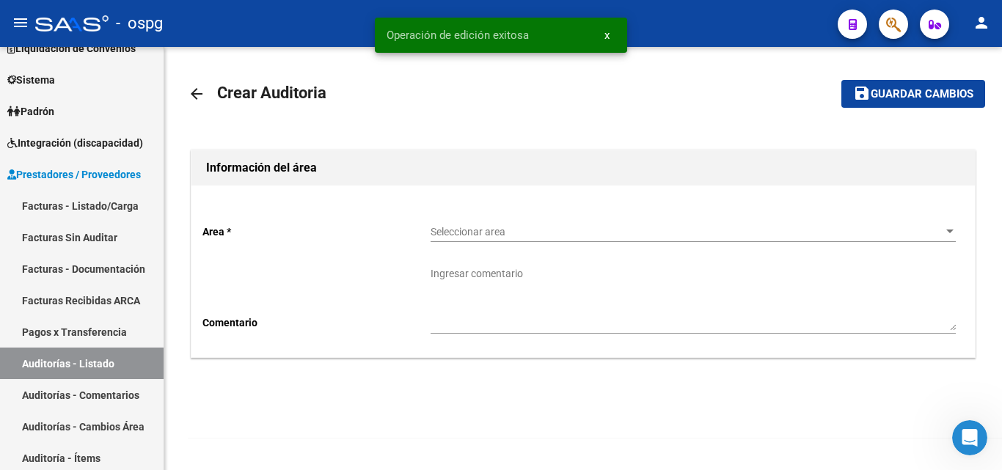
click at [544, 227] on span "Seleccionar area" at bounding box center [687, 232] width 512 height 12
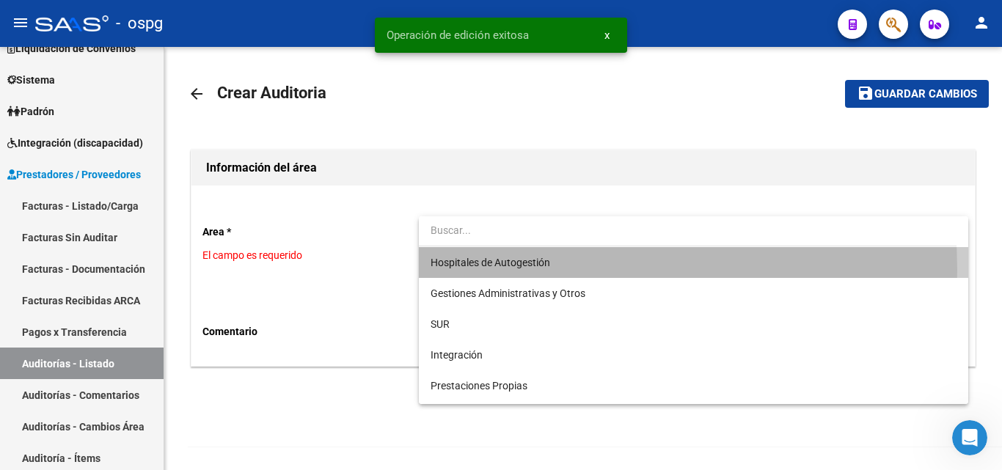
click at [503, 270] on span "Hospitales de Autogestión" at bounding box center [693, 262] width 525 height 31
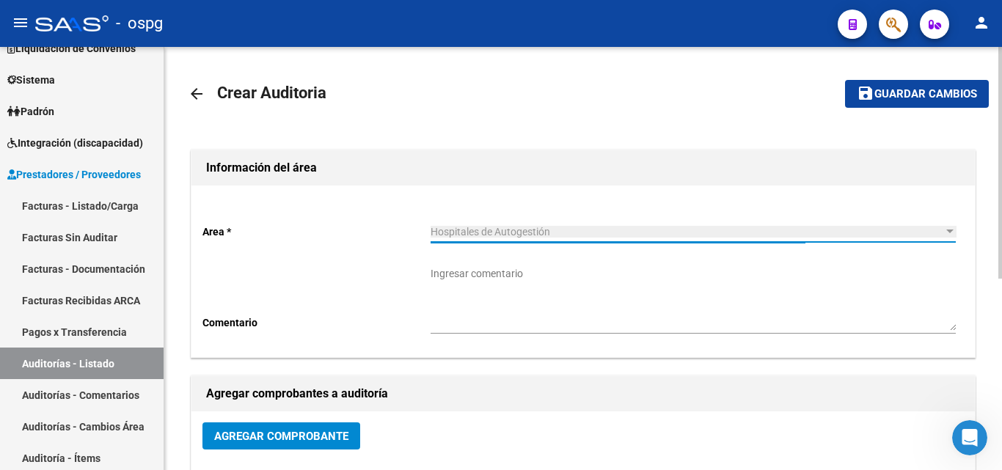
click at [265, 434] on span "Agregar Comprobante" at bounding box center [281, 436] width 134 height 13
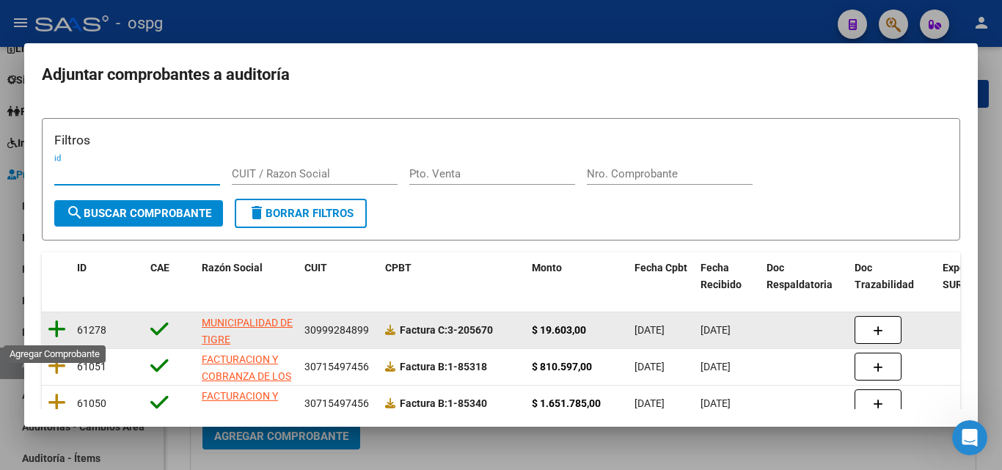
click at [65, 329] on icon at bounding box center [57, 329] width 18 height 21
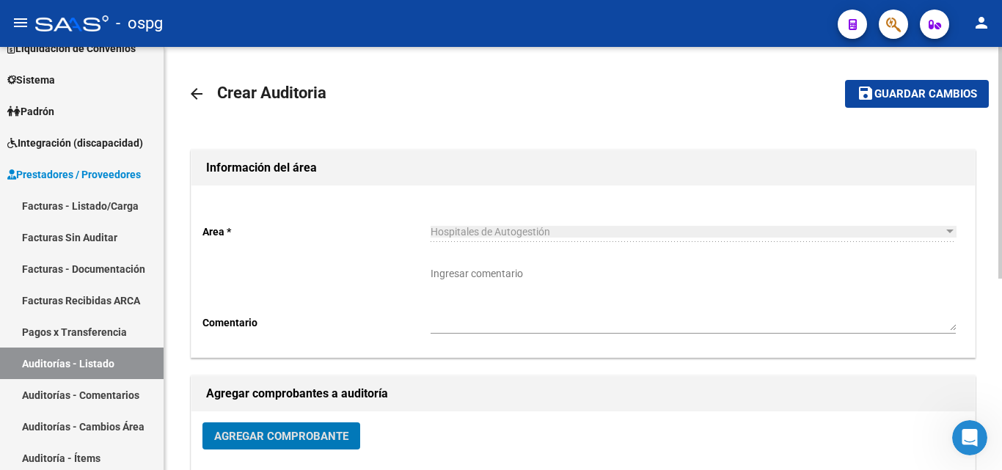
click at [946, 107] on button "save Guardar cambios" at bounding box center [917, 93] width 144 height 27
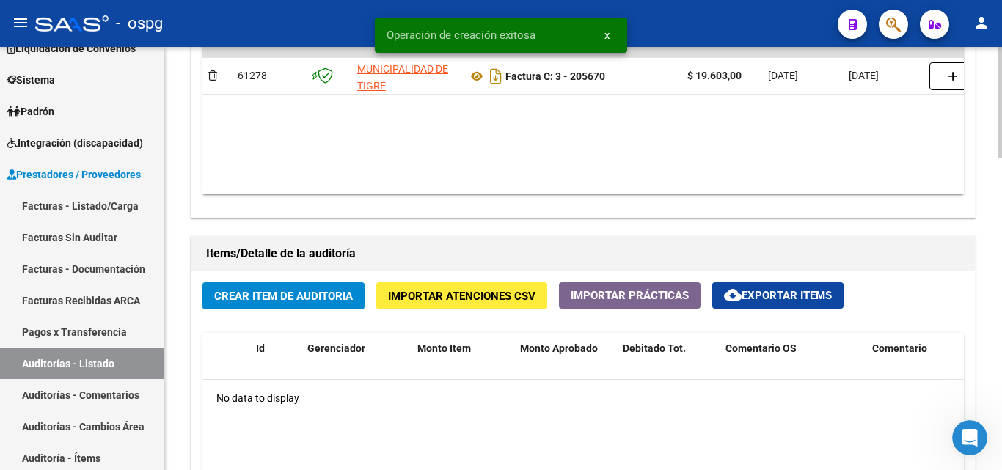
scroll to position [954, 0]
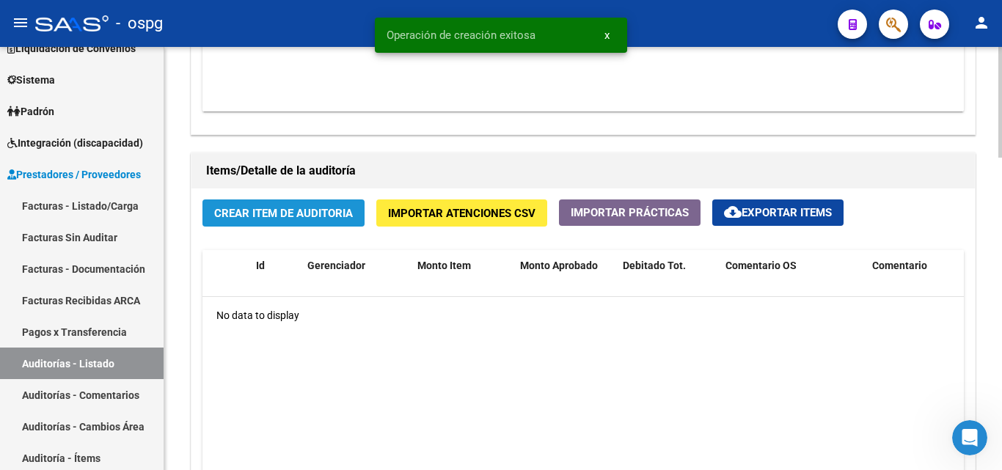
click at [322, 202] on button "Crear Item de Auditoria" at bounding box center [283, 213] width 162 height 27
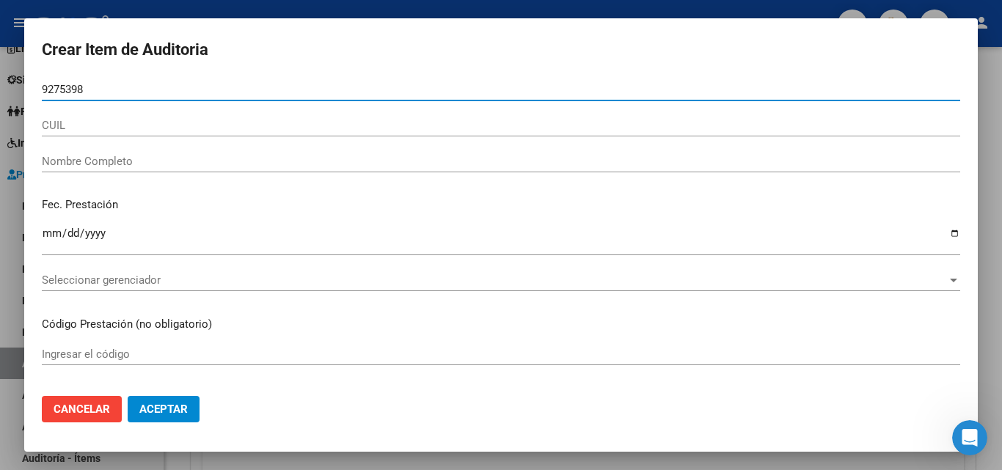
type input "92753989"
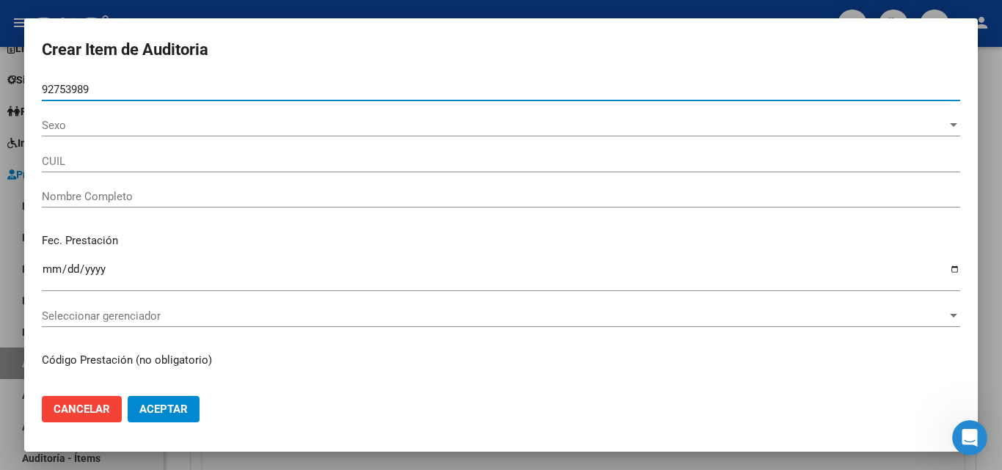
type input "20927539897"
type input "[PERSON_NAME] [PERSON_NAME]"
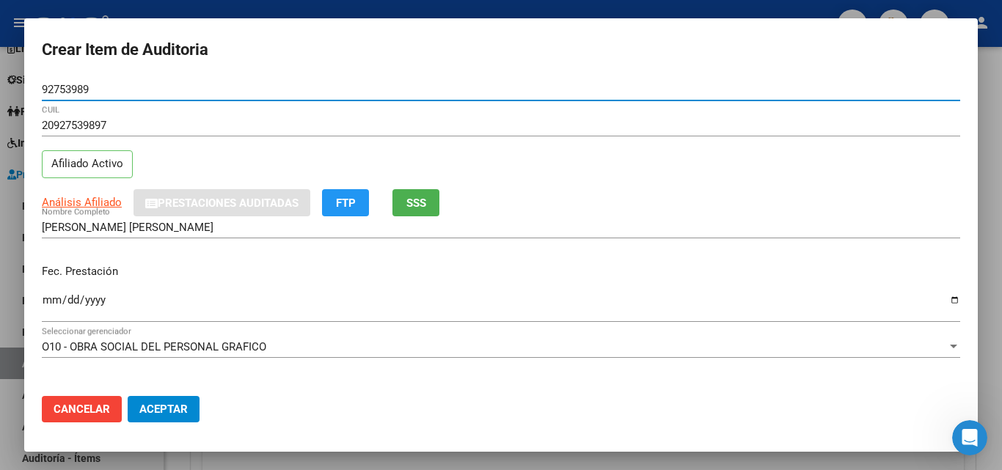
click at [53, 296] on input "Ingresar la fecha" at bounding box center [501, 305] width 919 height 23
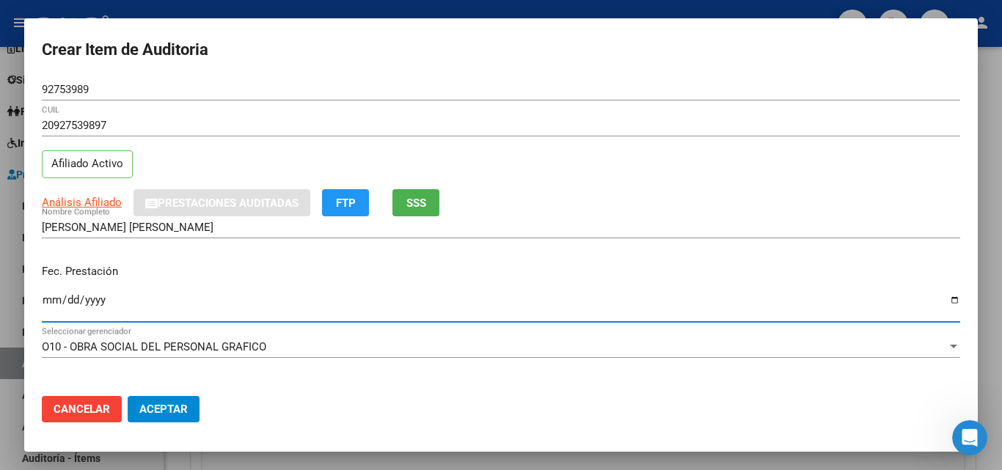
scroll to position [293, 0]
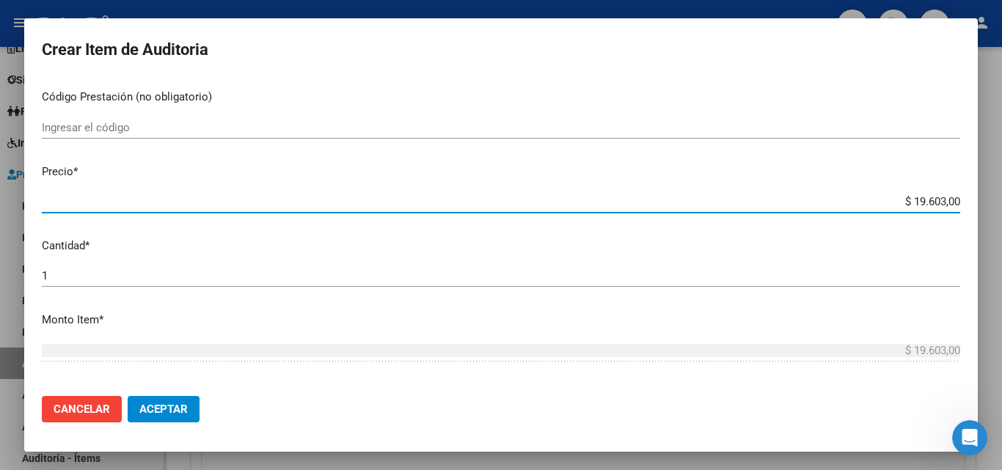
drag, startPoint x: 902, startPoint y: 205, endPoint x: 932, endPoint y: 205, distance: 30.1
click at [932, 205] on input "$ 19.603,00" at bounding box center [501, 201] width 919 height 13
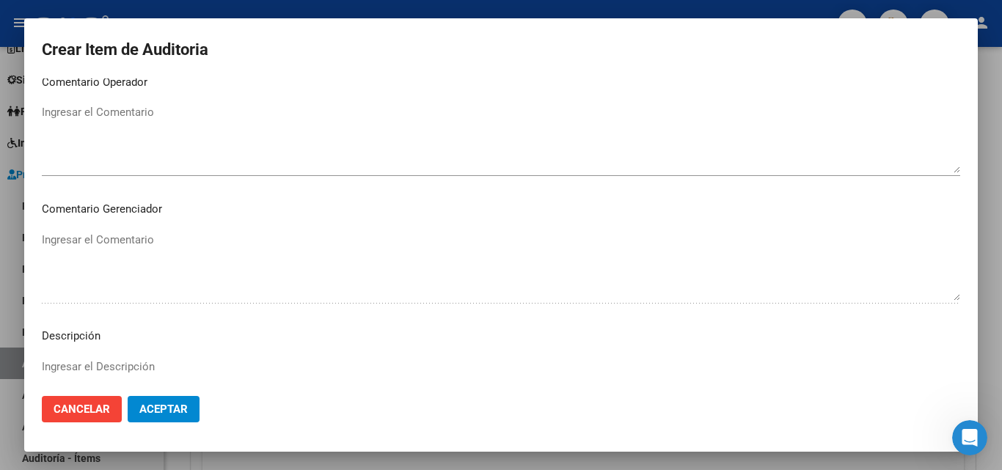
scroll to position [1015, 0]
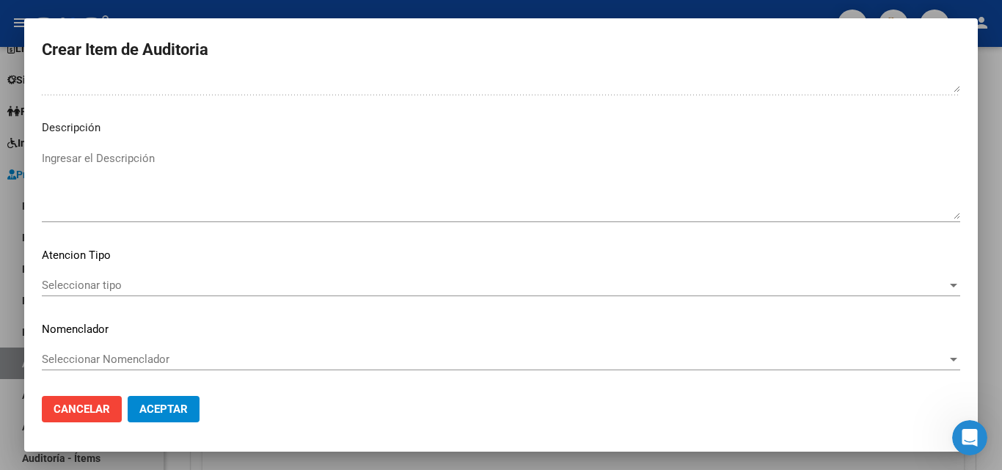
click at [113, 280] on span "Seleccionar tipo" at bounding box center [494, 285] width 905 height 13
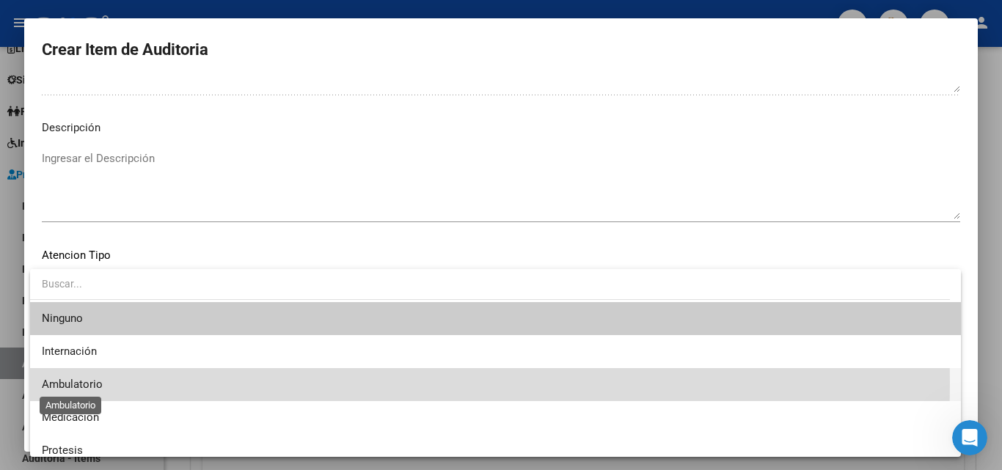
click at [101, 382] on span "Ambulatorio" at bounding box center [72, 384] width 61 height 13
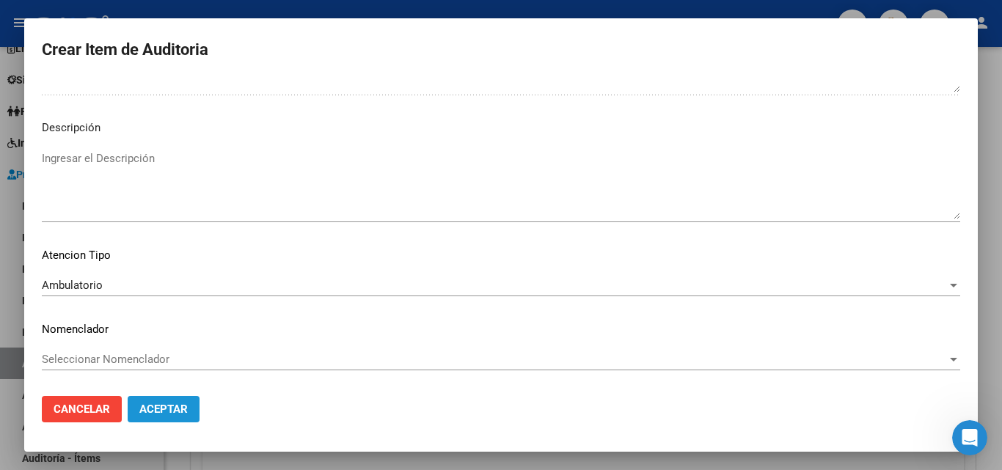
click at [163, 404] on span "Aceptar" at bounding box center [163, 409] width 48 height 13
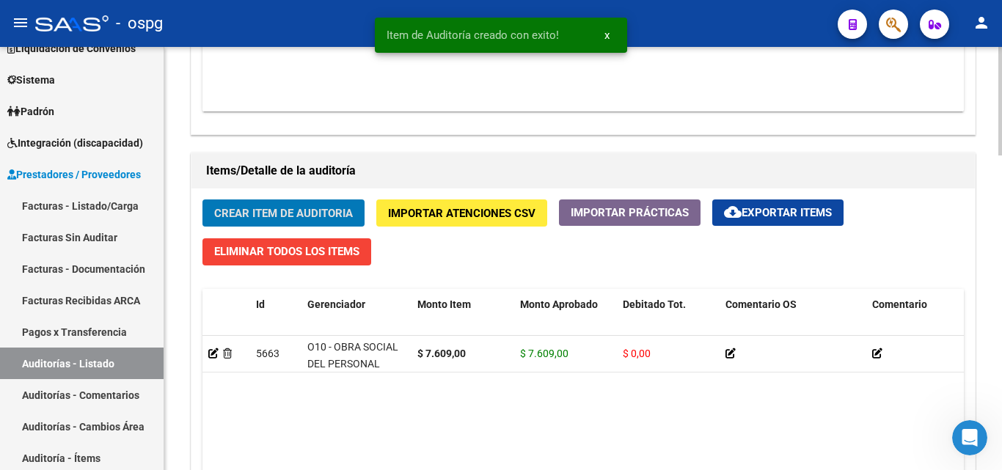
scroll to position [955, 0]
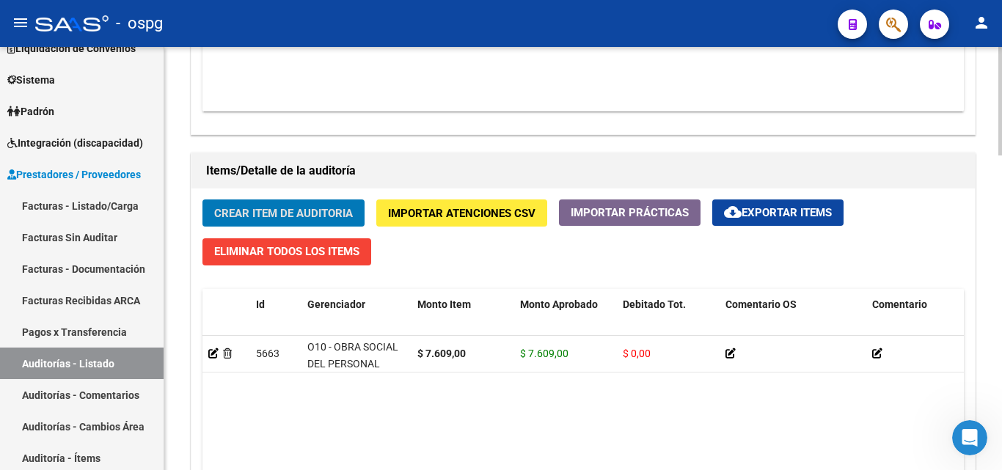
click at [306, 214] on span "Crear Item de Auditoria" at bounding box center [283, 213] width 139 height 13
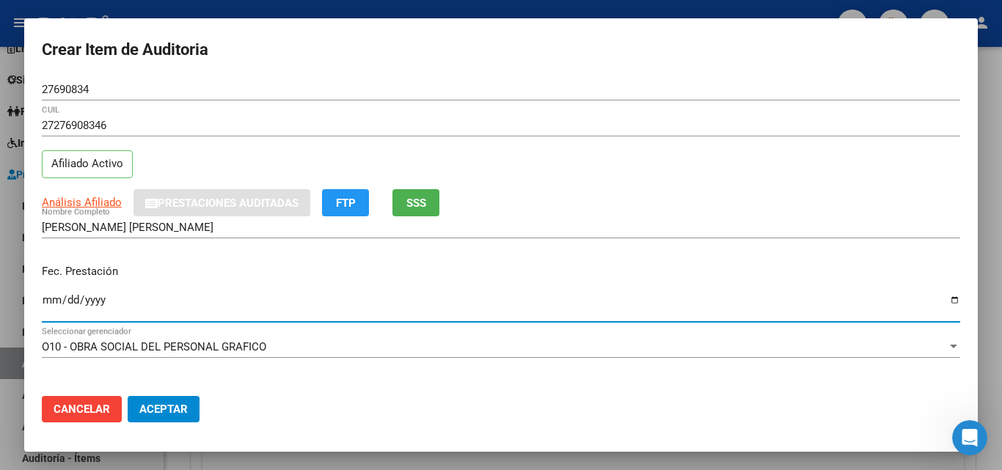
click at [49, 305] on input "Ingresar la fecha" at bounding box center [501, 305] width 919 height 23
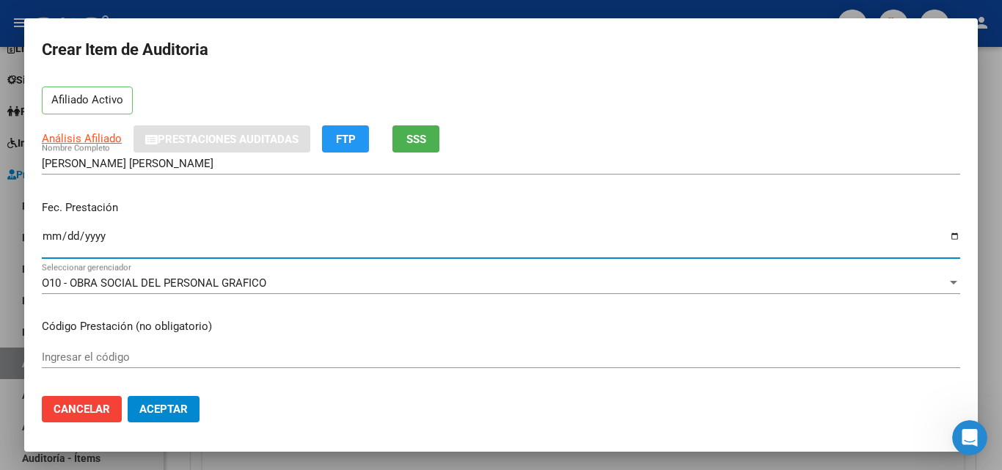
scroll to position [220, 0]
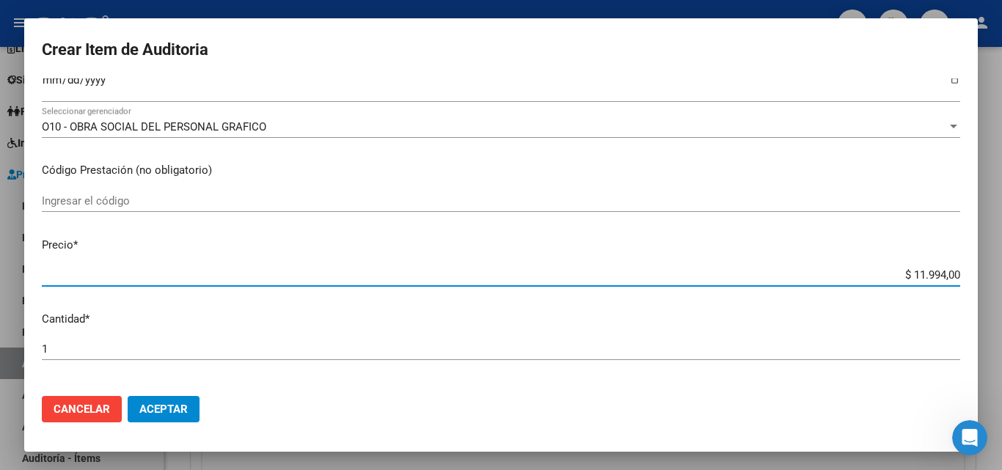
drag, startPoint x: 901, startPoint y: 271, endPoint x: 935, endPoint y: 283, distance: 36.7
click at [936, 283] on div "$ 11.994,00 Ingresar el precio" at bounding box center [501, 275] width 919 height 22
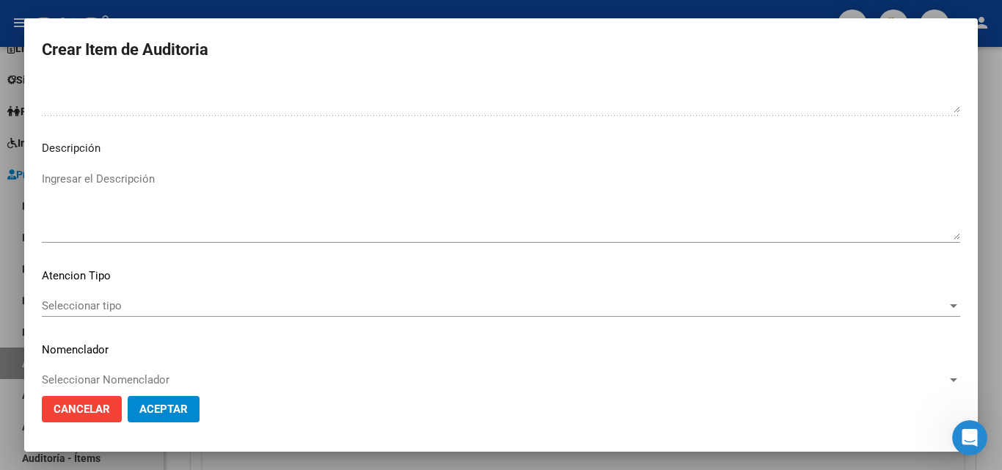
scroll to position [1015, 0]
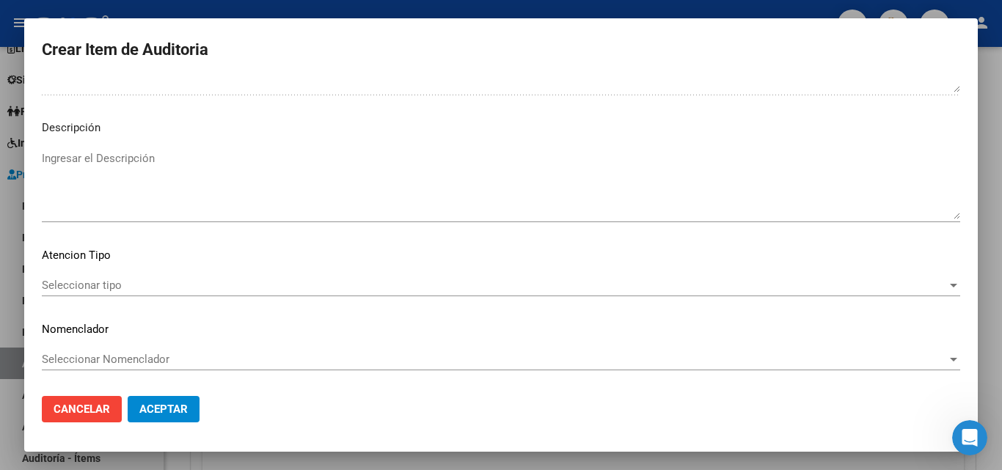
click at [67, 294] on div "Seleccionar tipo Seleccionar tipo" at bounding box center [501, 285] width 919 height 22
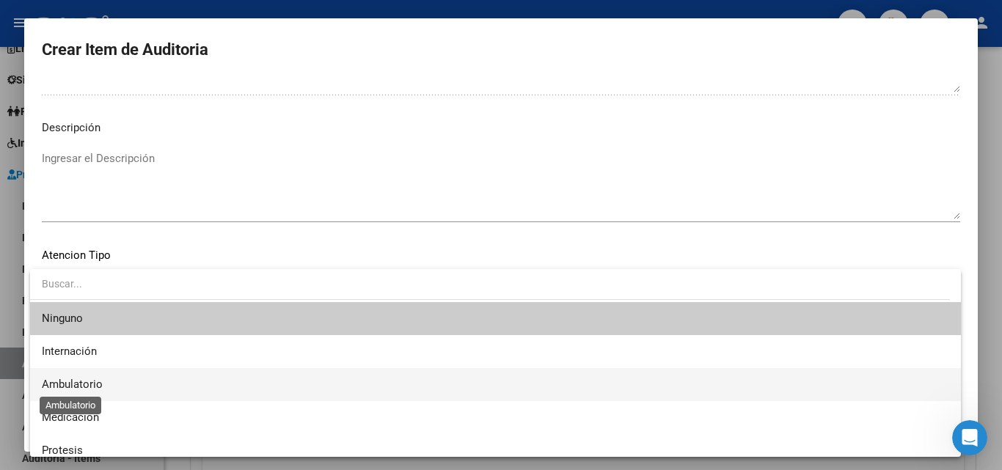
click at [76, 380] on span "Ambulatorio" at bounding box center [72, 384] width 61 height 13
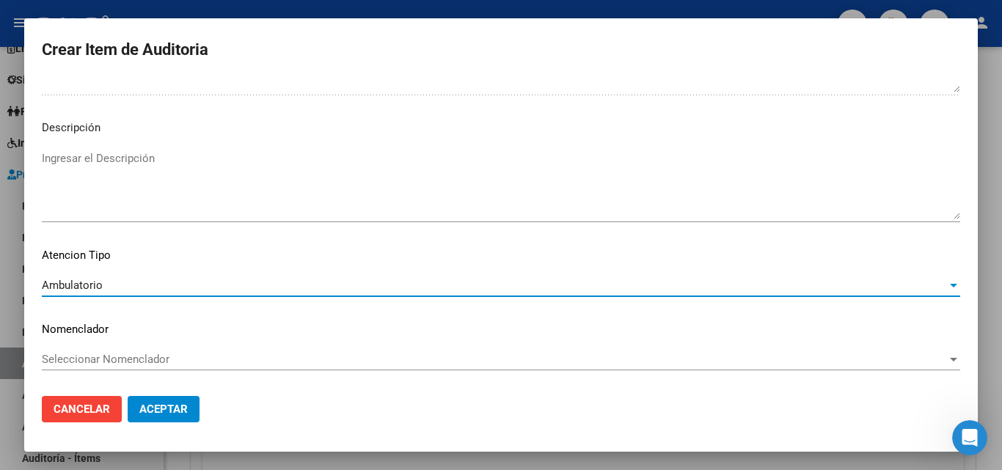
click at [161, 419] on button "Aceptar" at bounding box center [164, 409] width 72 height 26
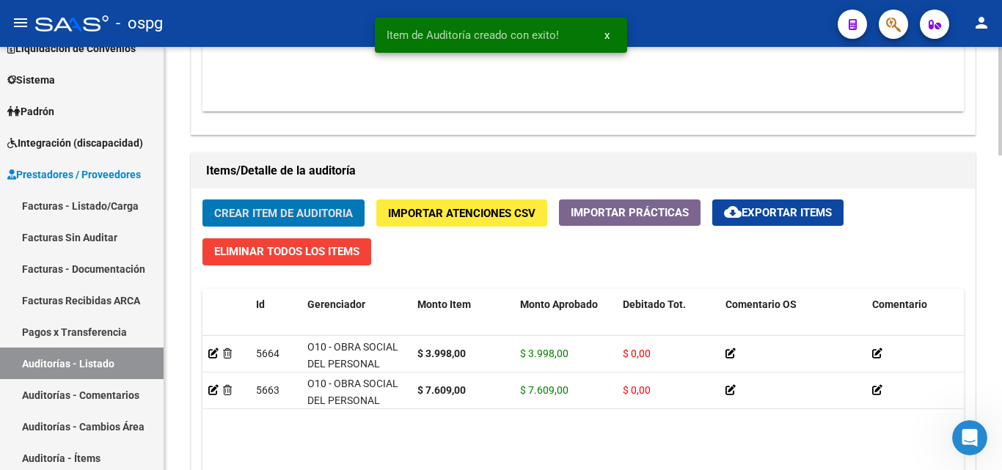
click at [263, 208] on span "Crear Item de Auditoria" at bounding box center [283, 213] width 139 height 13
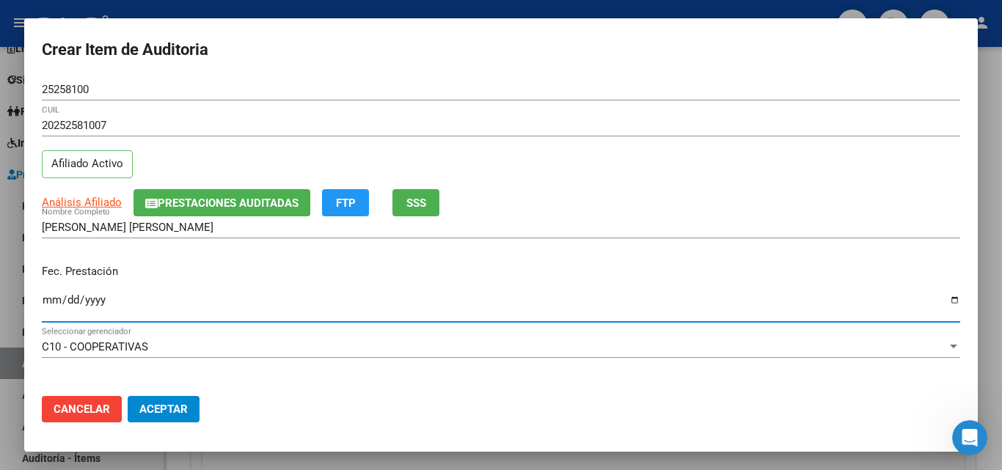
click at [43, 303] on input "Ingresar la fecha" at bounding box center [501, 305] width 919 height 23
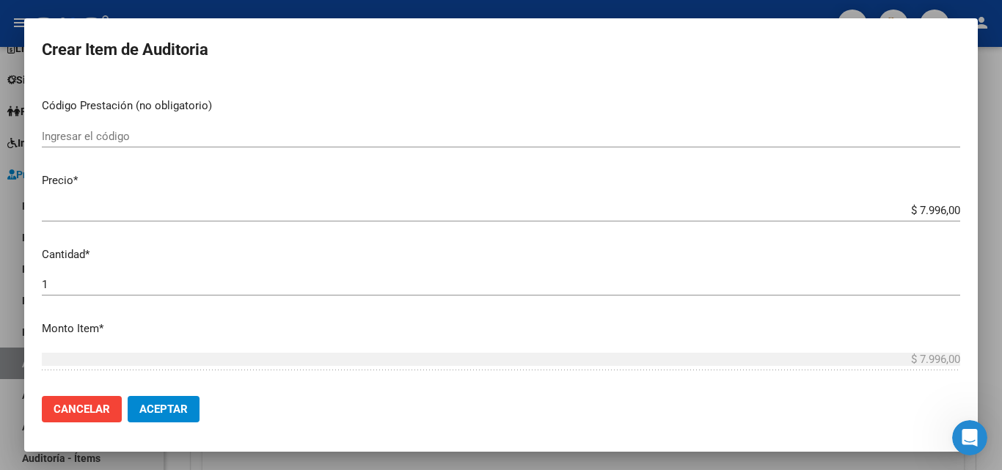
scroll to position [293, 0]
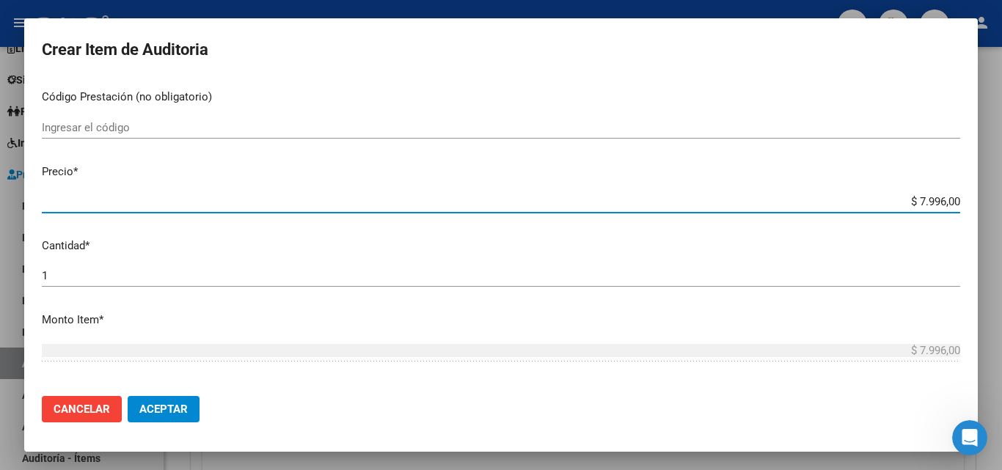
drag, startPoint x: 915, startPoint y: 202, endPoint x: 932, endPoint y: 204, distance: 16.9
click at [932, 204] on input "$ 7.996,00" at bounding box center [501, 201] width 919 height 13
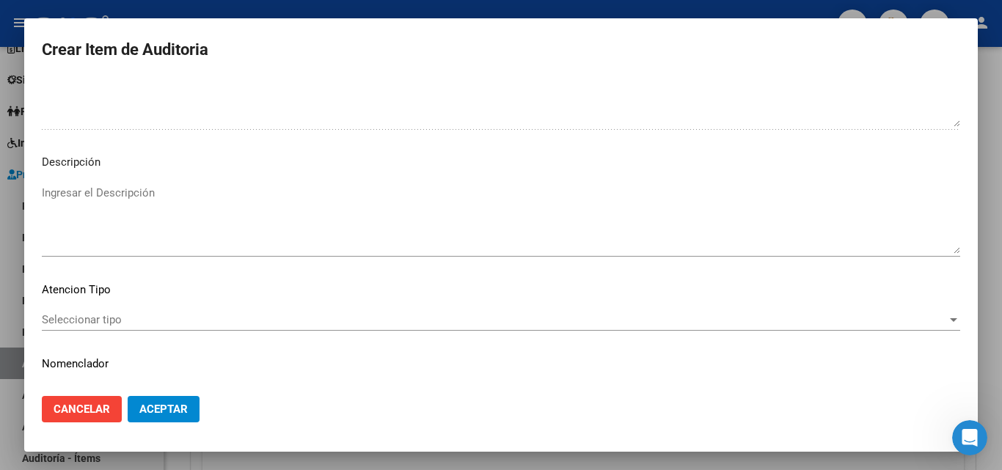
scroll to position [1015, 0]
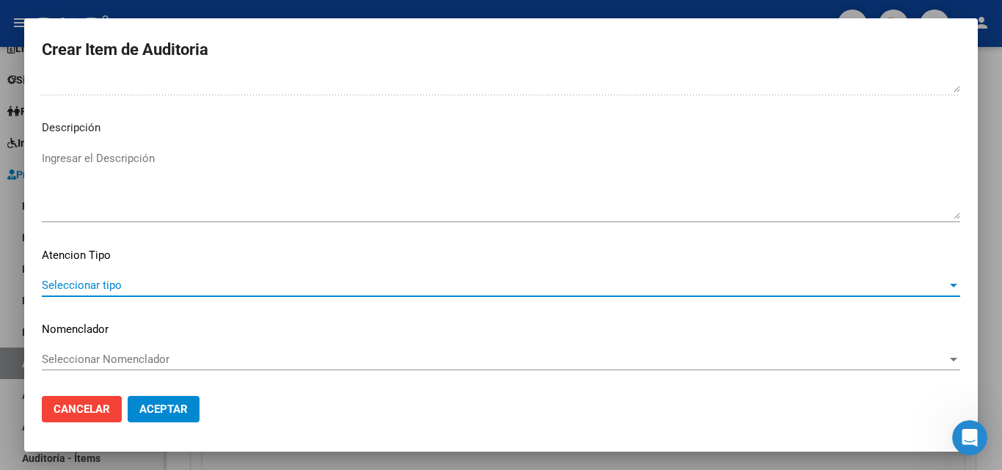
click at [123, 287] on span "Seleccionar tipo" at bounding box center [494, 285] width 905 height 13
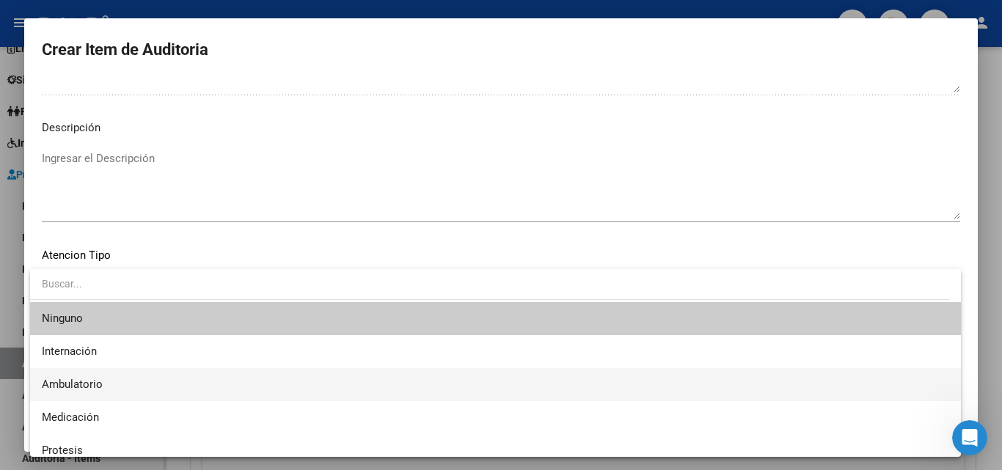
click at [113, 394] on span "Ambulatorio" at bounding box center [496, 384] width 908 height 33
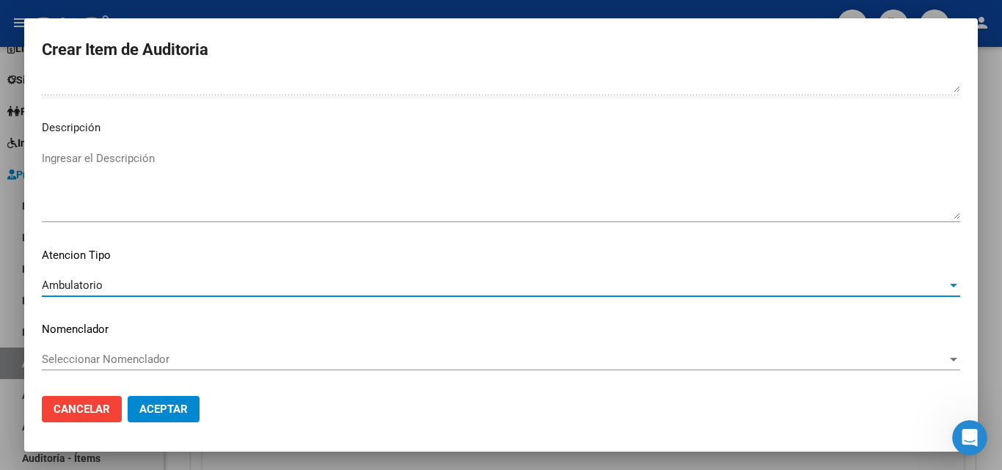
click at [154, 409] on span "Aceptar" at bounding box center [163, 409] width 48 height 13
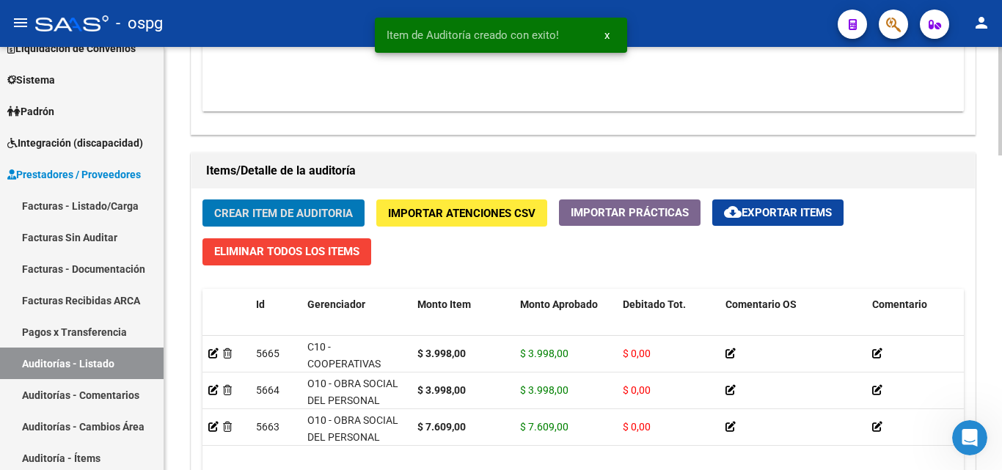
click at [271, 214] on span "Crear Item de Auditoria" at bounding box center [283, 213] width 139 height 13
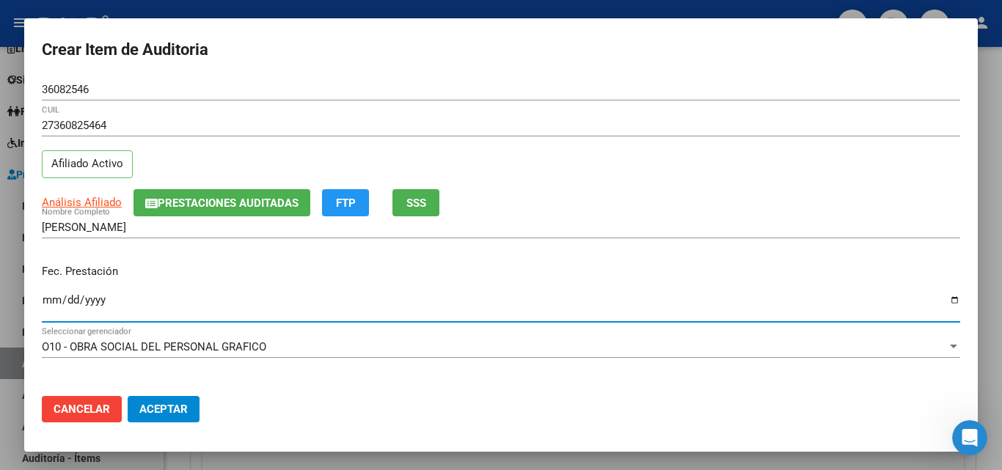
click at [51, 304] on input "Ingresar la fecha" at bounding box center [501, 305] width 919 height 23
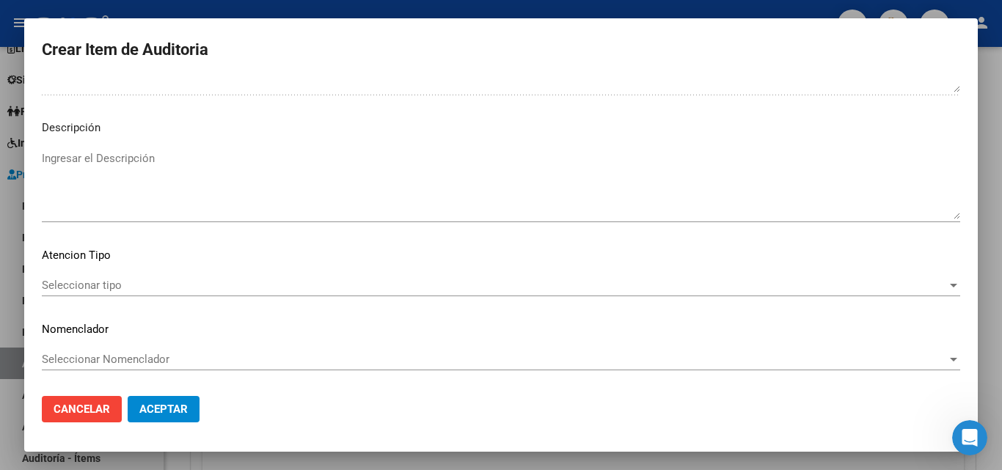
click at [81, 282] on span "Seleccionar tipo" at bounding box center [494, 285] width 905 height 13
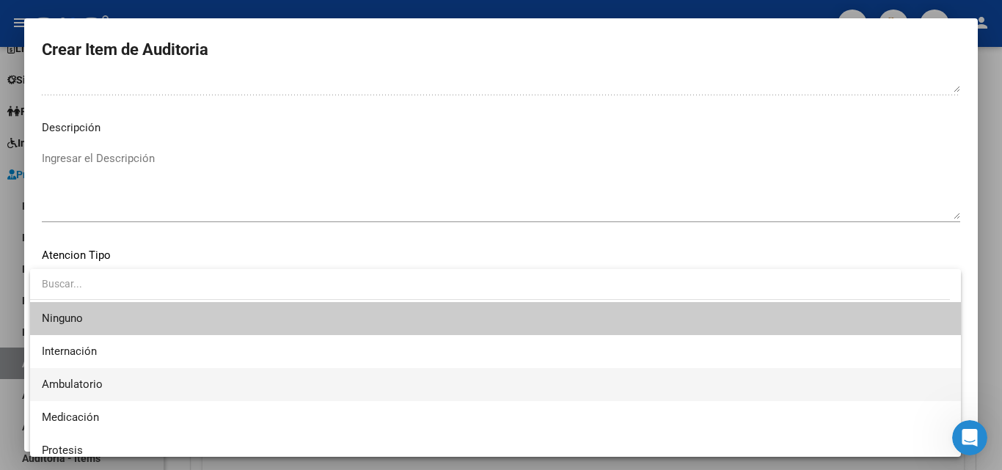
click at [120, 373] on span "Ambulatorio" at bounding box center [496, 384] width 908 height 33
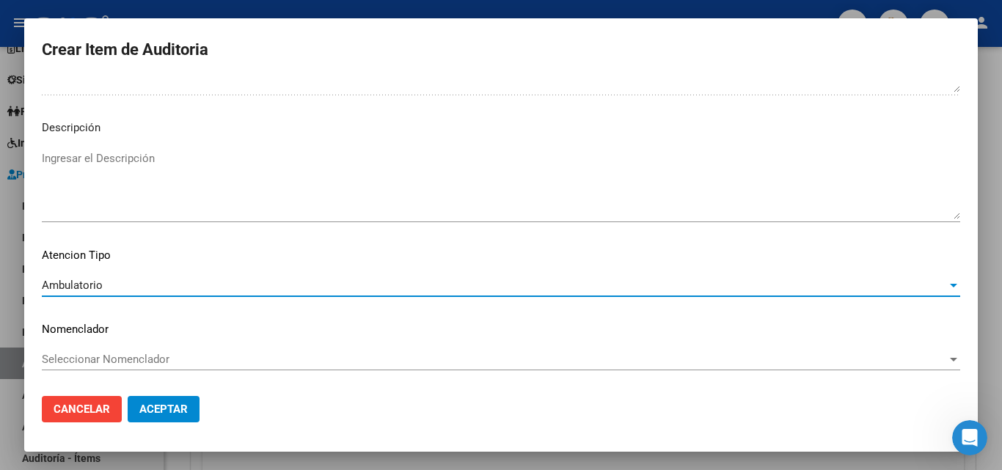
click at [158, 405] on span "Aceptar" at bounding box center [163, 409] width 48 height 13
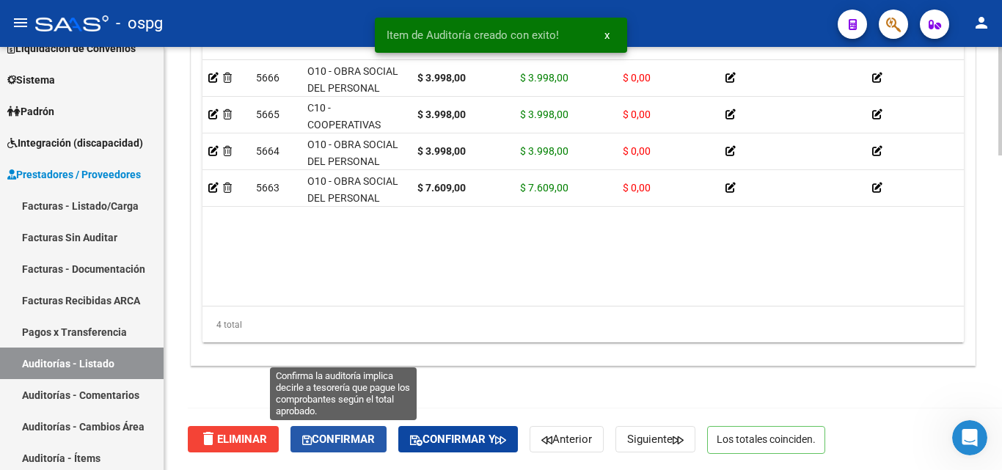
click at [347, 437] on span "Confirmar" at bounding box center [338, 439] width 73 height 13
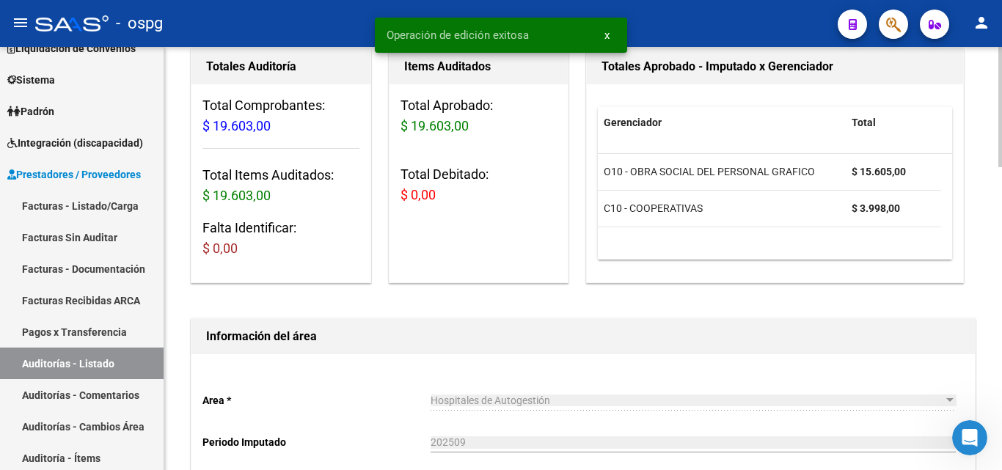
scroll to position [0, 0]
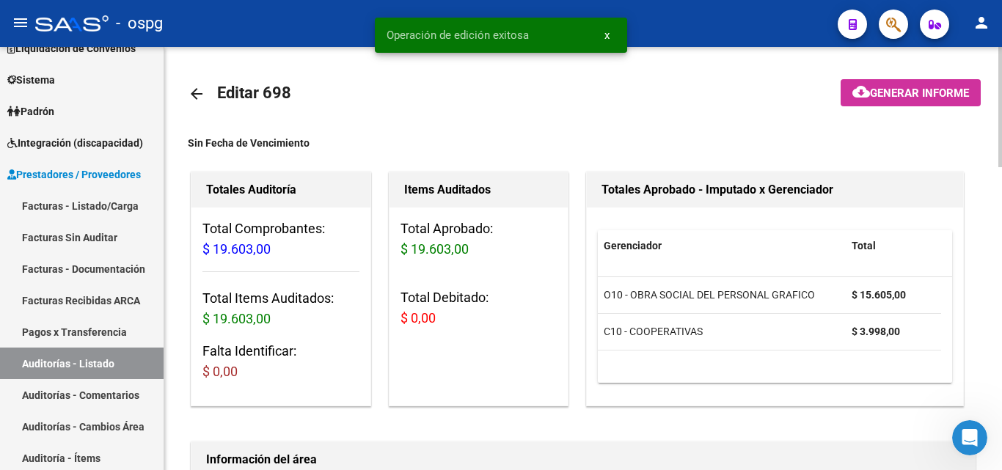
click at [855, 92] on mat-icon "cloud_download" at bounding box center [862, 92] width 18 height 18
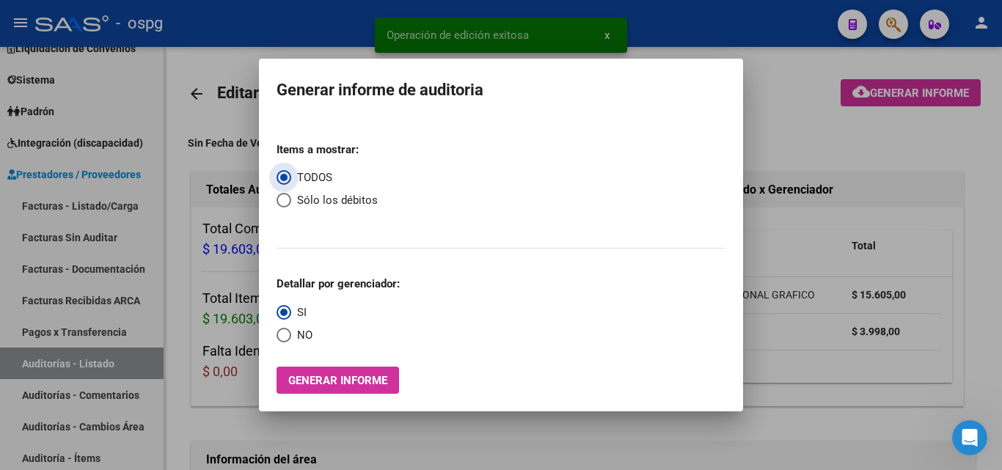
click at [295, 335] on span "NO" at bounding box center [301, 335] width 21 height 17
click at [291, 335] on input "NO" at bounding box center [284, 335] width 15 height 15
click at [309, 386] on span "Generar informe" at bounding box center [337, 380] width 99 height 13
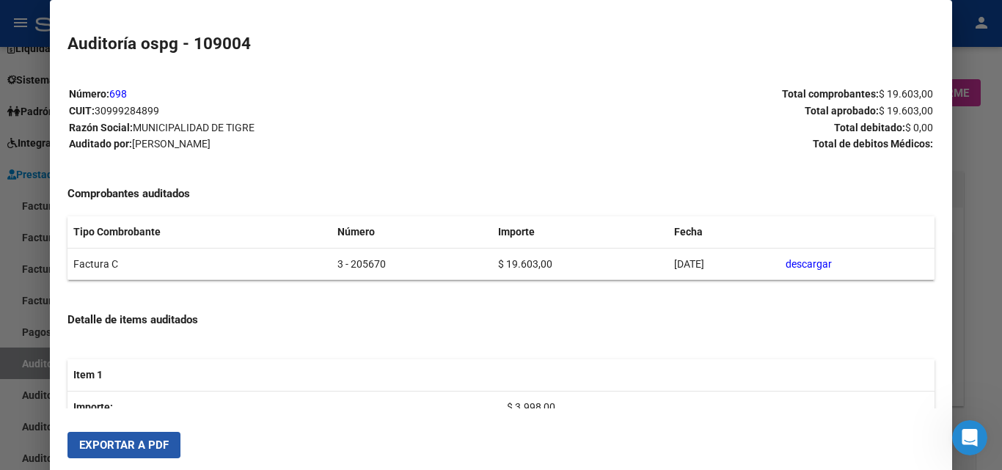
click at [114, 445] on span "Exportar a PDF" at bounding box center [124, 445] width 90 height 13
click at [0, 56] on div at bounding box center [501, 235] width 1002 height 470
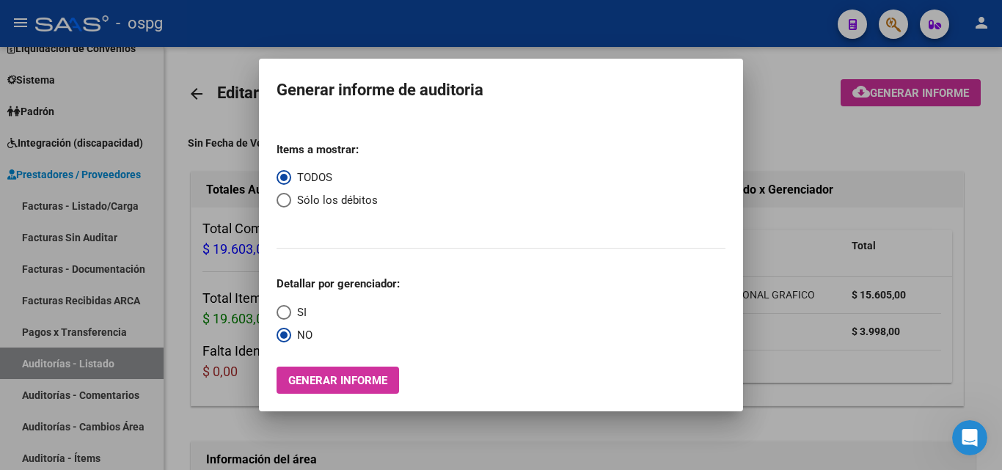
click at [117, 201] on div at bounding box center [501, 235] width 1002 height 470
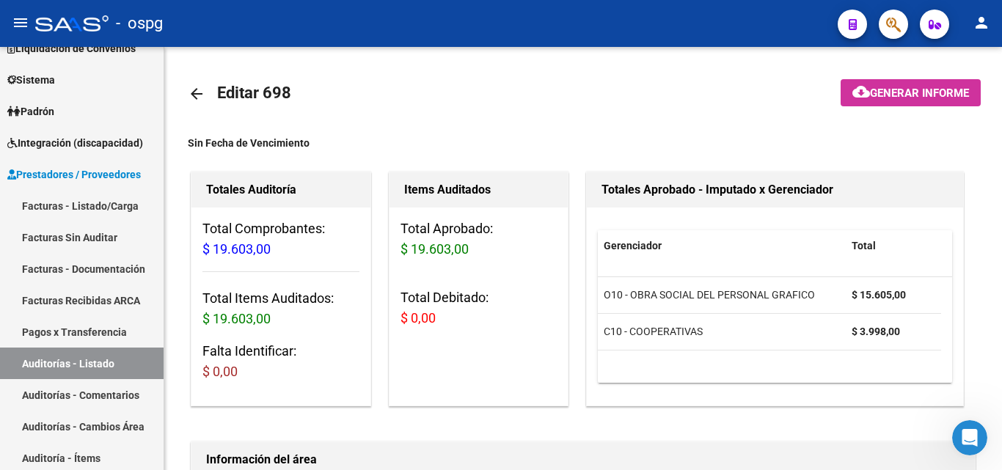
click at [117, 201] on link "Facturas - Listado/Carga" at bounding box center [82, 206] width 164 height 32
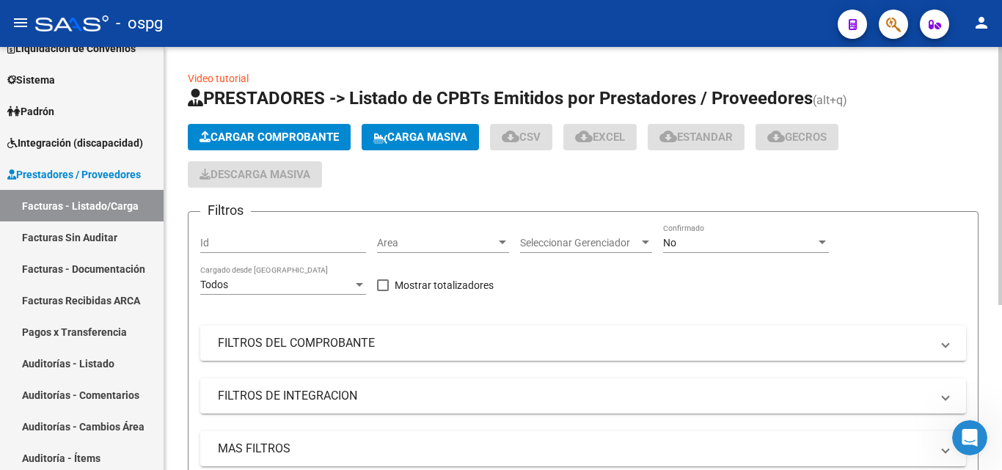
click at [314, 143] on span "Cargar Comprobante" at bounding box center [269, 137] width 139 height 13
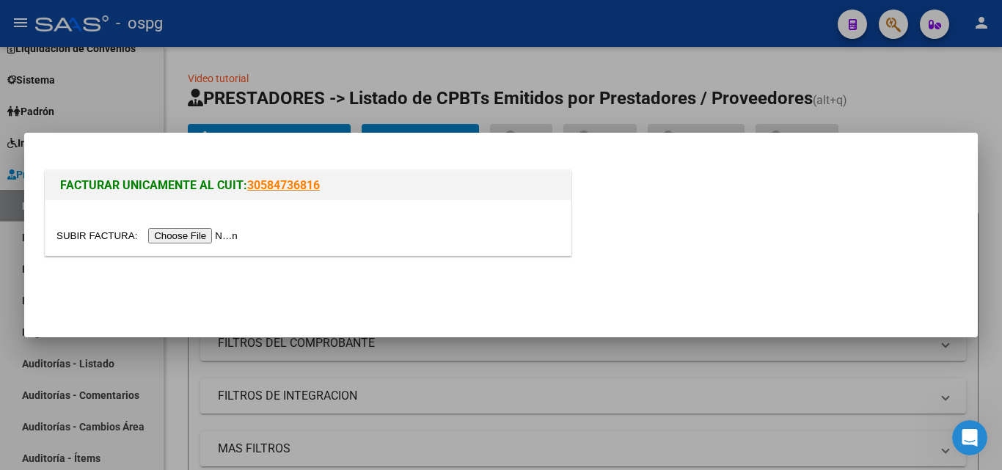
click at [198, 234] on input "file" at bounding box center [149, 235] width 186 height 15
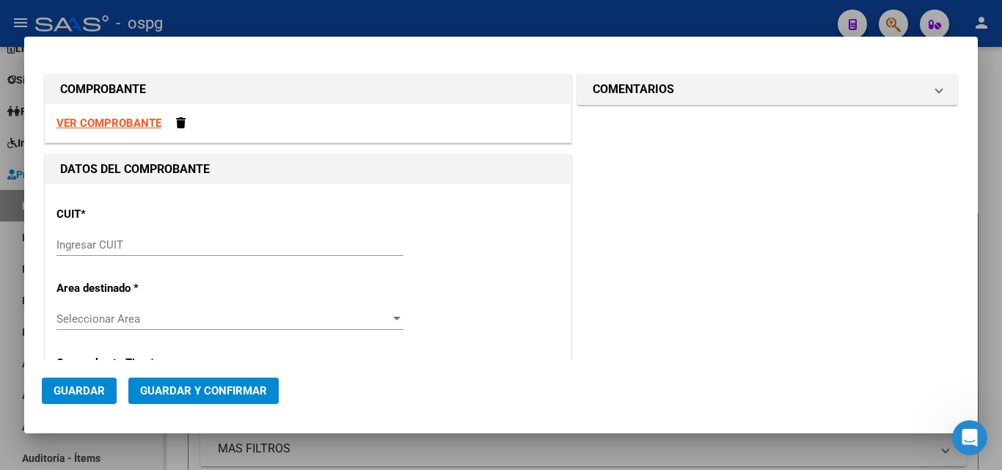
click at [129, 244] on input "Ingresar CUIT" at bounding box center [229, 244] width 347 height 13
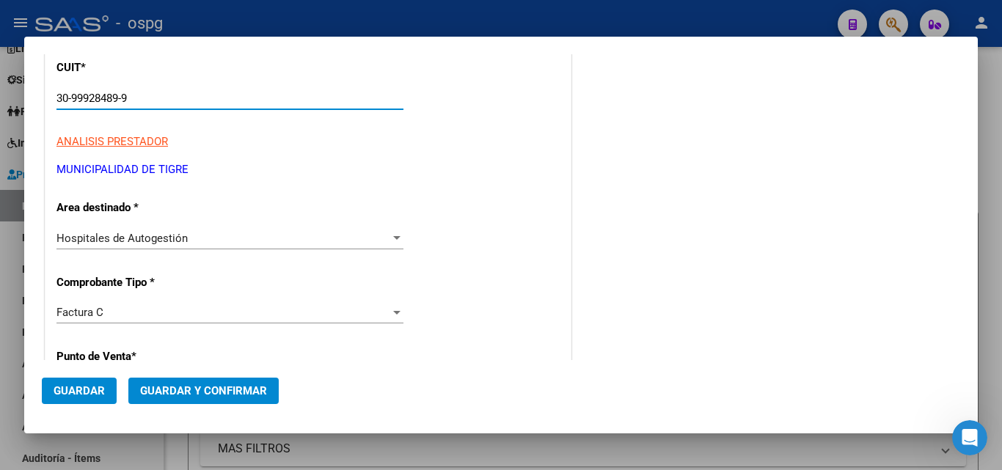
scroll to position [293, 0]
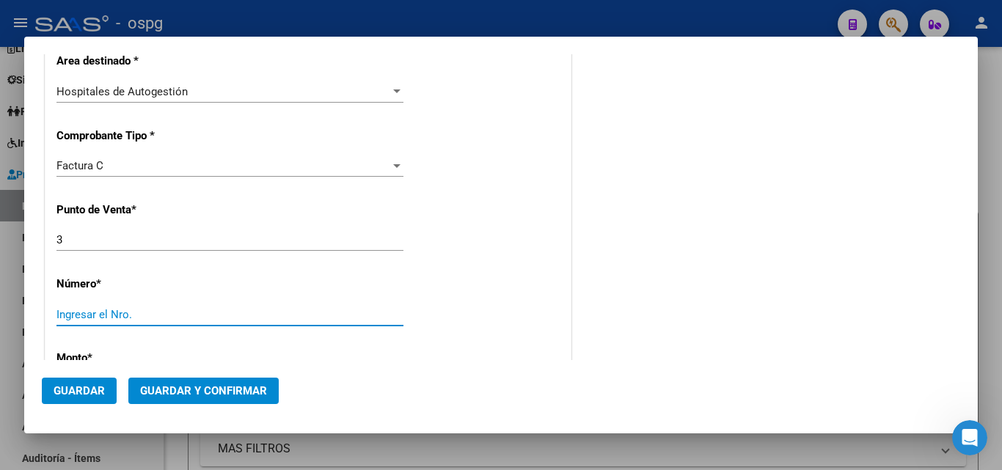
click at [102, 314] on input "Ingresar el Nro." at bounding box center [229, 314] width 347 height 13
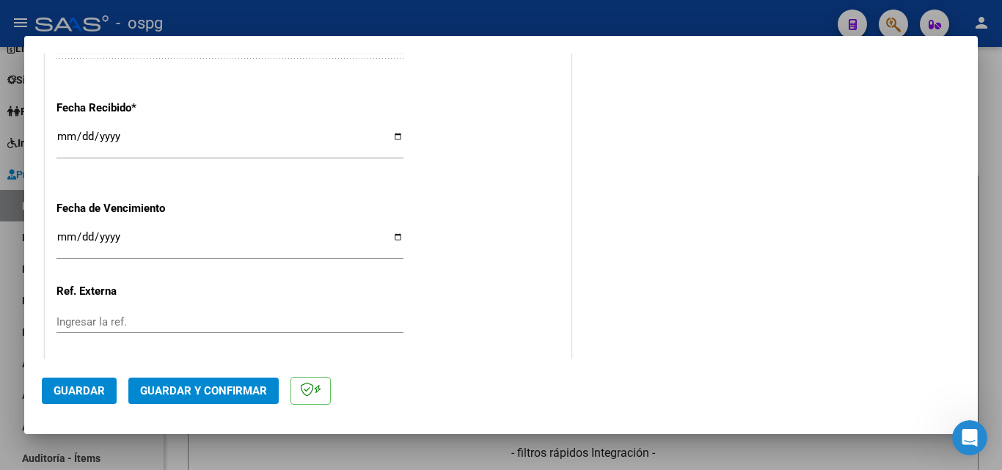
scroll to position [749, 0]
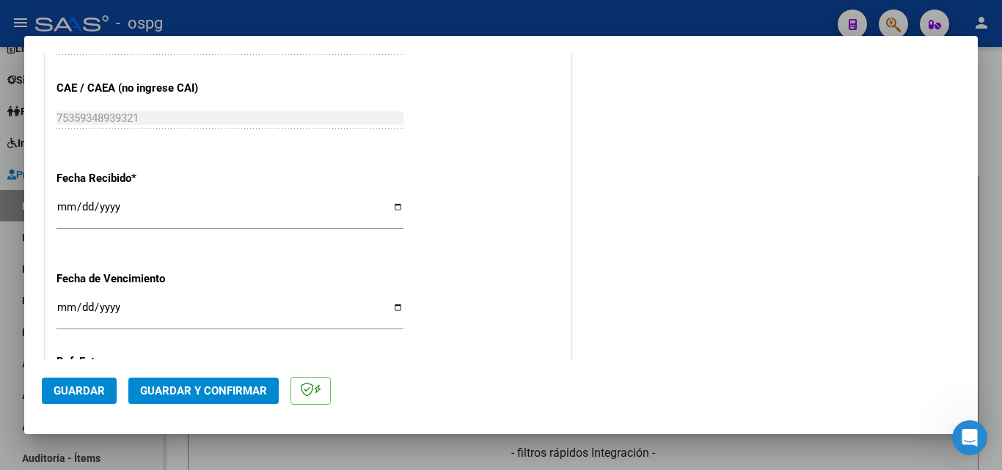
click at [67, 207] on input "[DATE]" at bounding box center [229, 212] width 347 height 23
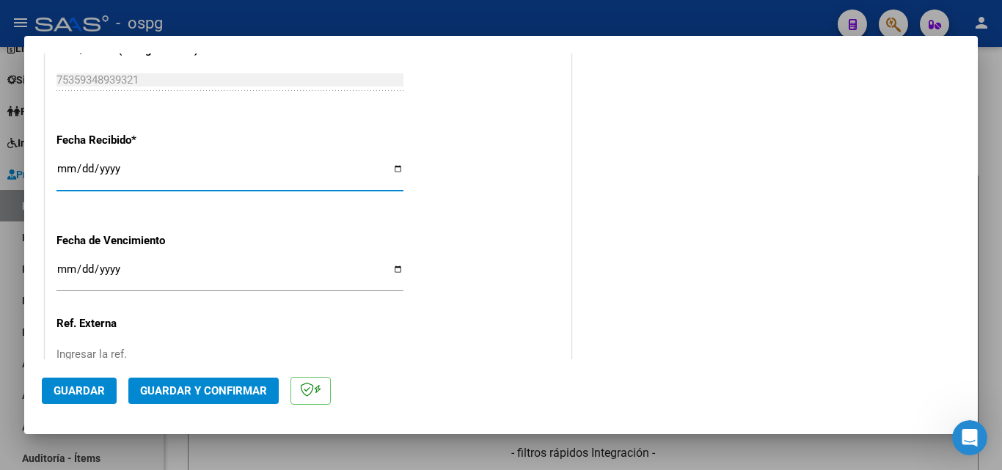
scroll to position [822, 0]
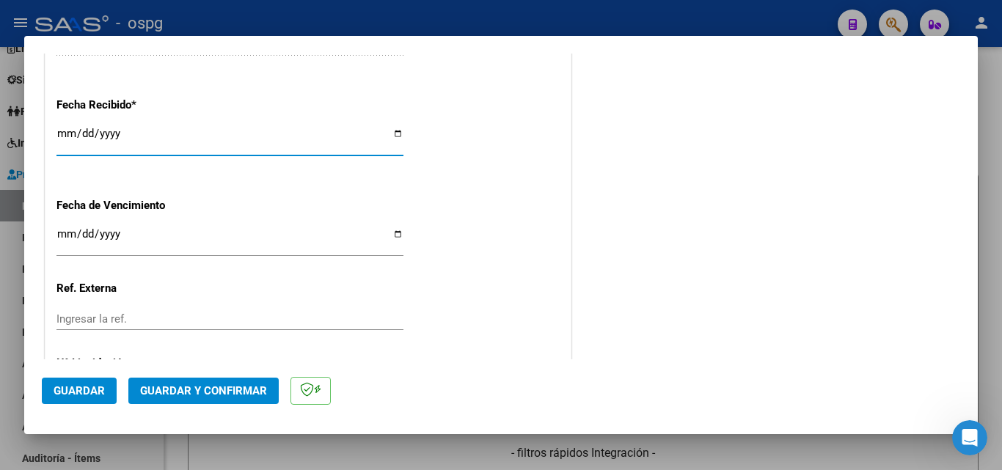
click at [179, 391] on span "Guardar y Confirmar" at bounding box center [203, 390] width 127 height 13
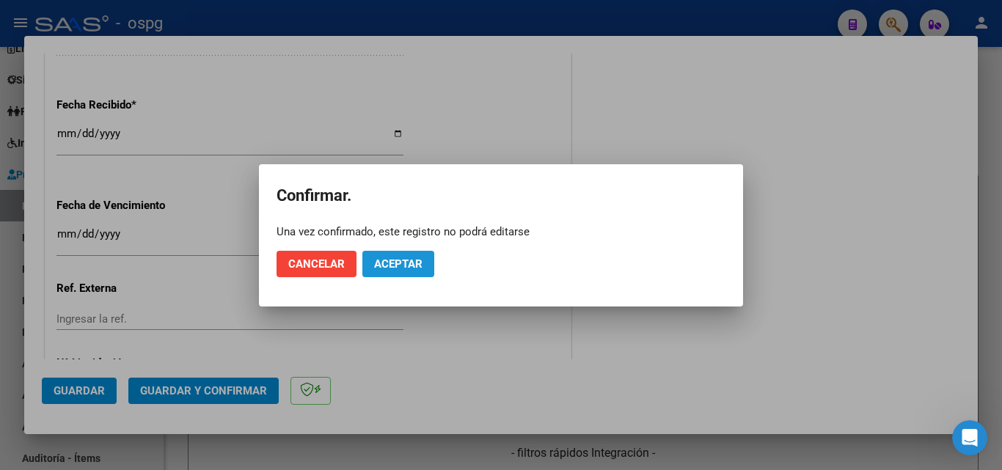
click at [417, 258] on span "Aceptar" at bounding box center [398, 264] width 48 height 13
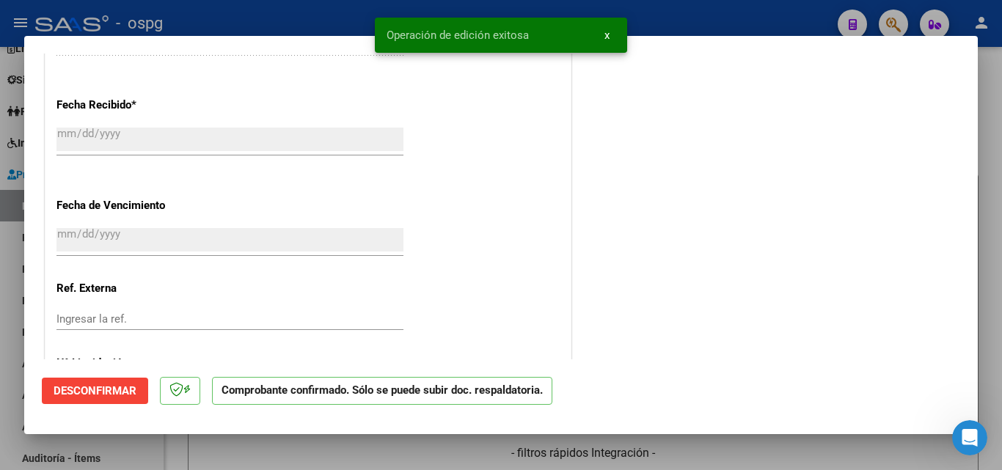
click at [0, 243] on div at bounding box center [501, 235] width 1002 height 470
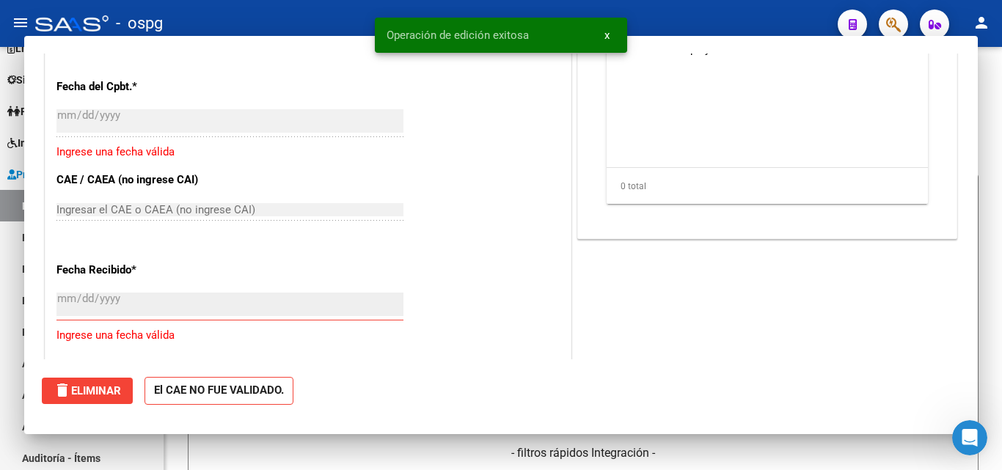
scroll to position [988, 0]
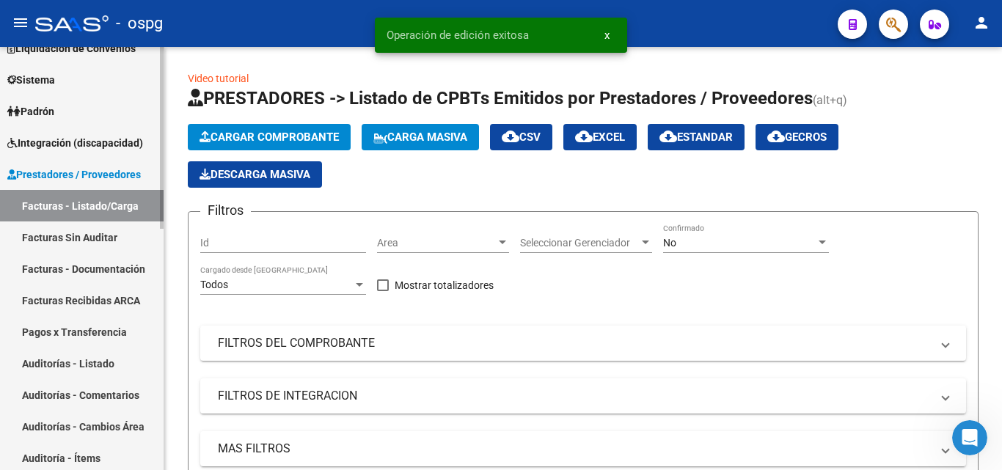
click at [101, 368] on link "Auditorías - Listado" at bounding box center [82, 364] width 164 height 32
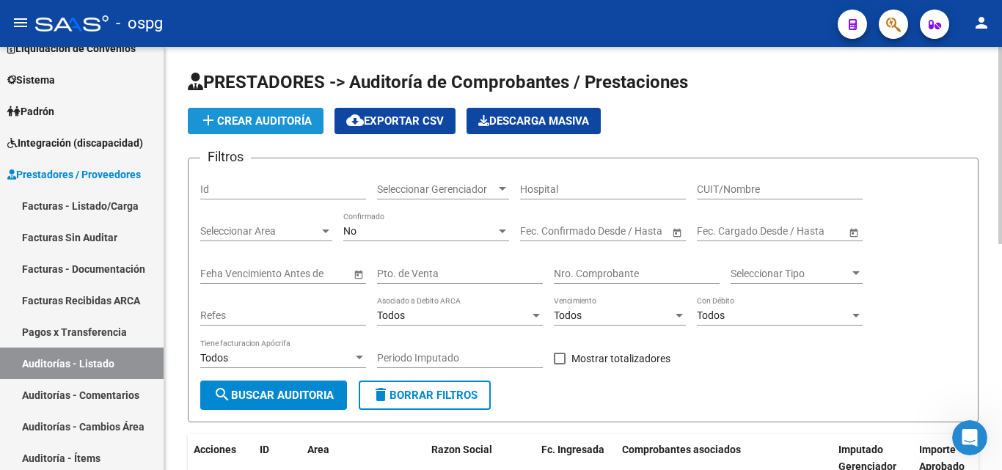
click at [299, 125] on span "add Crear Auditoría" at bounding box center [256, 120] width 112 height 13
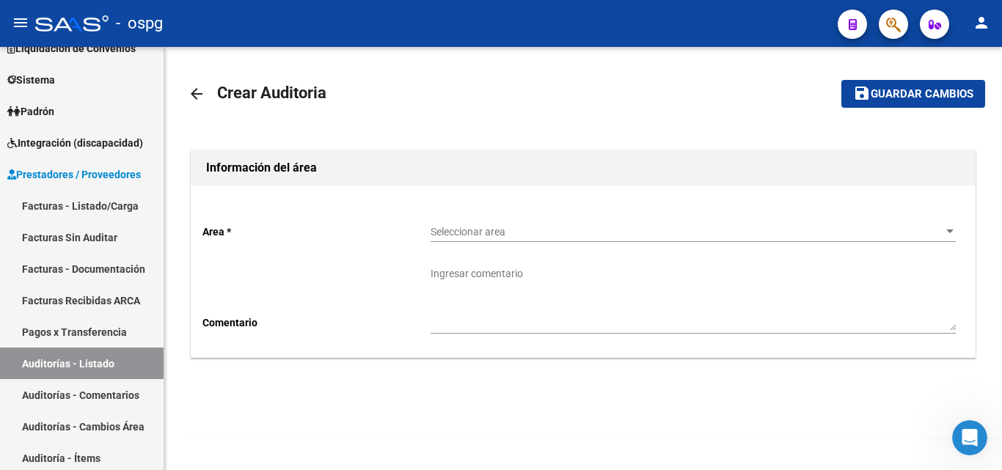
click at [481, 233] on span "Seleccionar area" at bounding box center [687, 232] width 512 height 12
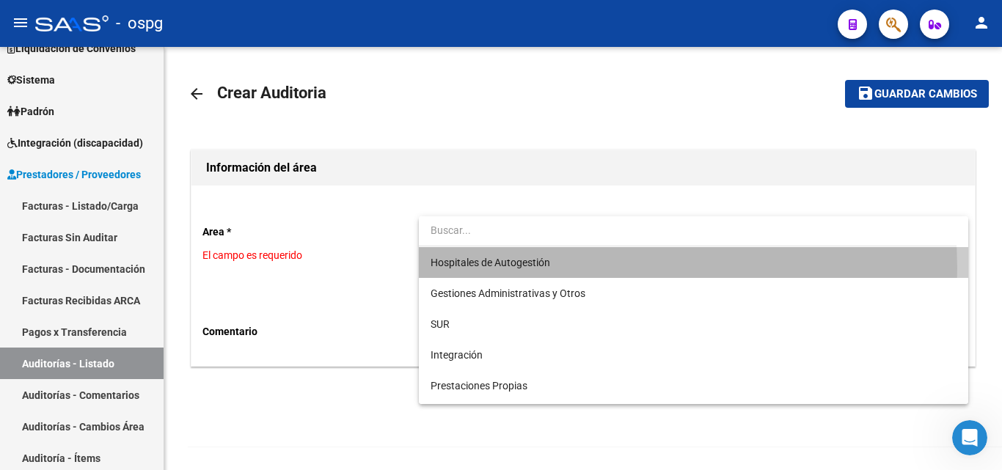
click at [498, 269] on span "Hospitales de Autogestión" at bounding box center [693, 262] width 525 height 31
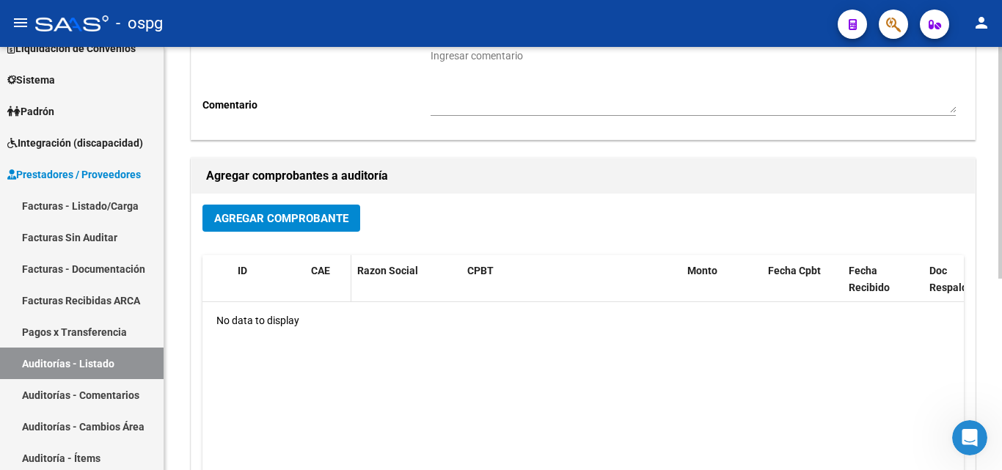
scroll to position [220, 0]
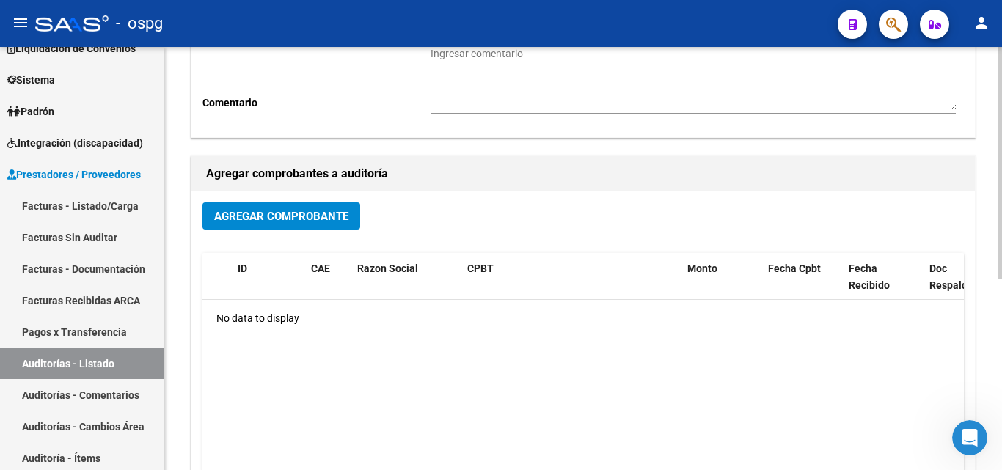
click at [326, 222] on span "Agregar Comprobante" at bounding box center [281, 216] width 134 height 13
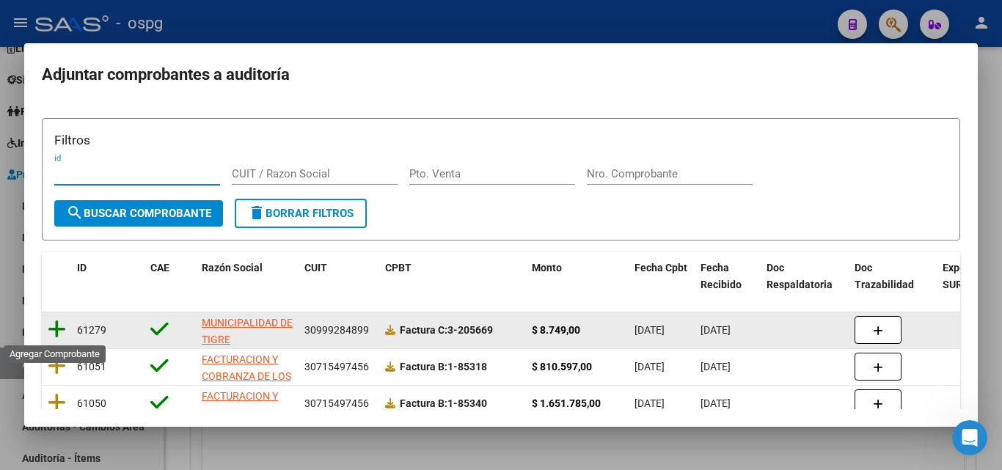
click at [65, 329] on icon at bounding box center [57, 329] width 18 height 21
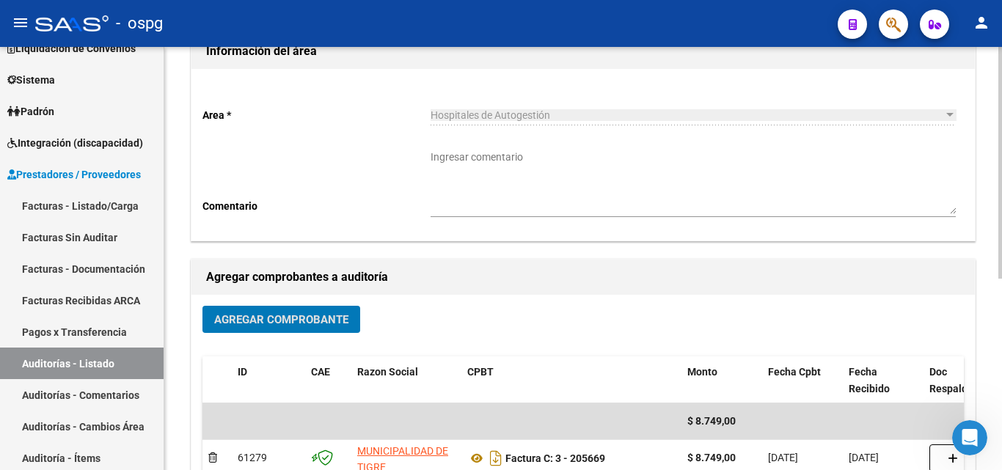
scroll to position [0, 0]
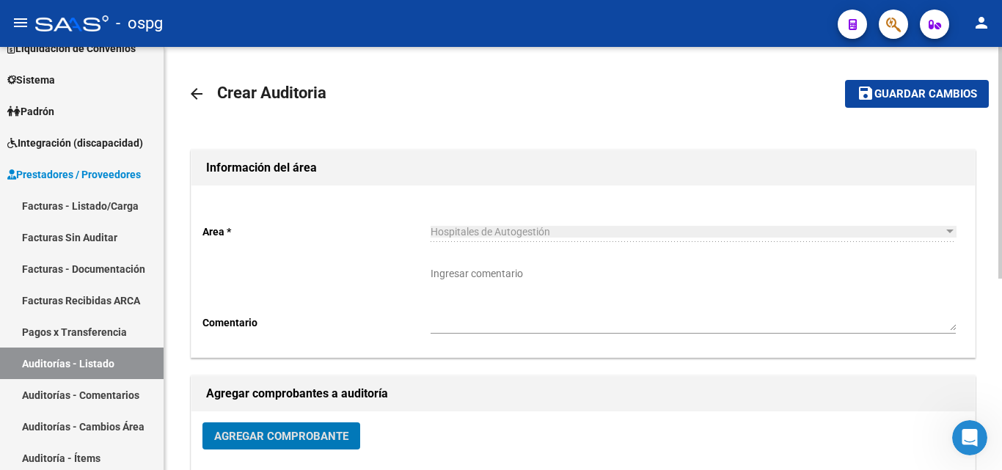
click at [932, 94] on span "Guardar cambios" at bounding box center [926, 94] width 103 height 13
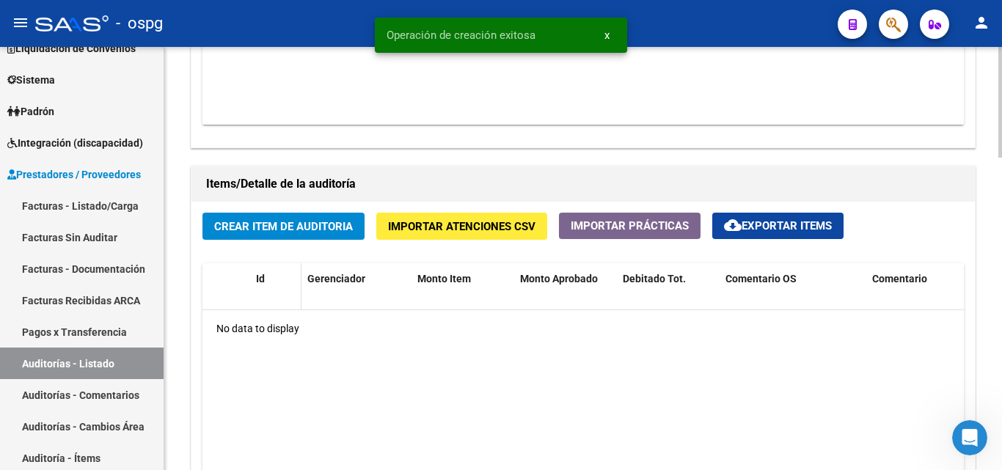
scroll to position [954, 0]
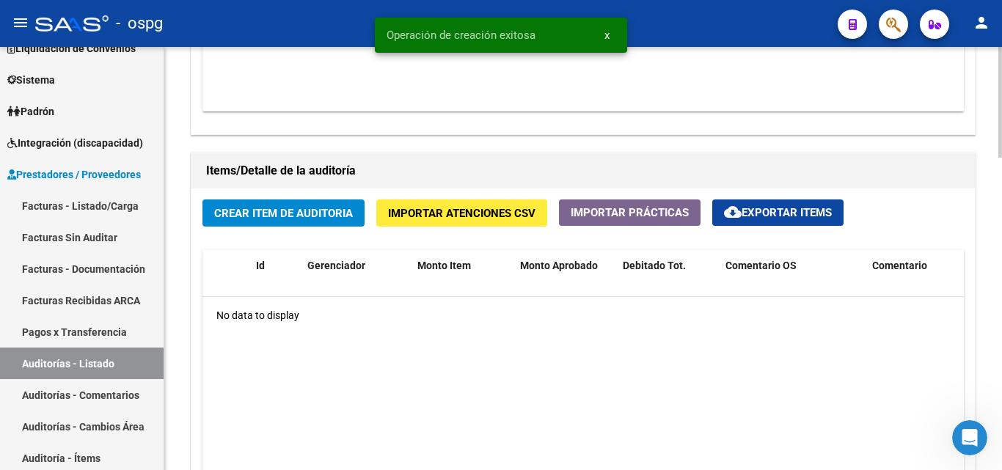
click at [310, 200] on button "Crear Item de Auditoria" at bounding box center [283, 213] width 162 height 27
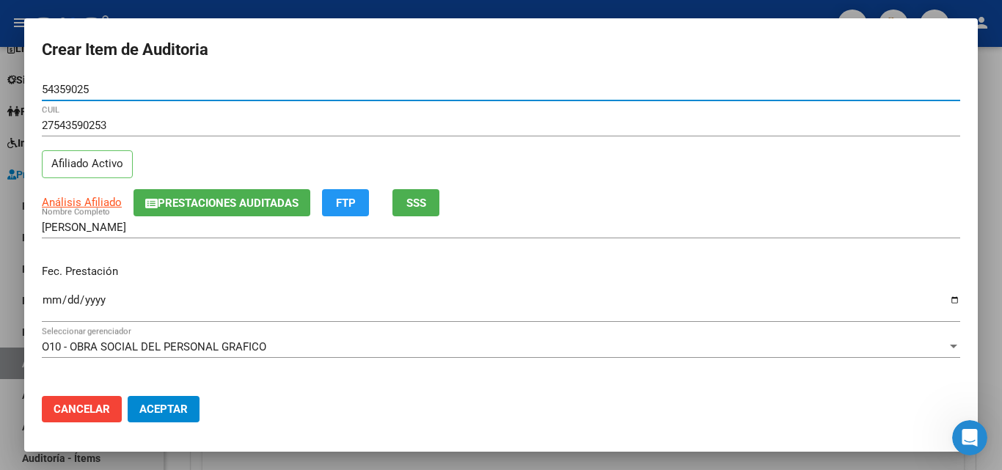
click at [51, 299] on input "Ingresar la fecha" at bounding box center [501, 305] width 919 height 23
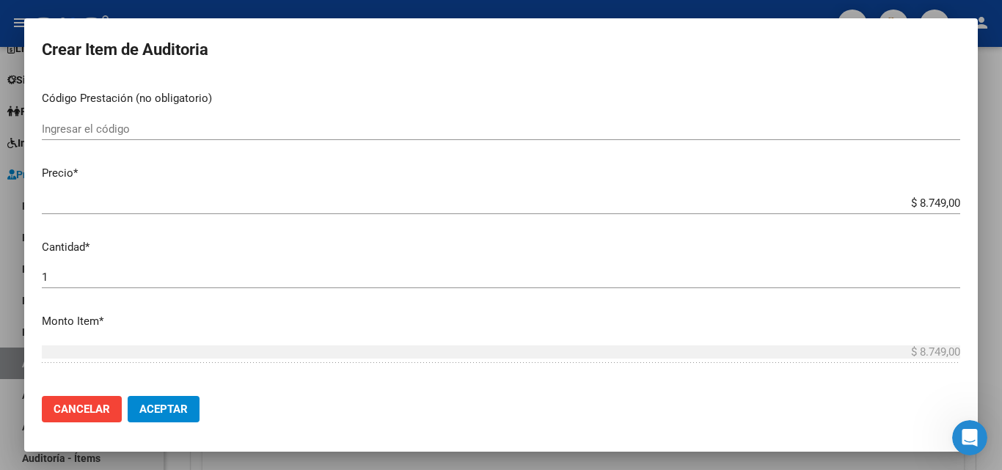
scroll to position [293, 0]
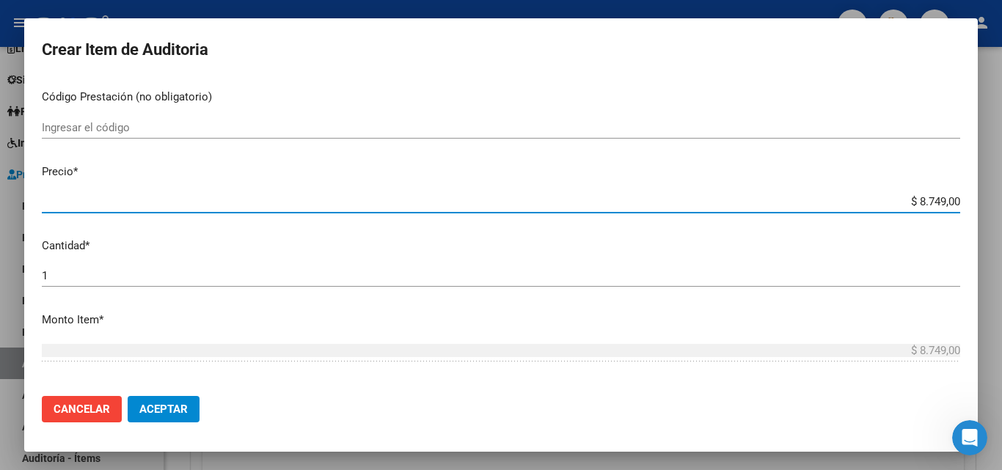
drag, startPoint x: 908, startPoint y: 200, endPoint x: 935, endPoint y: 203, distance: 28.0
click at [935, 203] on input "$ 8.749,00" at bounding box center [501, 201] width 919 height 13
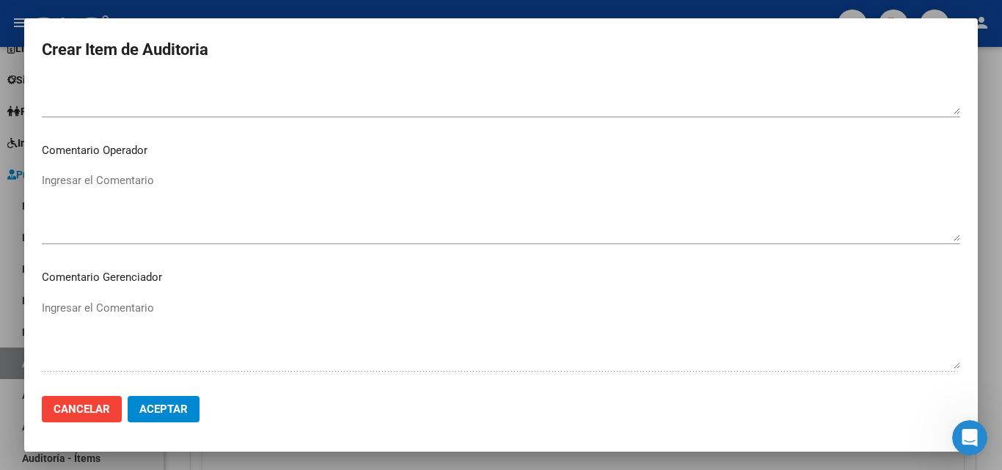
scroll to position [1015, 0]
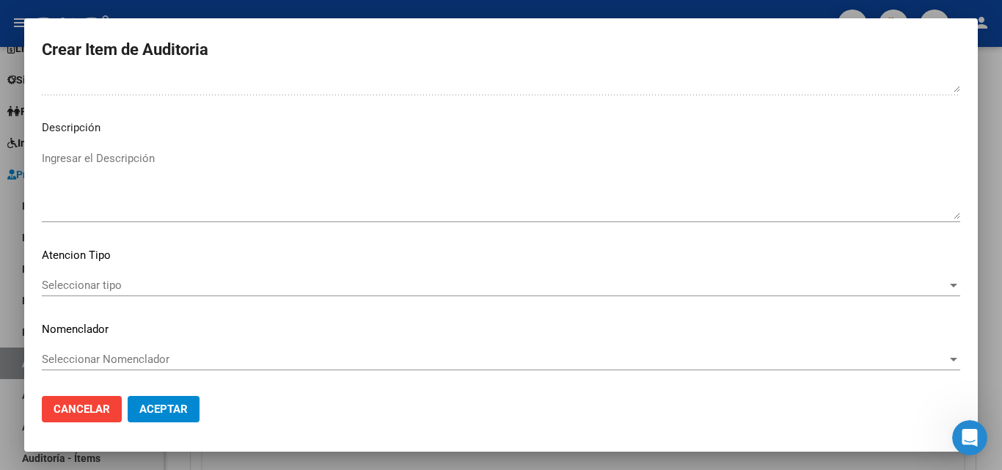
click at [124, 278] on div "Seleccionar tipo Seleccionar tipo" at bounding box center [501, 285] width 919 height 22
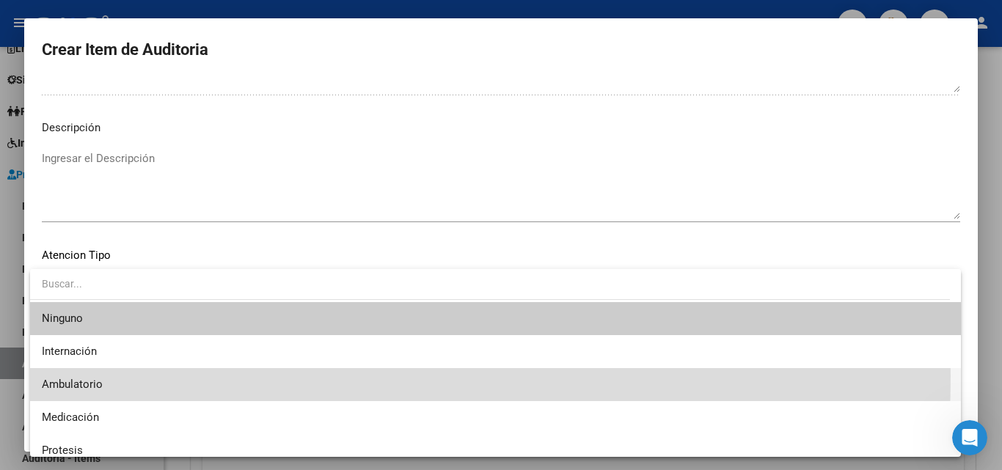
click at [102, 376] on span "Ambulatorio" at bounding box center [496, 384] width 908 height 33
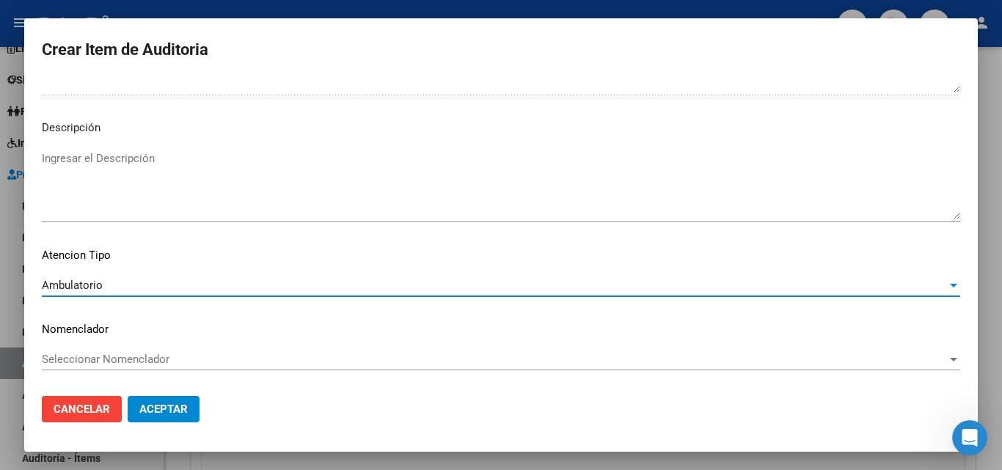
click at [183, 408] on span "Aceptar" at bounding box center [163, 409] width 48 height 13
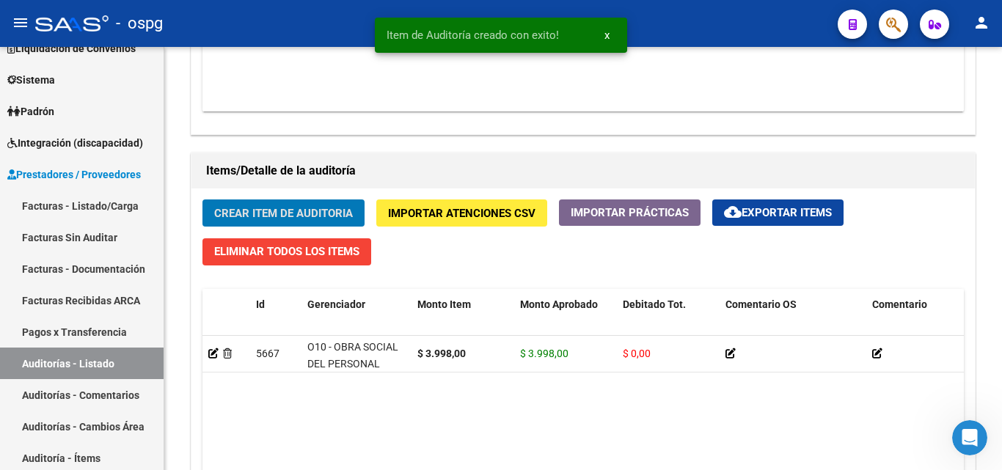
scroll to position [955, 0]
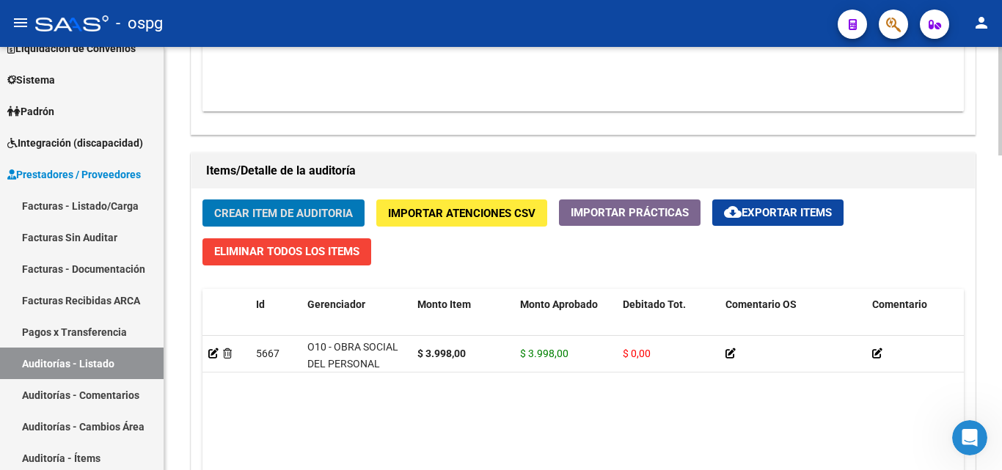
click at [246, 194] on div "Crear Item de Auditoria Importar Atenciones CSV Importar Prácticas cloud_downlo…" at bounding box center [583, 415] width 784 height 453
click at [249, 200] on button "Crear Item de Auditoria" at bounding box center [283, 213] width 162 height 27
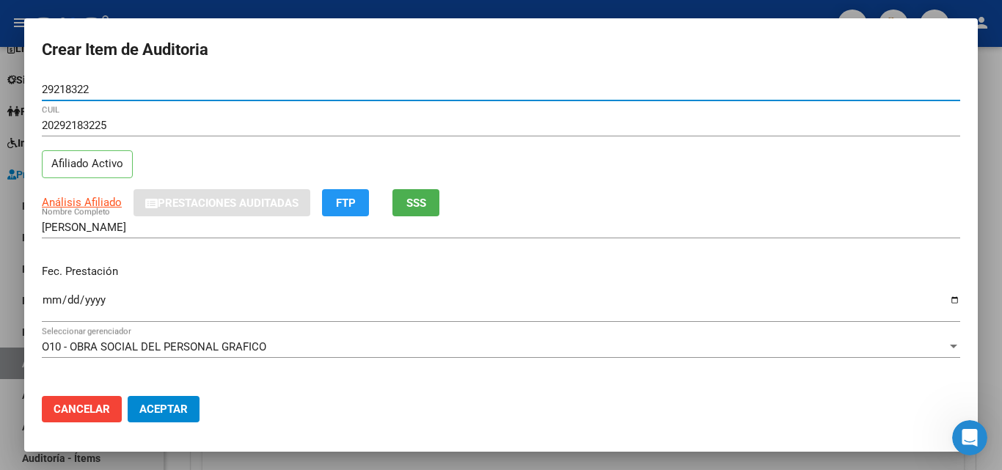
click at [47, 300] on input "Ingresar la fecha" at bounding box center [501, 305] width 919 height 23
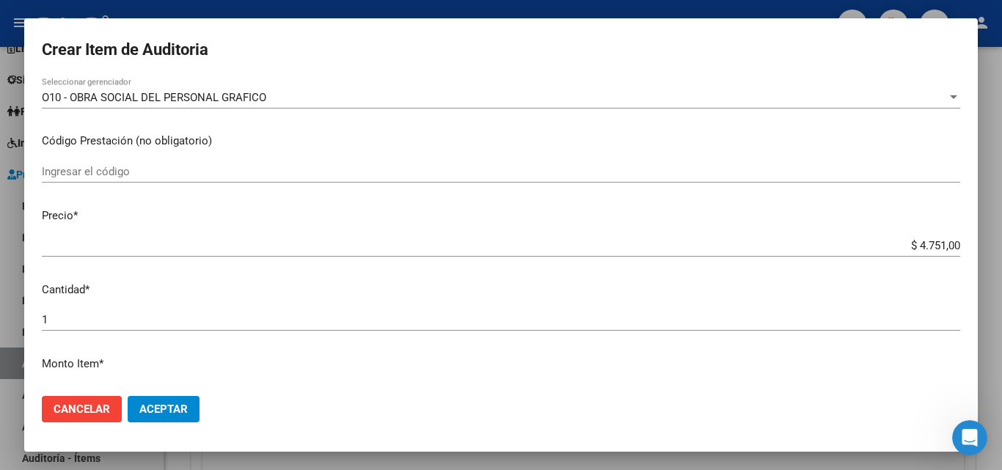
scroll to position [293, 0]
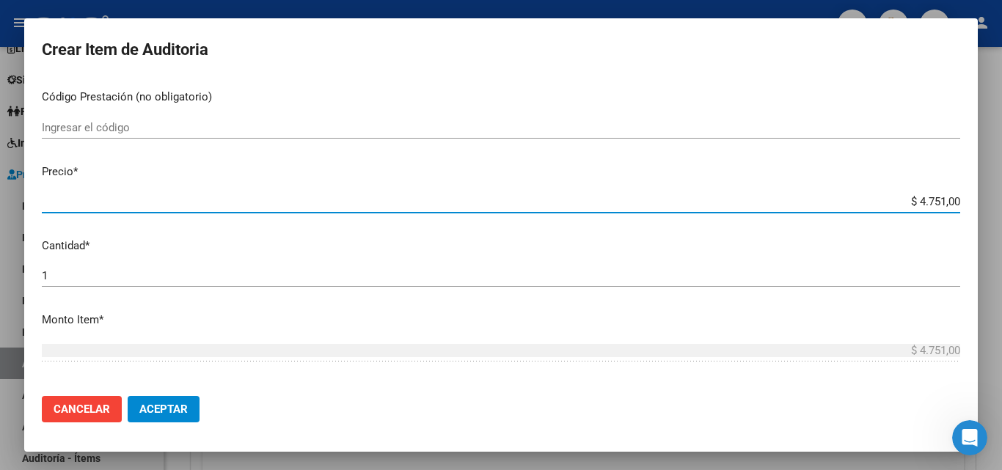
drag, startPoint x: 911, startPoint y: 198, endPoint x: 933, endPoint y: 205, distance: 23.2
click at [933, 205] on input "$ 4.751,00" at bounding box center [501, 201] width 919 height 13
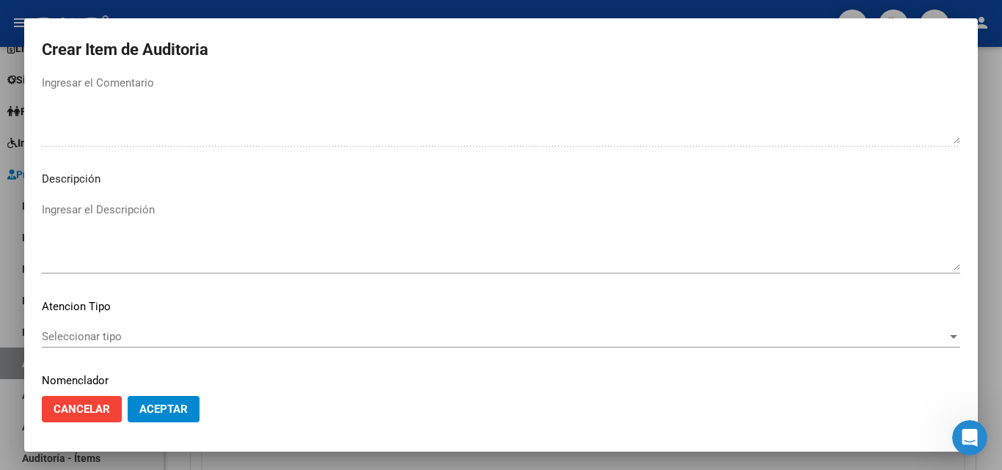
scroll to position [1015, 0]
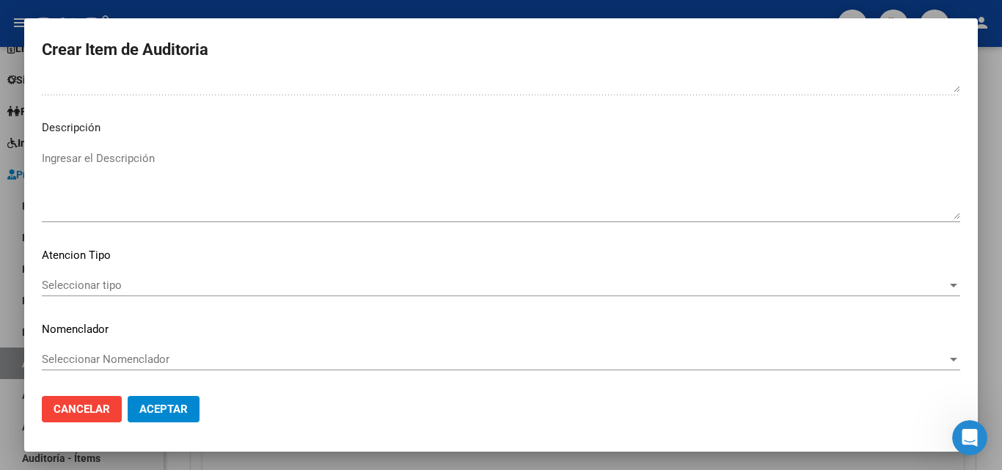
click at [114, 286] on span "Seleccionar tipo" at bounding box center [494, 285] width 905 height 13
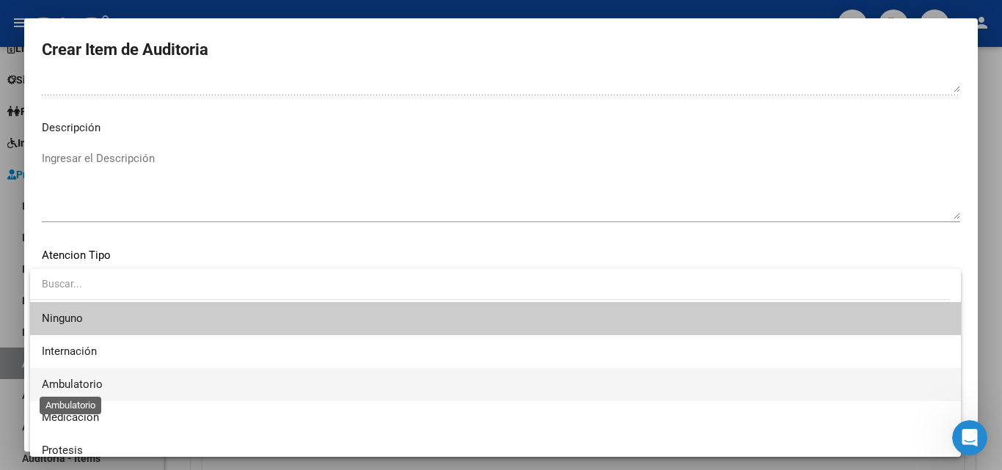
click at [86, 392] on span "Ambulatorio" at bounding box center [496, 384] width 908 height 33
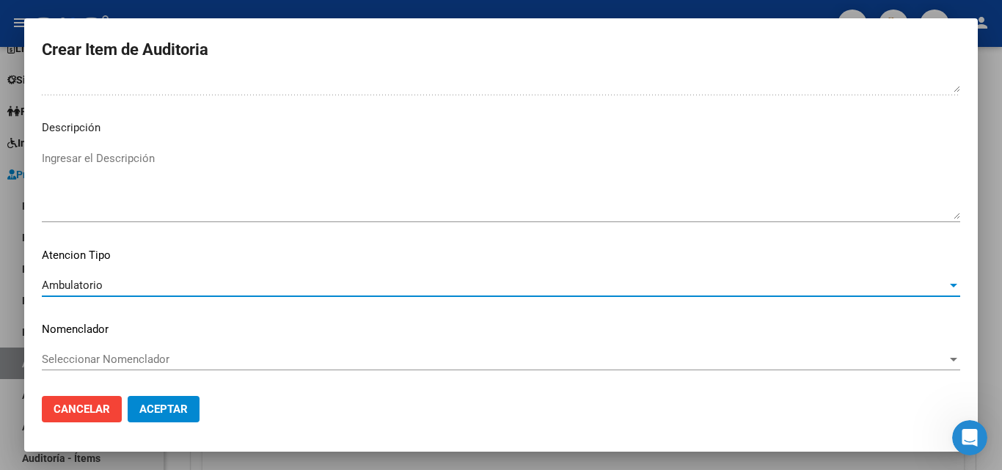
click at [163, 409] on span "Aceptar" at bounding box center [163, 409] width 48 height 13
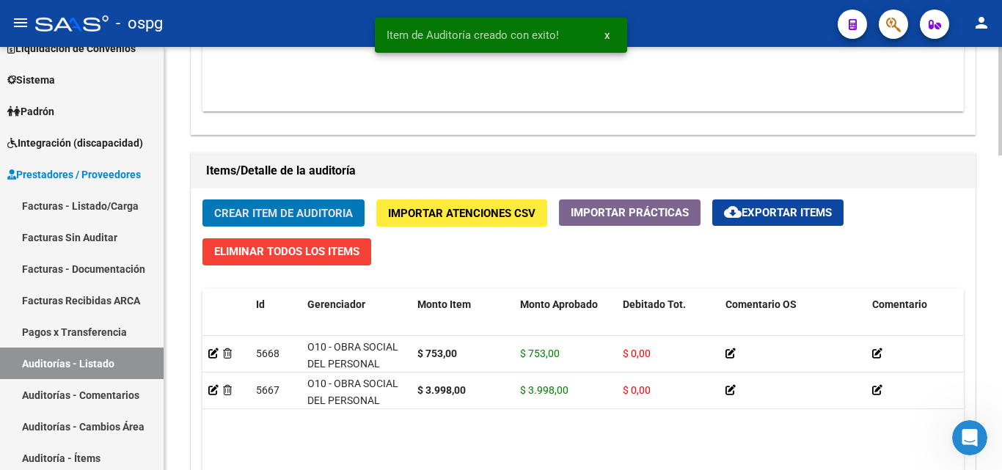
click at [320, 206] on span "Crear Item de Auditoria" at bounding box center [283, 212] width 139 height 13
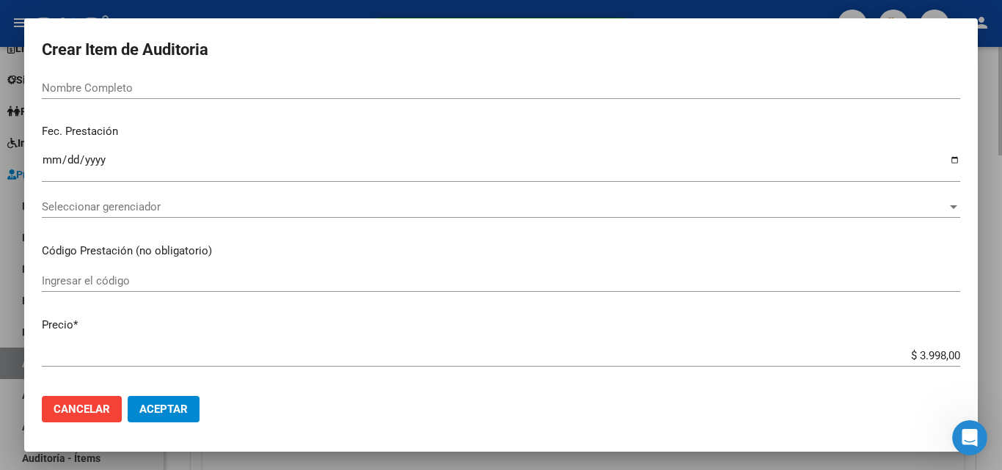
scroll to position [4, 0]
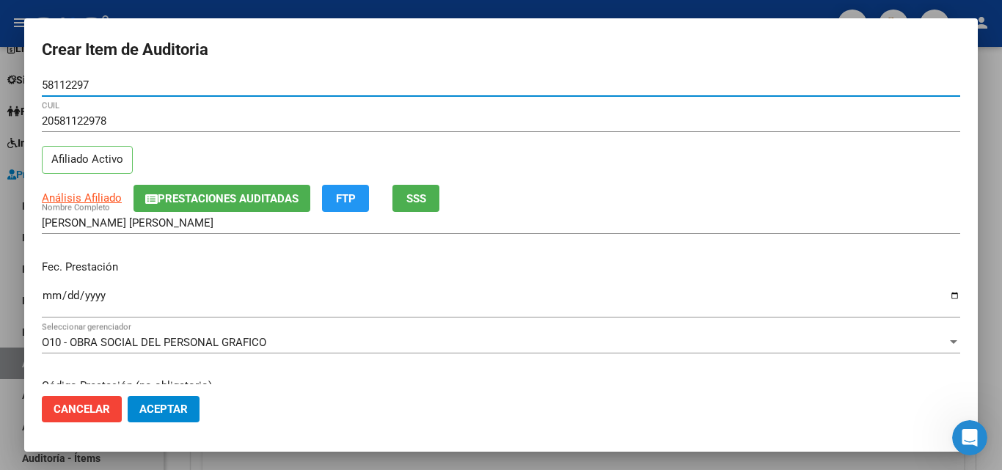
click at [45, 298] on input "Ingresar la fecha" at bounding box center [501, 301] width 919 height 23
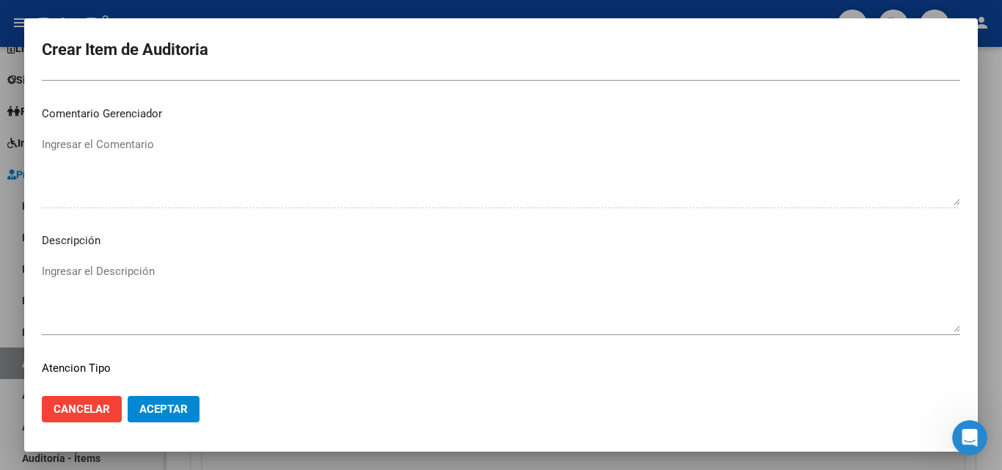
scroll to position [1015, 0]
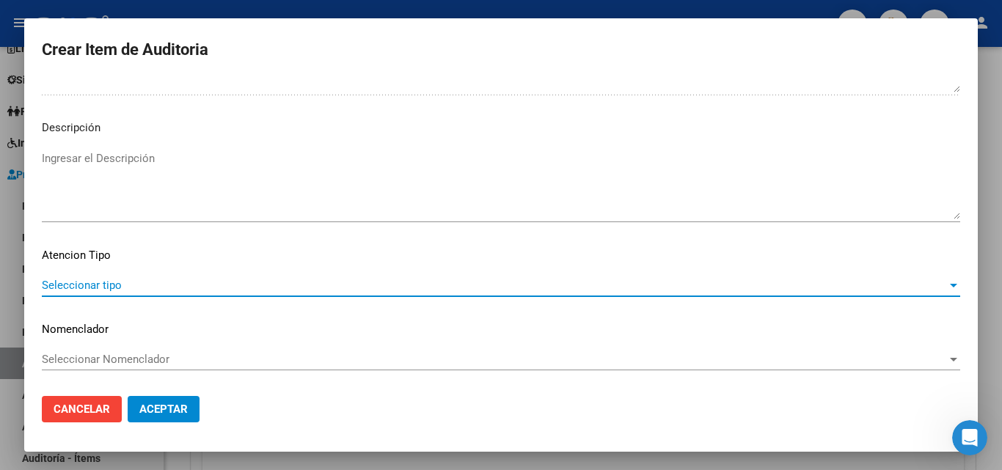
click at [105, 286] on span "Seleccionar tipo" at bounding box center [494, 285] width 905 height 13
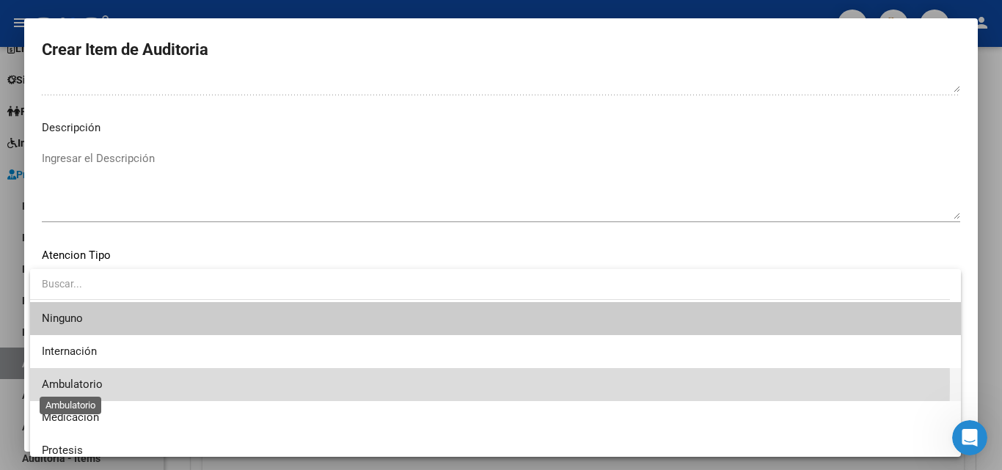
click at [63, 382] on span "Ambulatorio" at bounding box center [72, 384] width 61 height 13
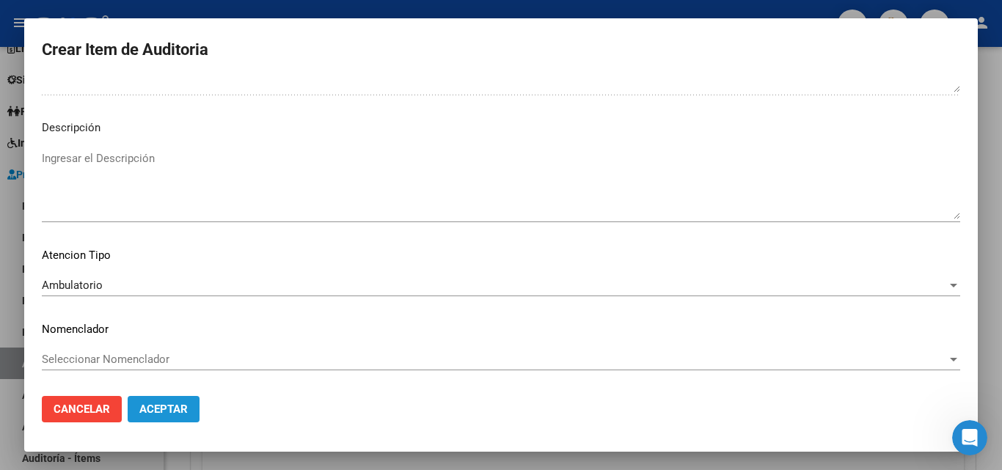
click at [168, 407] on span "Aceptar" at bounding box center [163, 409] width 48 height 13
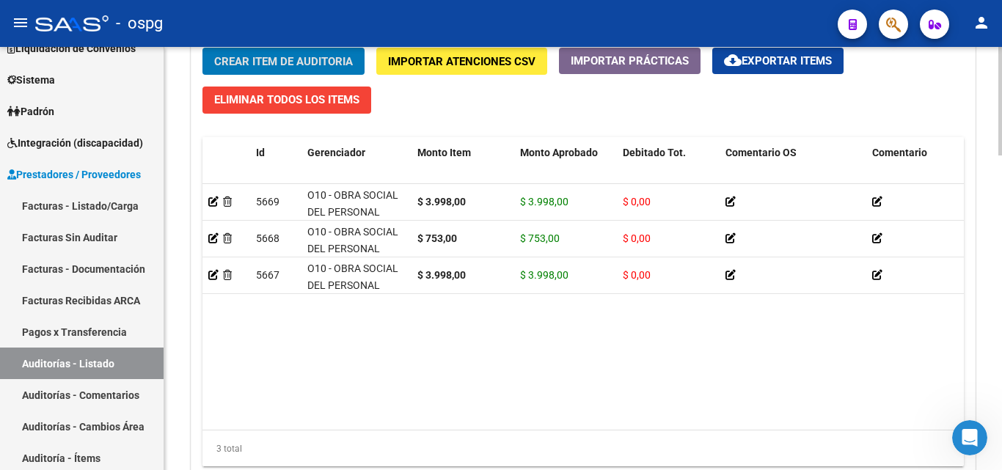
scroll to position [1230, 0]
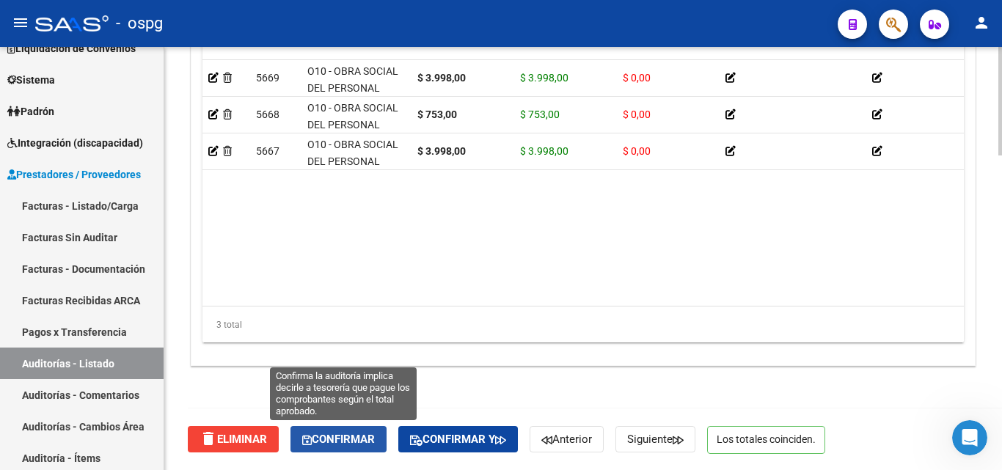
click at [333, 438] on span "Confirmar" at bounding box center [338, 439] width 73 height 13
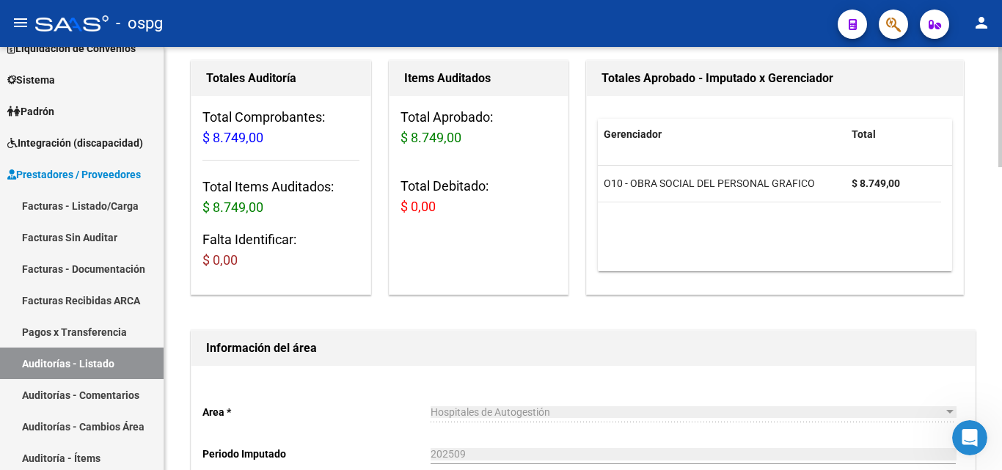
scroll to position [0, 0]
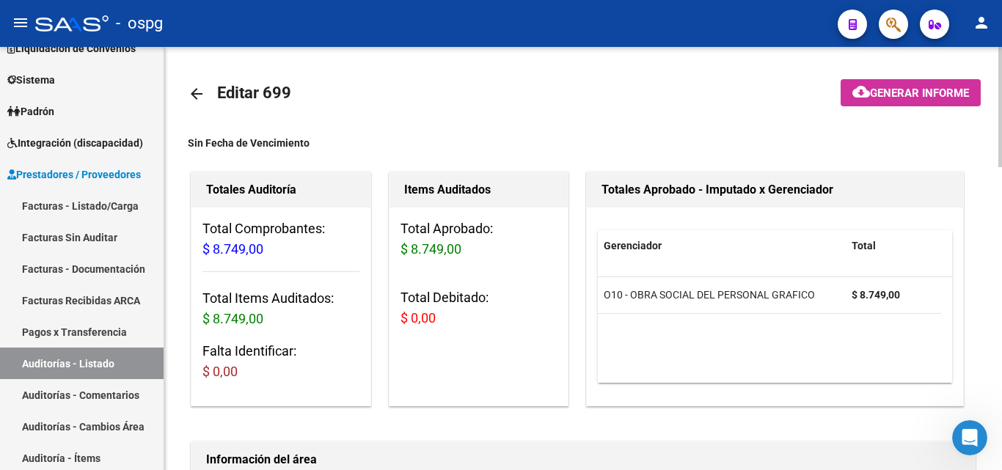
click at [903, 86] on span "cloud_download Generar informe" at bounding box center [911, 92] width 117 height 13
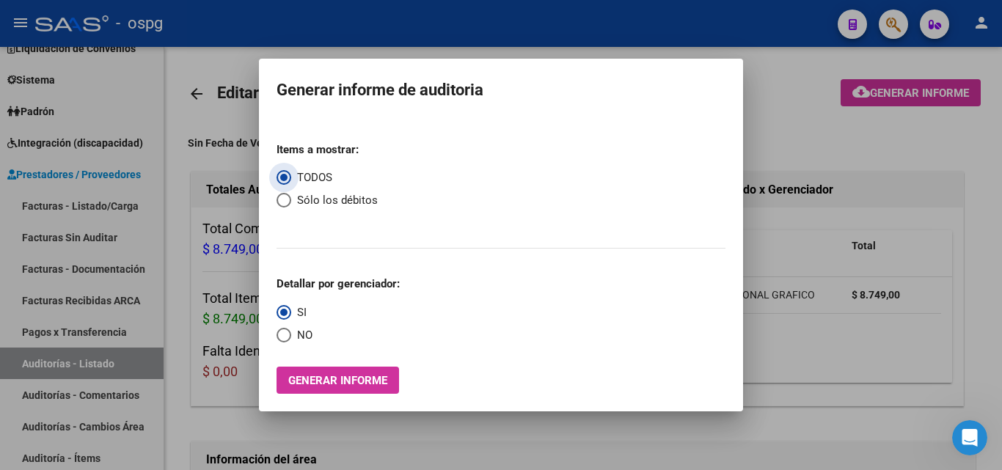
click at [293, 336] on span "NO" at bounding box center [301, 335] width 21 height 17
click at [291, 336] on input "NO" at bounding box center [284, 335] width 15 height 15
click at [349, 387] on span "Generar informe" at bounding box center [337, 380] width 99 height 13
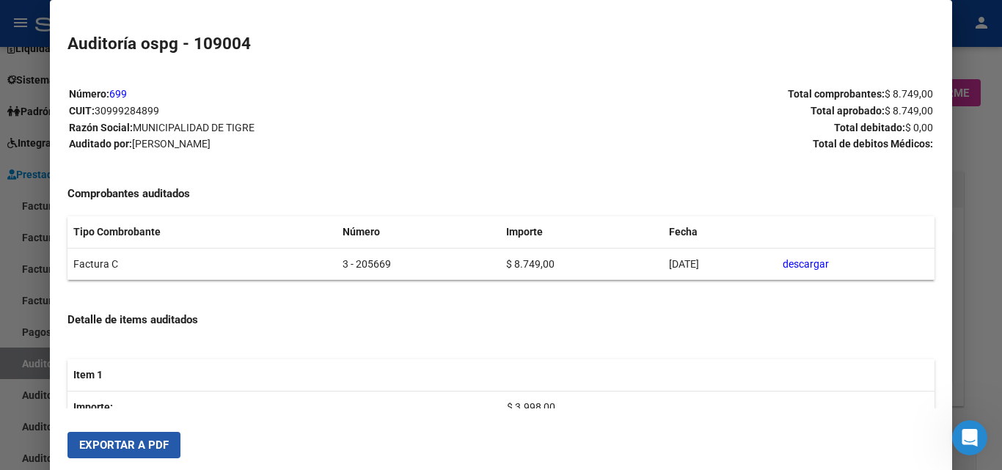
click at [140, 442] on span "Exportar a PDF" at bounding box center [124, 445] width 90 height 13
click at [0, 307] on div at bounding box center [501, 235] width 1002 height 470
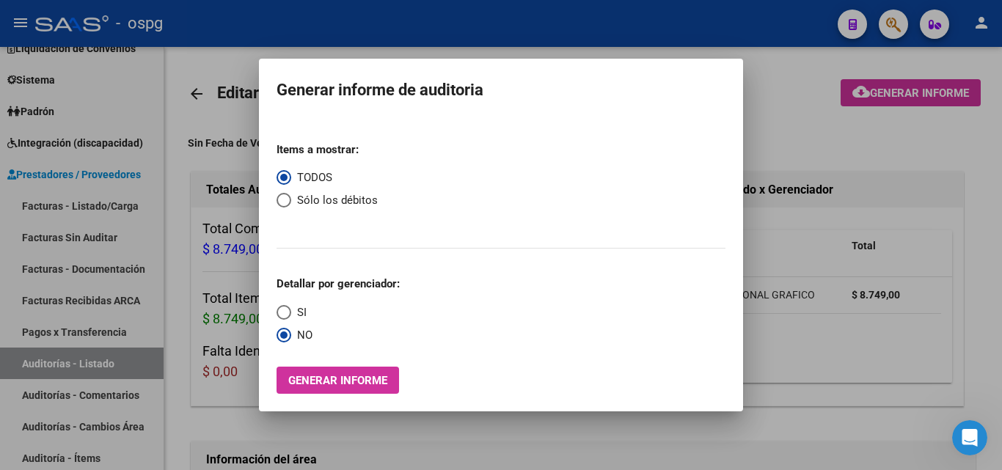
click at [97, 205] on div at bounding box center [501, 235] width 1002 height 470
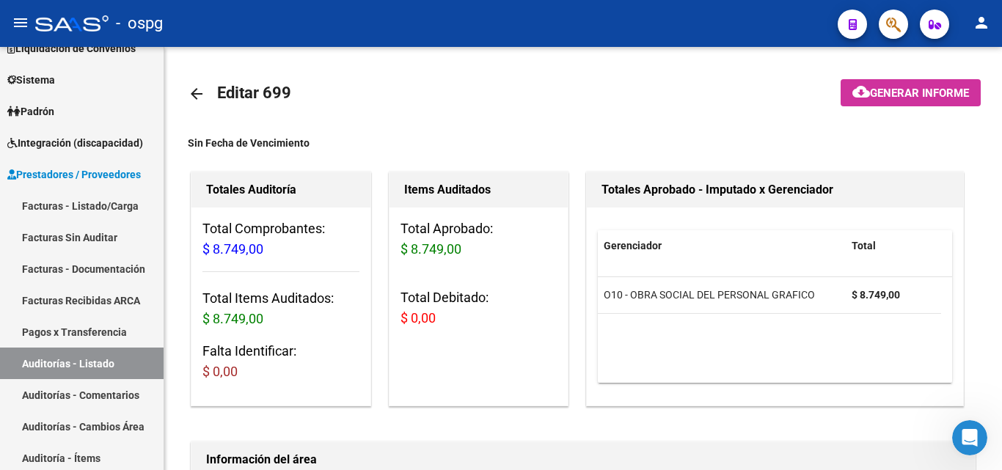
click at [97, 205] on link "Facturas - Listado/Carga" at bounding box center [82, 206] width 164 height 32
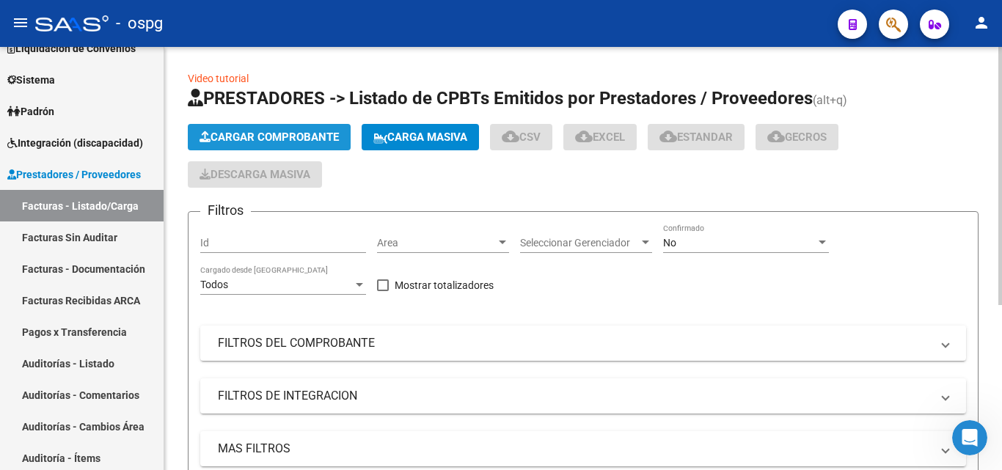
click at [339, 138] on span "Cargar Comprobante" at bounding box center [269, 137] width 139 height 13
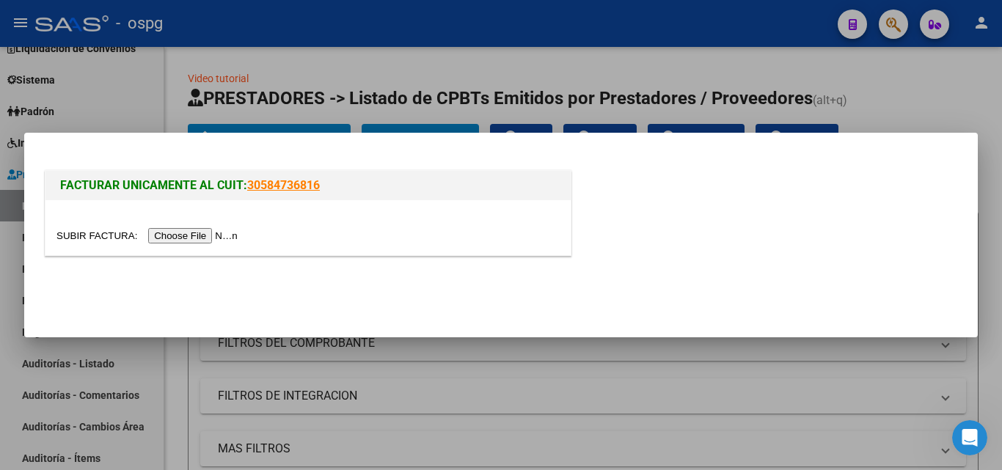
click at [185, 236] on input "file" at bounding box center [149, 235] width 186 height 15
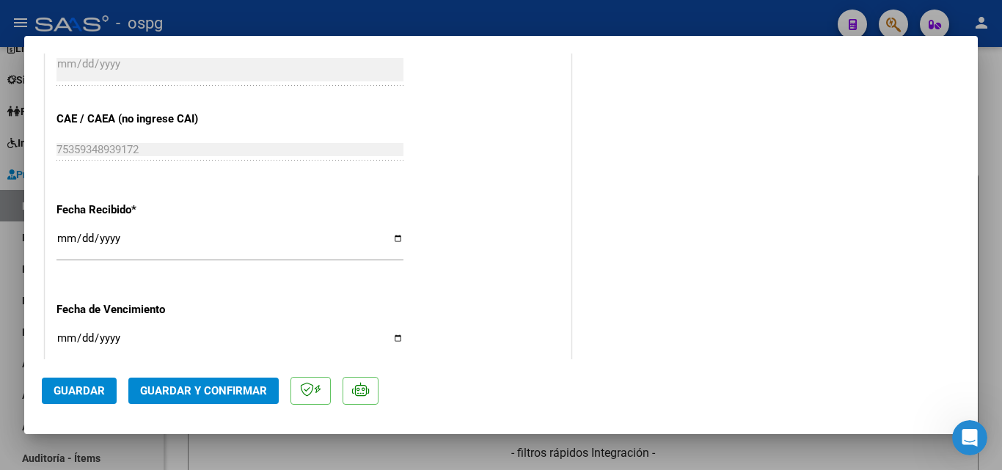
scroll to position [807, 0]
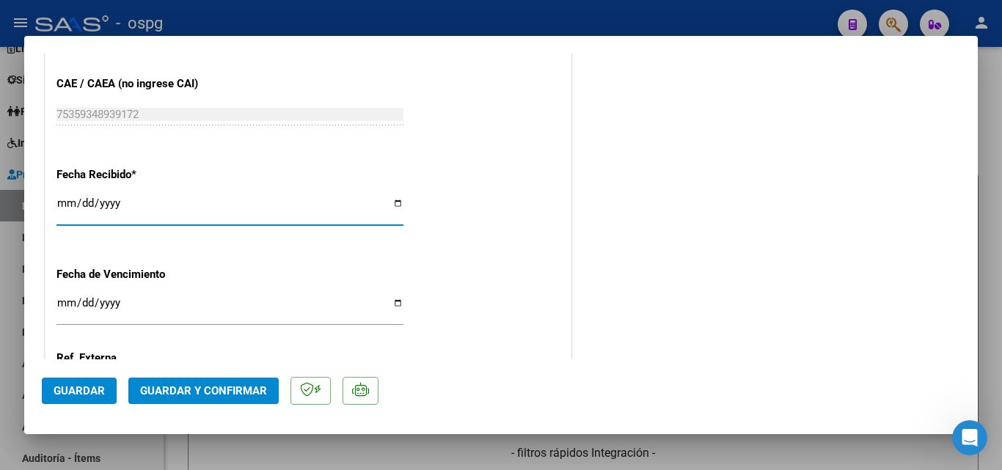
click at [64, 201] on input "[DATE]" at bounding box center [229, 208] width 347 height 23
click at [213, 382] on button "Guardar y Confirmar" at bounding box center [203, 391] width 150 height 26
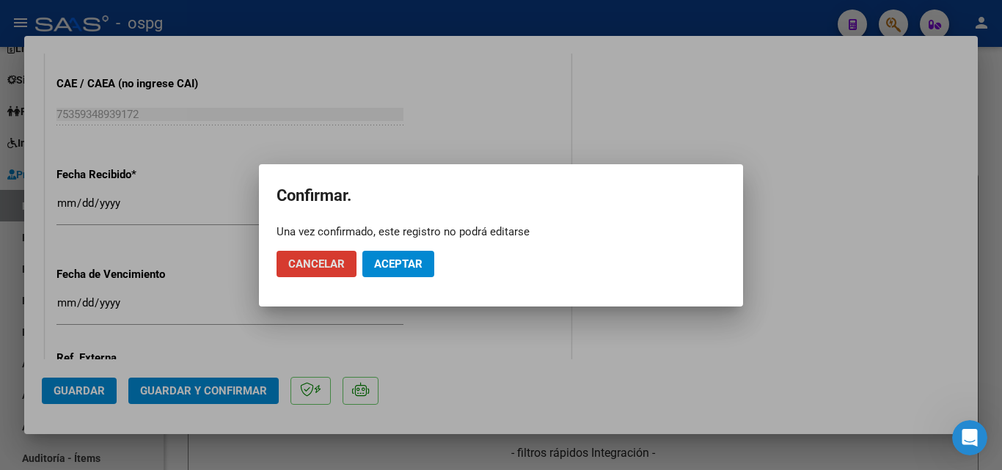
click at [379, 259] on span "Aceptar" at bounding box center [398, 264] width 48 height 13
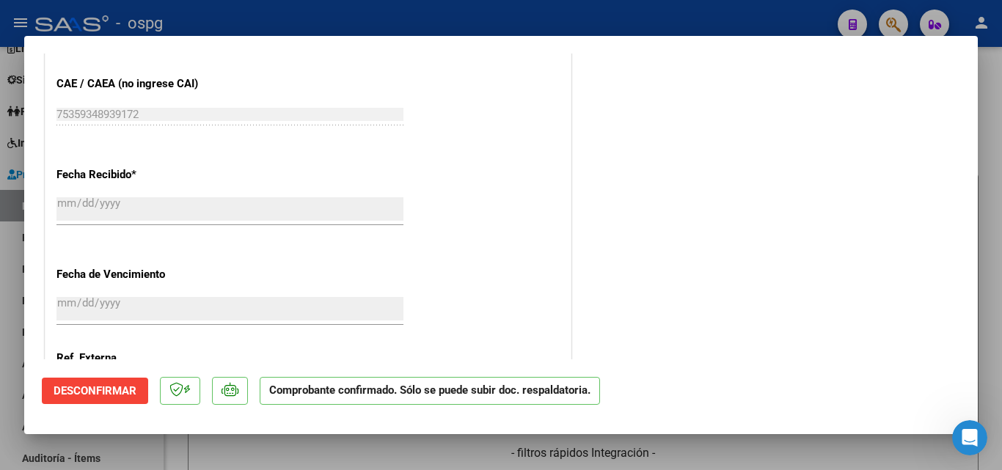
click at [2, 274] on div at bounding box center [501, 235] width 1002 height 470
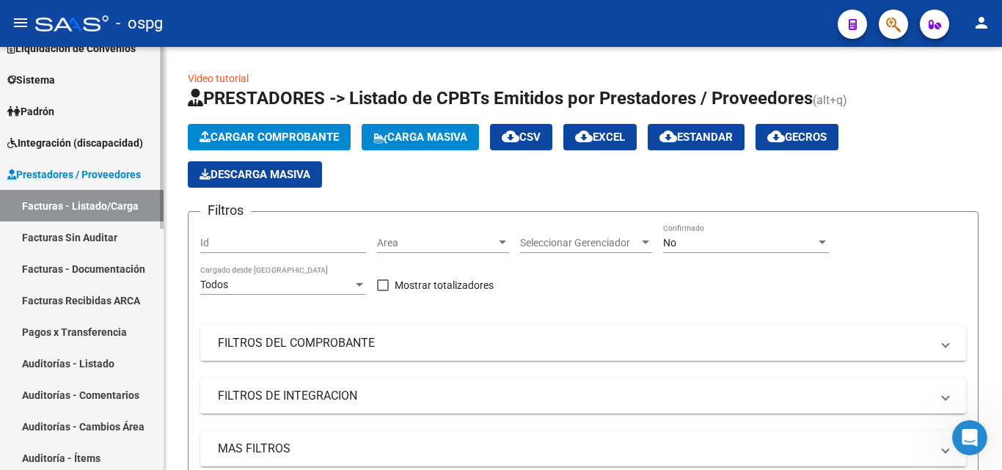
click at [136, 367] on link "Auditorías - Listado" at bounding box center [82, 364] width 164 height 32
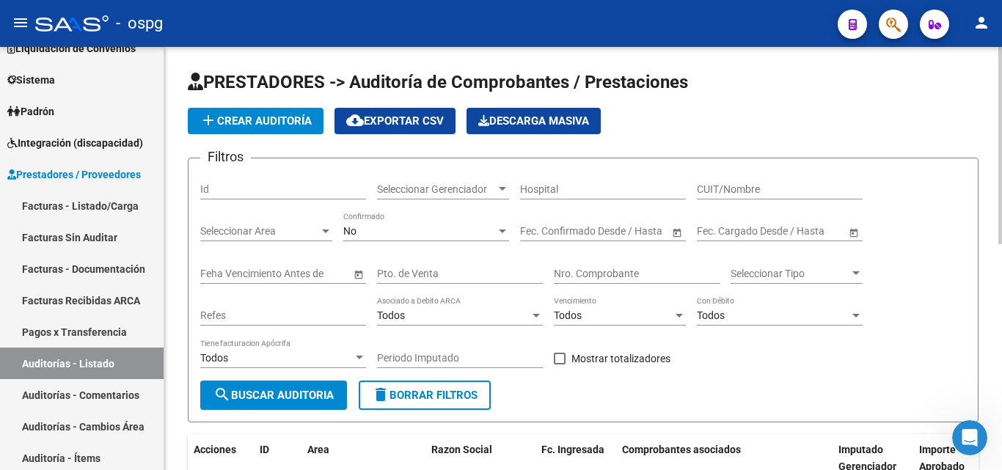
click at [274, 131] on button "add Crear Auditoría" at bounding box center [256, 121] width 136 height 26
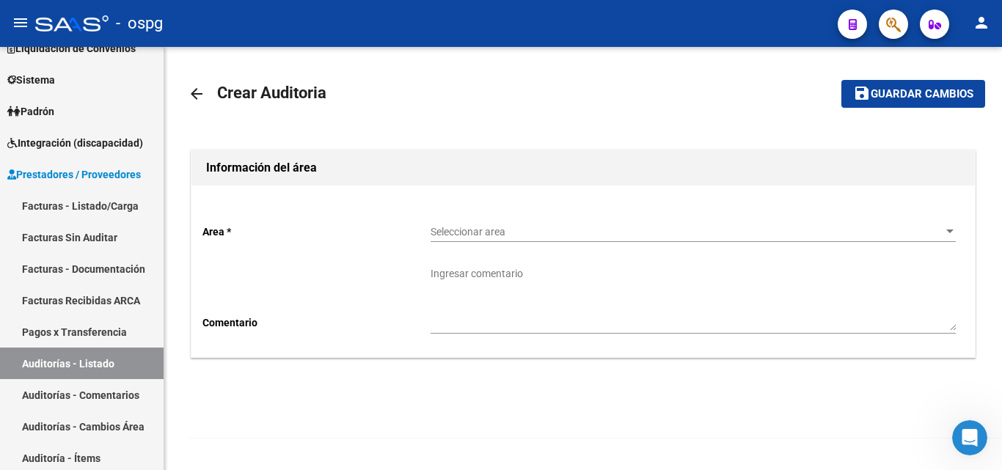
click at [510, 236] on span "Seleccionar area" at bounding box center [687, 232] width 512 height 12
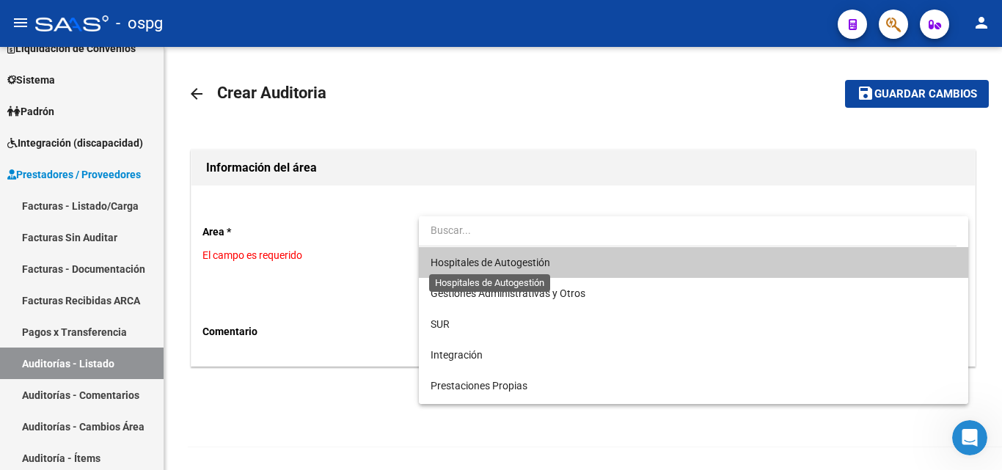
click at [504, 268] on span "Hospitales de Autogestión" at bounding box center [491, 263] width 120 height 12
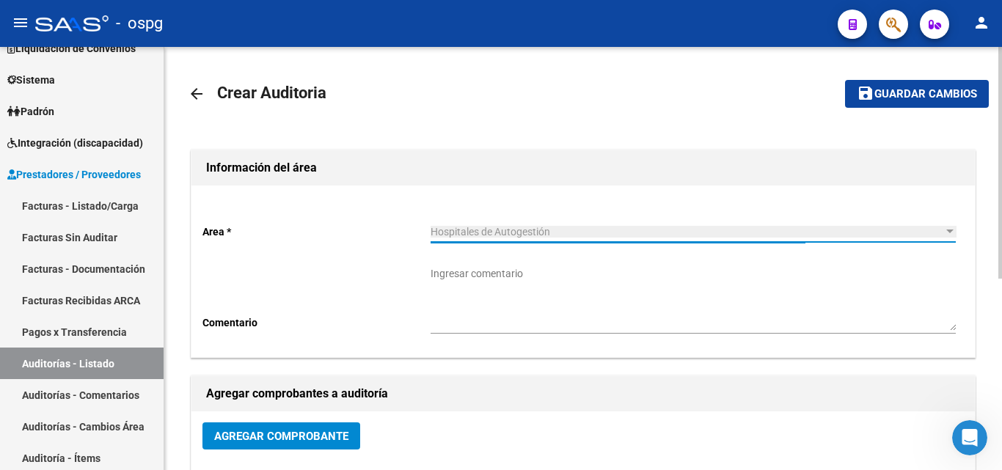
click at [300, 434] on span "Agregar Comprobante" at bounding box center [281, 436] width 134 height 13
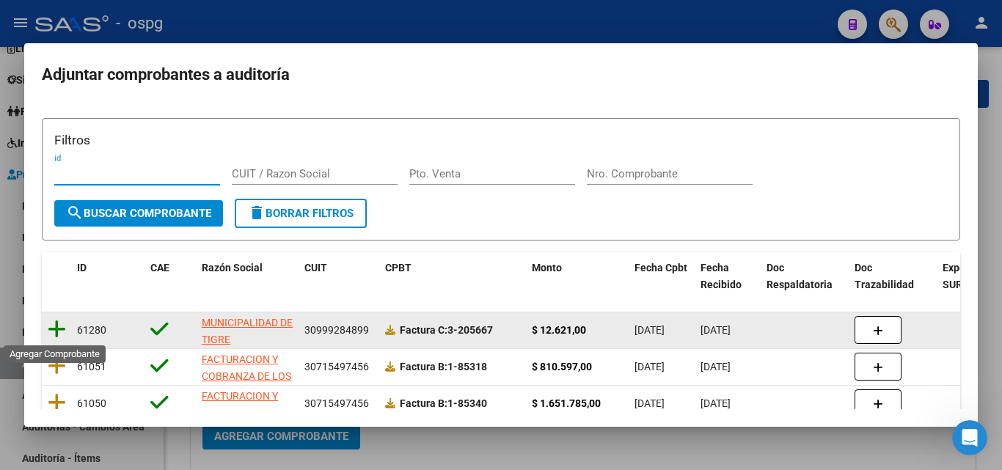
click at [51, 330] on icon at bounding box center [57, 329] width 18 height 21
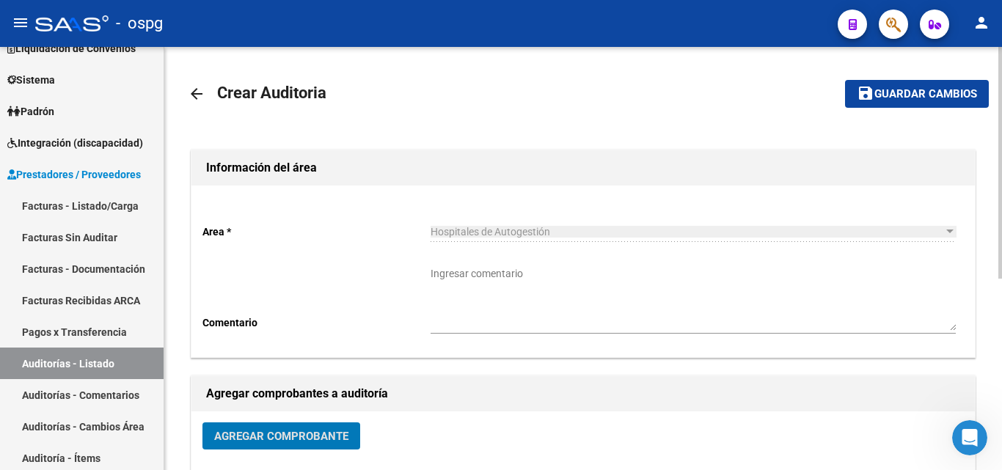
click at [895, 90] on span "Guardar cambios" at bounding box center [926, 94] width 103 height 13
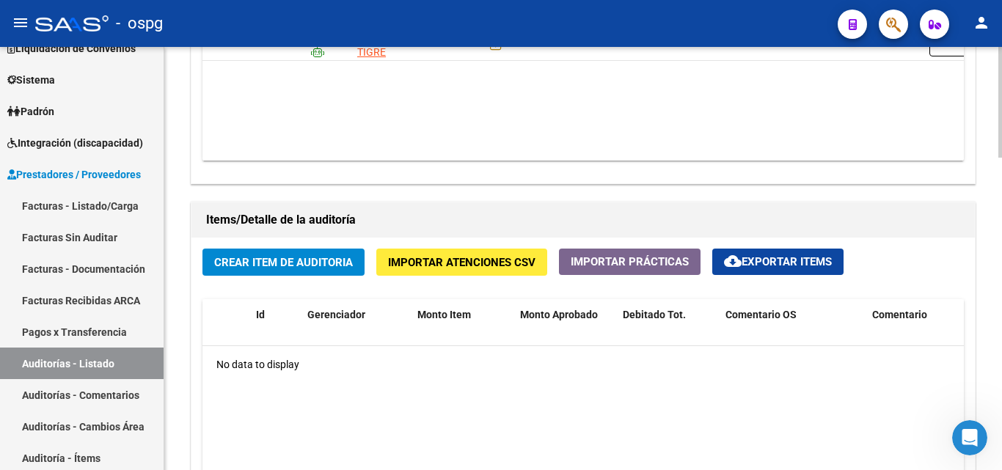
scroll to position [954, 0]
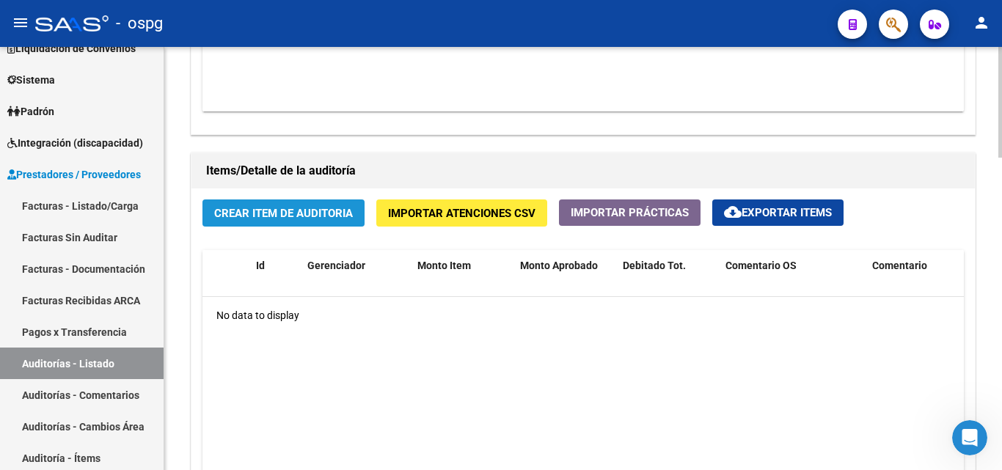
click at [305, 222] on button "Crear Item de Auditoria" at bounding box center [283, 213] width 162 height 27
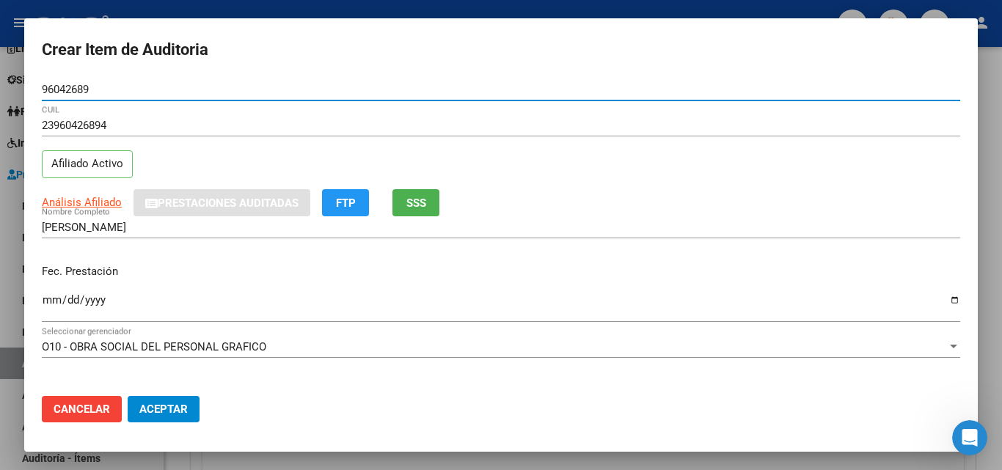
click at [52, 304] on input "Ingresar la fecha" at bounding box center [501, 305] width 919 height 23
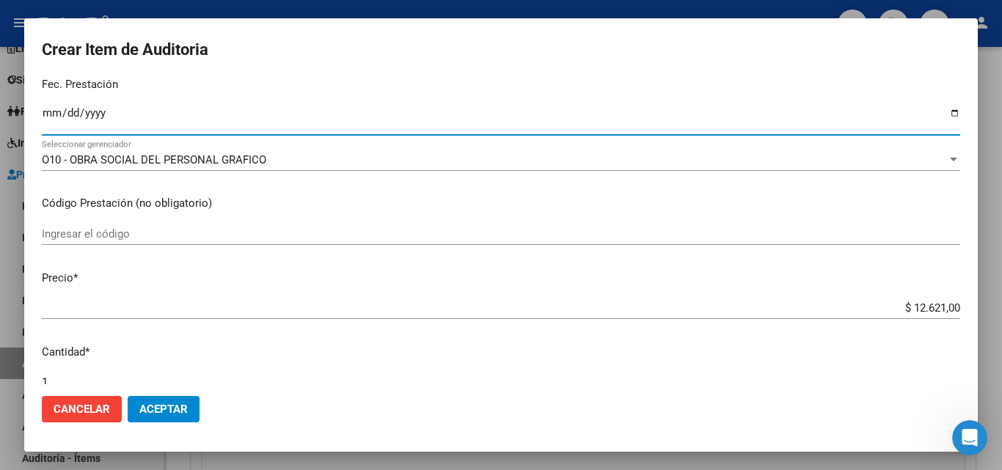
scroll to position [220, 0]
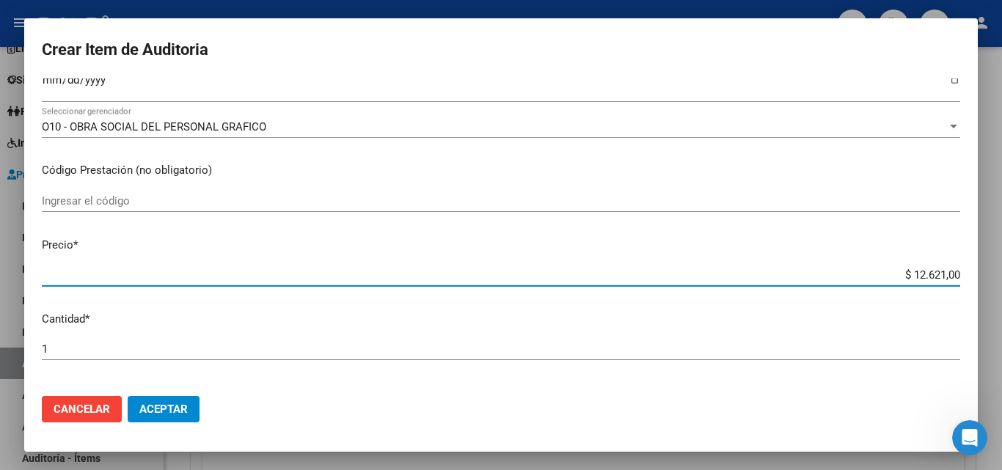
drag, startPoint x: 902, startPoint y: 272, endPoint x: 936, endPoint y: 277, distance: 34.1
click at [936, 277] on input "$ 12.621,00" at bounding box center [501, 275] width 919 height 13
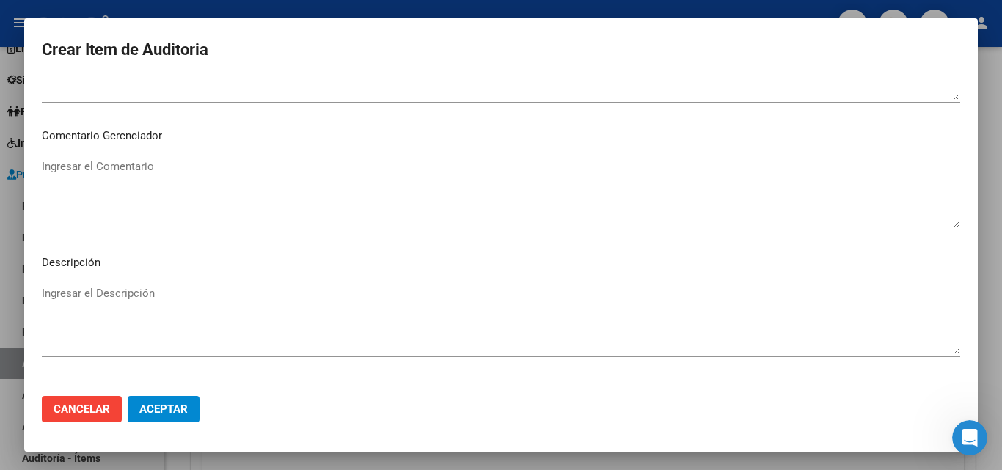
scroll to position [1015, 0]
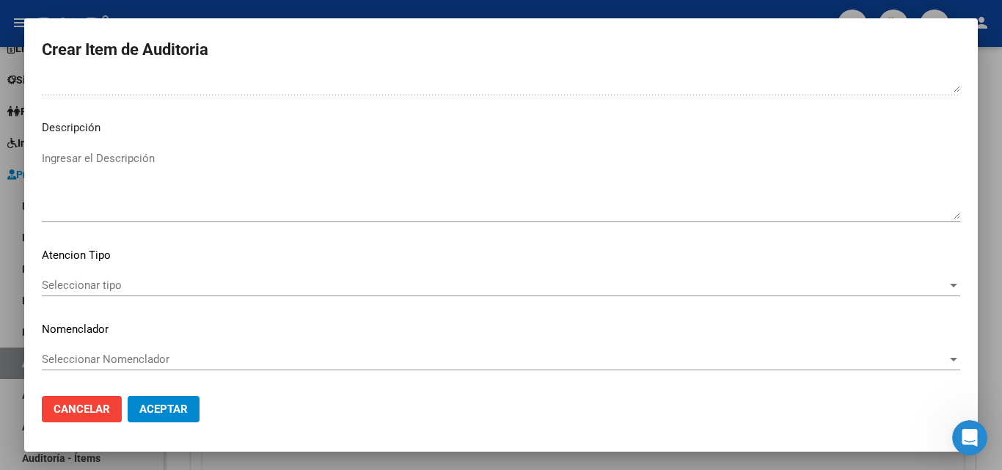
click at [94, 283] on span "Seleccionar tipo" at bounding box center [494, 285] width 905 height 13
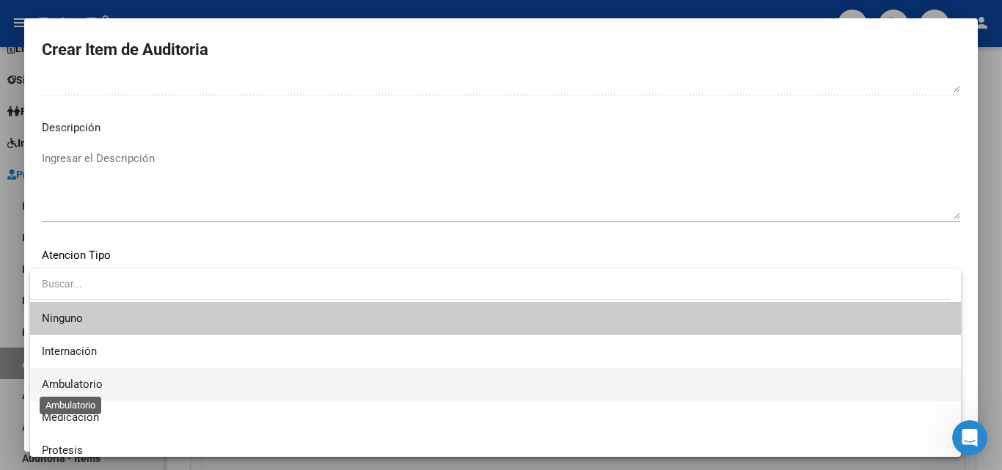
click at [81, 387] on span "Ambulatorio" at bounding box center [72, 384] width 61 height 13
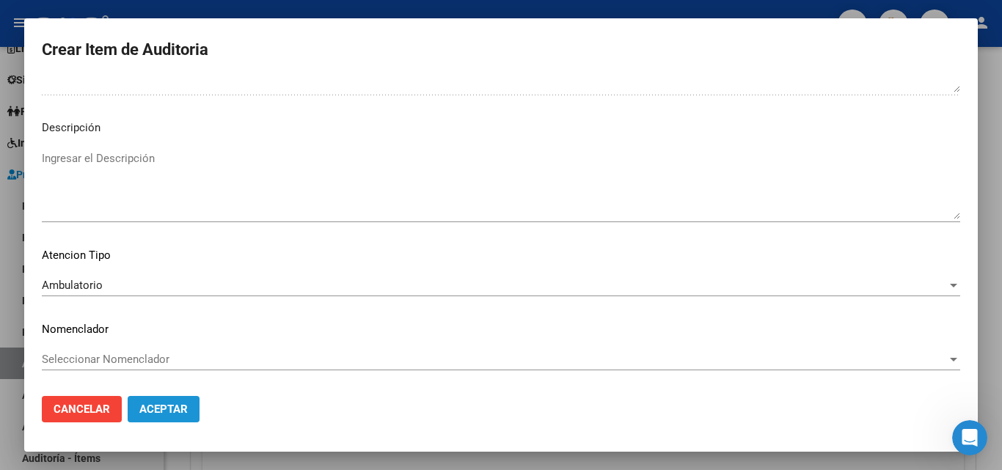
click at [170, 420] on button "Aceptar" at bounding box center [164, 409] width 72 height 26
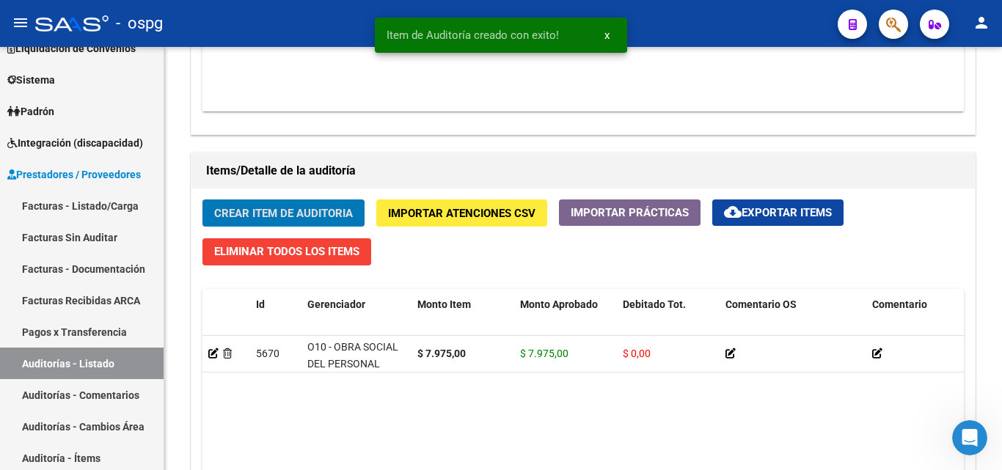
scroll to position [955, 0]
click at [291, 224] on button "Crear Item de Auditoria" at bounding box center [283, 213] width 162 height 27
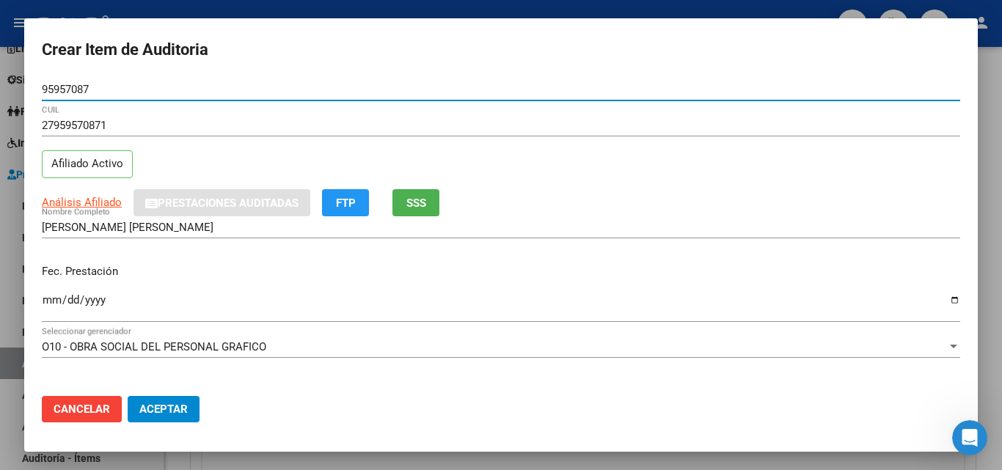
click at [51, 299] on input "Ingresar la fecha" at bounding box center [501, 305] width 919 height 23
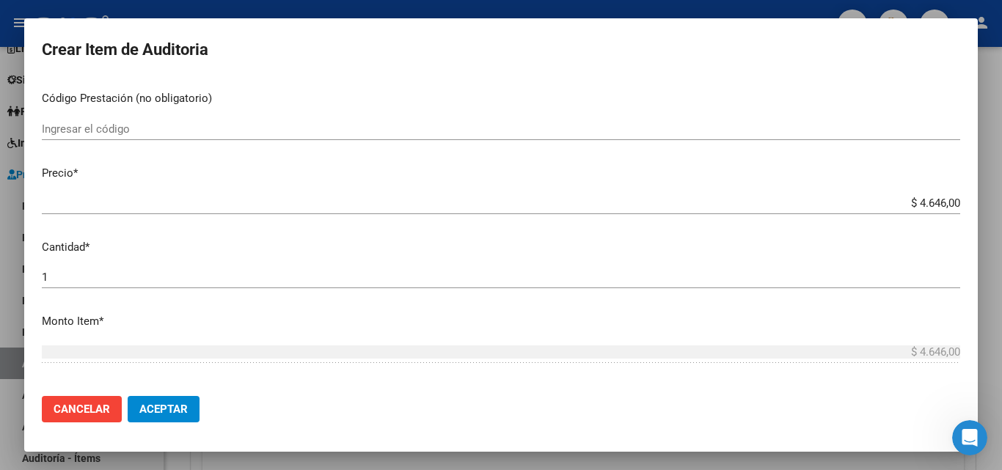
scroll to position [293, 0]
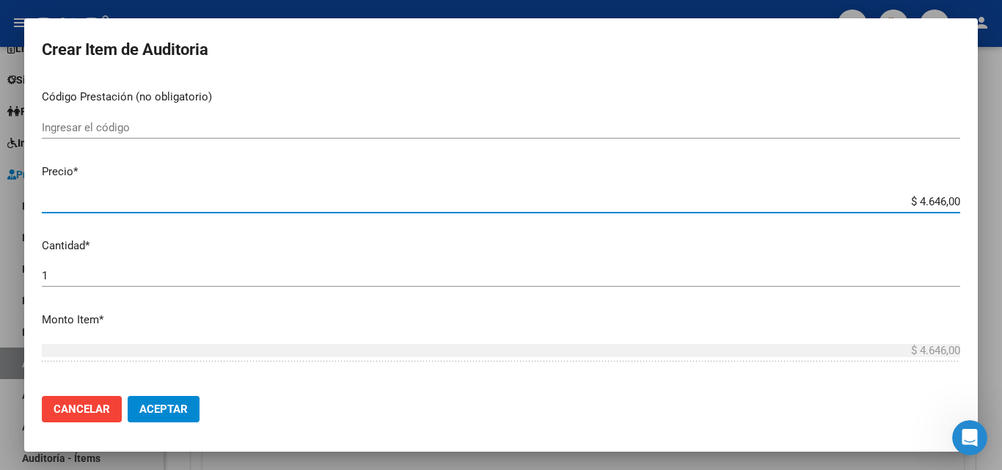
drag, startPoint x: 908, startPoint y: 204, endPoint x: 934, endPoint y: 201, distance: 26.6
click at [934, 201] on input "$ 4.646,00" at bounding box center [501, 201] width 919 height 13
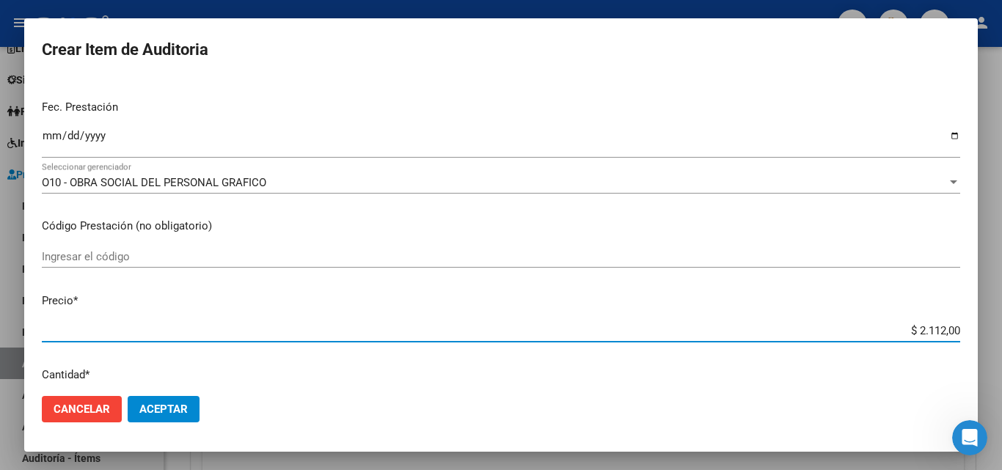
scroll to position [73, 0]
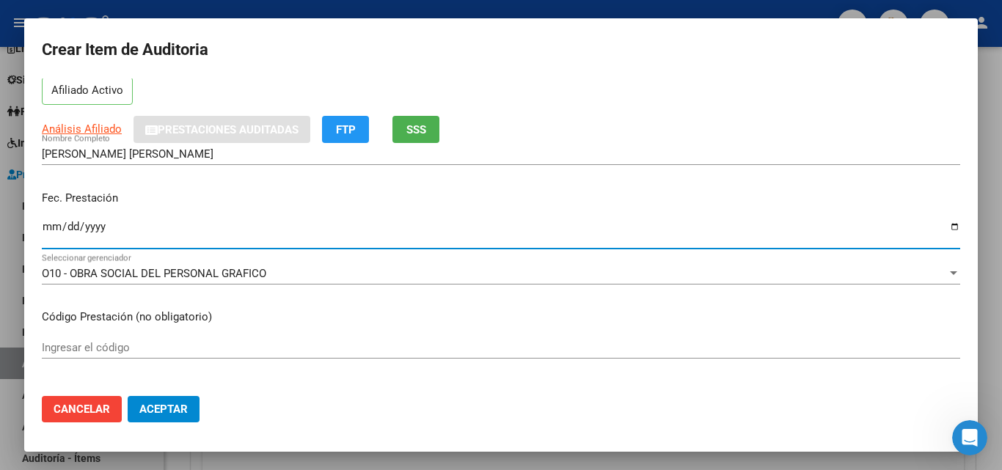
click at [49, 225] on input "[DATE]" at bounding box center [501, 232] width 919 height 23
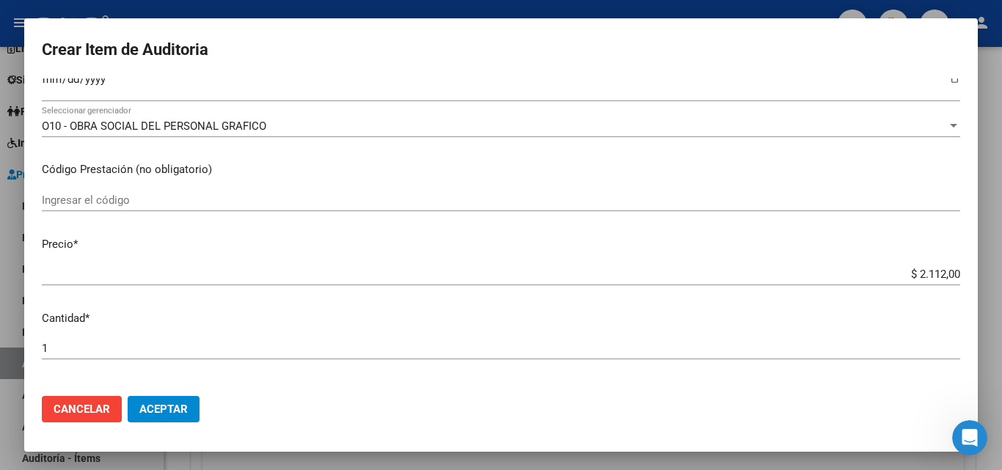
scroll to position [367, 0]
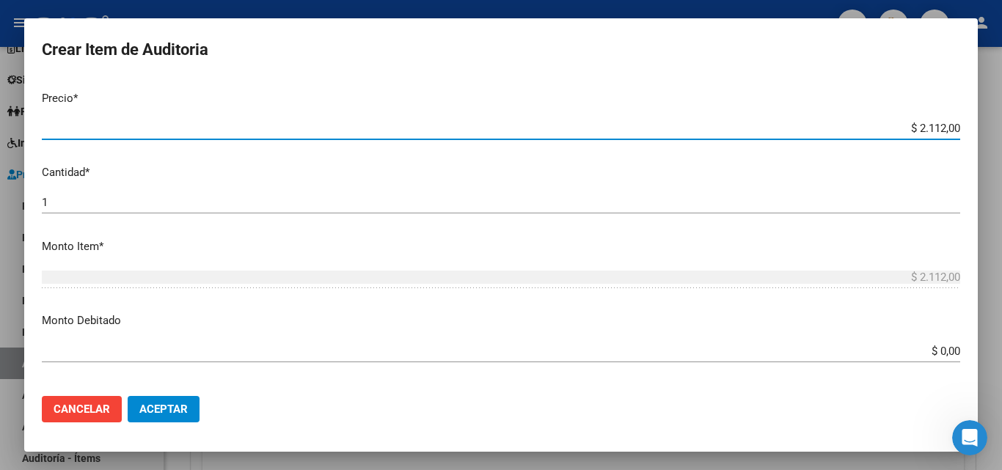
drag, startPoint x: 910, startPoint y: 125, endPoint x: 933, endPoint y: 130, distance: 23.3
click at [933, 130] on input "$ 2.112,00" at bounding box center [501, 128] width 919 height 13
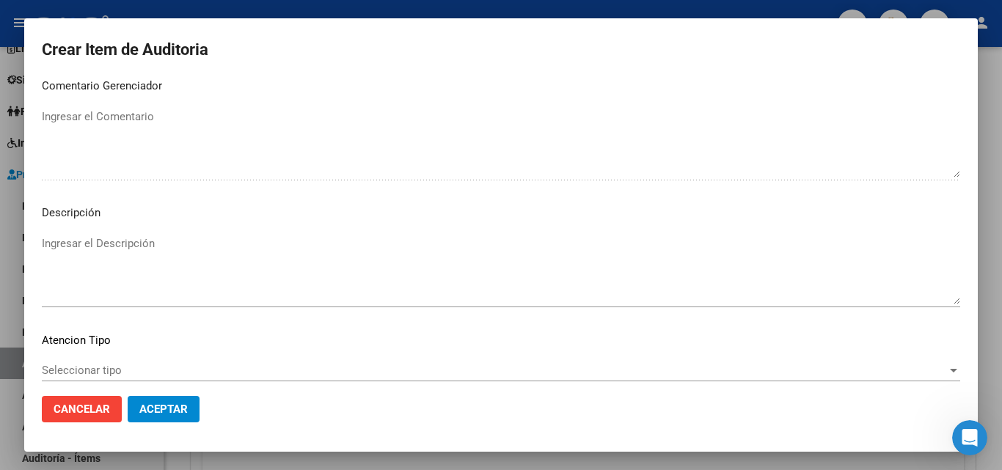
scroll to position [1015, 0]
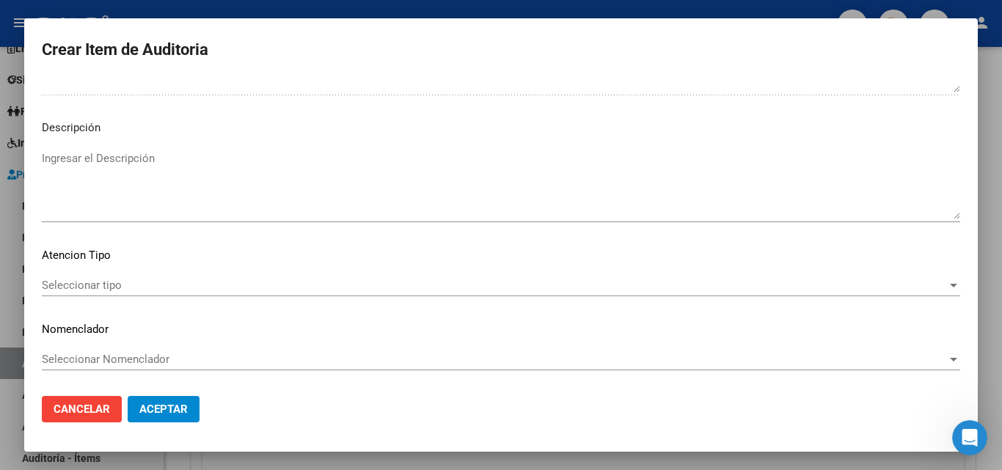
click at [81, 291] on span "Seleccionar tipo" at bounding box center [494, 285] width 905 height 13
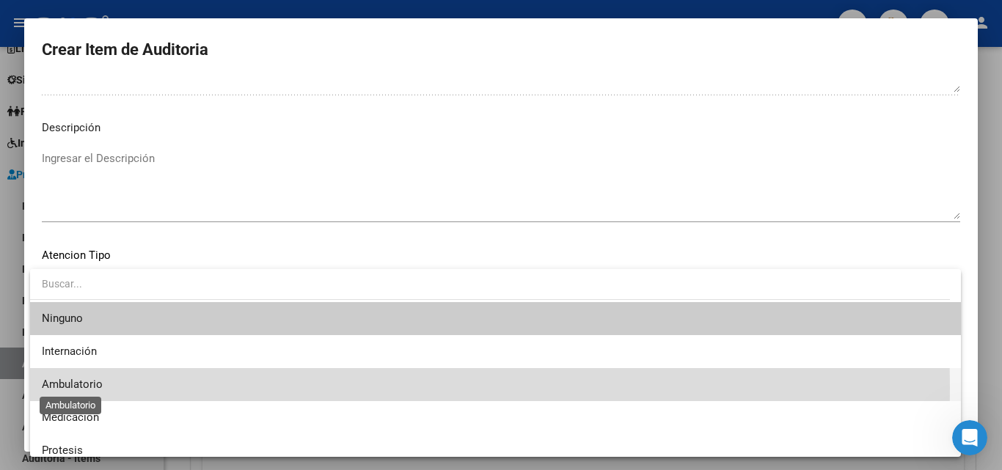
click at [79, 388] on span "Ambulatorio" at bounding box center [72, 384] width 61 height 13
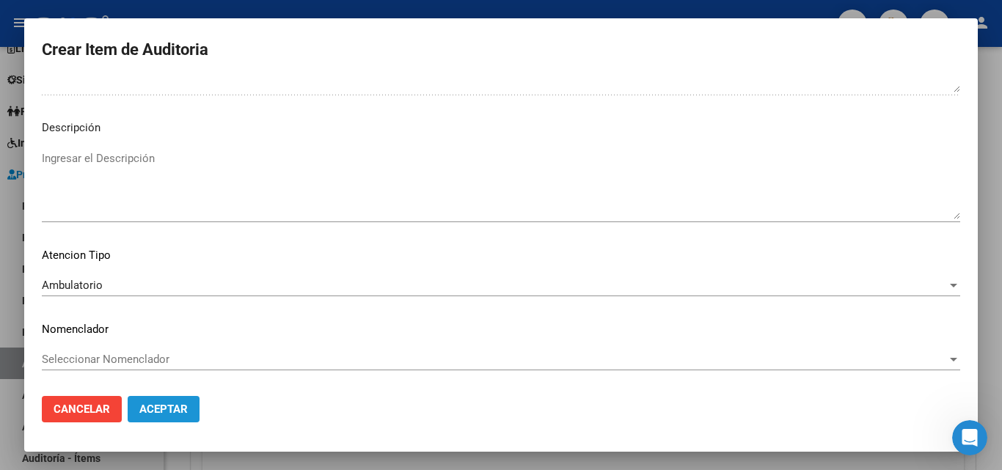
click at [146, 409] on span "Aceptar" at bounding box center [163, 409] width 48 height 13
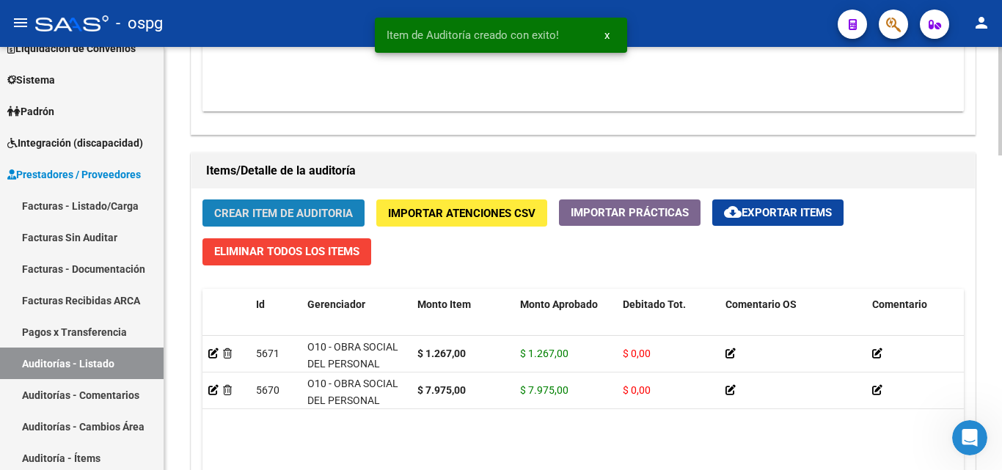
click at [296, 209] on span "Crear Item de Auditoria" at bounding box center [283, 213] width 139 height 13
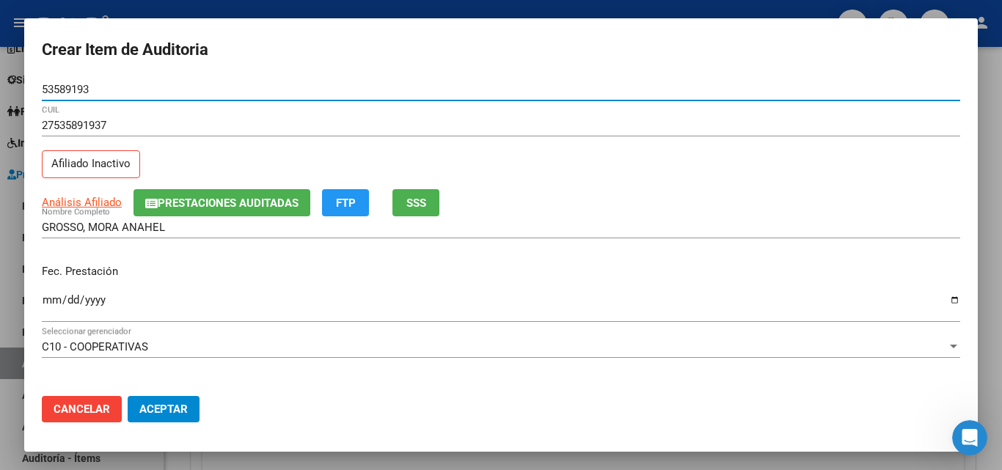
click at [408, 196] on span "SSS" at bounding box center [416, 202] width 20 height 13
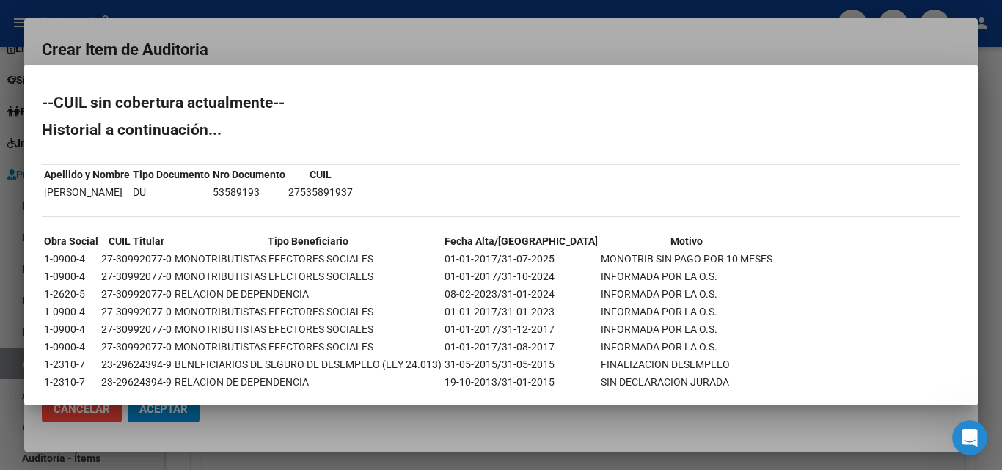
click at [569, 37] on div at bounding box center [501, 235] width 1002 height 470
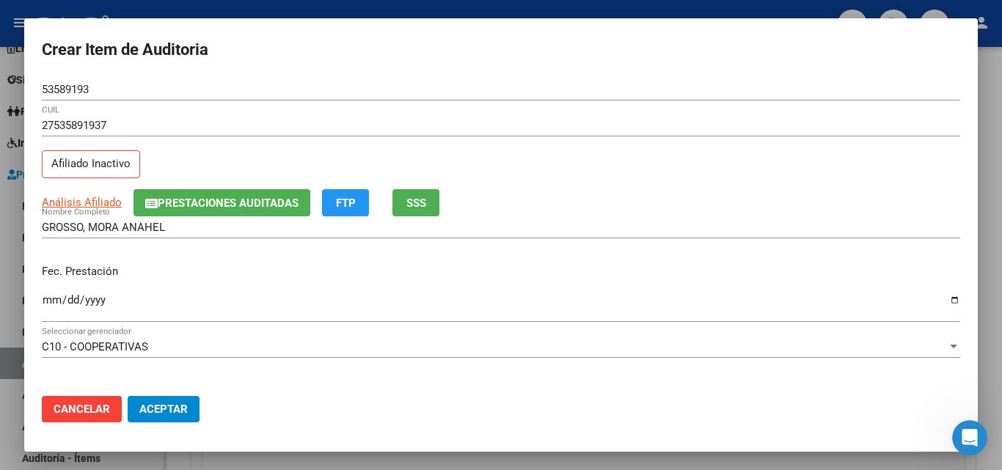
click at [47, 303] on input "Ingresar la fecha" at bounding box center [501, 305] width 919 height 23
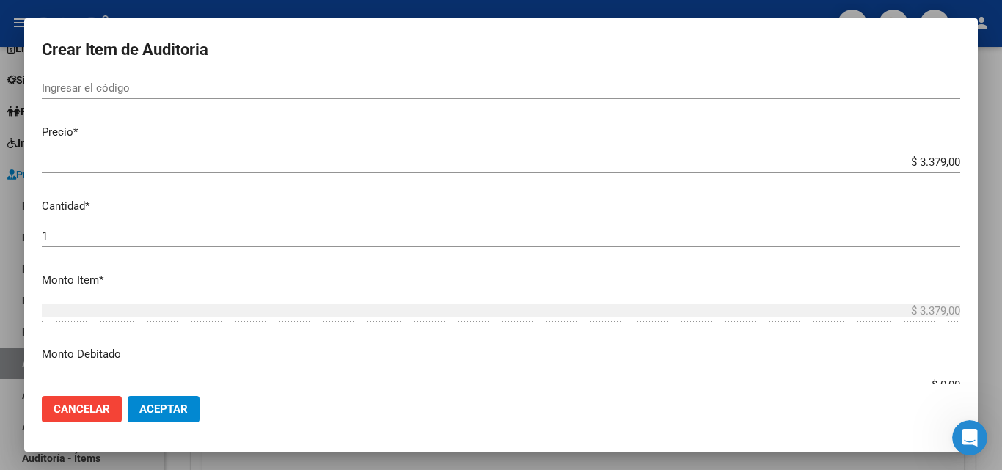
scroll to position [367, 0]
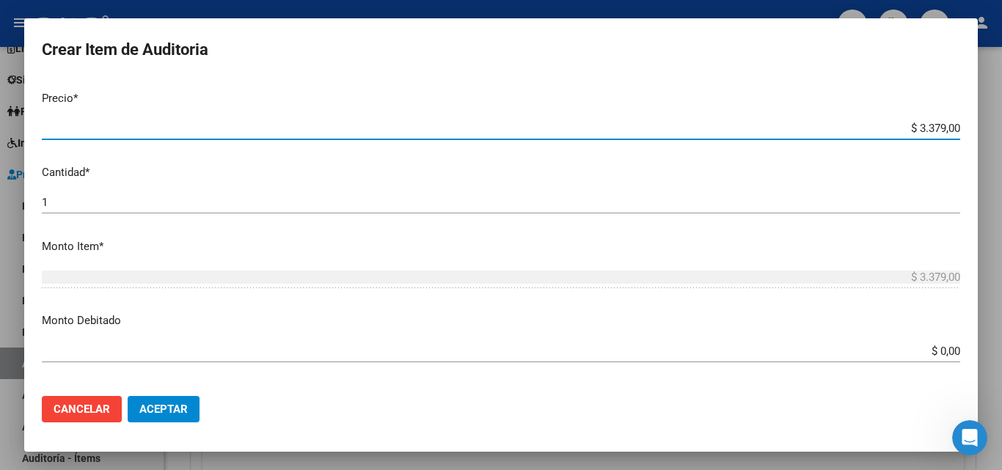
drag, startPoint x: 905, startPoint y: 119, endPoint x: 933, endPoint y: 131, distance: 30.3
click at [933, 131] on div "$ 3.379,00 Ingresar el precio" at bounding box center [501, 128] width 919 height 22
drag, startPoint x: 907, startPoint y: 128, endPoint x: 939, endPoint y: 129, distance: 32.3
click at [939, 129] on input "$ 3.379,00" at bounding box center [501, 128] width 919 height 13
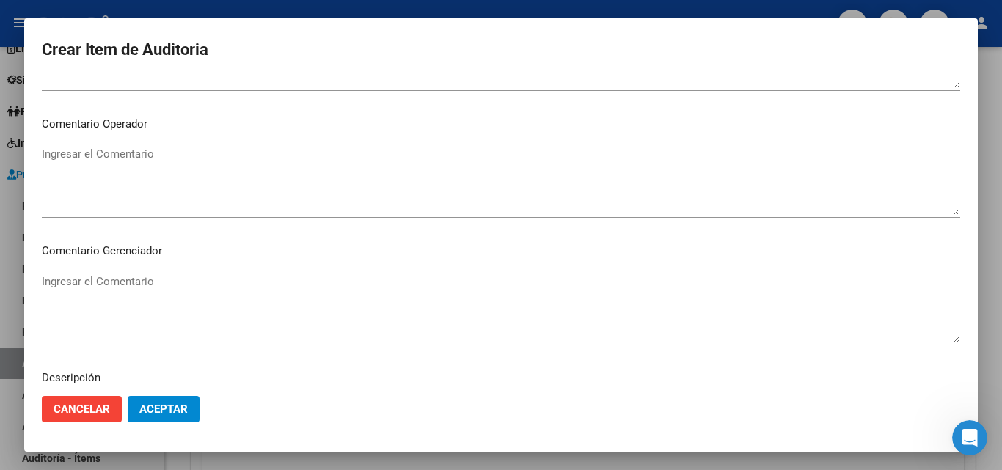
scroll to position [1015, 0]
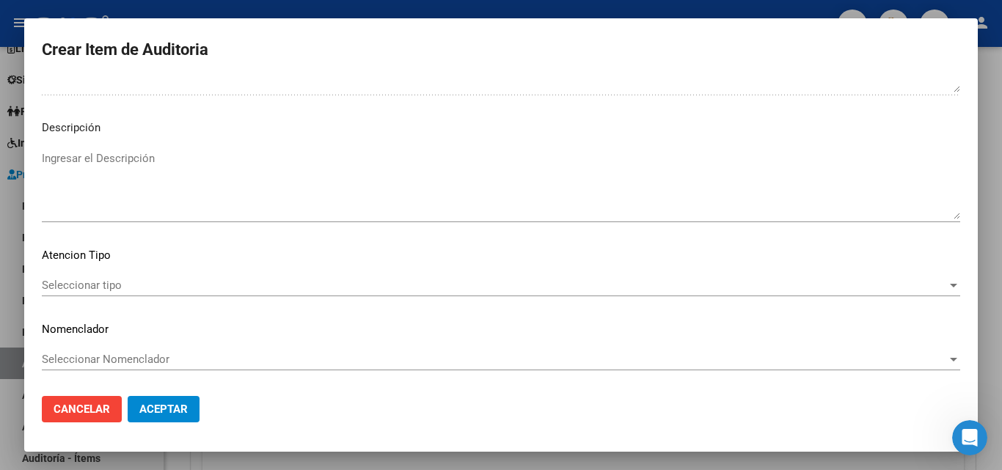
click at [77, 288] on span "Seleccionar tipo" at bounding box center [494, 285] width 905 height 13
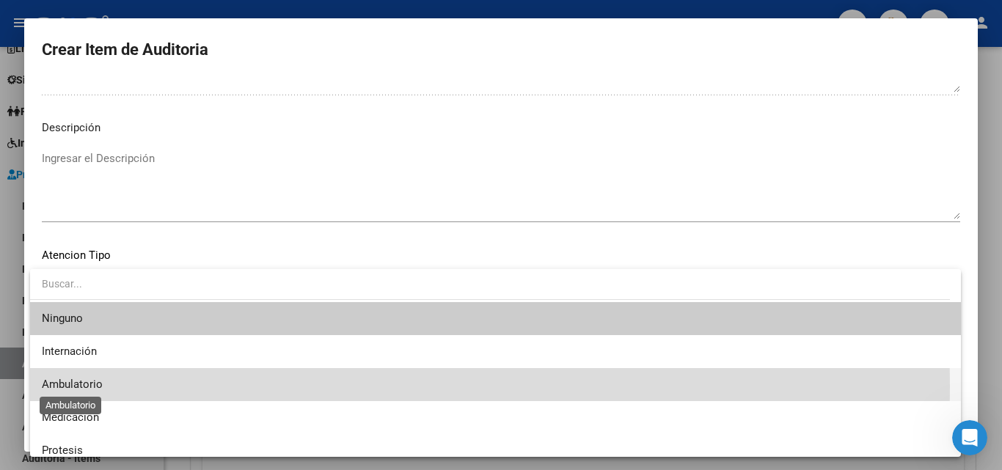
click at [98, 387] on span "Ambulatorio" at bounding box center [72, 384] width 61 height 13
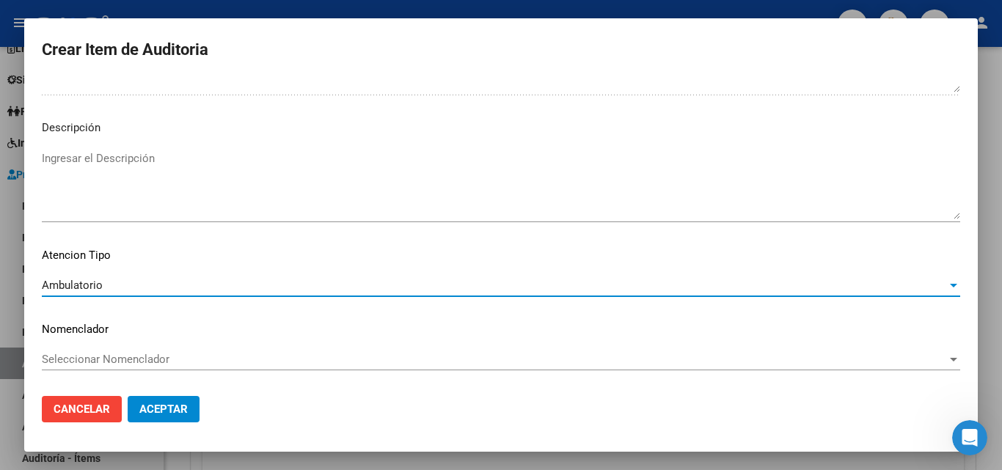
click at [169, 414] on span "Aceptar" at bounding box center [163, 409] width 48 height 13
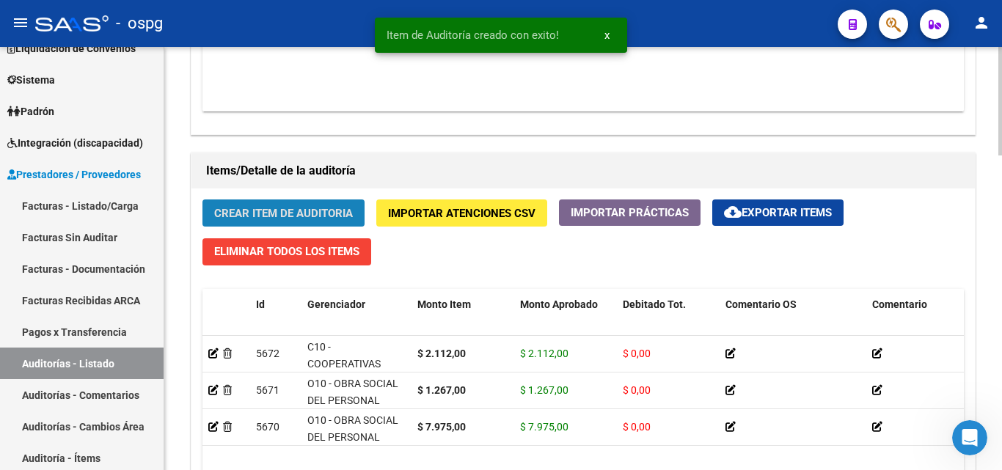
click at [285, 215] on span "Crear Item de Auditoria" at bounding box center [283, 213] width 139 height 13
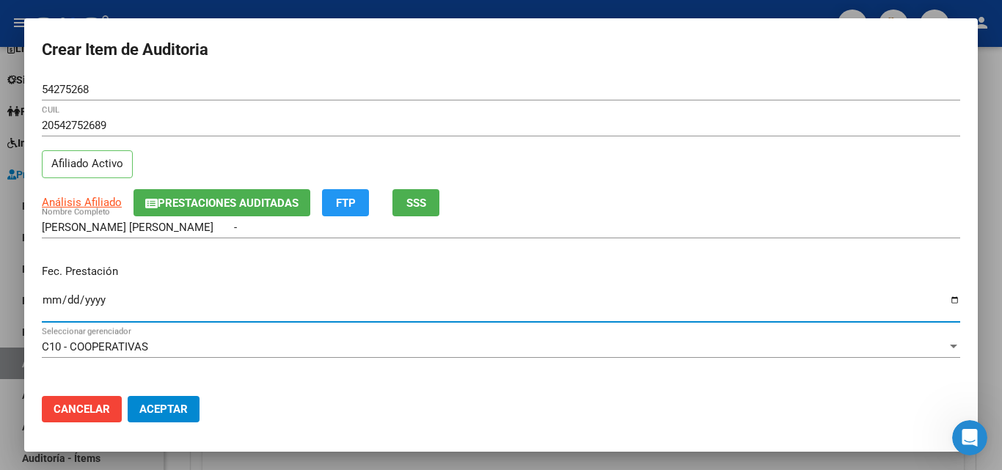
click at [52, 302] on input "Ingresar la fecha" at bounding box center [501, 305] width 919 height 23
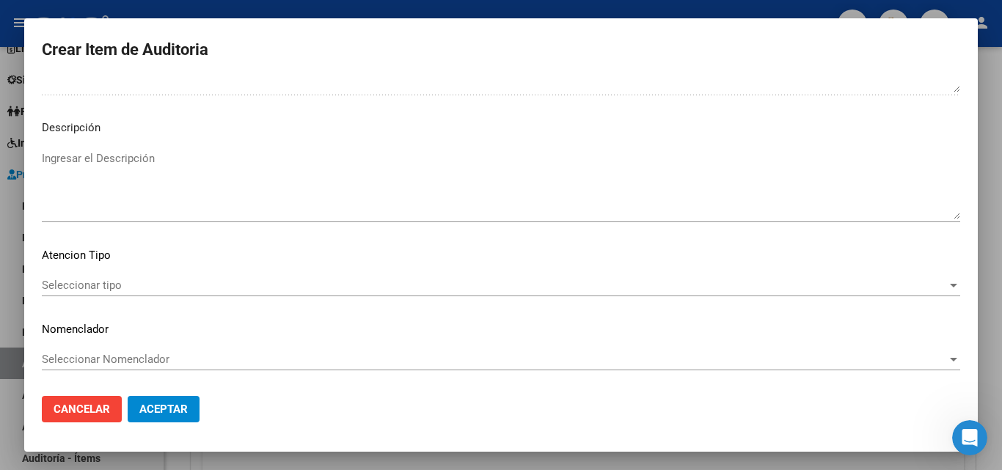
click at [60, 293] on div "Seleccionar tipo Seleccionar tipo" at bounding box center [501, 285] width 919 height 22
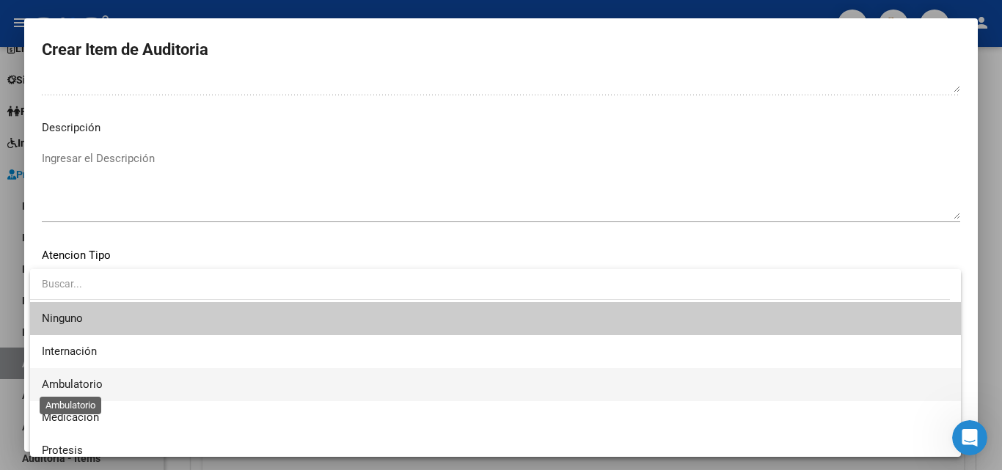
click at [57, 385] on span "Ambulatorio" at bounding box center [72, 384] width 61 height 13
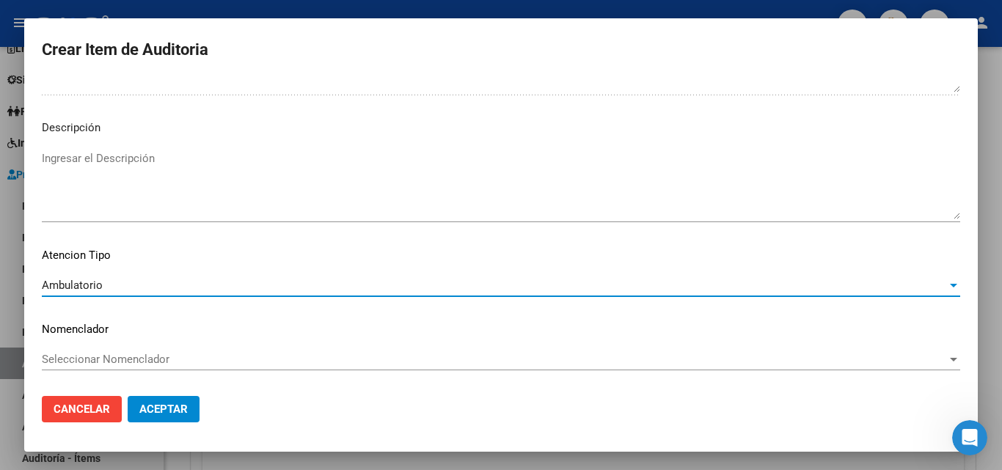
click at [187, 412] on span "Aceptar" at bounding box center [163, 409] width 48 height 13
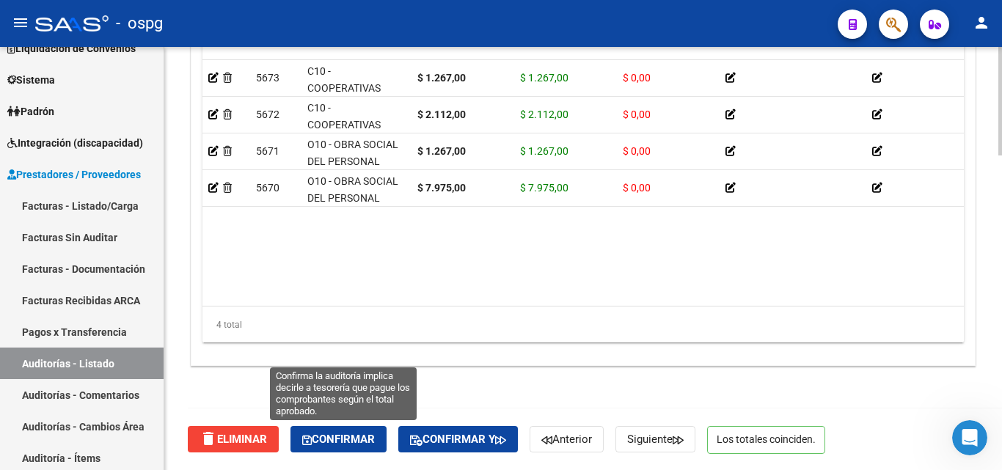
click at [337, 438] on span "Confirmar" at bounding box center [338, 439] width 73 height 13
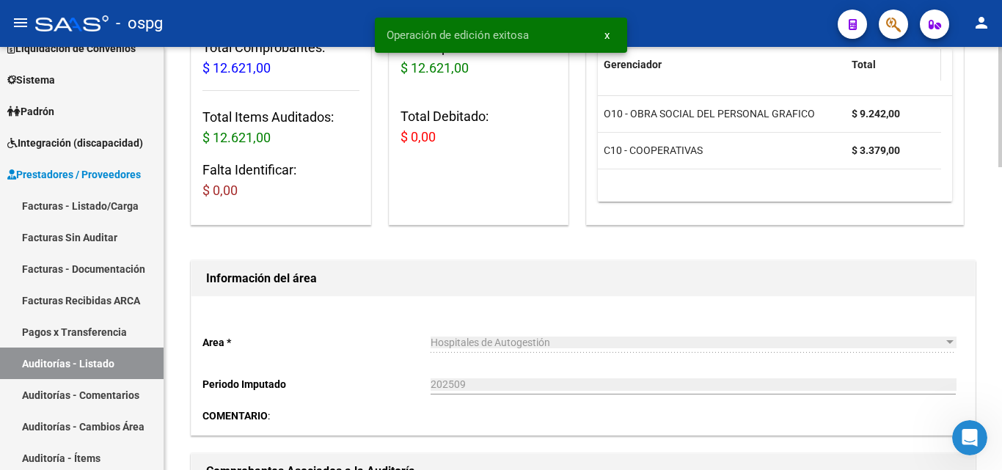
scroll to position [0, 0]
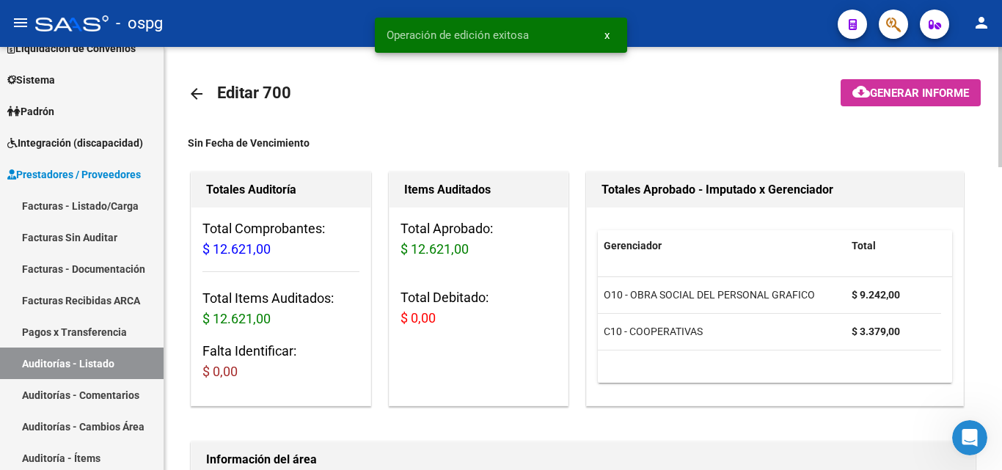
click at [930, 93] on span "Generar informe" at bounding box center [919, 93] width 99 height 13
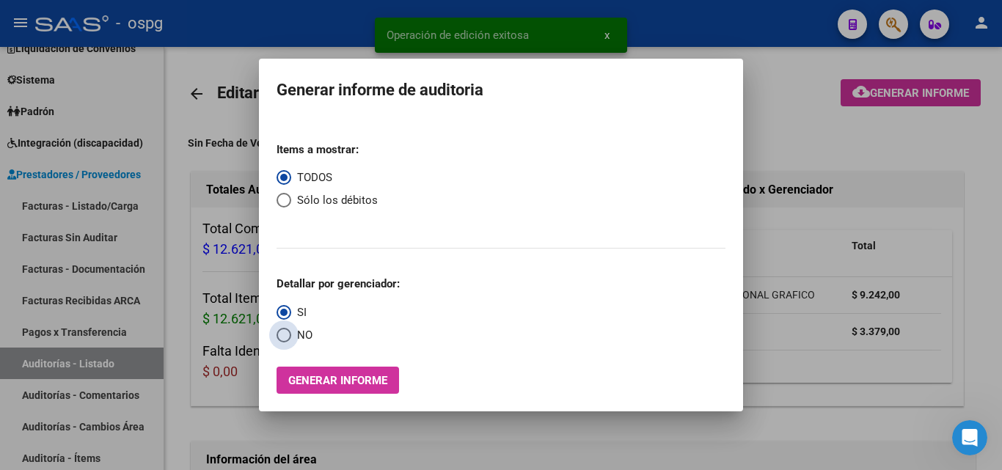
click at [299, 334] on span "NO" at bounding box center [301, 335] width 21 height 17
click at [291, 334] on input "NO" at bounding box center [284, 335] width 15 height 15
click at [318, 384] on span "Generar informe" at bounding box center [337, 380] width 99 height 13
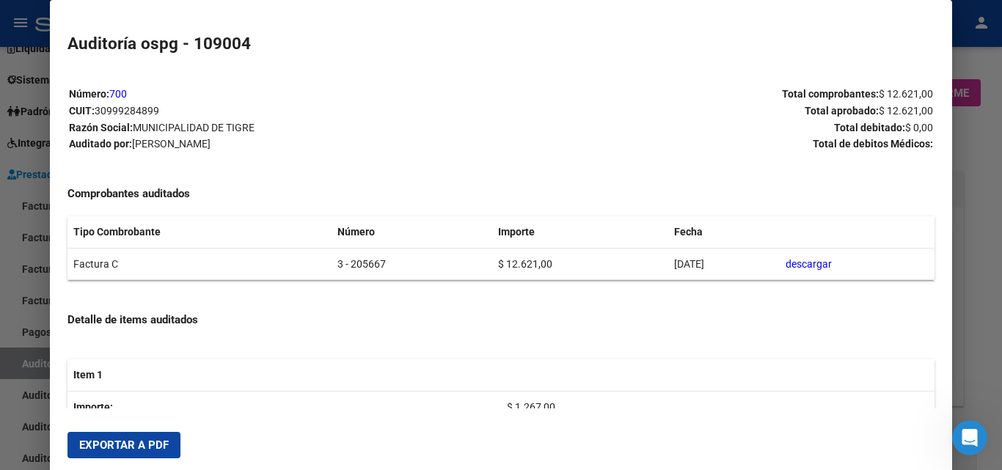
click at [111, 443] on span "Exportar a PDF" at bounding box center [124, 445] width 90 height 13
click at [0, 229] on div at bounding box center [501, 235] width 1002 height 470
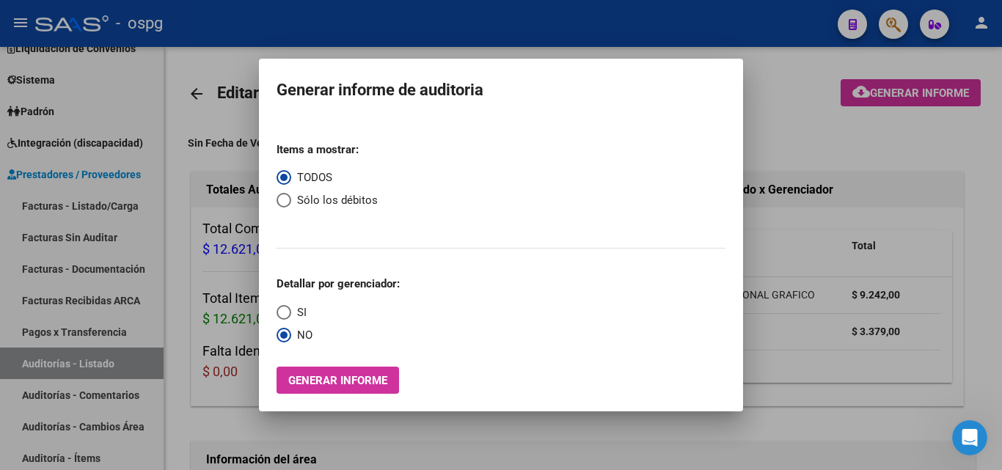
click at [62, 215] on div at bounding box center [501, 235] width 1002 height 470
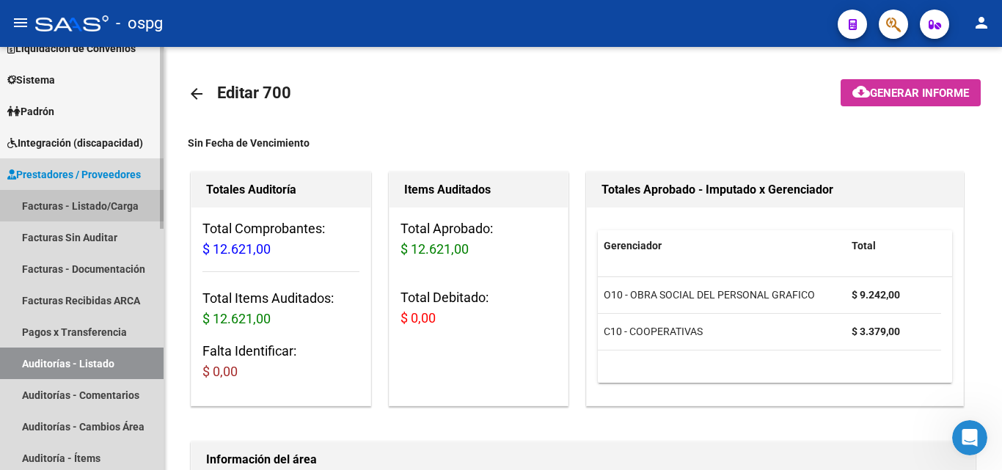
click at [69, 205] on link "Facturas - Listado/Carga" at bounding box center [82, 206] width 164 height 32
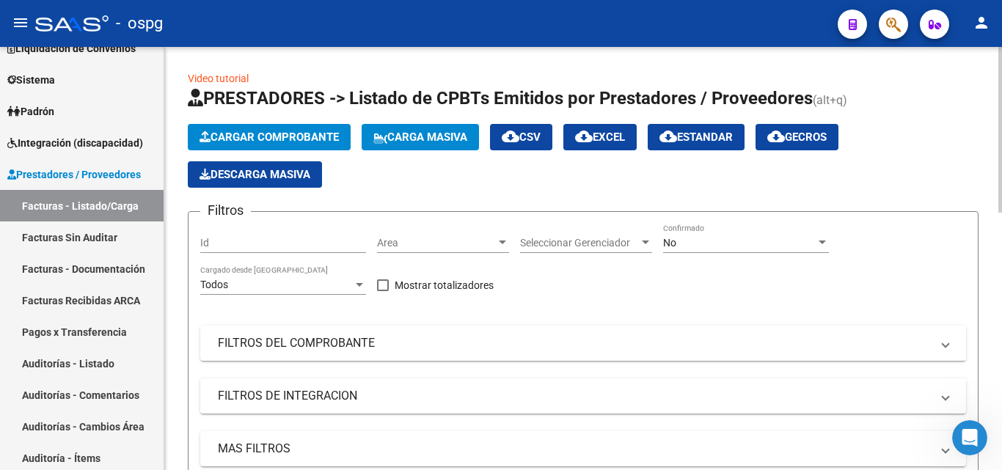
click at [253, 125] on button "Cargar Comprobante" at bounding box center [269, 137] width 163 height 26
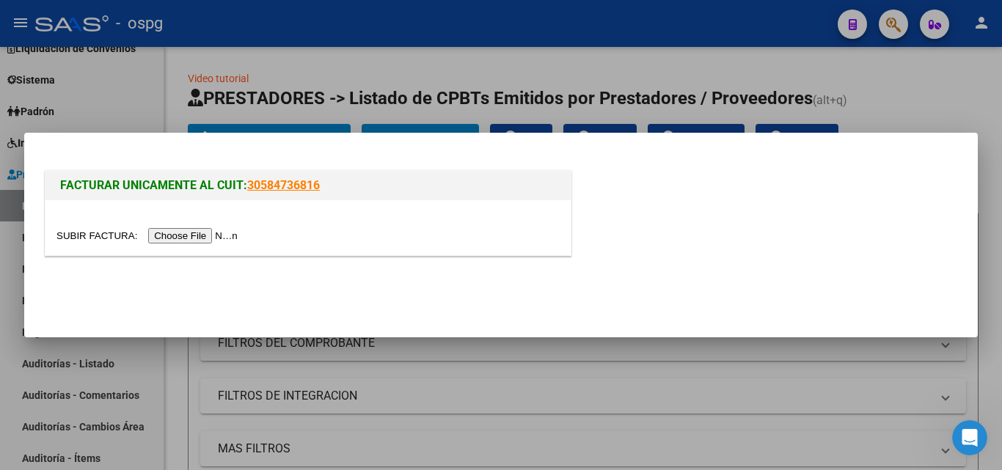
click at [227, 236] on input "file" at bounding box center [149, 235] width 186 height 15
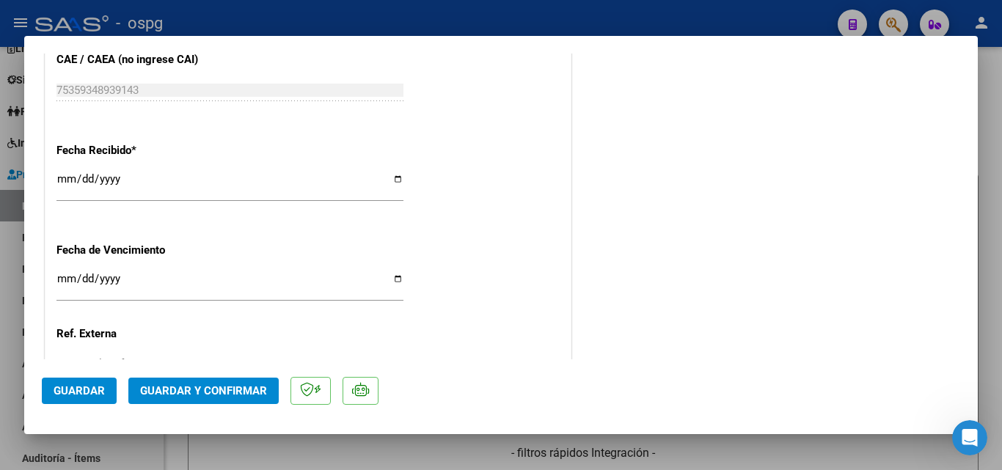
scroll to position [880, 0]
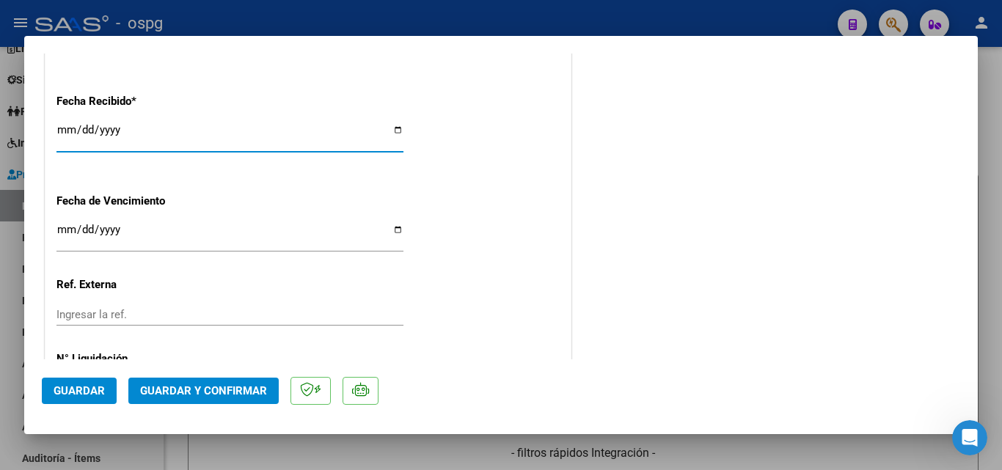
click at [62, 125] on input "[DATE]" at bounding box center [229, 135] width 347 height 23
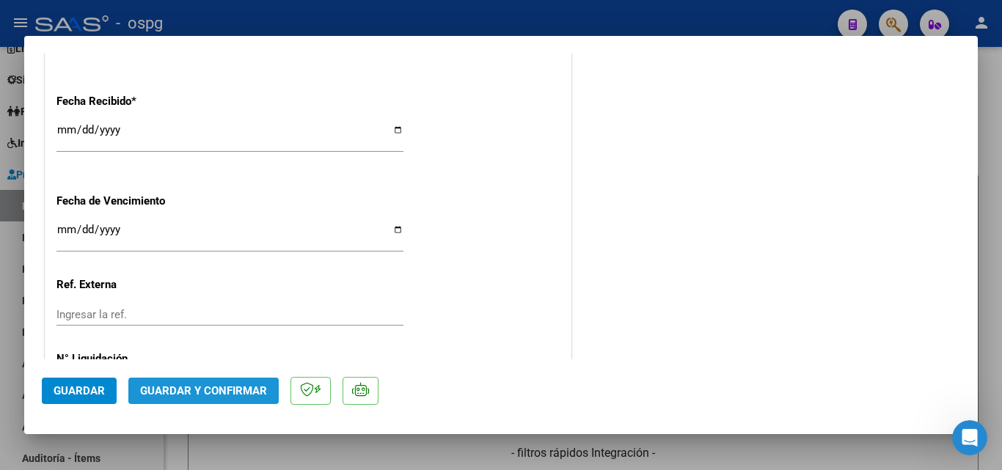
click at [214, 386] on span "Guardar y Confirmar" at bounding box center [203, 390] width 127 height 13
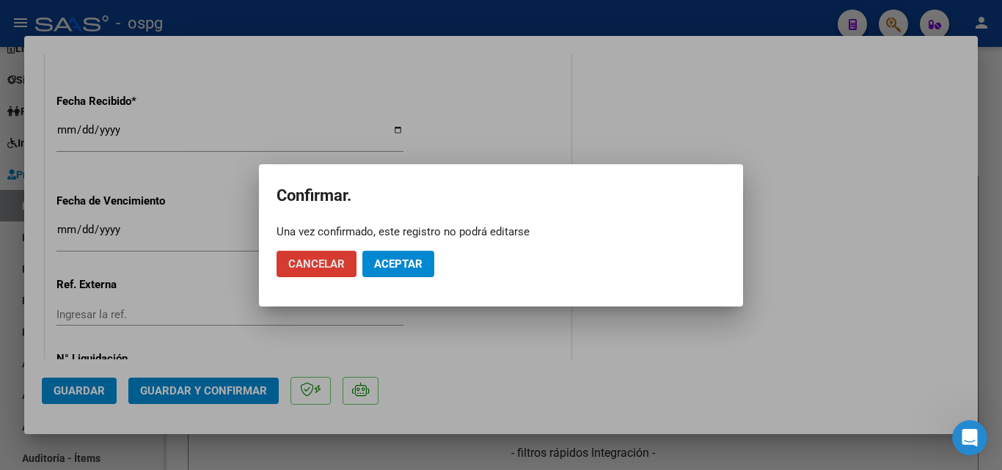
click at [397, 263] on span "Aceptar" at bounding box center [398, 264] width 48 height 13
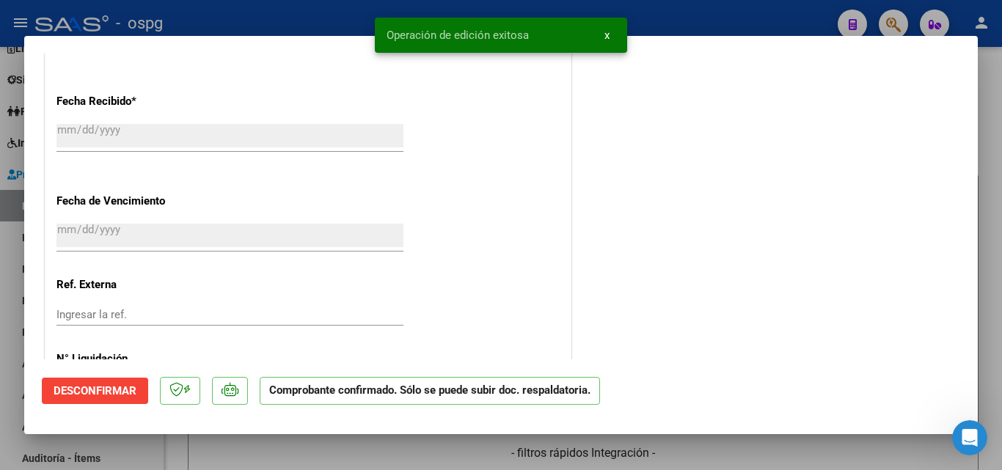
click at [0, 245] on div at bounding box center [501, 235] width 1002 height 470
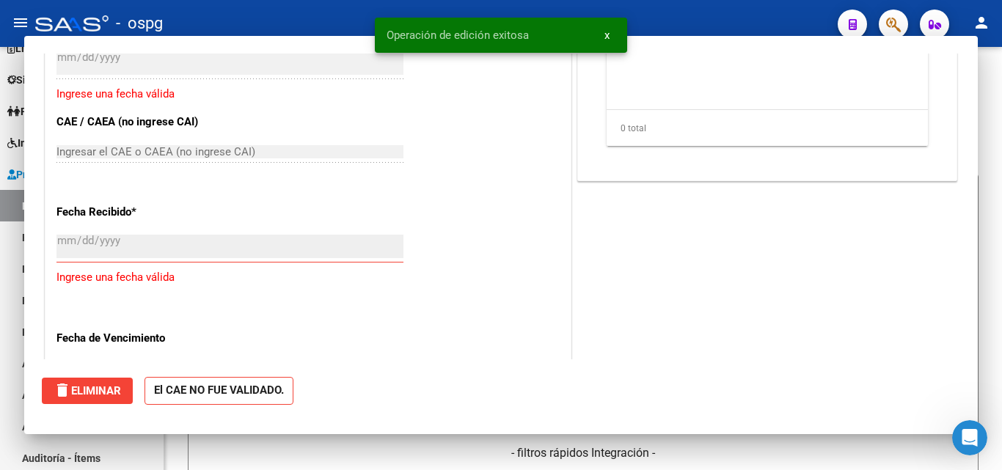
scroll to position [0, 0]
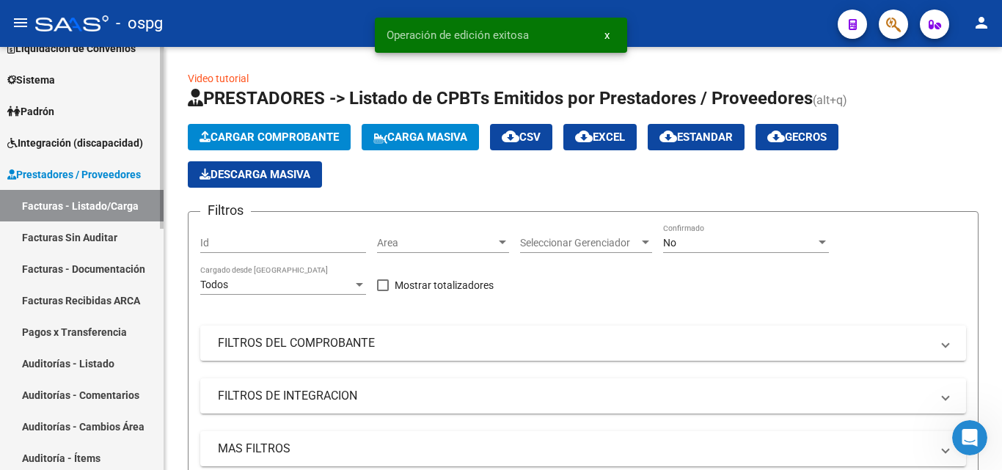
click at [72, 364] on link "Auditorías - Listado" at bounding box center [82, 364] width 164 height 32
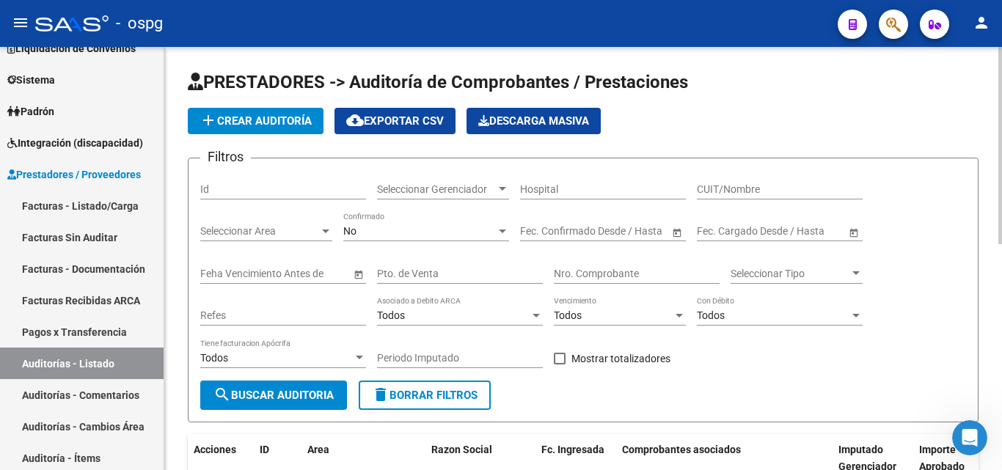
click at [284, 120] on span "add Crear Auditoría" at bounding box center [256, 120] width 112 height 13
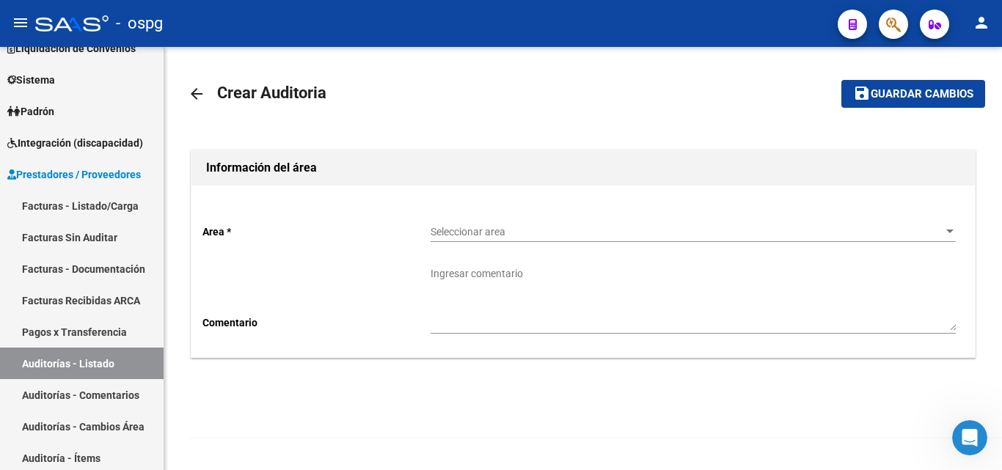
click at [448, 233] on span "Seleccionar area" at bounding box center [687, 232] width 512 height 12
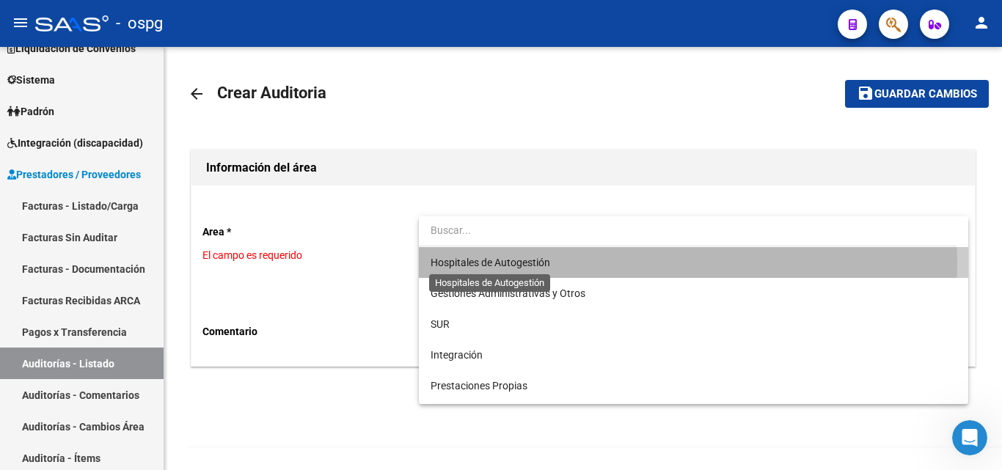
click at [482, 263] on span "Hospitales de Autogestión" at bounding box center [491, 263] width 120 height 12
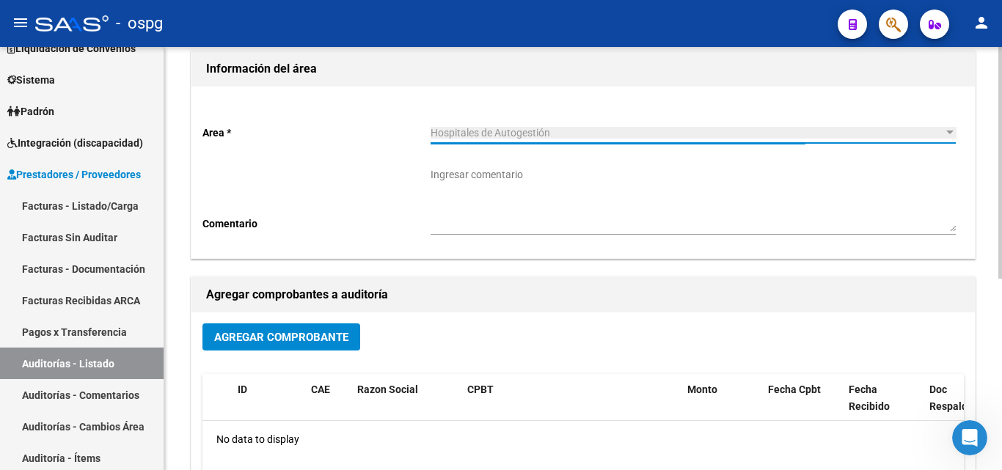
scroll to position [147, 0]
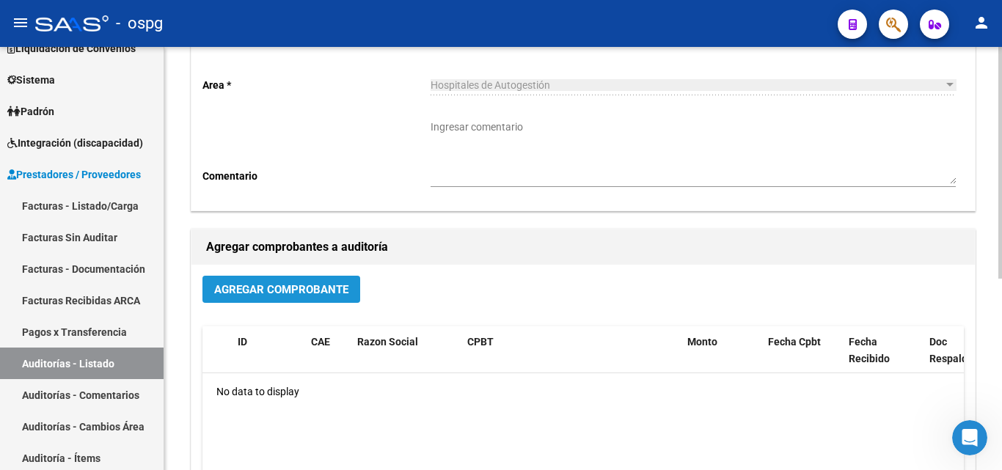
click at [285, 285] on span "Agregar Comprobante" at bounding box center [281, 289] width 134 height 13
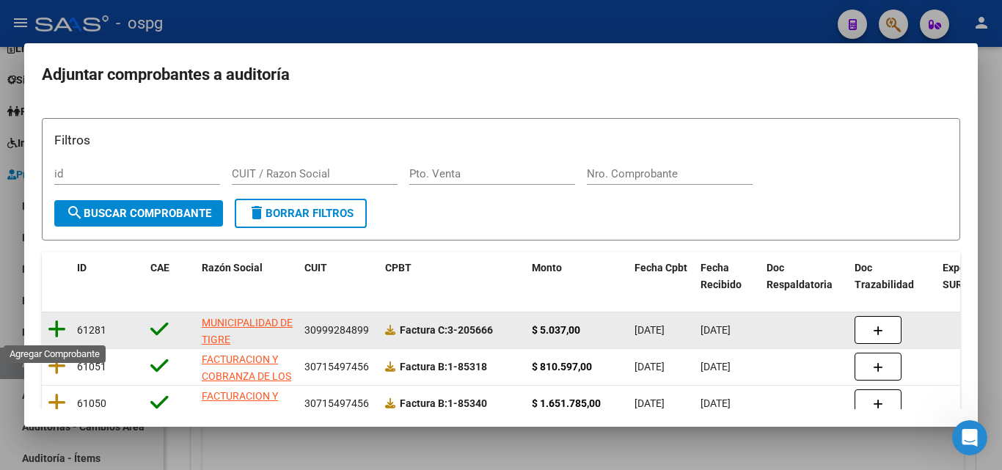
click at [53, 326] on icon at bounding box center [57, 329] width 18 height 21
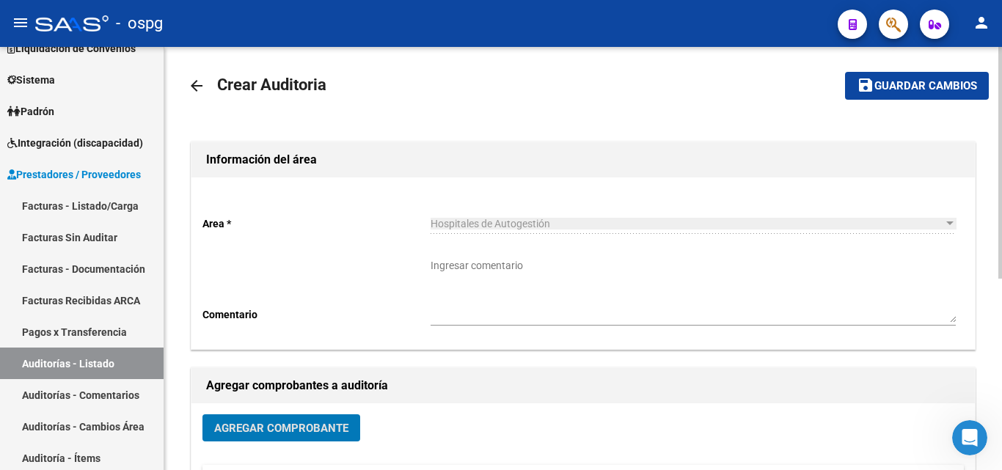
scroll to position [0, 0]
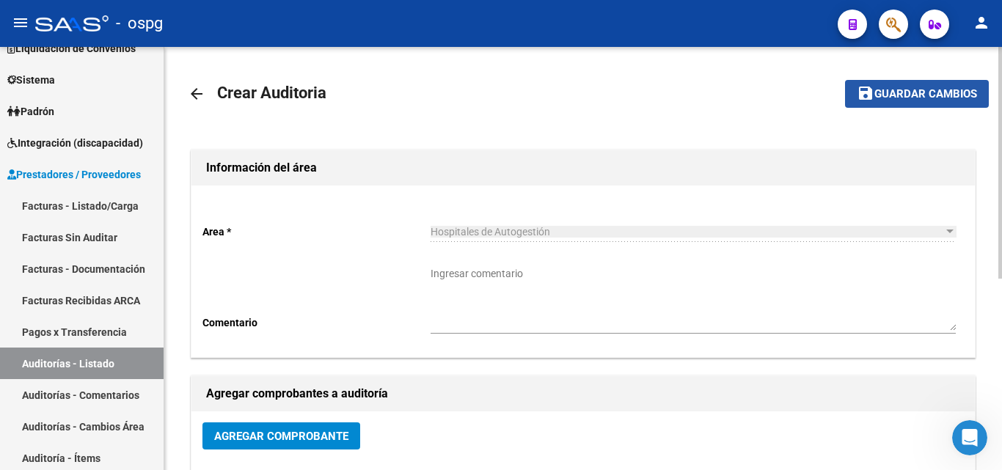
click at [926, 101] on span "Guardar cambios" at bounding box center [926, 94] width 103 height 13
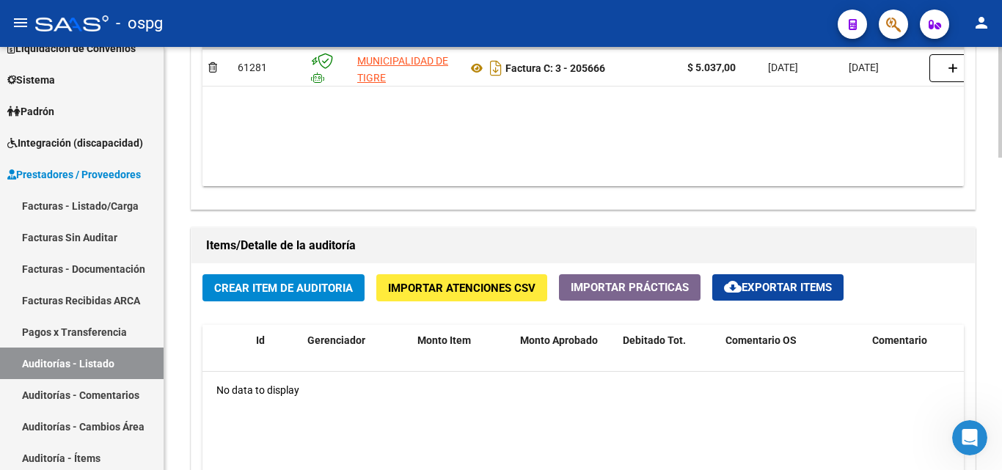
scroll to position [880, 0]
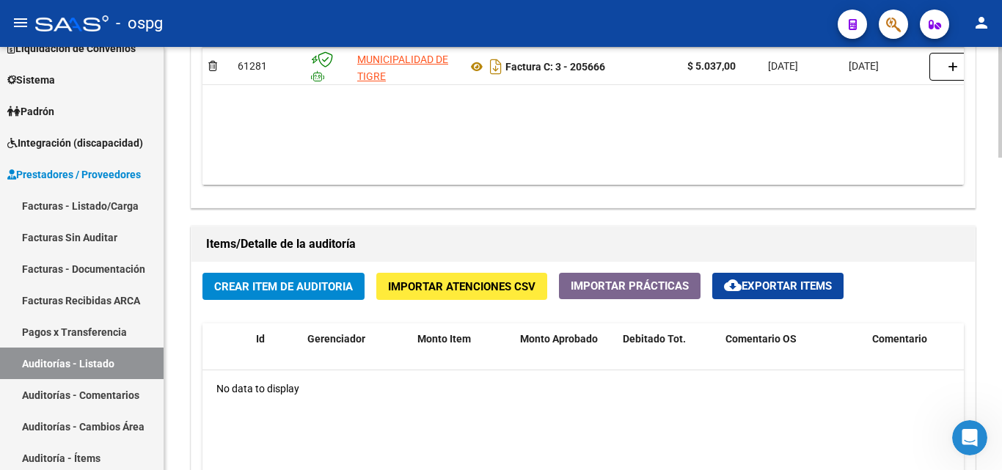
click at [289, 289] on span "Crear Item de Auditoria" at bounding box center [283, 286] width 139 height 13
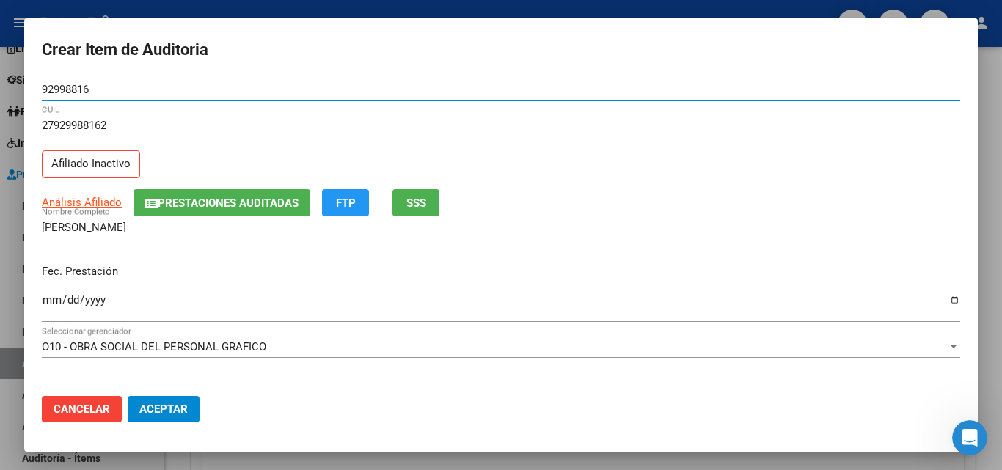
click at [434, 208] on button "SSS" at bounding box center [416, 202] width 47 height 27
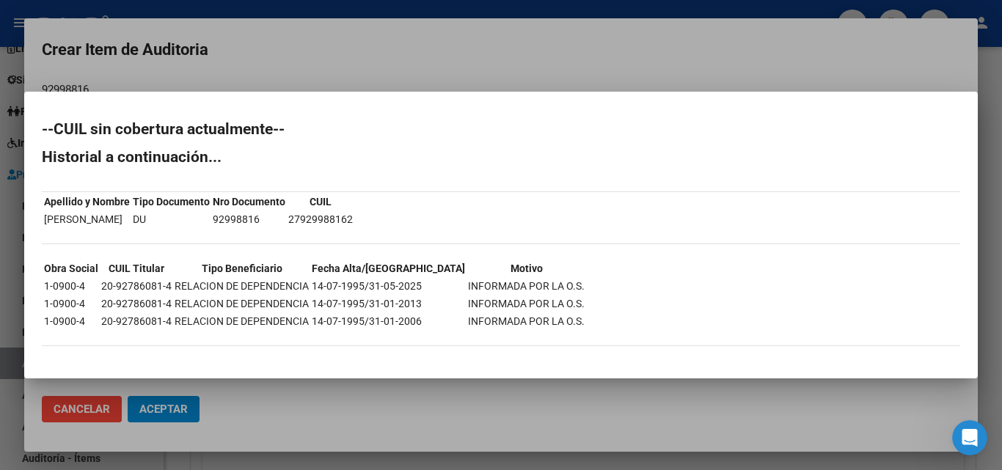
click at [386, 20] on div at bounding box center [501, 235] width 1002 height 470
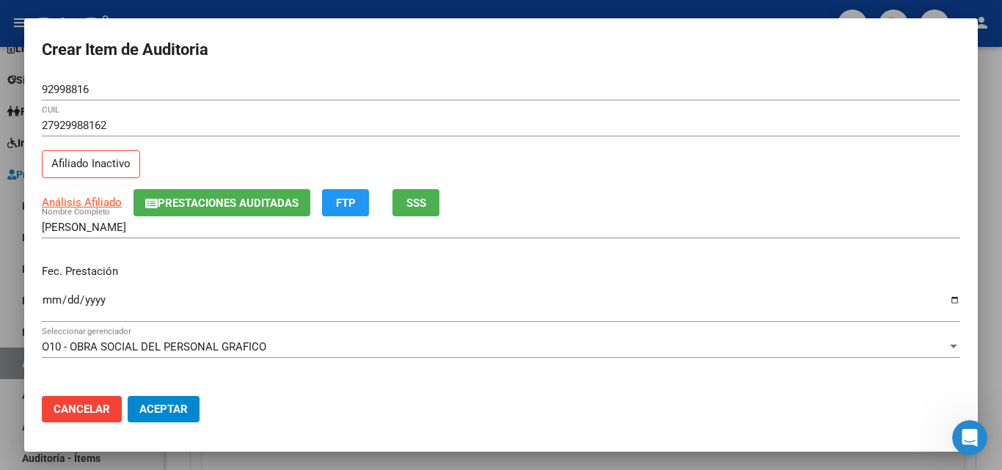
click at [50, 298] on input "Ingresar la fecha" at bounding box center [501, 305] width 919 height 23
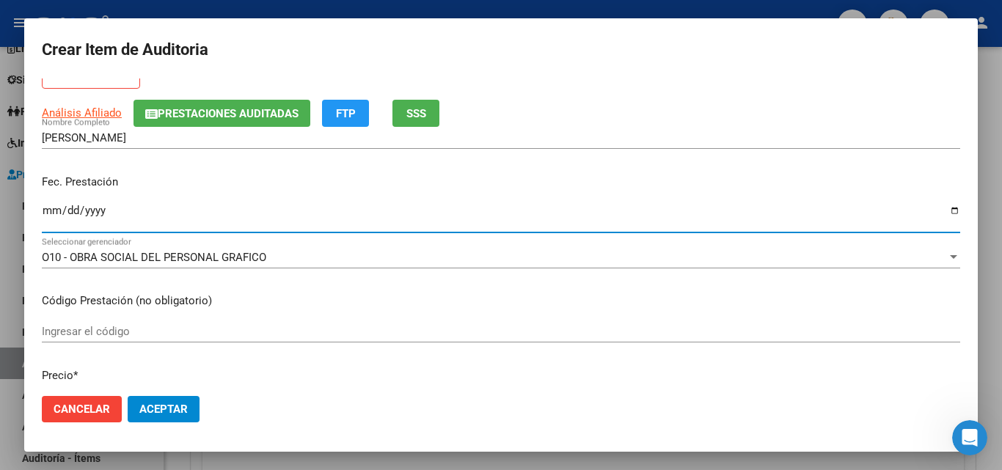
scroll to position [220, 0]
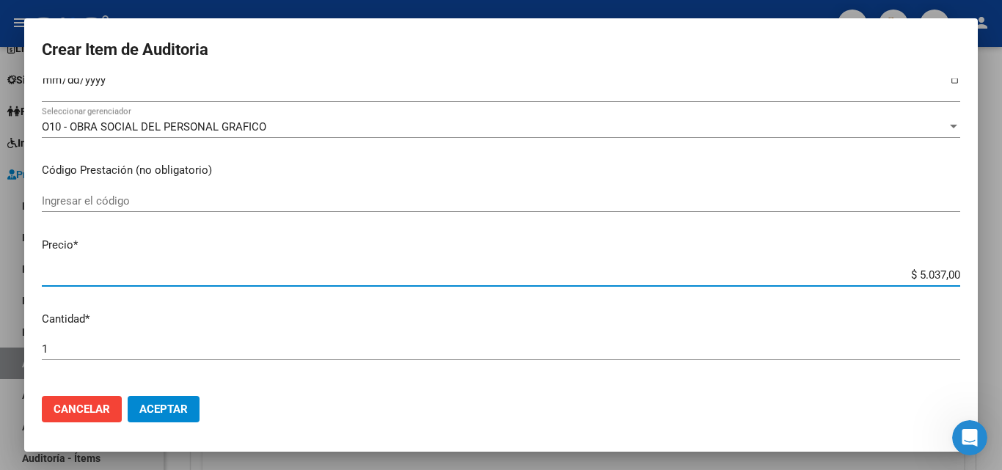
drag, startPoint x: 908, startPoint y: 274, endPoint x: 936, endPoint y: 277, distance: 28.8
click at [936, 277] on input "$ 5.037,00" at bounding box center [501, 275] width 919 height 13
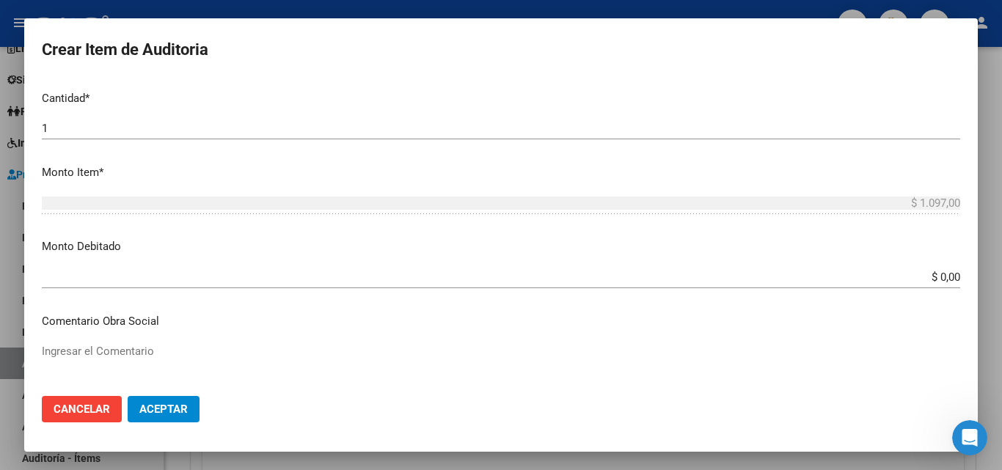
scroll to position [440, 0]
drag, startPoint x: 929, startPoint y: 269, endPoint x: 933, endPoint y: 276, distance: 7.6
click at [933, 276] on div "$ 0,00 Ingresar el monto" at bounding box center [501, 278] width 919 height 22
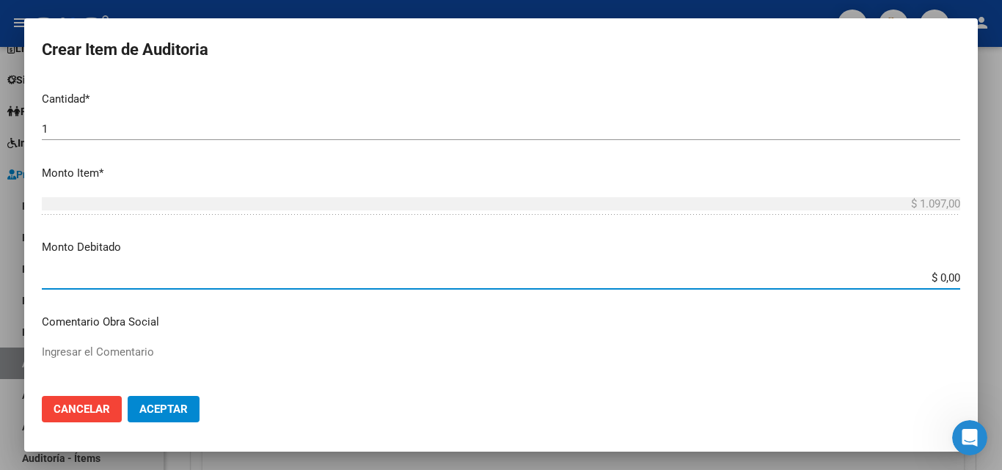
click at [930, 279] on input "$ 0,00" at bounding box center [501, 277] width 919 height 13
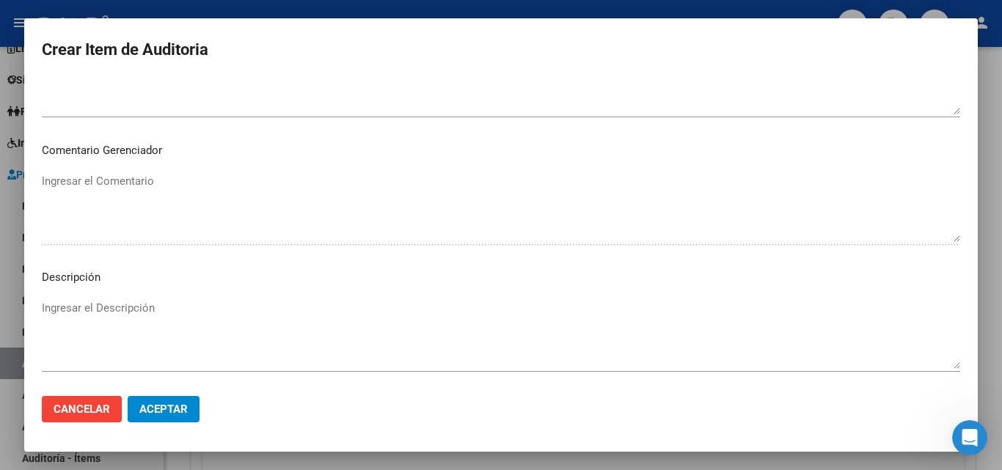
scroll to position [954, 0]
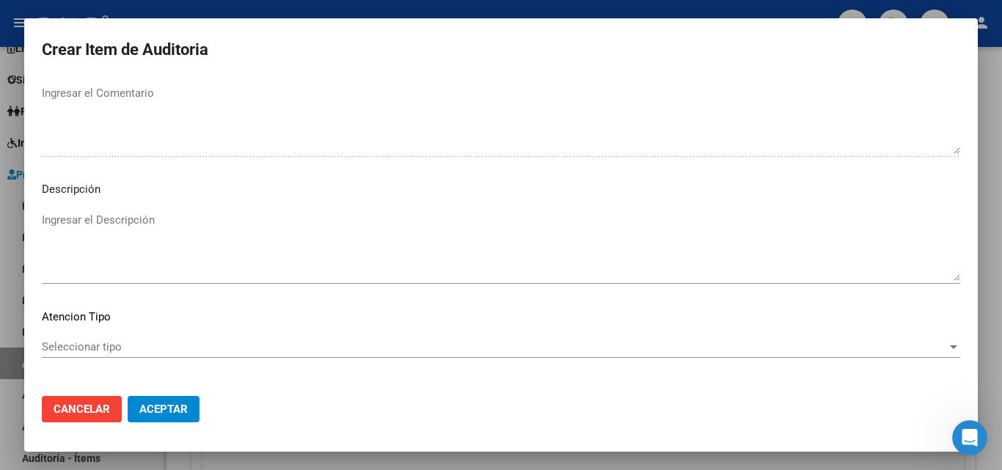
click at [77, 204] on mat-dialog-content "92998816 Nro Documento 27929988162 CUIL Afiliado Inactivo Análisis Afiliado Pre…" at bounding box center [501, 232] width 954 height 306
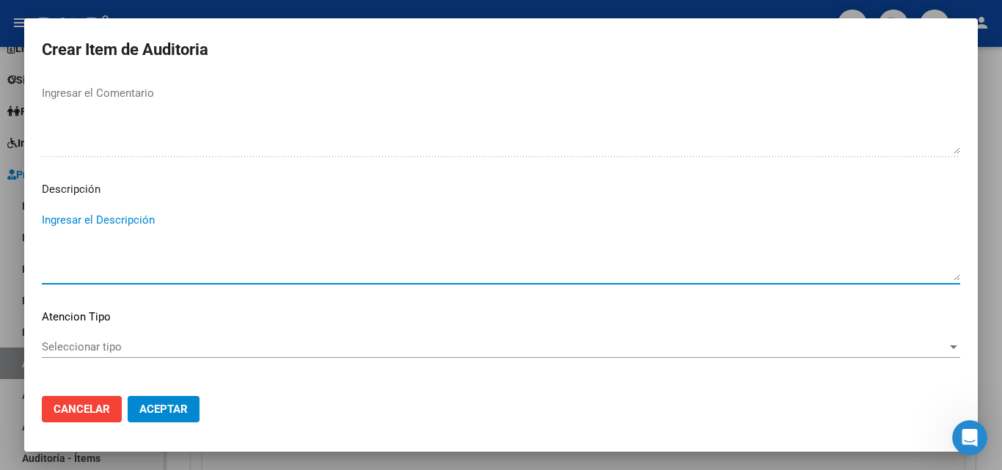
click at [84, 219] on textarea "Ingresar el Descripción" at bounding box center [501, 246] width 919 height 69
click at [103, 222] on textarea "BAJA EL [DATE]" at bounding box center [501, 246] width 919 height 69
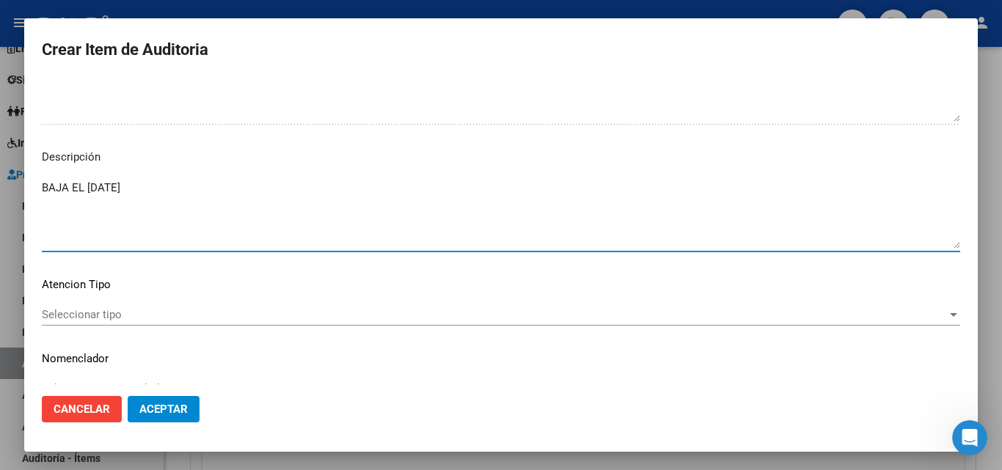
scroll to position [1015, 0]
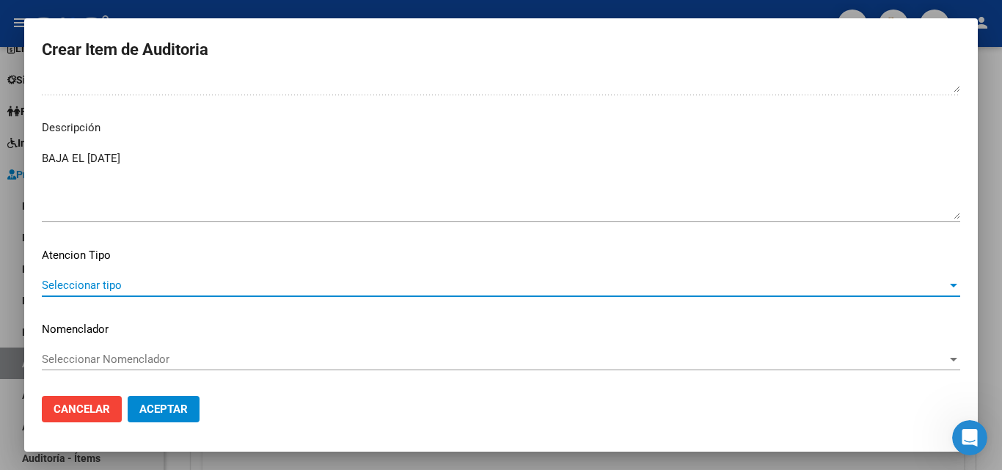
click at [93, 287] on span "Seleccionar tipo" at bounding box center [494, 285] width 905 height 13
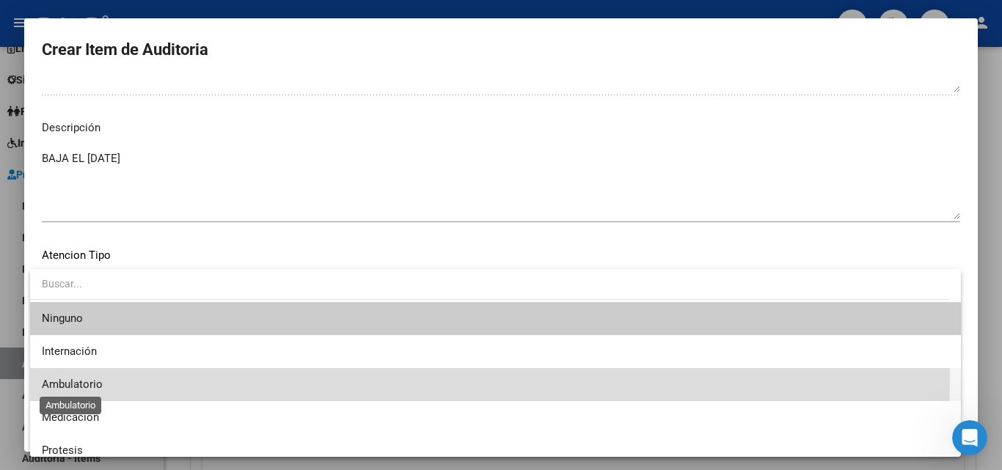
click at [86, 378] on span "Ambulatorio" at bounding box center [72, 384] width 61 height 13
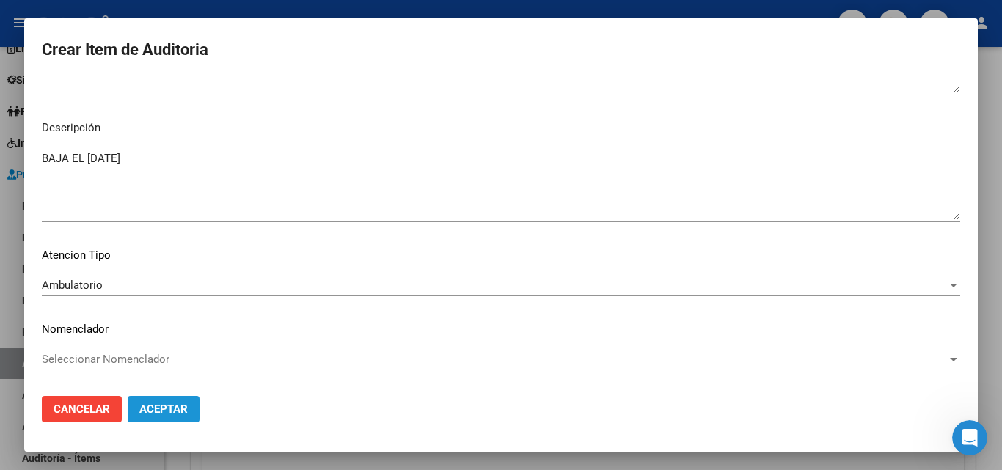
click at [169, 408] on span "Aceptar" at bounding box center [163, 409] width 48 height 13
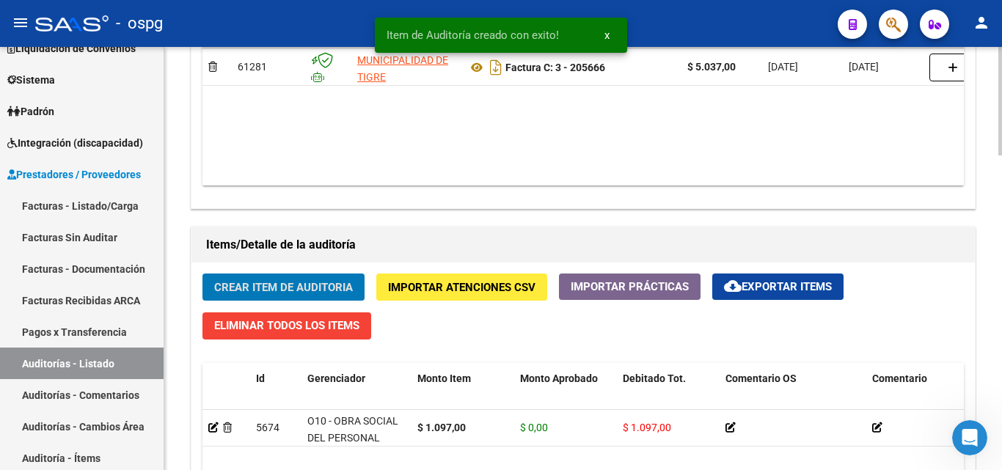
scroll to position [881, 0]
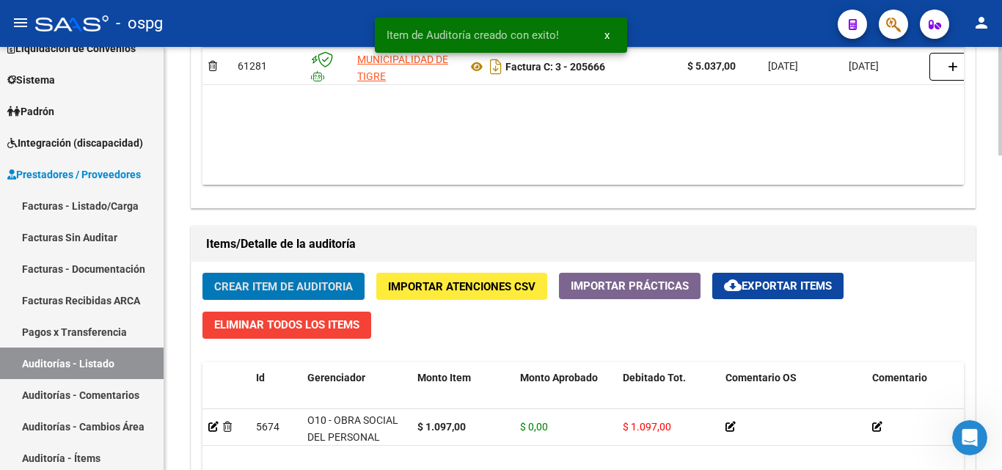
click at [333, 284] on span "Crear Item de Auditoria" at bounding box center [283, 286] width 139 height 13
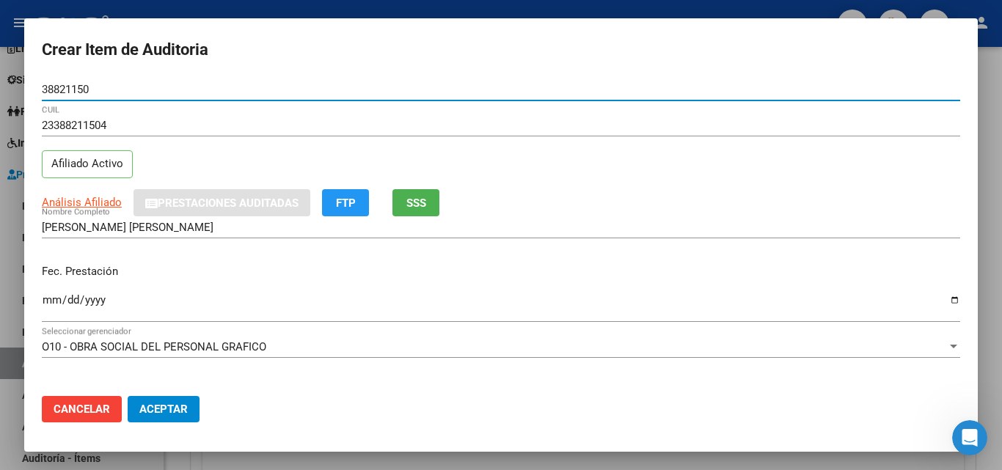
click at [48, 303] on input "Ingresar la fecha" at bounding box center [501, 305] width 919 height 23
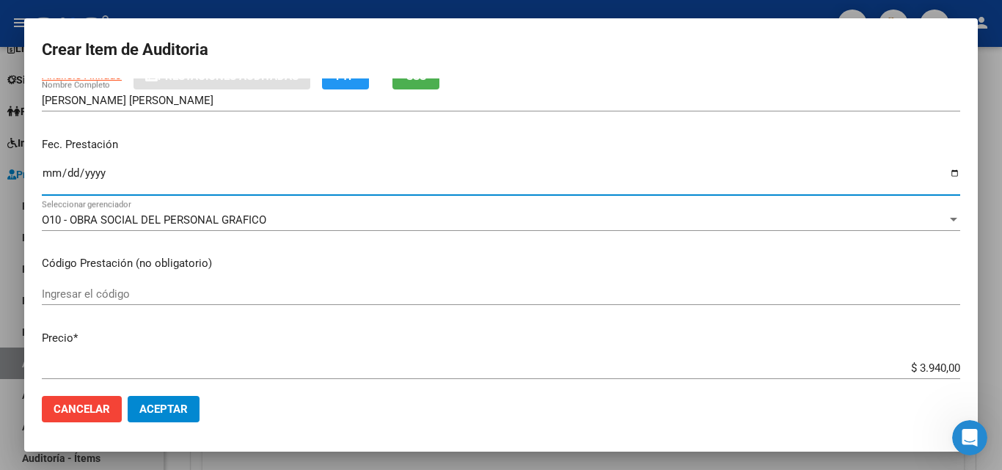
scroll to position [147, 0]
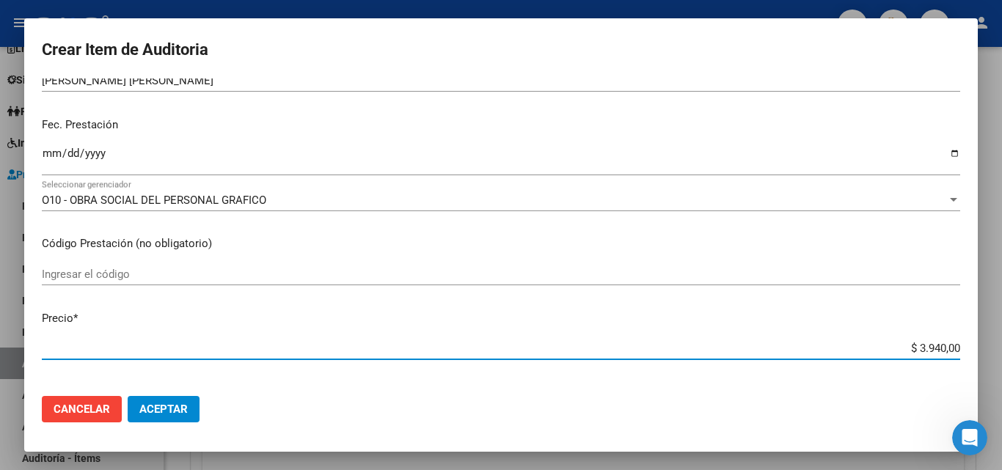
drag, startPoint x: 904, startPoint y: 343, endPoint x: 935, endPoint y: 350, distance: 31.5
click at [935, 350] on input "$ 3.940,00" at bounding box center [501, 348] width 919 height 13
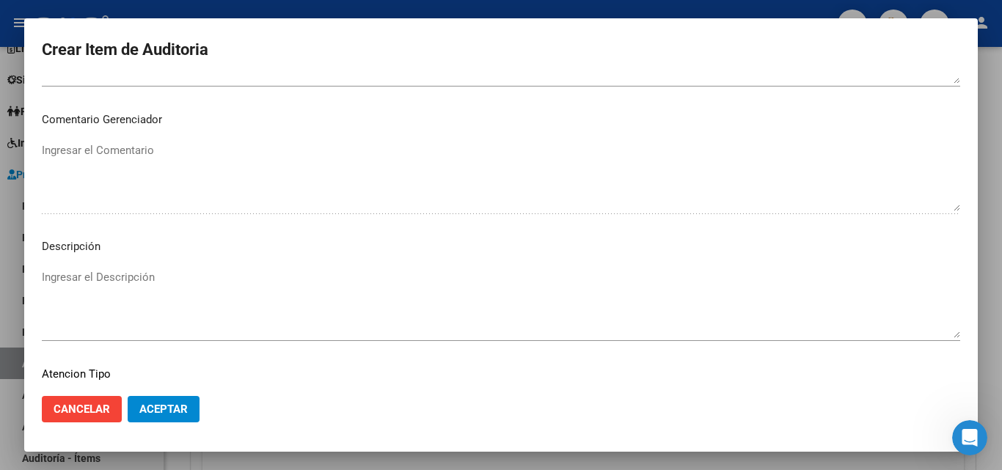
scroll to position [954, 0]
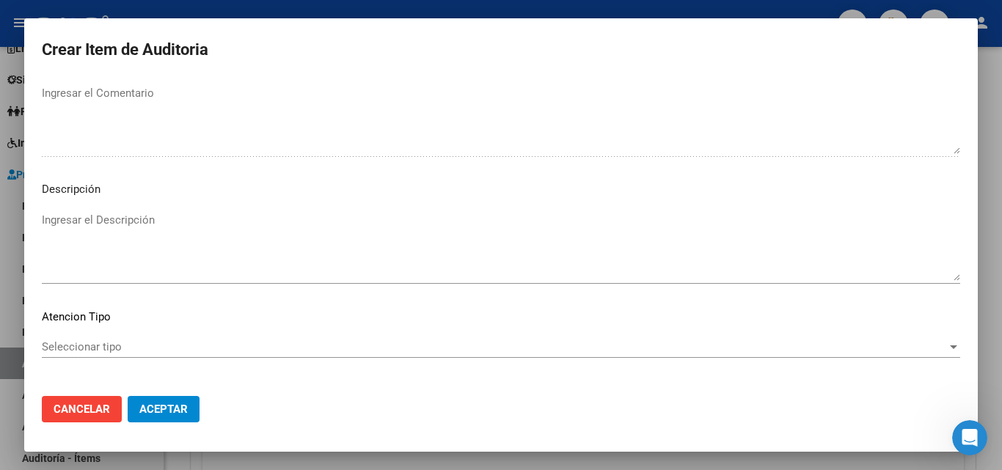
click at [87, 337] on div "Seleccionar tipo Seleccionar tipo" at bounding box center [501, 347] width 919 height 22
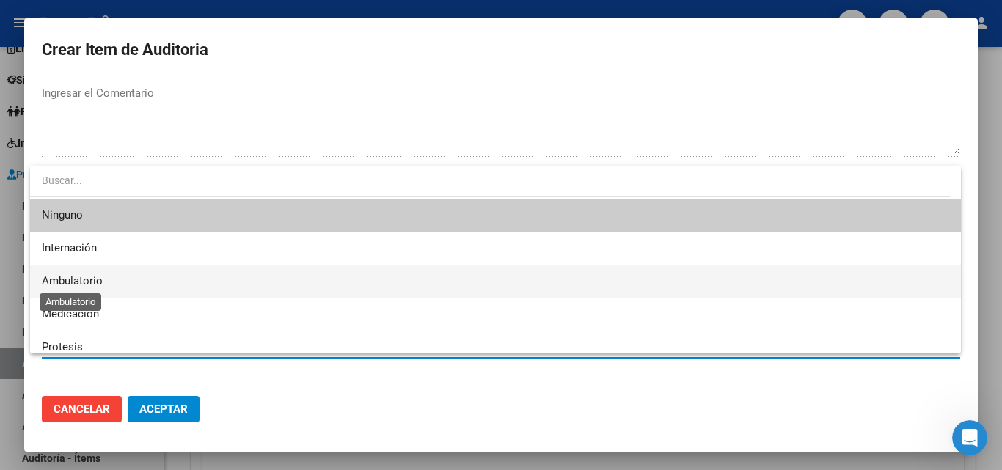
click at [100, 280] on span "Ambulatorio" at bounding box center [72, 280] width 61 height 13
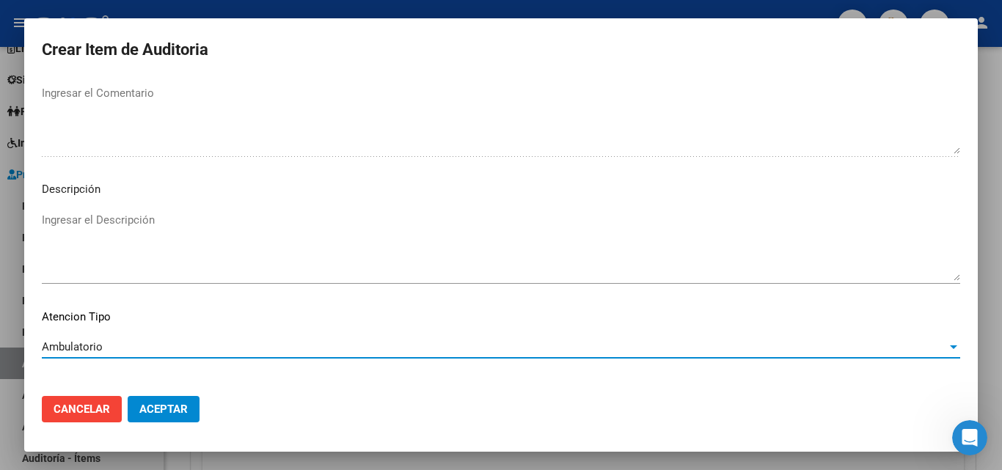
click at [155, 406] on span "Aceptar" at bounding box center [163, 409] width 48 height 13
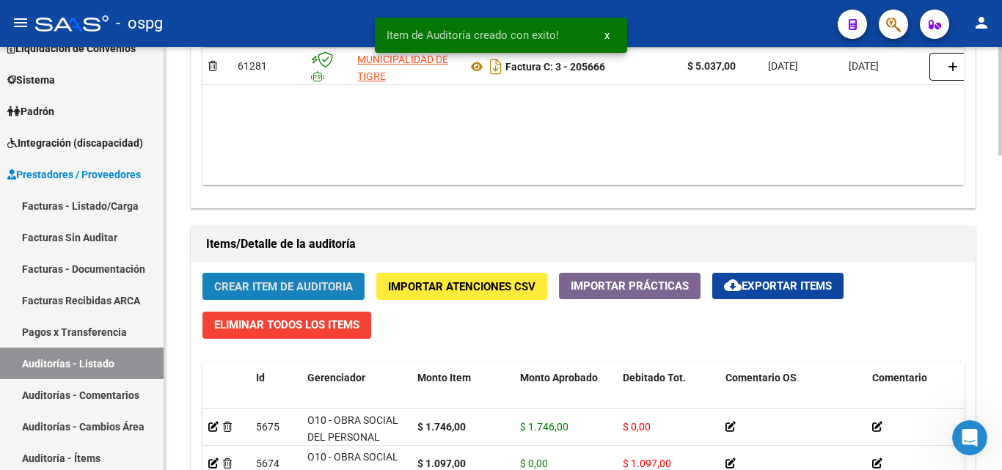
click at [259, 277] on button "Crear Item de Auditoria" at bounding box center [283, 286] width 162 height 27
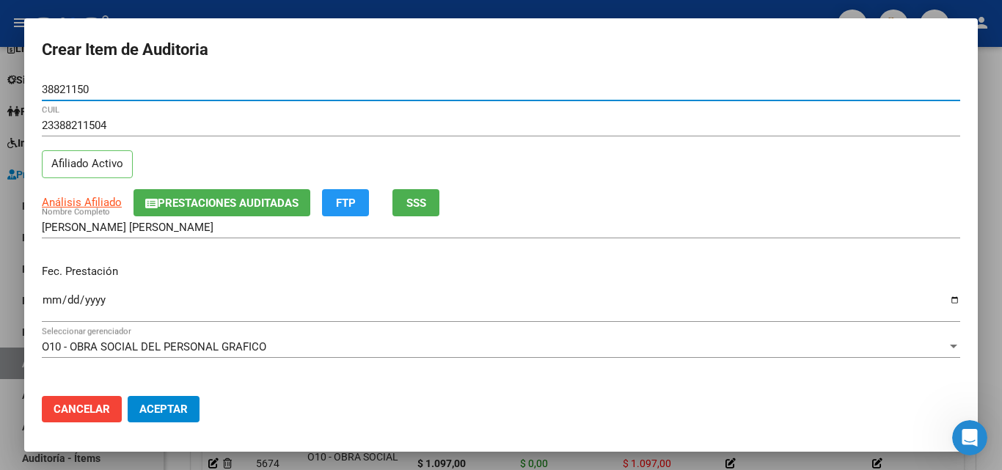
click at [48, 302] on input "Ingresar la fecha" at bounding box center [501, 305] width 919 height 23
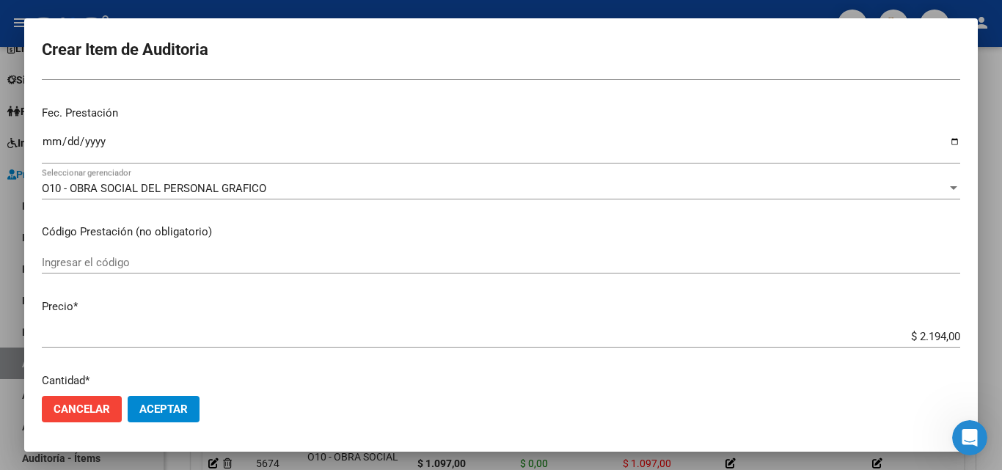
scroll to position [220, 0]
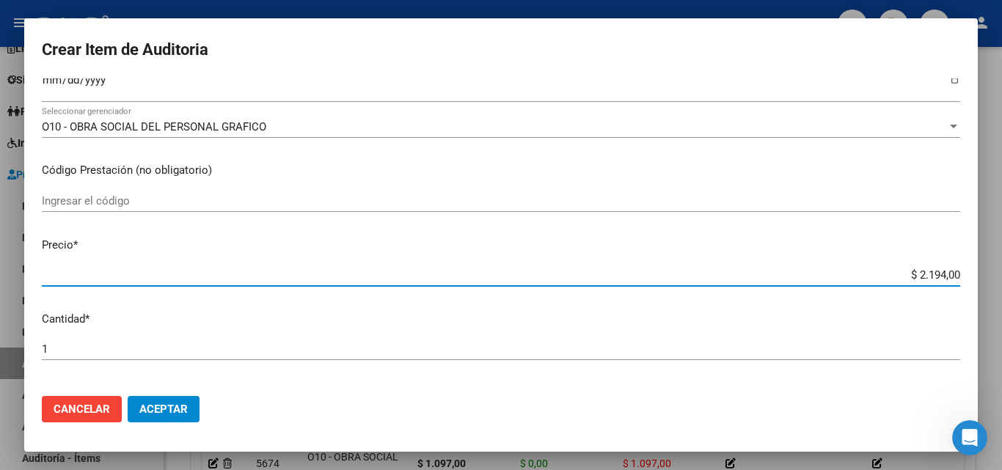
drag, startPoint x: 908, startPoint y: 277, endPoint x: 934, endPoint y: 274, distance: 26.6
click at [934, 274] on input "$ 2.194,00" at bounding box center [501, 275] width 919 height 13
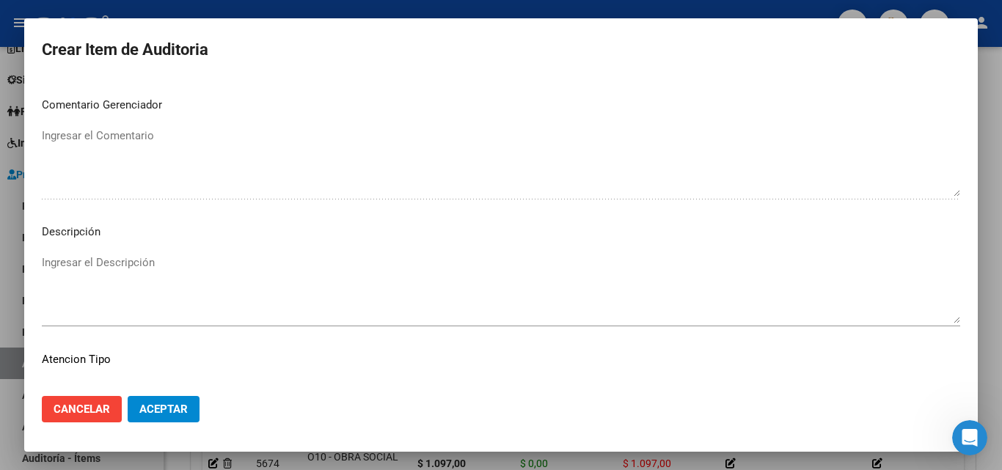
scroll to position [1015, 0]
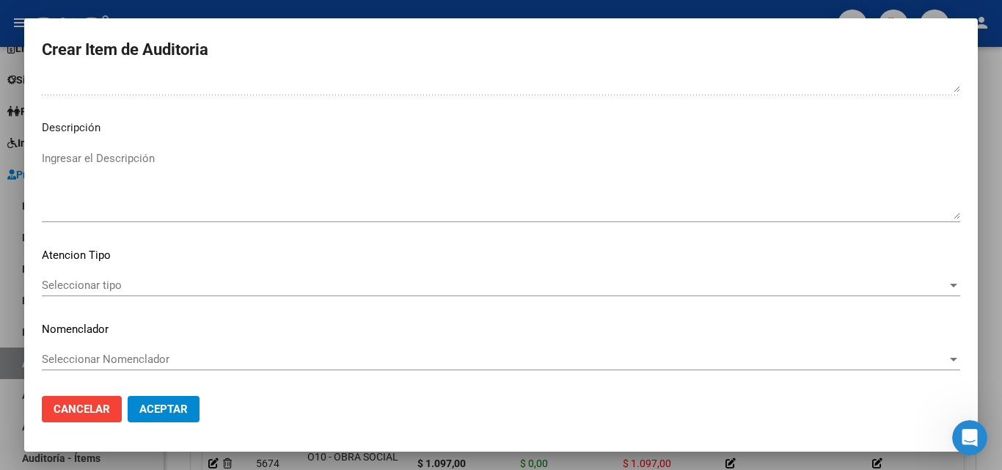
click at [89, 289] on span "Seleccionar tipo" at bounding box center [494, 285] width 905 height 13
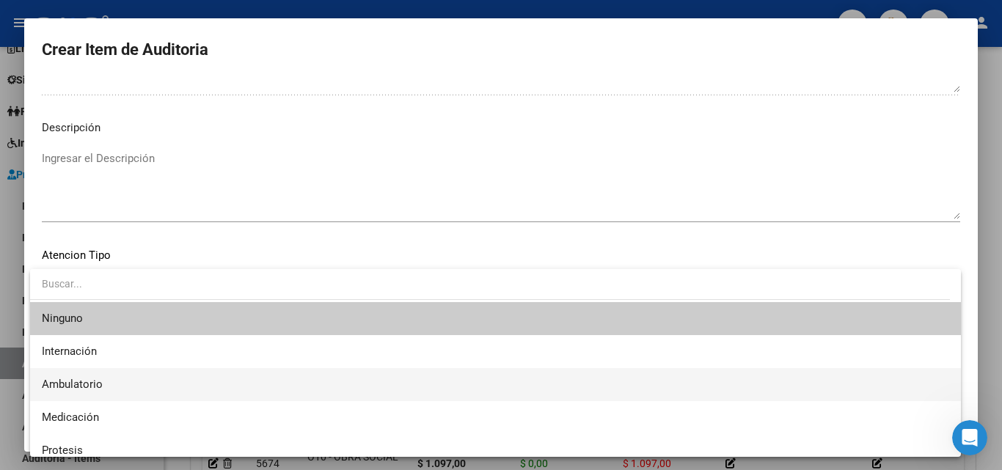
click at [116, 379] on span "Ambulatorio" at bounding box center [496, 384] width 908 height 33
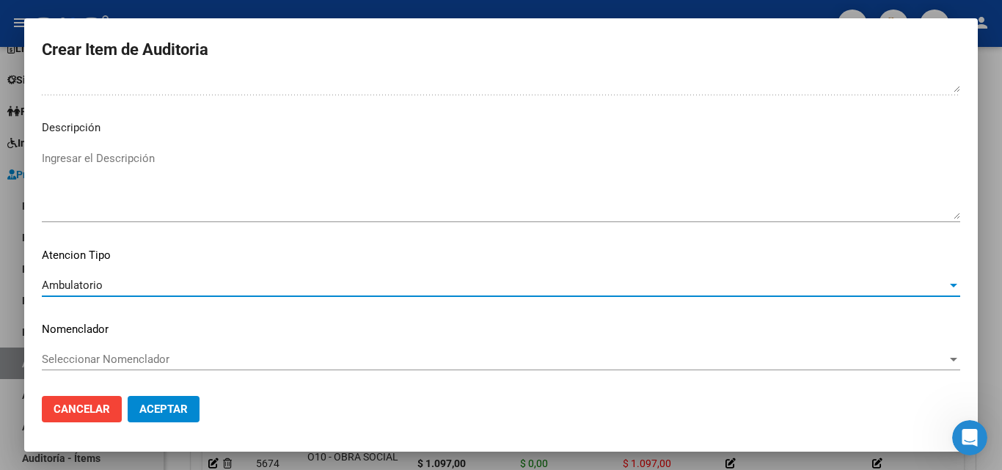
click at [177, 412] on span "Aceptar" at bounding box center [163, 409] width 48 height 13
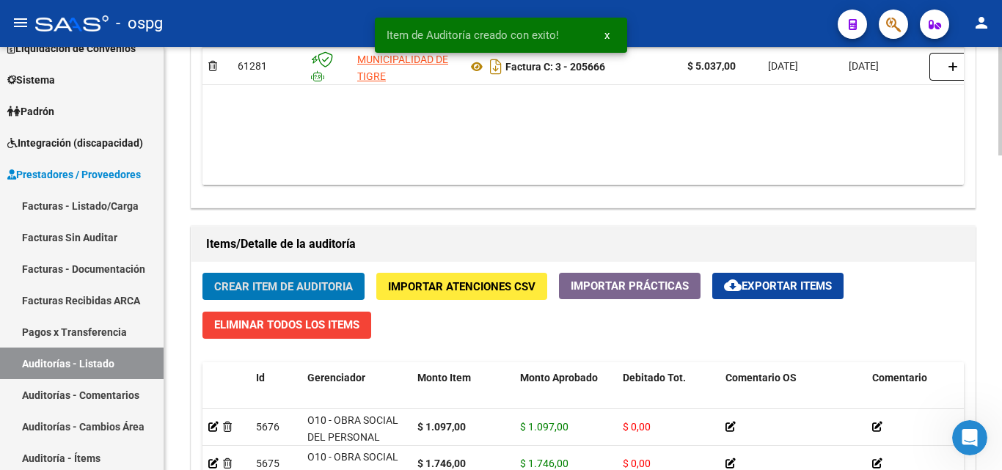
click at [322, 278] on button "Crear Item de Auditoria" at bounding box center [283, 286] width 162 height 27
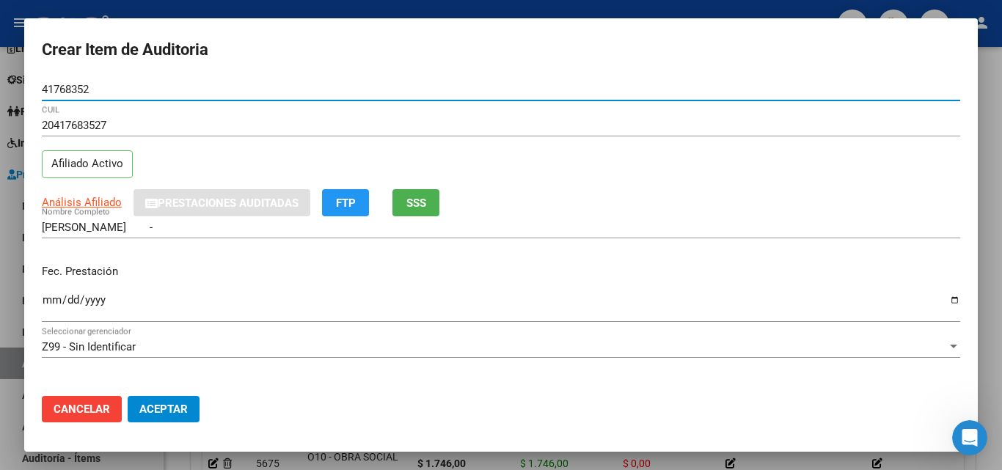
click at [39, 304] on mat-dialog-content "41768352 Nro Documento 20417683527 CUIL Afiliado Activo Análisis Afiliado Prest…" at bounding box center [501, 232] width 954 height 306
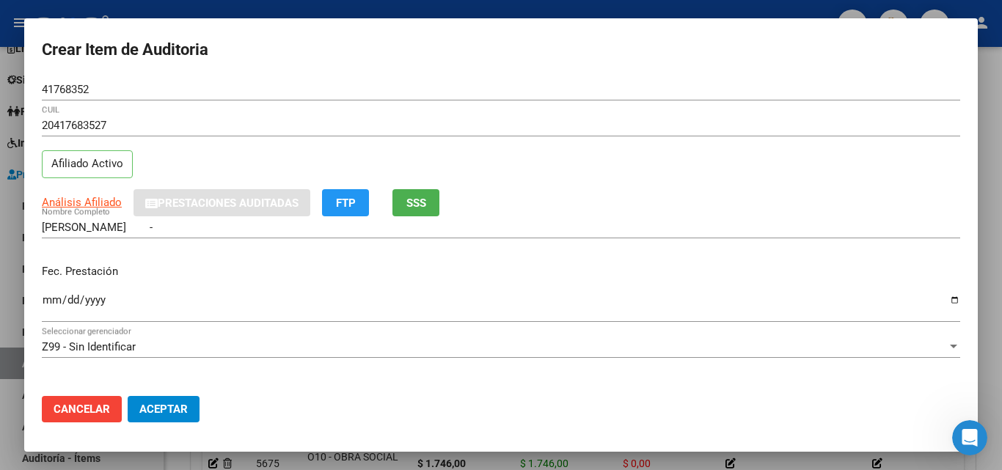
click at [48, 302] on input "Ingresar la fecha" at bounding box center [501, 305] width 919 height 23
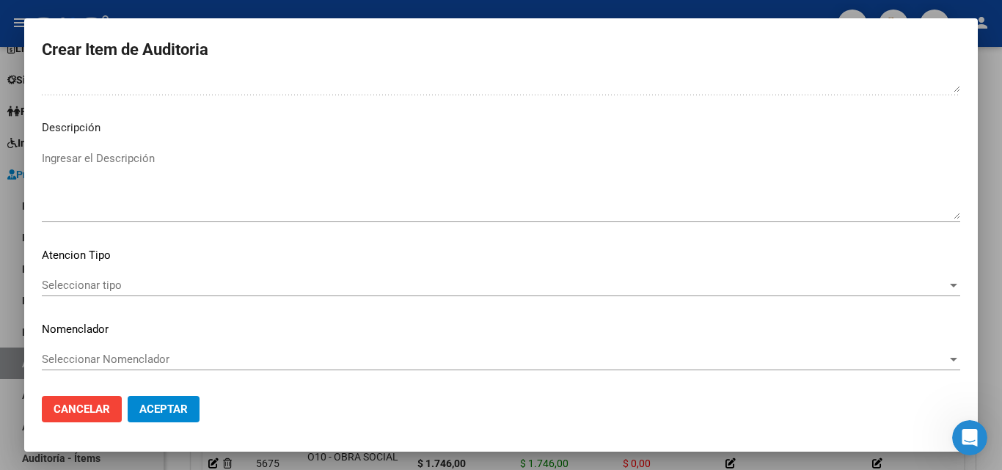
click at [68, 282] on span "Seleccionar tipo" at bounding box center [494, 285] width 905 height 13
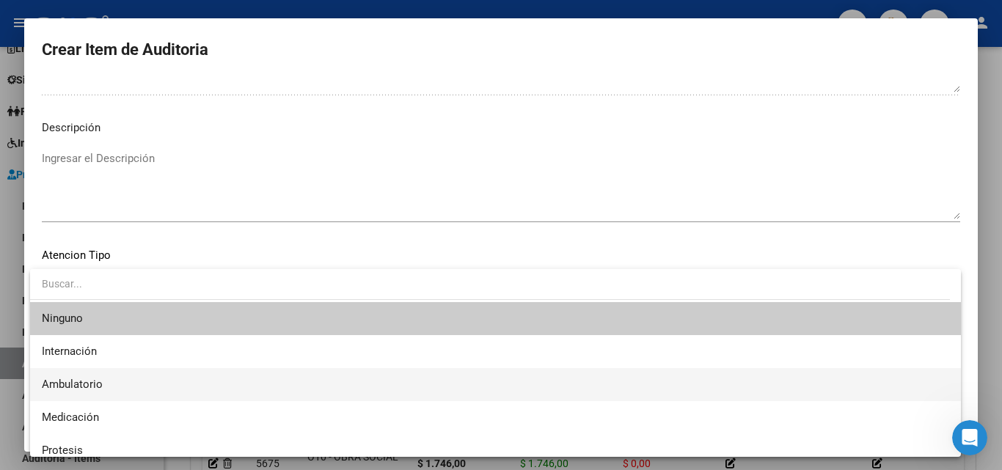
click at [81, 387] on span "Ambulatorio" at bounding box center [72, 384] width 61 height 13
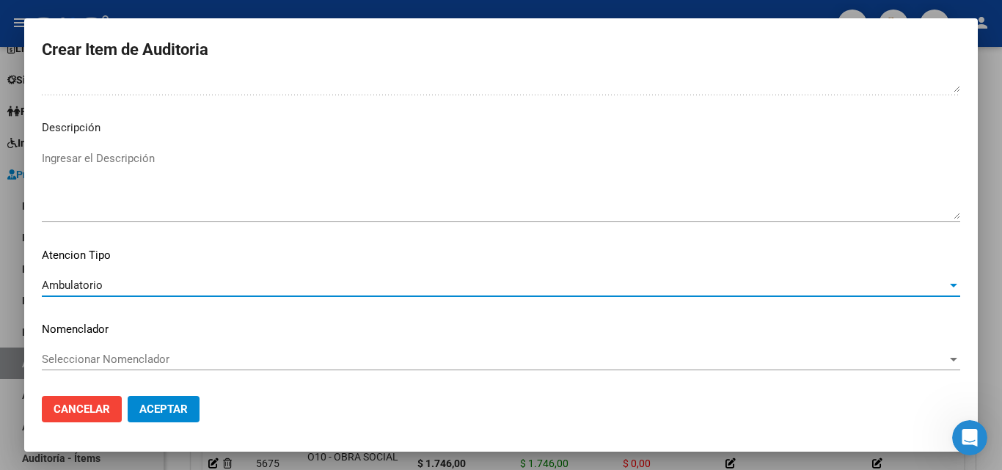
click at [164, 406] on span "Aceptar" at bounding box center [163, 409] width 48 height 13
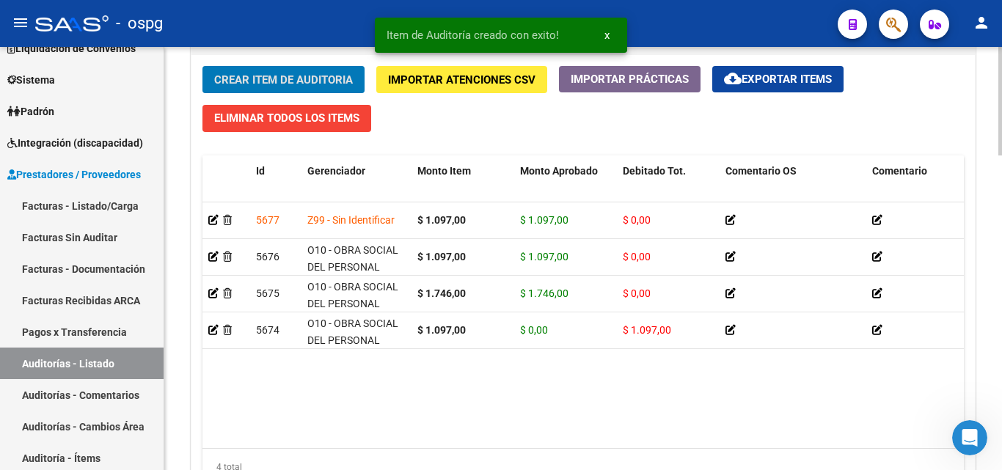
scroll to position [1101, 0]
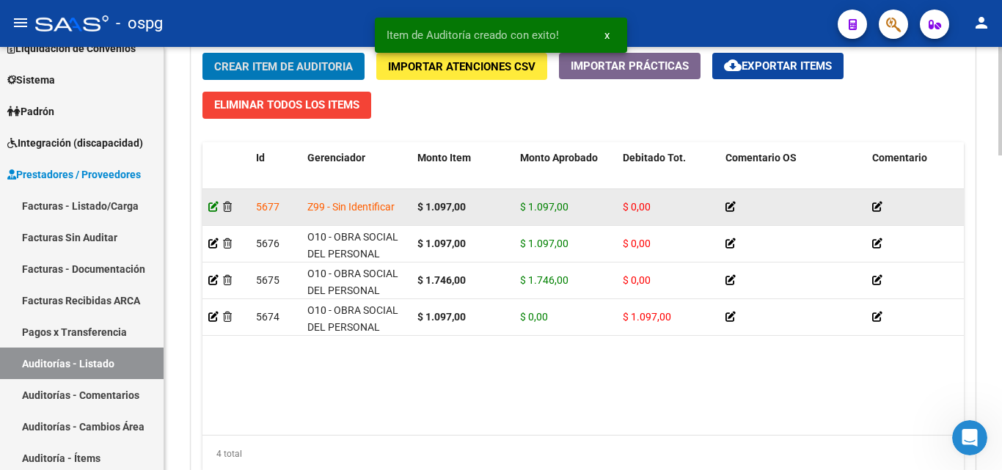
click at [213, 206] on icon at bounding box center [213, 207] width 10 height 10
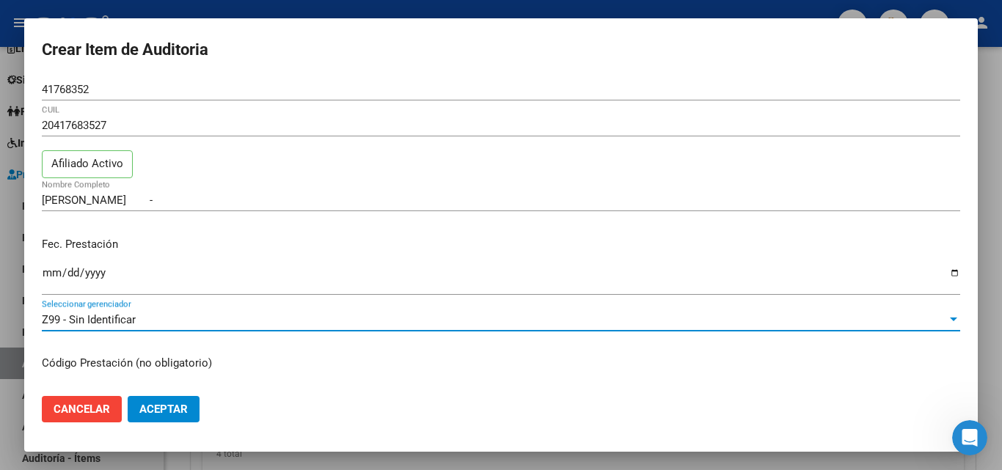
click at [72, 321] on span "Z99 - Sin Identificar" at bounding box center [89, 319] width 94 height 13
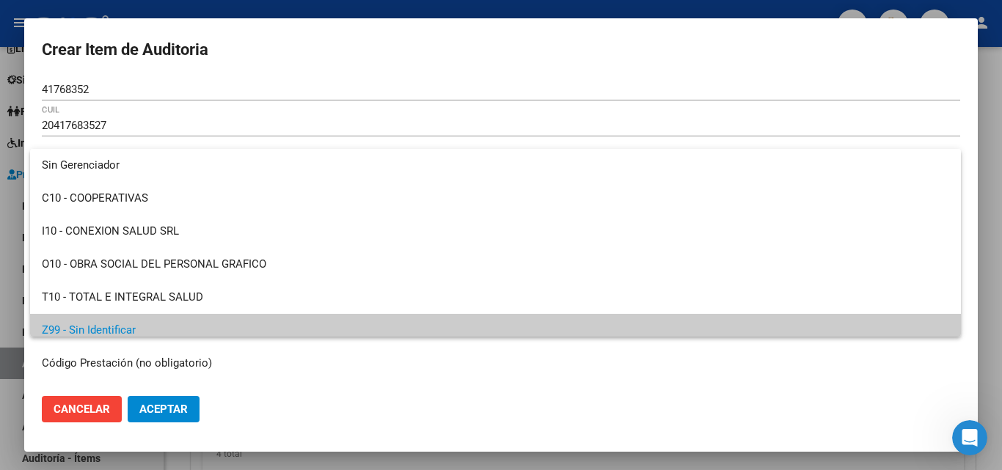
scroll to position [10, 0]
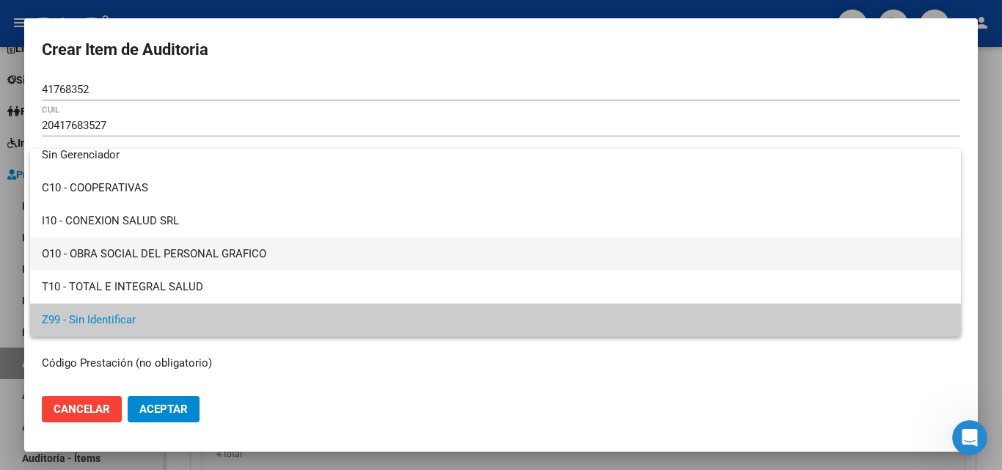
click at [125, 261] on span "O10 - OBRA SOCIAL DEL PERSONAL GRAFICO" at bounding box center [496, 254] width 908 height 33
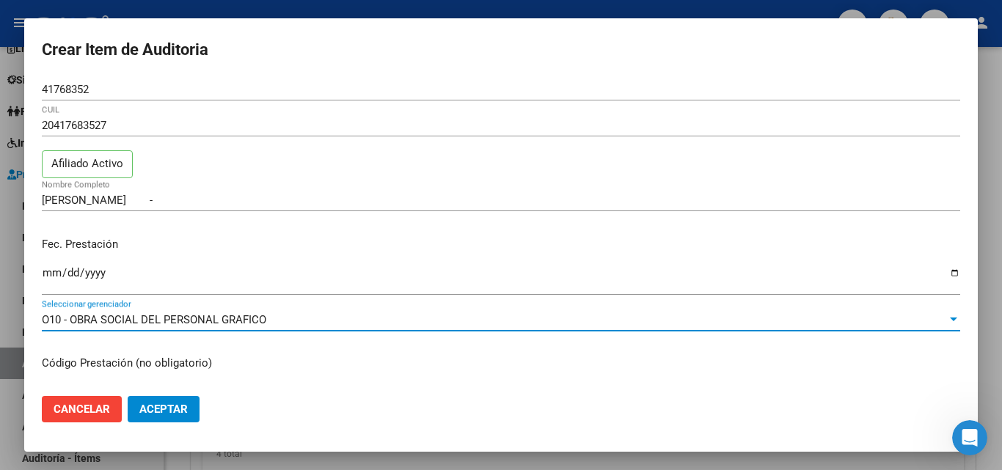
click at [92, 89] on input "41768352" at bounding box center [501, 89] width 919 height 13
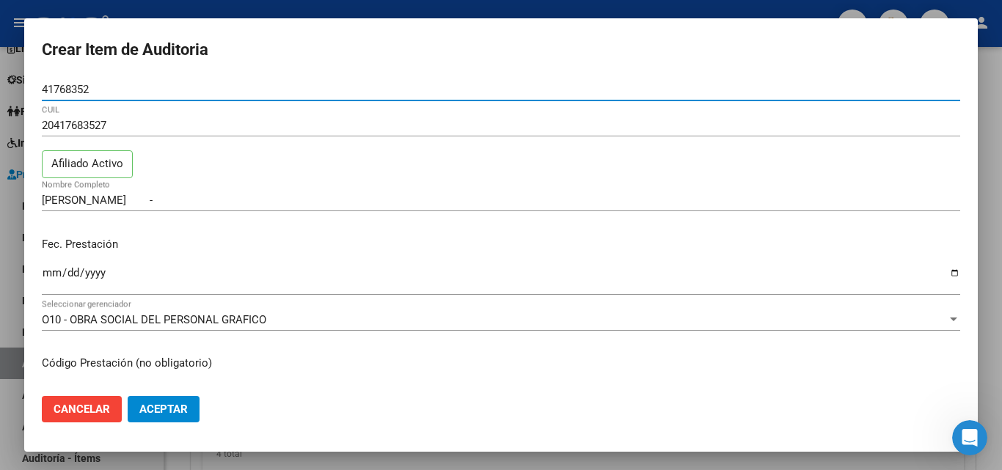
click at [92, 89] on input "41768352" at bounding box center [501, 89] width 919 height 13
paste input "number"
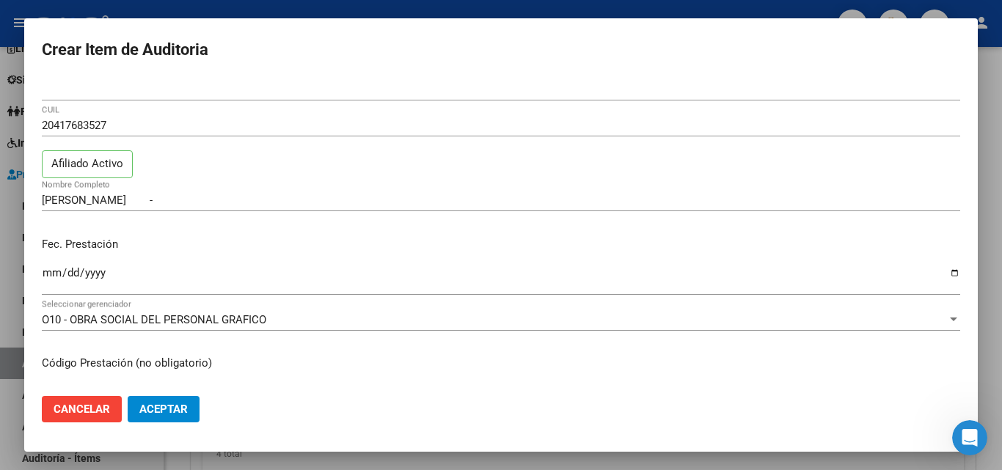
drag, startPoint x: 138, startPoint y: 81, endPoint x: 65, endPoint y: 88, distance: 73.7
click at [65, 88] on div "Nro Documento" at bounding box center [501, 90] width 919 height 22
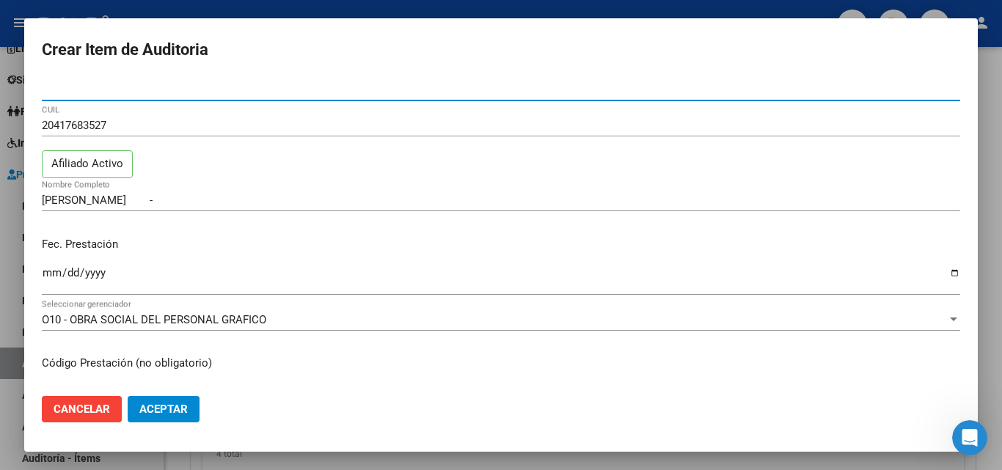
drag, startPoint x: 90, startPoint y: 88, endPoint x: 0, endPoint y: 95, distance: 90.5
click at [0, 95] on div "Crear Item de Auditoria Nro Documento 20417683527 CUIL Afiliado [PERSON_NAME] -…" at bounding box center [501, 235] width 1002 height 470
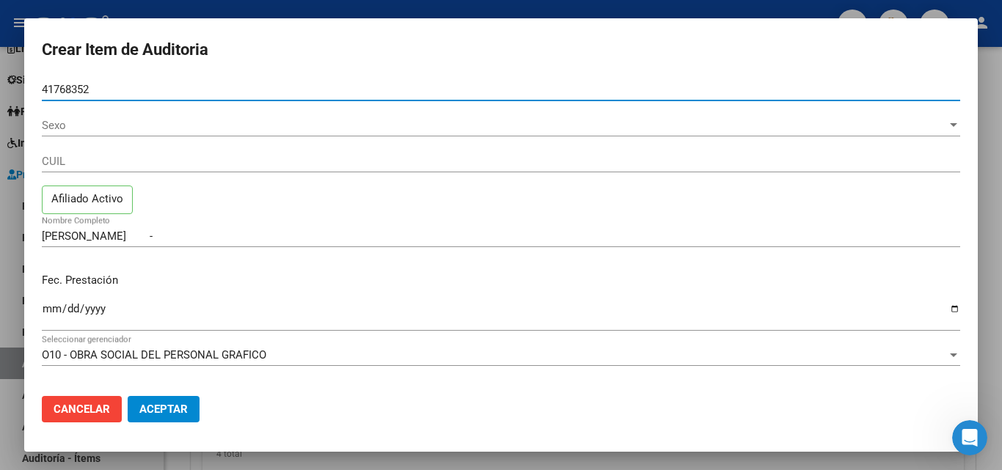
drag, startPoint x: 122, startPoint y: 95, endPoint x: 27, endPoint y: 81, distance: 95.8
click at [27, 81] on mat-dialog-content "41768352 Nro Documento Sexo Sexo CUIL Afiliado Activo [PERSON_NAME] - Nombre Co…" at bounding box center [501, 232] width 954 height 306
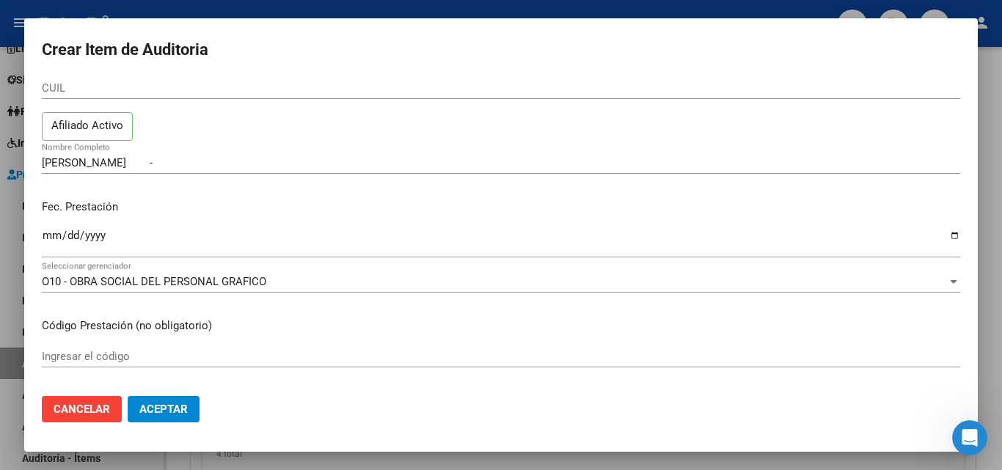
scroll to position [0, 0]
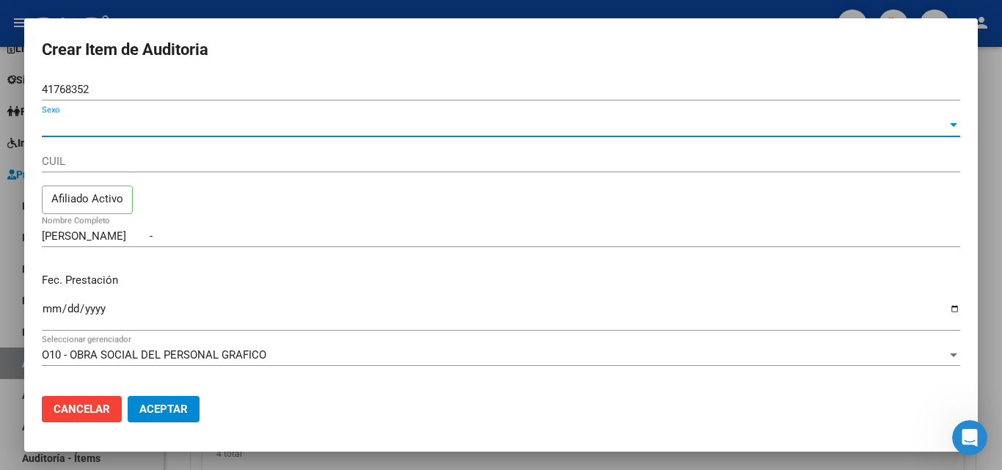
click at [144, 124] on span "Sexo" at bounding box center [494, 125] width 905 height 13
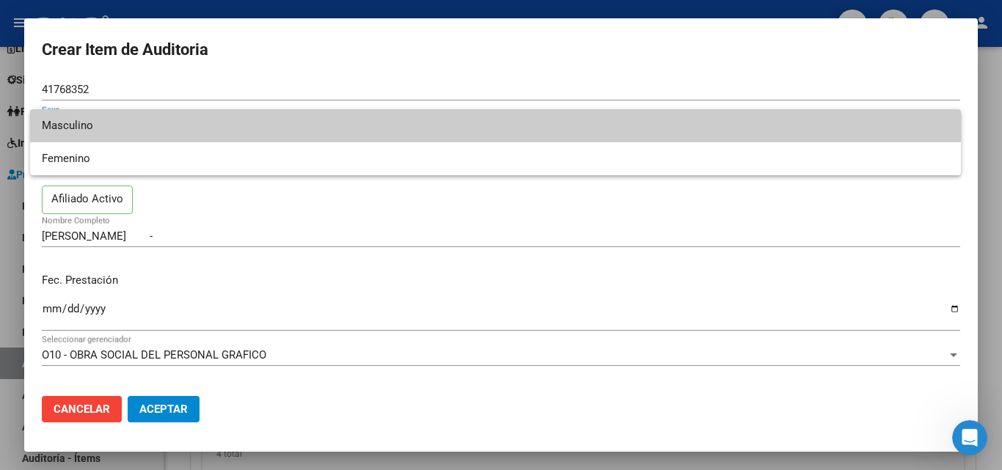
click at [142, 127] on span "Masculino" at bounding box center [496, 125] width 908 height 33
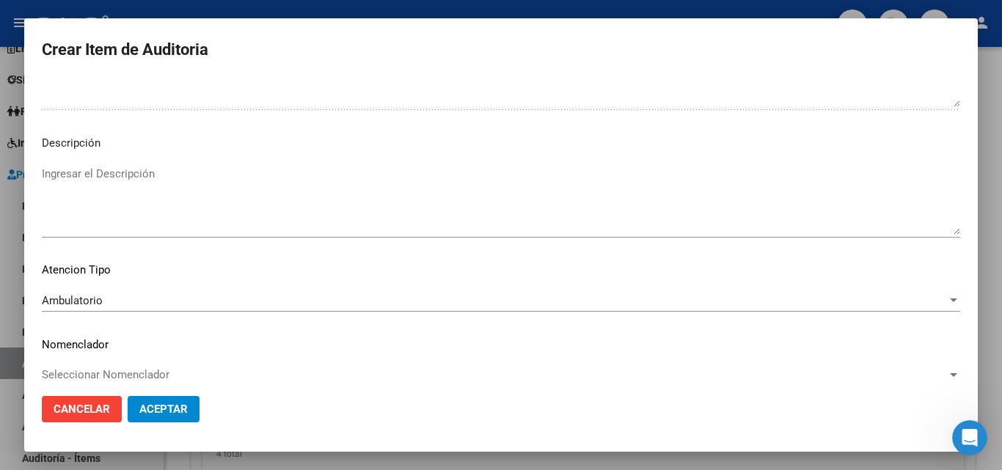
scroll to position [1051, 0]
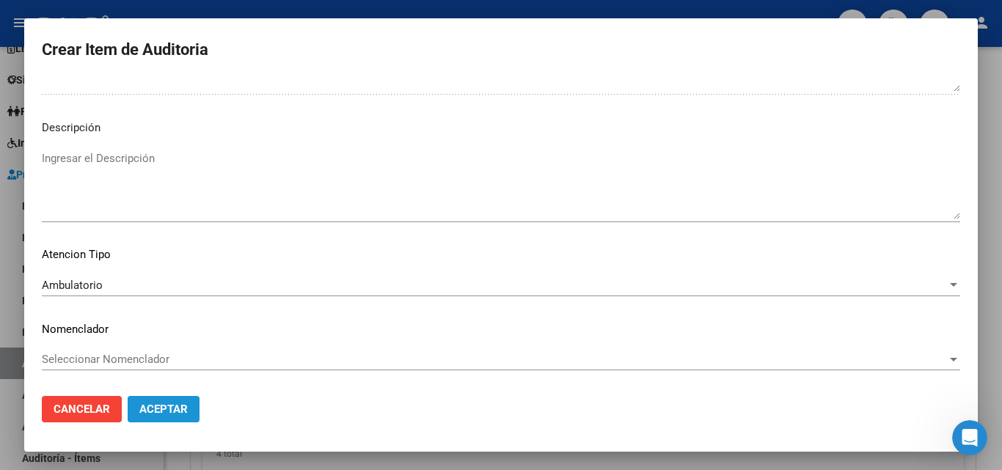
click at [180, 415] on span "Aceptar" at bounding box center [163, 409] width 48 height 13
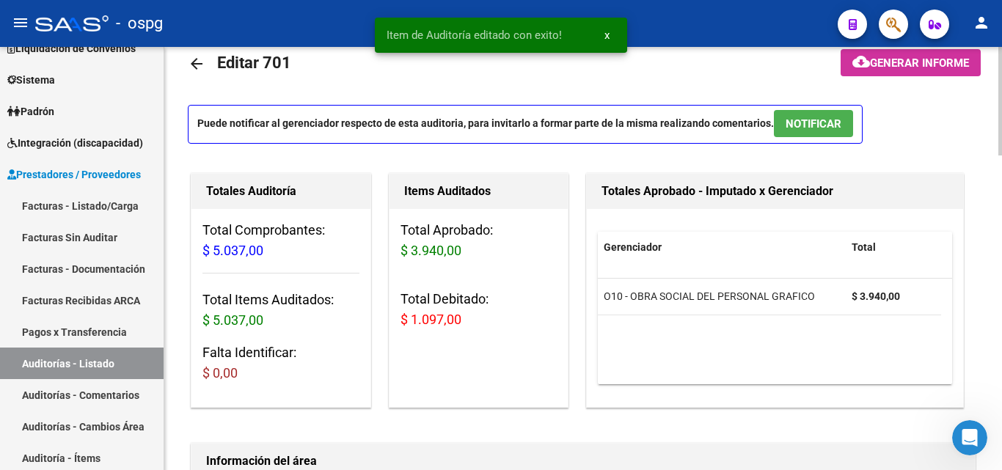
scroll to position [0, 0]
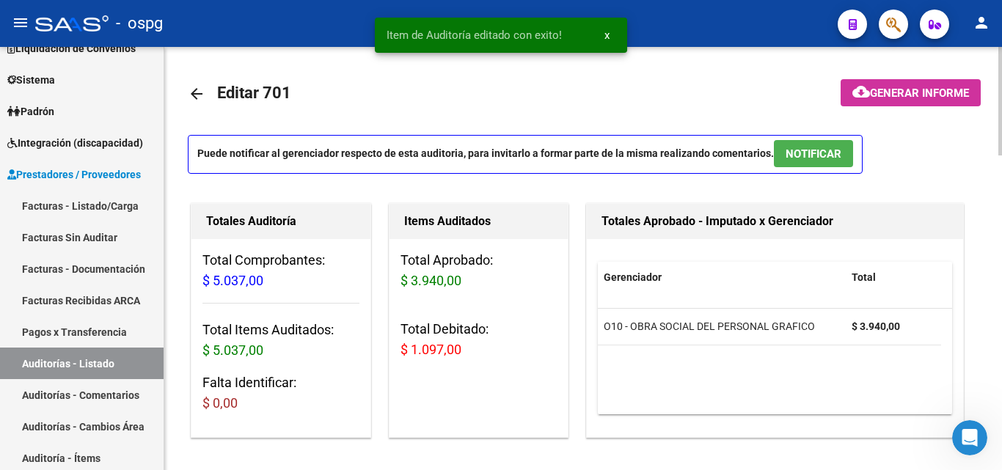
click at [893, 95] on span "Generar informe" at bounding box center [919, 93] width 99 height 13
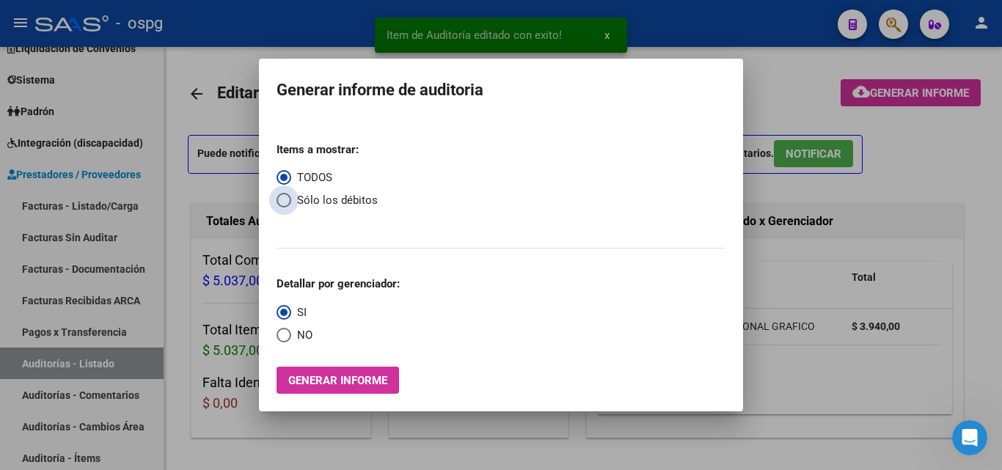
click at [308, 206] on span "Sólo los débitos" at bounding box center [334, 200] width 87 height 17
click at [291, 206] on input "Sólo los débitos" at bounding box center [284, 200] width 15 height 15
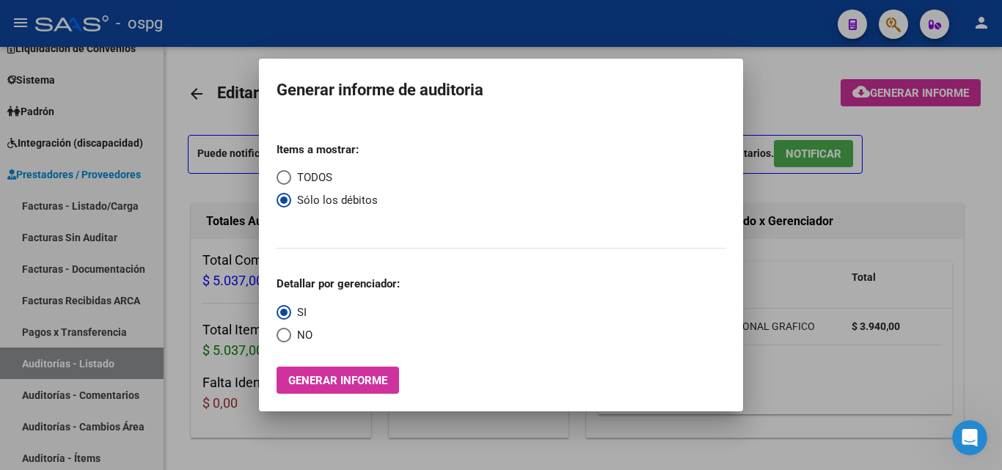
click at [294, 332] on span "NO" at bounding box center [301, 335] width 21 height 17
click at [291, 332] on input "NO" at bounding box center [284, 335] width 15 height 15
click at [293, 384] on span "Generar informe" at bounding box center [337, 380] width 99 height 13
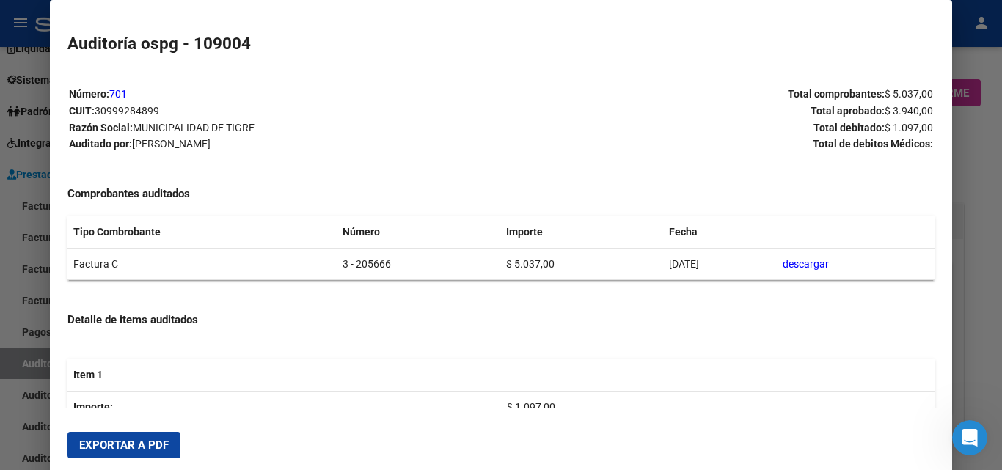
click at [90, 448] on span "Exportar a PDF" at bounding box center [124, 445] width 90 height 13
drag, startPoint x: 0, startPoint y: 198, endPoint x: 123, endPoint y: 199, distance: 122.5
click at [0, 198] on div at bounding box center [501, 235] width 1002 height 470
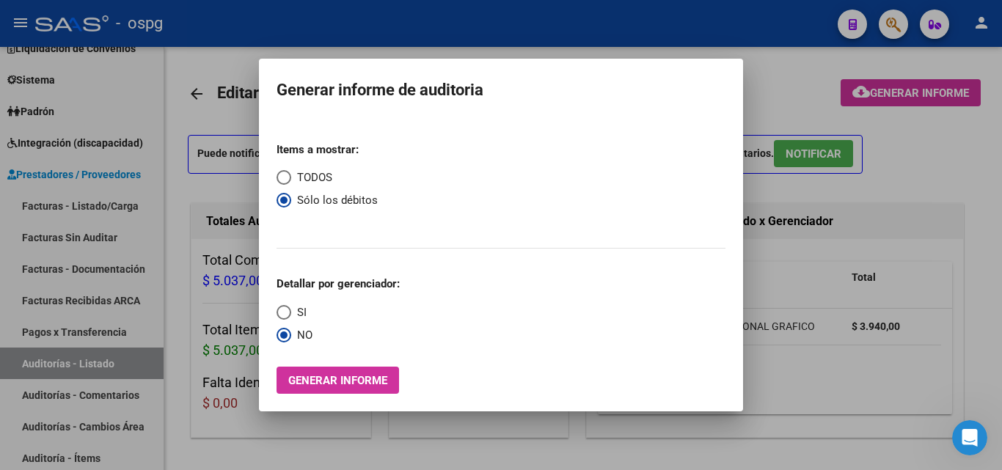
click at [304, 180] on span "TODOS" at bounding box center [311, 177] width 41 height 17
click at [291, 180] on input "TODOS" at bounding box center [284, 177] width 15 height 15
click at [351, 376] on span "Generar informe" at bounding box center [337, 380] width 99 height 13
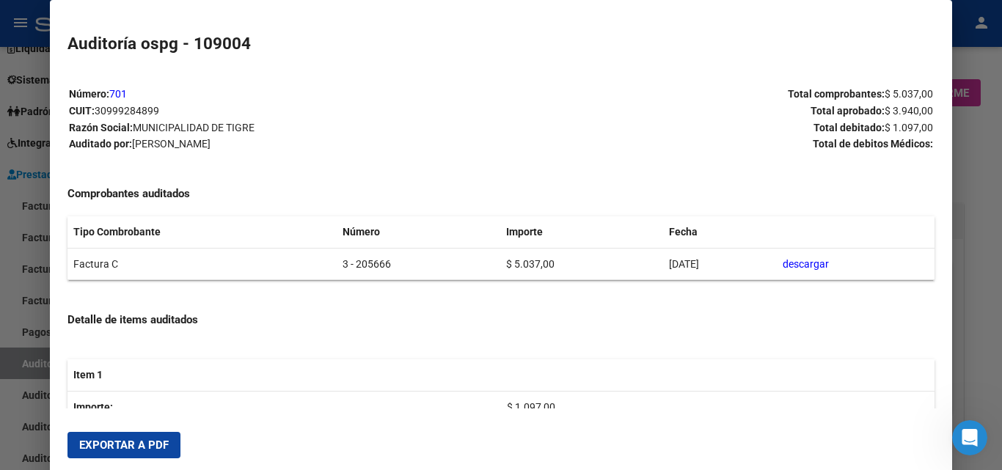
click at [127, 442] on span "Exportar a PDF" at bounding box center [124, 445] width 90 height 13
